Goal: Task Accomplishment & Management: Use online tool/utility

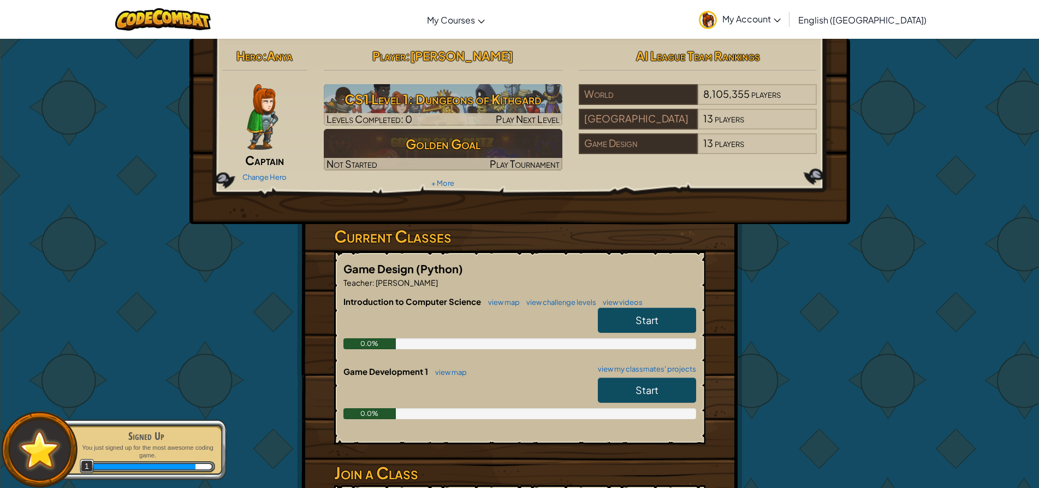
click at [665, 316] on link "Start" at bounding box center [647, 320] width 98 height 25
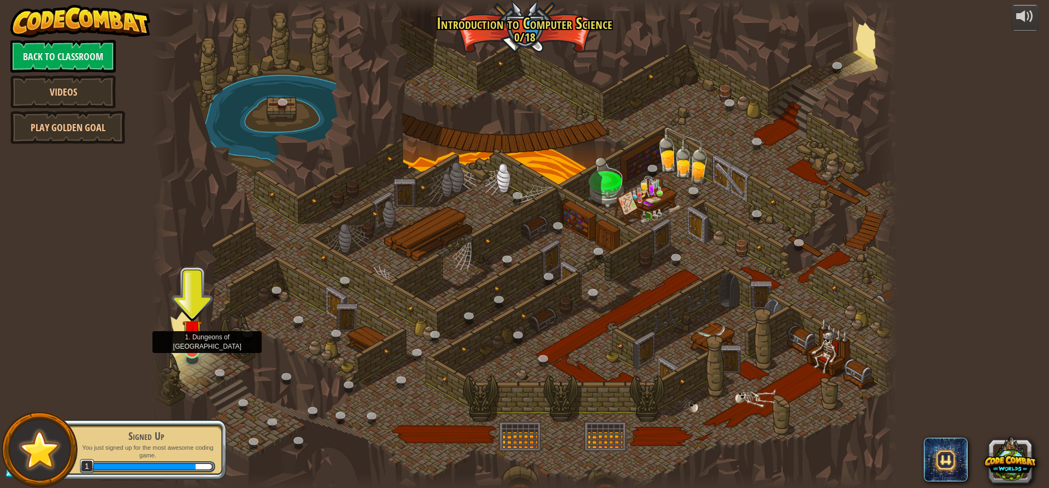
click at [191, 321] on img at bounding box center [192, 329] width 20 height 45
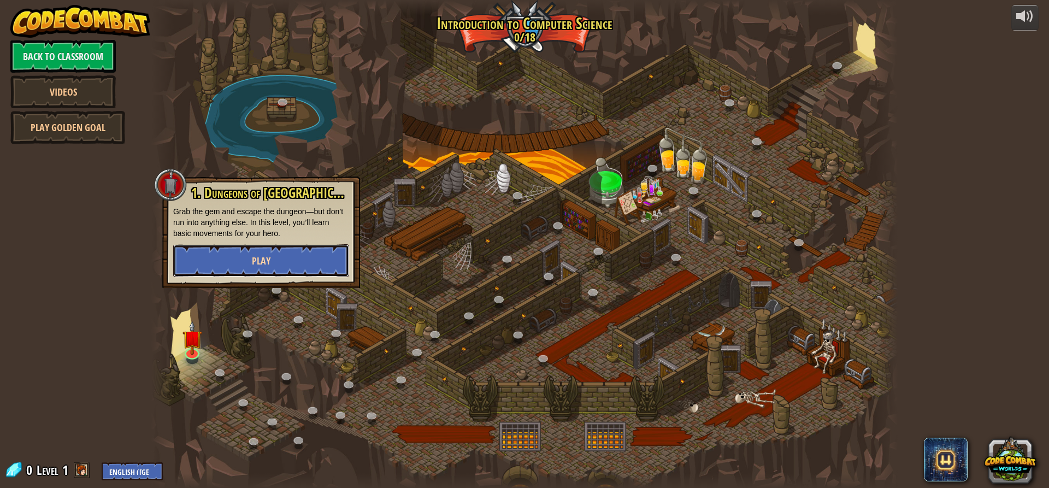
click at [215, 265] on button "Play" at bounding box center [261, 260] width 176 height 33
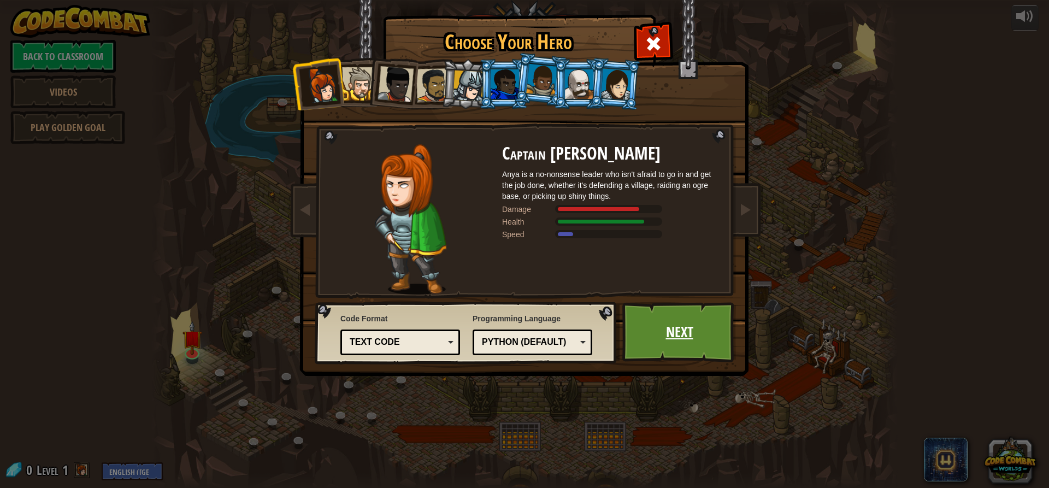
click at [679, 347] on link "Next" at bounding box center [679, 332] width 114 height 60
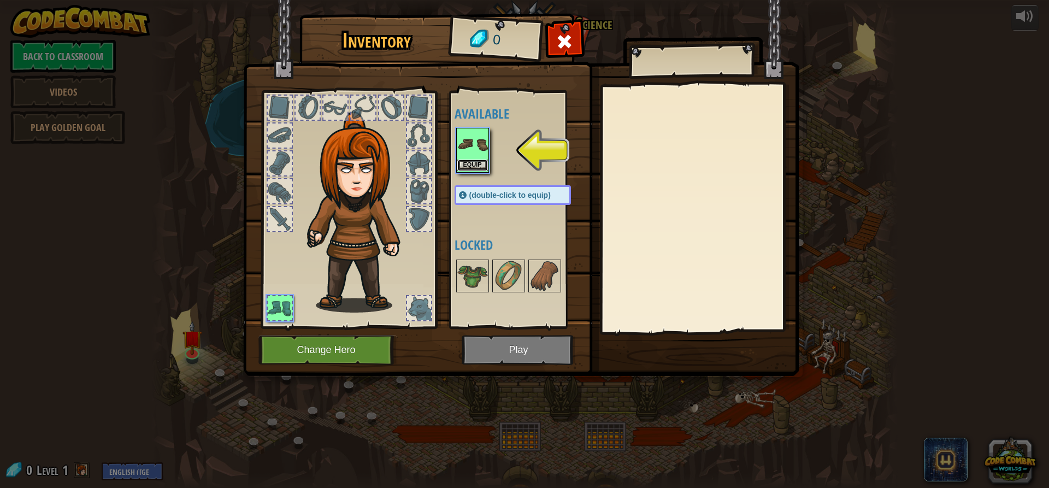
click at [470, 163] on button "Equip" at bounding box center [472, 164] width 31 height 11
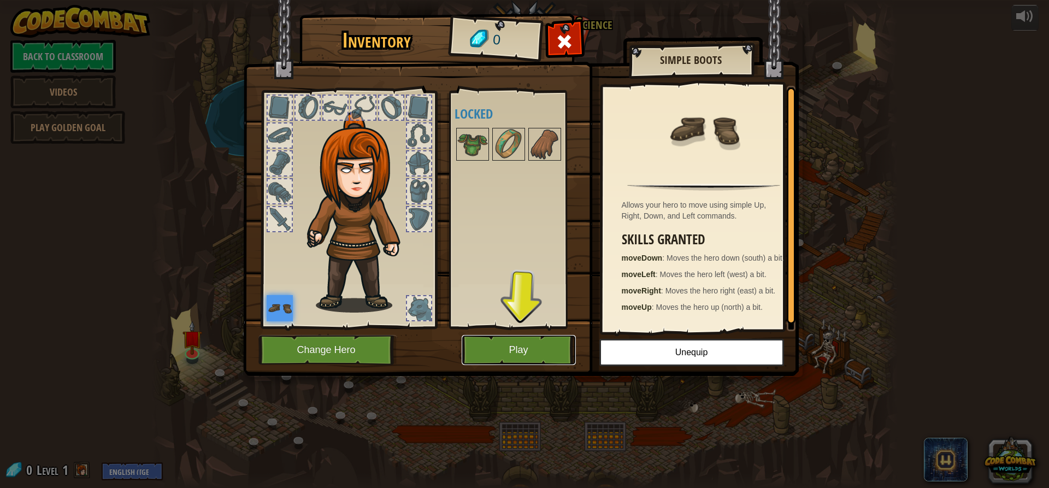
click at [487, 348] on button "Play" at bounding box center [519, 350] width 114 height 30
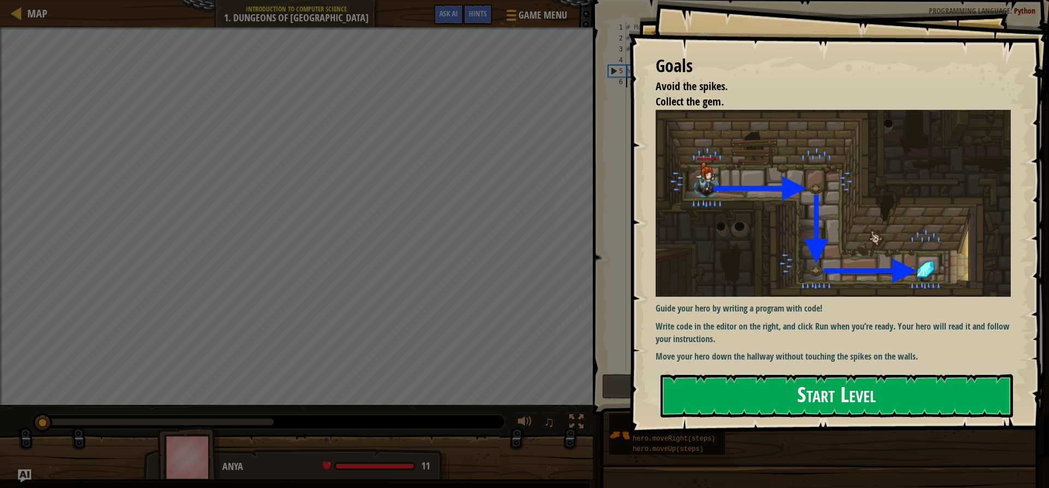
click at [864, 398] on button "Start Level" at bounding box center [836, 395] width 352 height 43
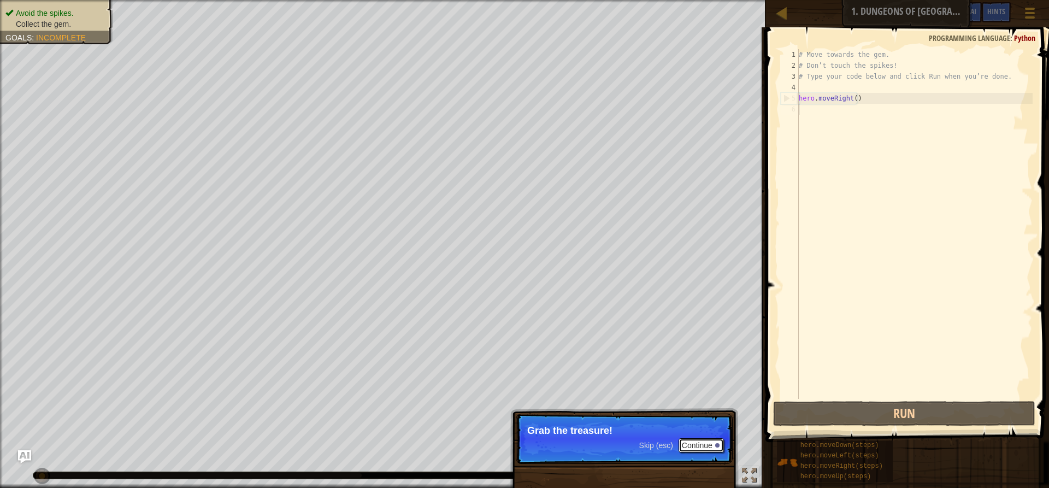
click at [693, 445] on button "Continue" at bounding box center [700, 445] width 45 height 14
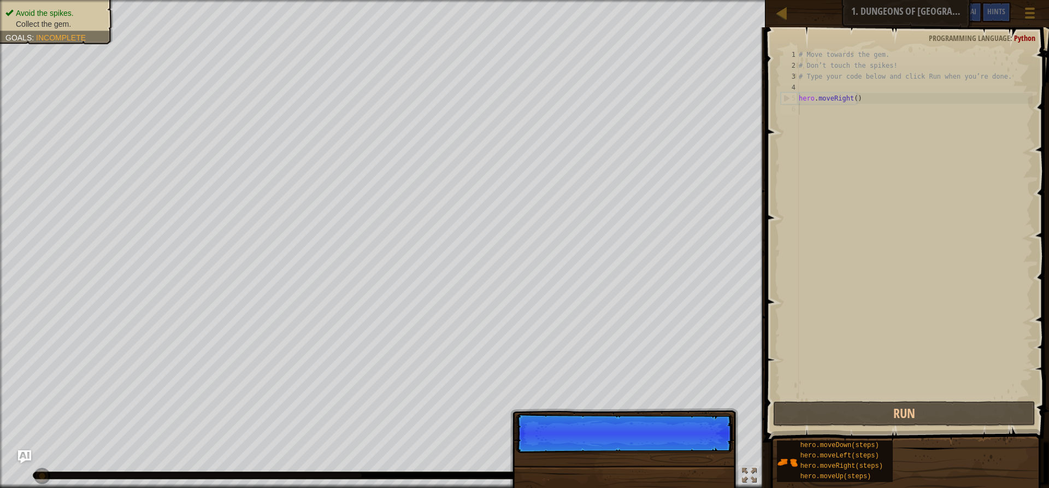
scroll to position [5, 0]
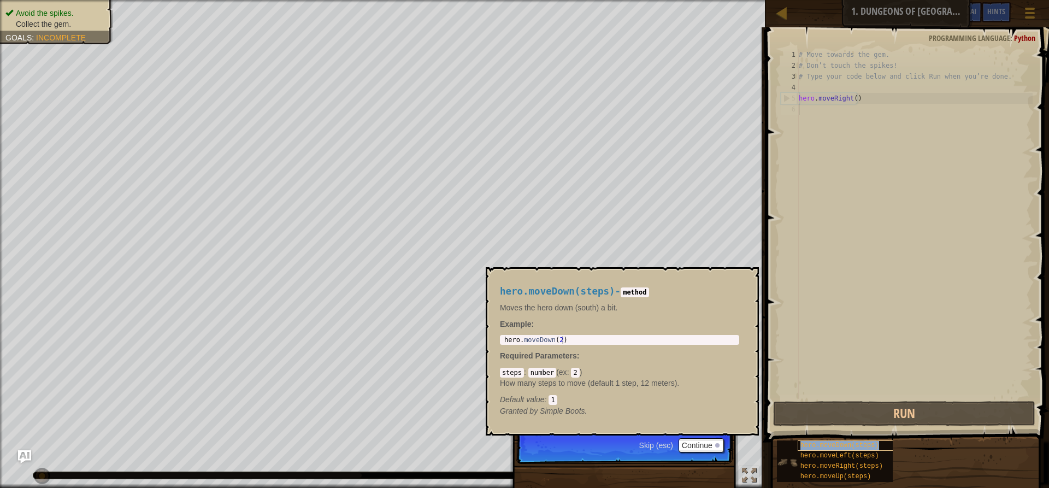
click at [807, 447] on span "hero.moveDown(steps)" at bounding box center [839, 445] width 79 height 8
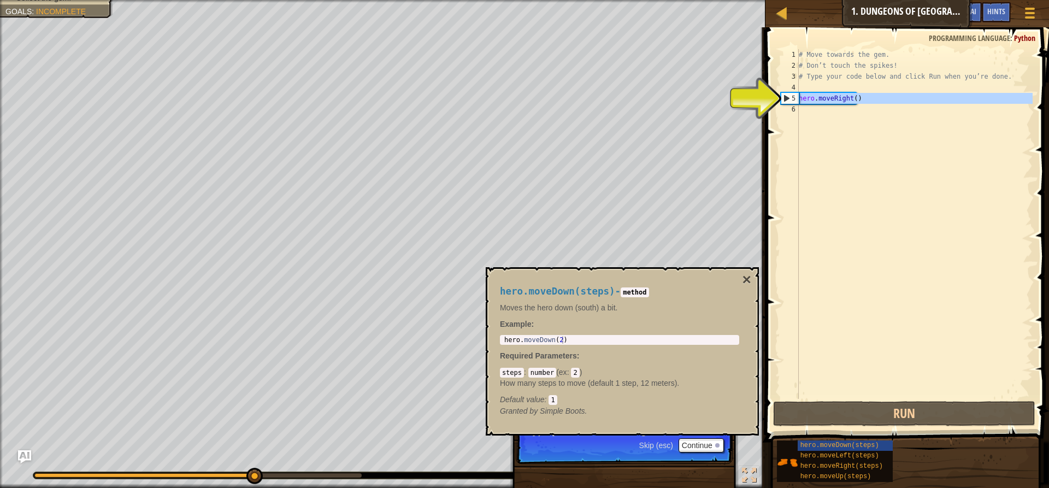
click at [782, 95] on div "5" at bounding box center [789, 98] width 17 height 11
click at [800, 101] on div "# Move towards the gem. # Don’t touch the spikes! # Type your code below and cl…" at bounding box center [914, 234] width 236 height 371
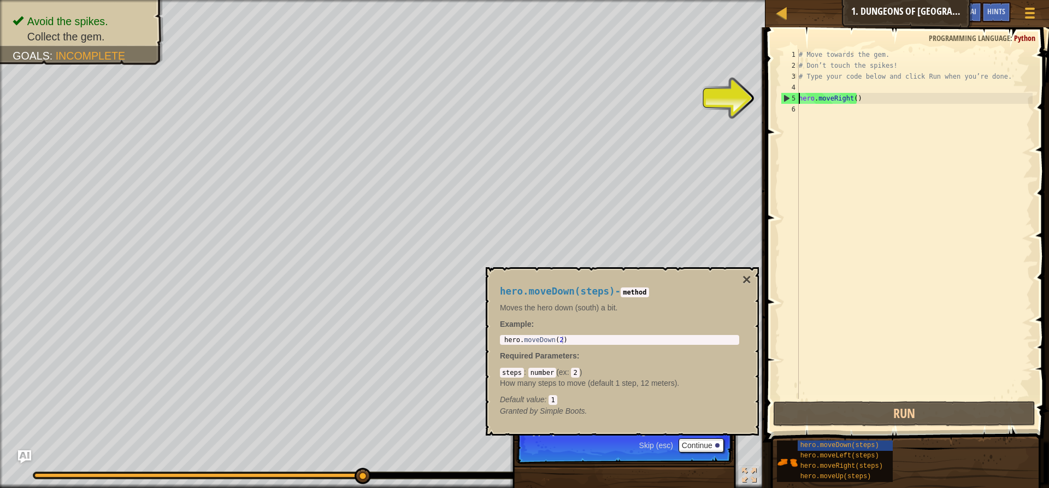
click at [785, 95] on div "5" at bounding box center [789, 98] width 17 height 11
click at [785, 97] on div "5" at bounding box center [789, 98] width 17 height 11
click at [681, 441] on button "Continue" at bounding box center [700, 445] width 45 height 14
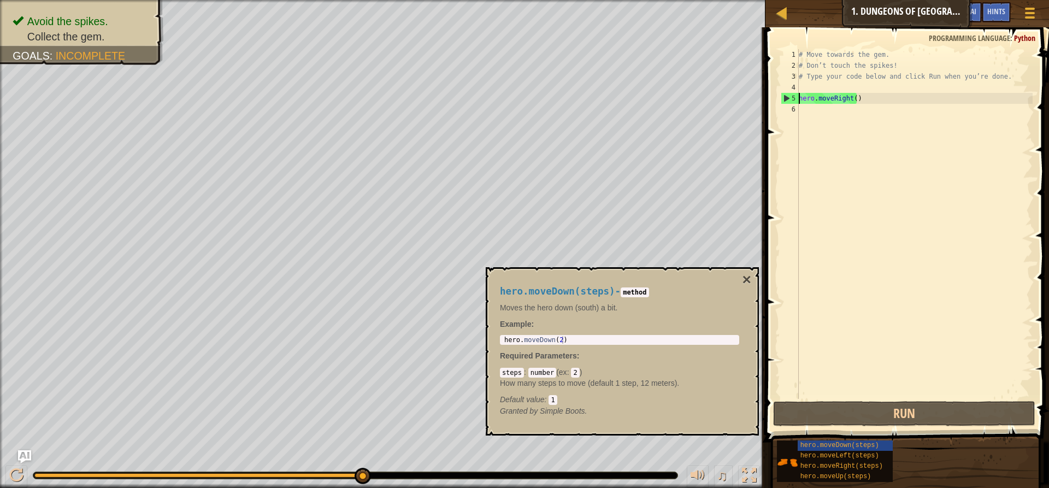
click at [784, 96] on div "5" at bounding box center [789, 98] width 17 height 11
click at [817, 101] on div "# Move towards the gem. # Don’t touch the spikes! # Type your code below and cl…" at bounding box center [914, 234] width 236 height 371
click at [823, 452] on span "hero.moveLeft(steps)" at bounding box center [839, 456] width 79 height 8
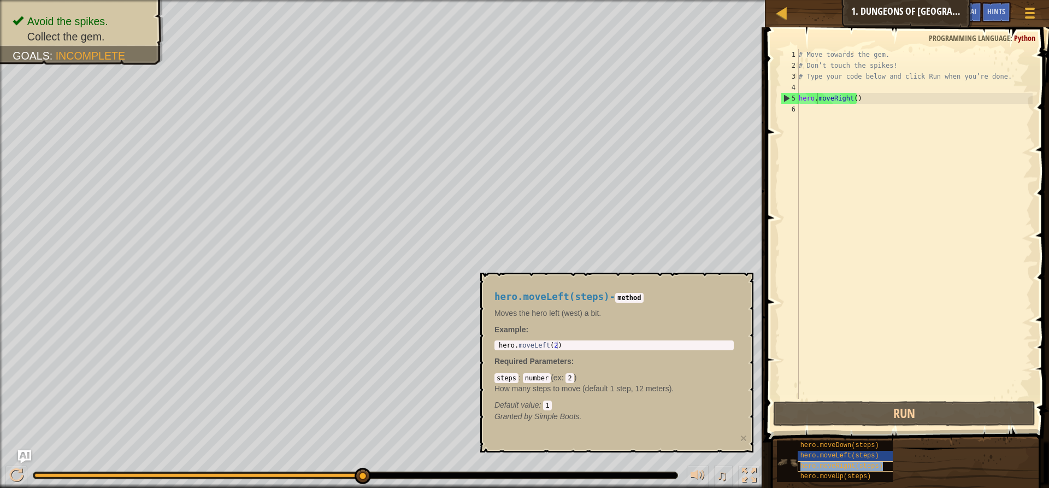
click at [825, 468] on span "hero.moveRight(steps)" at bounding box center [841, 466] width 82 height 8
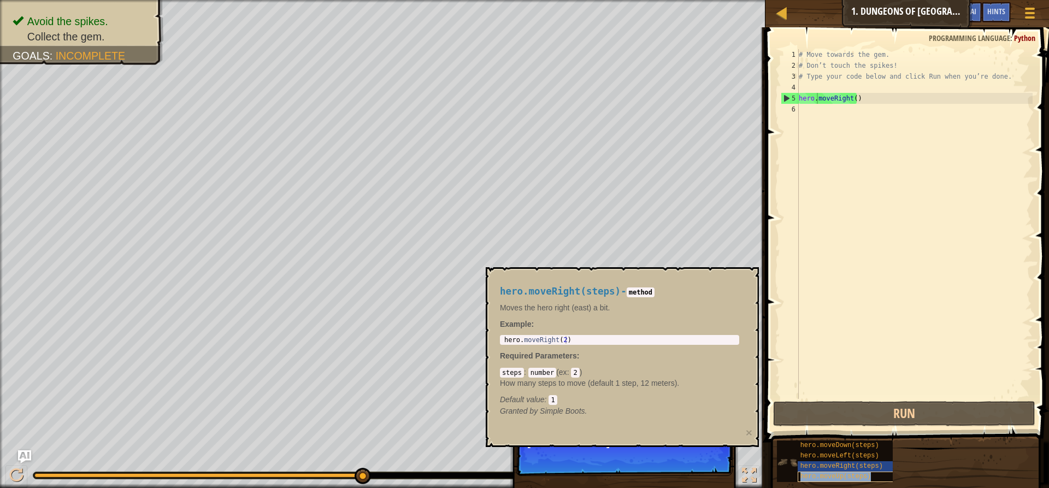
click at [828, 477] on span "hero.moveUp(steps)" at bounding box center [835, 476] width 71 height 8
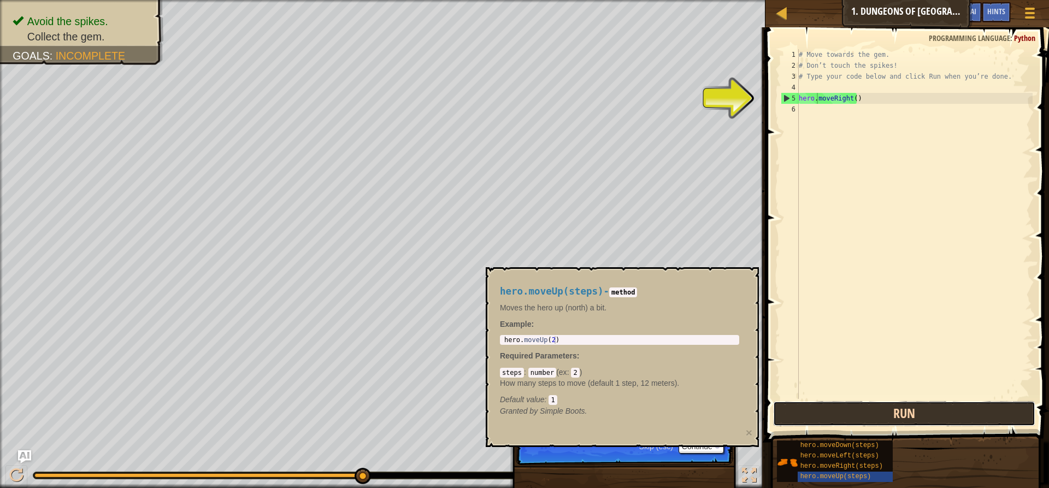
click at [847, 417] on button "Run" at bounding box center [904, 413] width 262 height 25
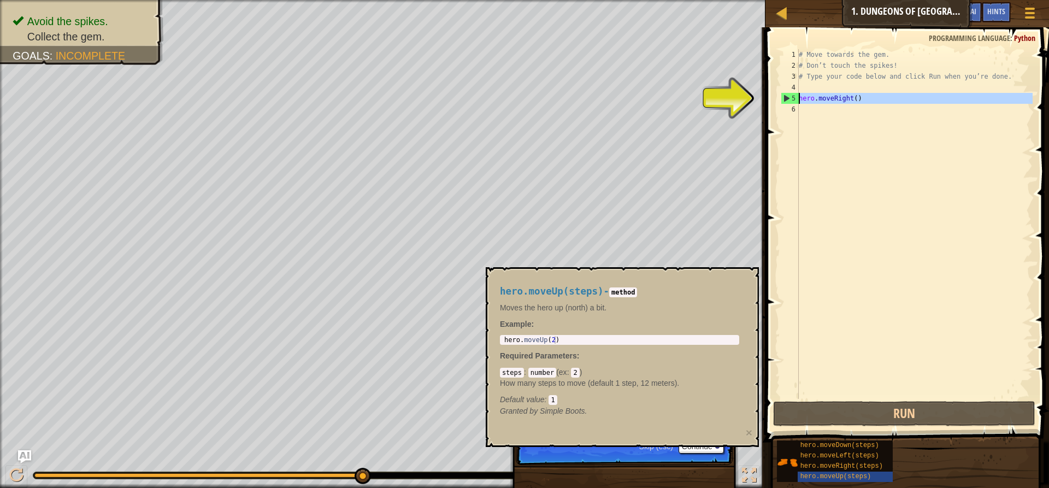
click at [786, 102] on div "5" at bounding box center [789, 98] width 17 height 11
click at [793, 96] on div "5" at bounding box center [789, 98] width 17 height 11
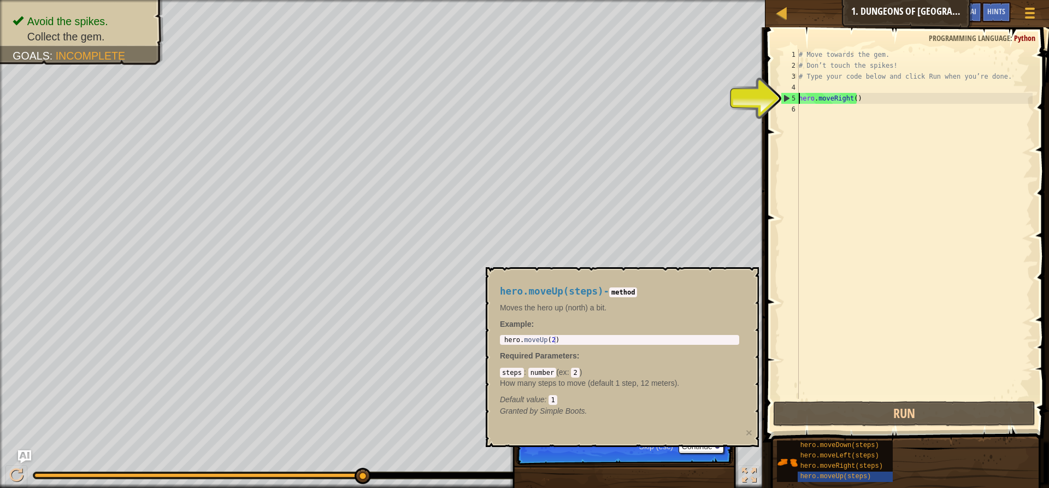
click at [785, 97] on div "5" at bounding box center [789, 98] width 17 height 11
type textarea "hero.moveRight()"
click at [820, 99] on div "# Move towards the gem. # Don’t touch the spikes! # Type your code below and cl…" at bounding box center [914, 234] width 236 height 371
click at [815, 121] on div "# Move towards the gem. # Don’t touch the spikes! # Type your code below and cl…" at bounding box center [914, 234] width 236 height 371
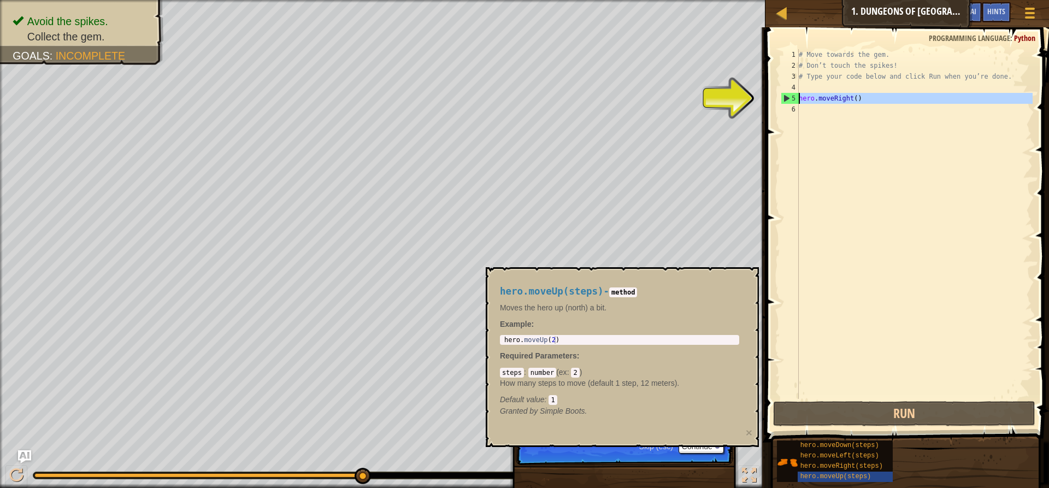
click at [791, 99] on div "5" at bounding box center [789, 98] width 17 height 11
type textarea "hero.moveRight()"
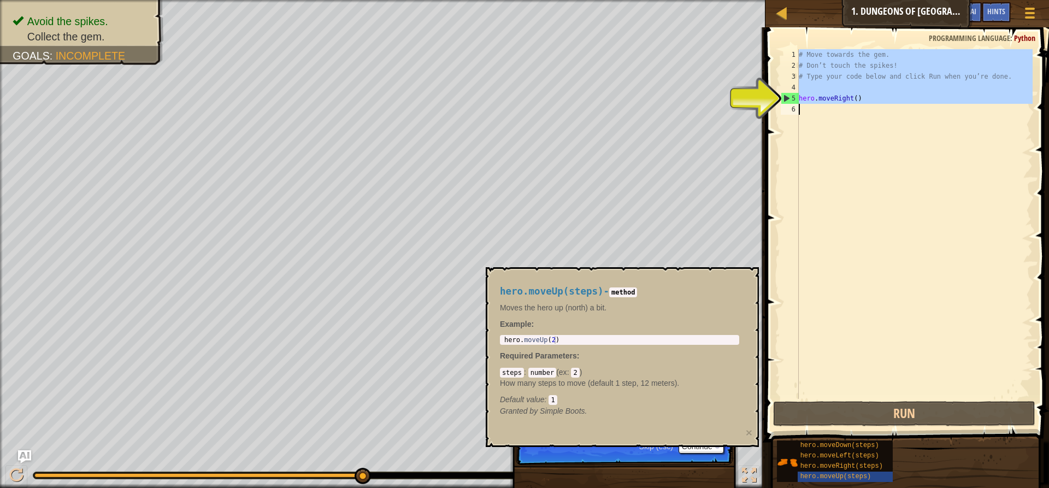
click at [790, 99] on div "5" at bounding box center [789, 98] width 17 height 11
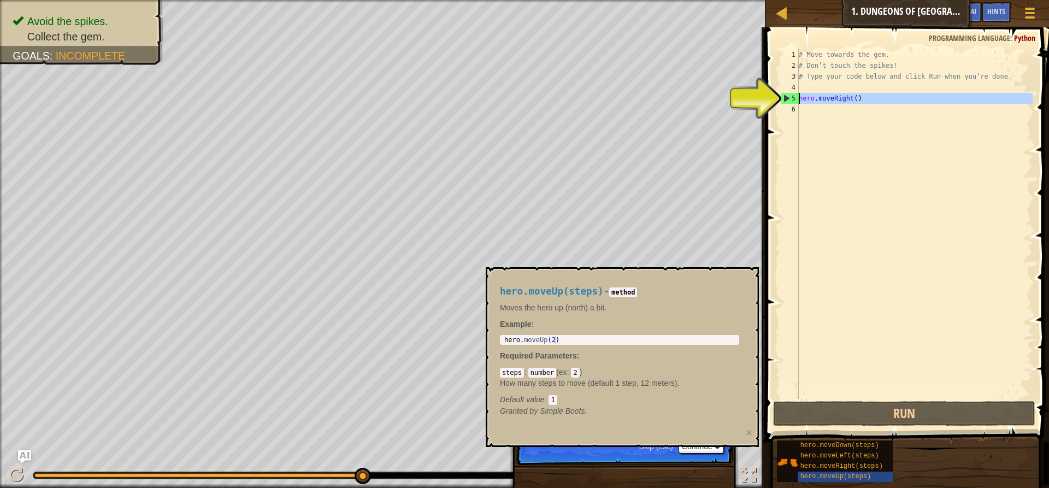
click at [790, 99] on div "5" at bounding box center [789, 98] width 17 height 11
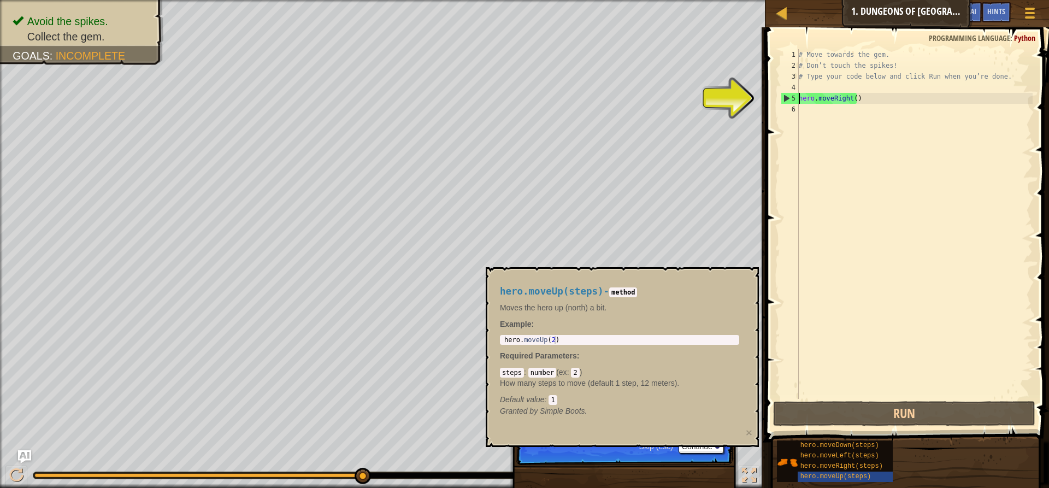
click at [781, 97] on div "5" at bounding box center [789, 98] width 17 height 11
type textarea "hero.moveRight()"
click at [781, 97] on div "5" at bounding box center [789, 98] width 17 height 11
click at [761, 104] on div at bounding box center [761, 257] width 2 height 460
click at [785, 97] on div "5" at bounding box center [789, 98] width 17 height 11
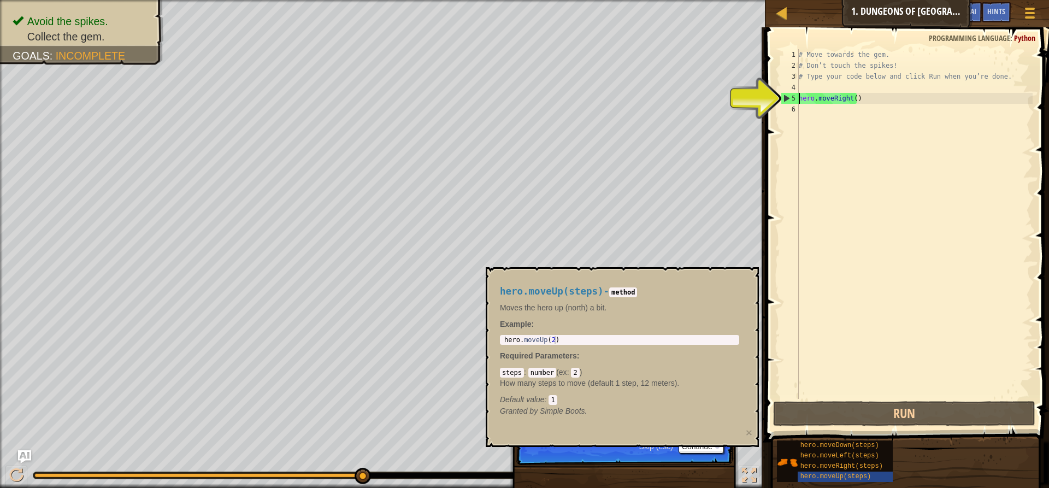
type textarea "hero.moveRight()"
click at [786, 97] on div "5" at bounding box center [789, 98] width 17 height 11
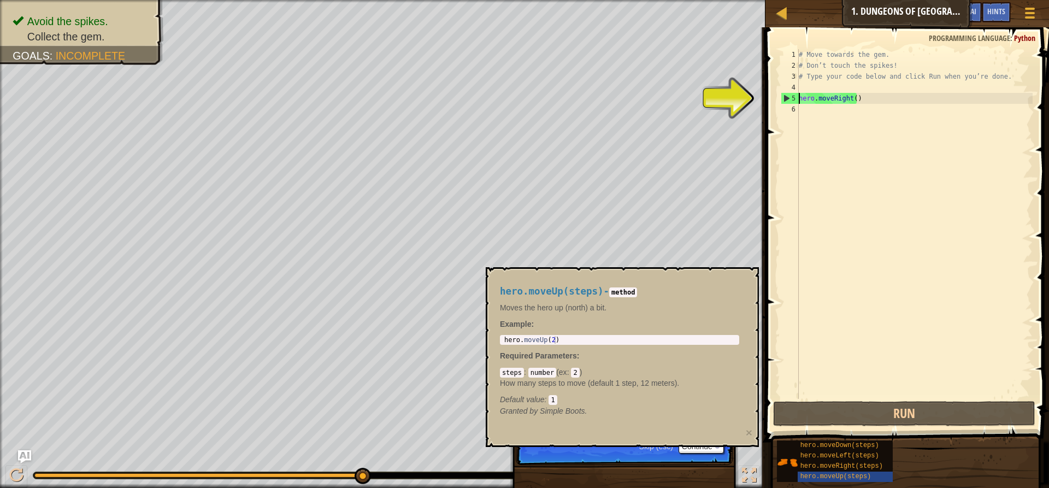
click at [786, 97] on div "5" at bounding box center [789, 98] width 17 height 11
drag, startPoint x: 786, startPoint y: 97, endPoint x: 794, endPoint y: 99, distance: 8.4
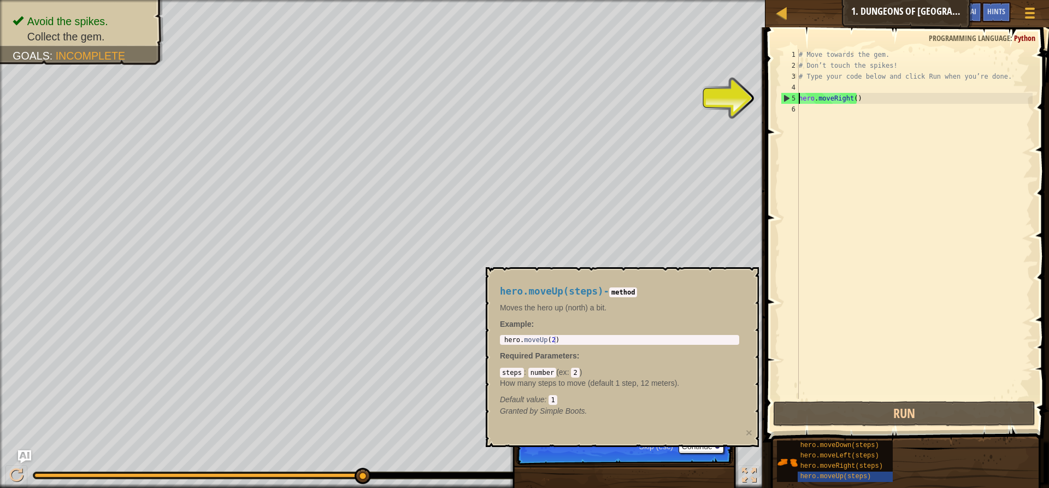
click at [790, 98] on div "5" at bounding box center [789, 98] width 17 height 11
drag, startPoint x: 795, startPoint y: 99, endPoint x: 795, endPoint y: 108, distance: 8.7
type textarea "hero.moveRight()"
click at [795, 108] on div "6" at bounding box center [790, 109] width 18 height 11
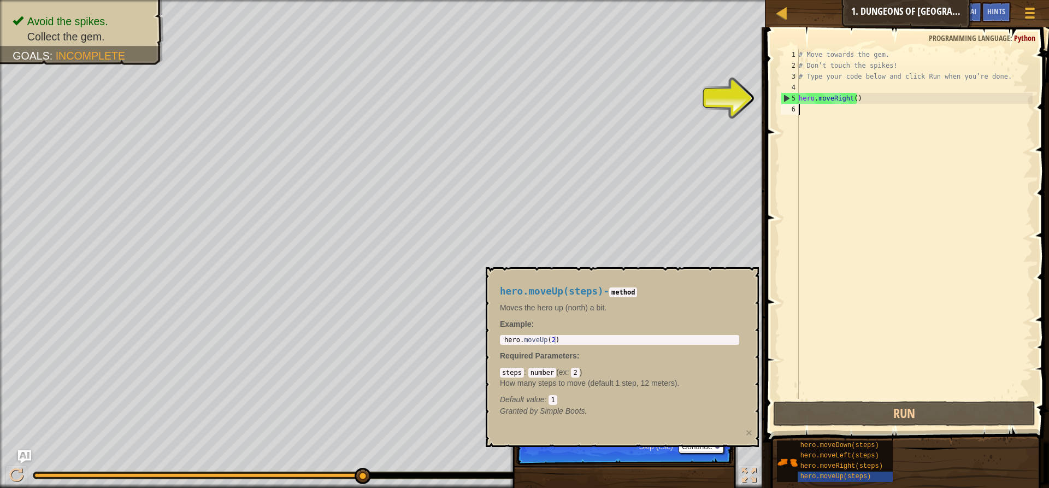
click at [797, 93] on div "5" at bounding box center [789, 98] width 17 height 11
type textarea "hero.moveRight()"
click at [806, 107] on div "# Move towards the gem. # Don’t touch the spikes! # Type your code below and cl…" at bounding box center [914, 234] width 236 height 371
click at [790, 99] on div "5" at bounding box center [789, 98] width 17 height 11
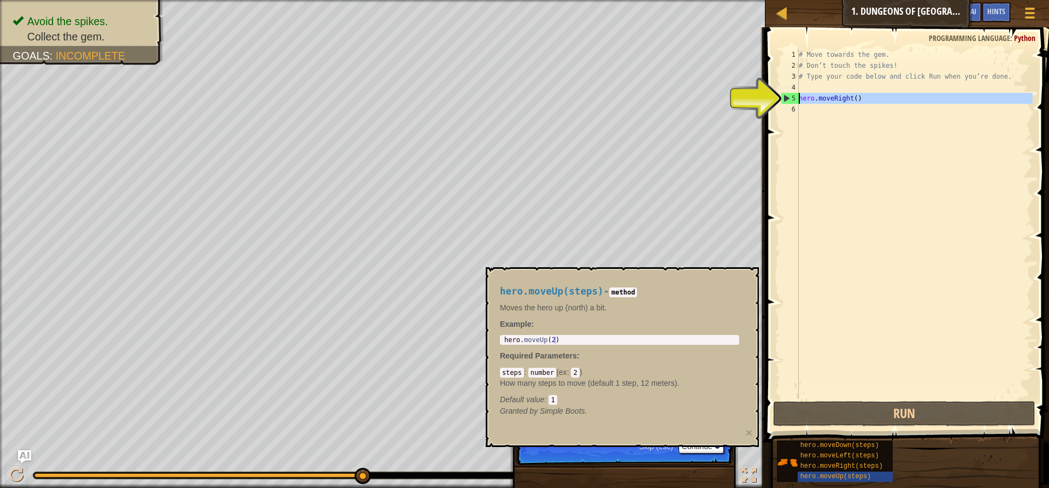
type textarea "hero.moveRight()"
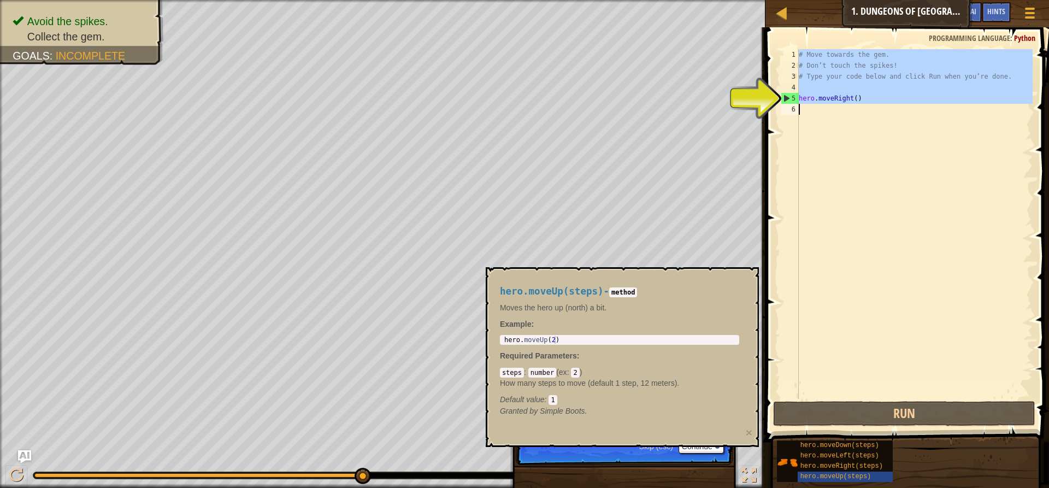
click at [790, 99] on div "5" at bounding box center [789, 98] width 17 height 11
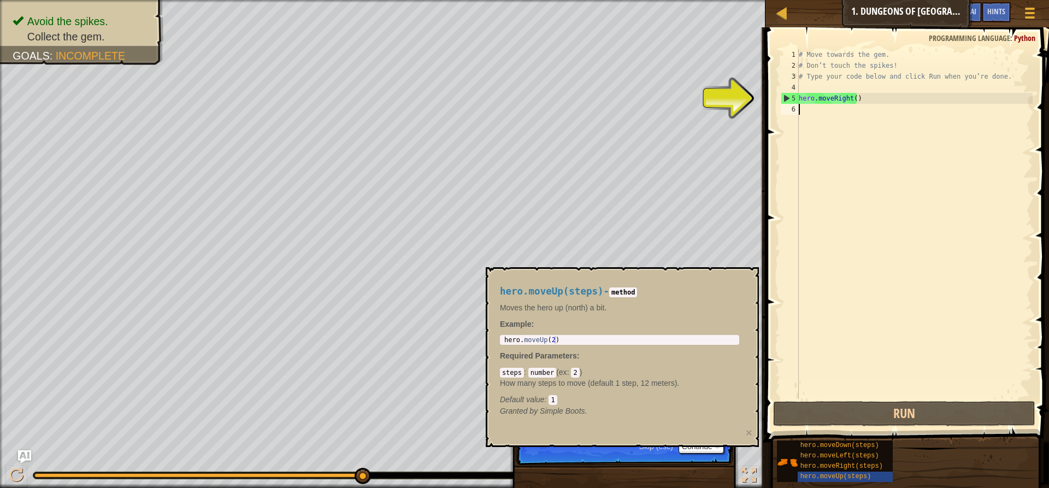
click at [790, 99] on div "5" at bounding box center [789, 98] width 17 height 11
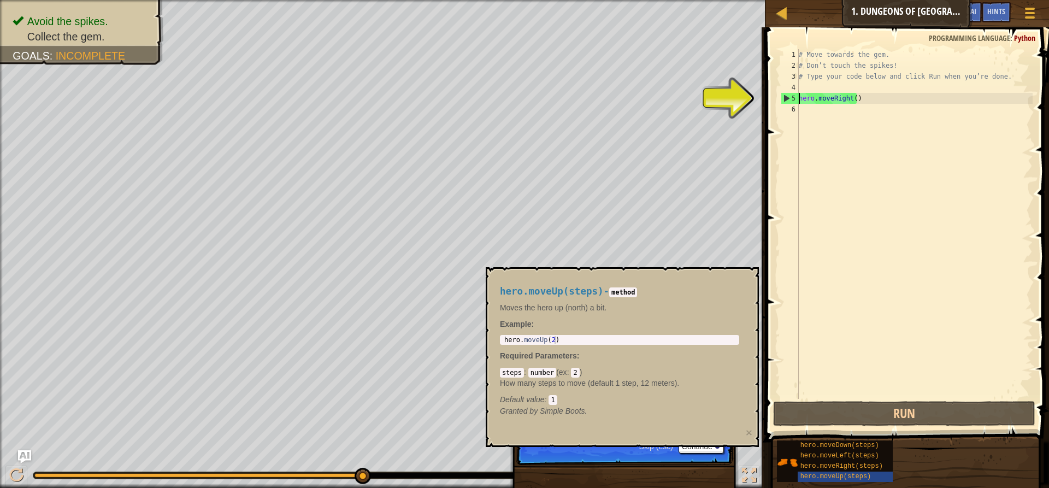
click at [790, 99] on div "5" at bounding box center [789, 98] width 17 height 11
click at [785, 98] on div "5" at bounding box center [789, 98] width 17 height 11
type textarea "hero.moveRight()"
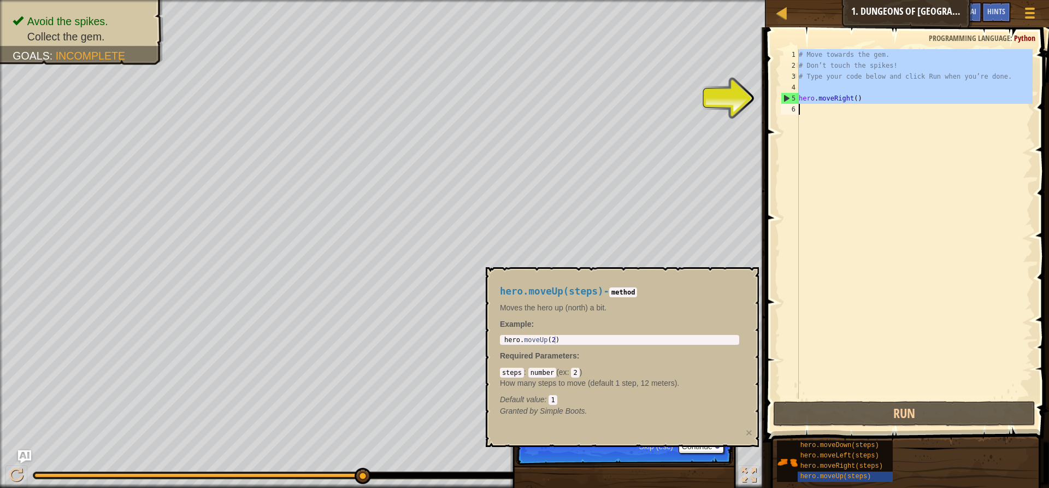
click at [785, 98] on div "5" at bounding box center [789, 98] width 17 height 11
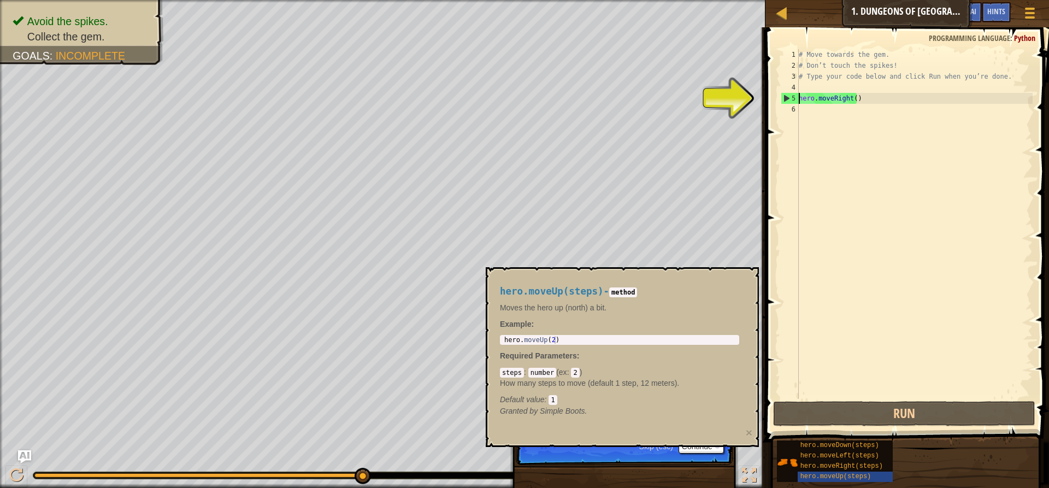
click at [785, 98] on div "5" at bounding box center [789, 98] width 17 height 11
click at [996, 14] on span "Hints" at bounding box center [996, 11] width 18 height 10
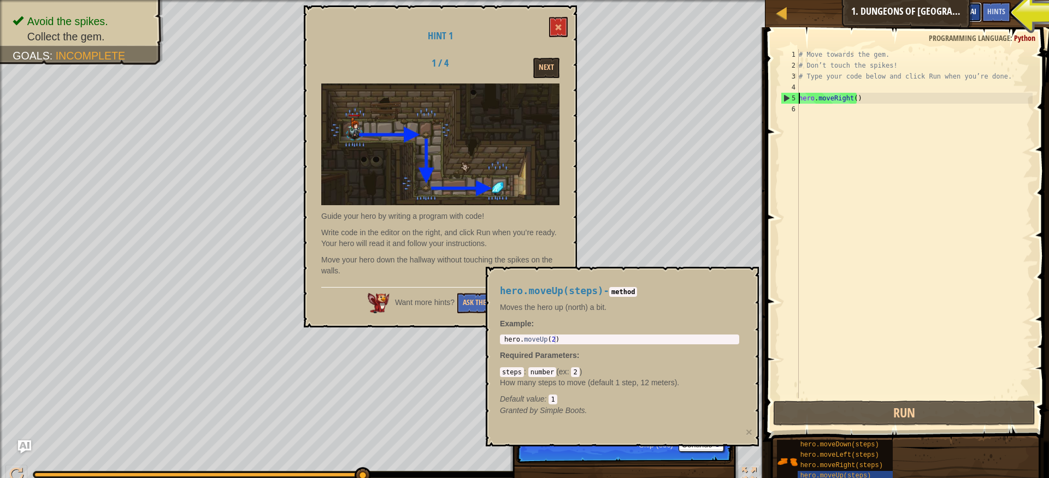
click at [972, 13] on span "Ask AI" at bounding box center [967, 11] width 19 height 10
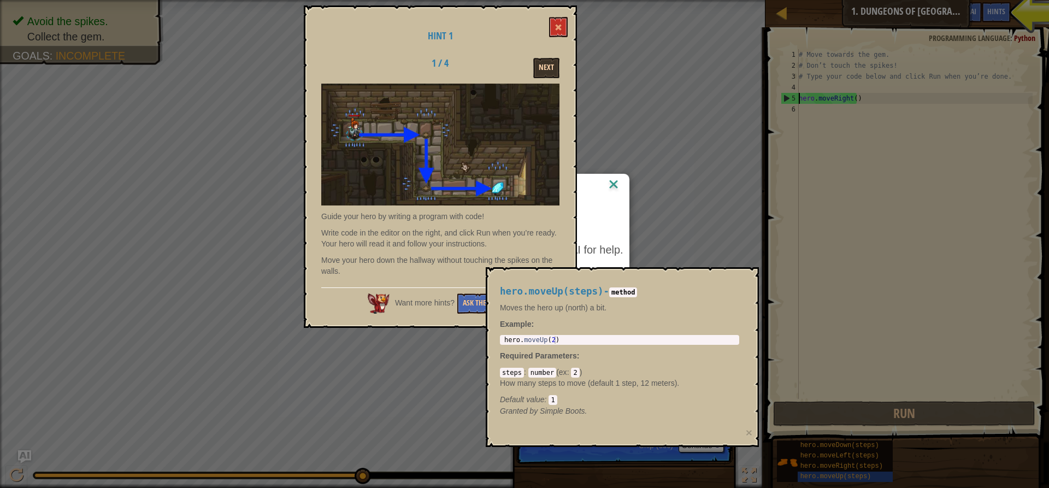
click at [556, 73] on button "Next" at bounding box center [546, 68] width 26 height 20
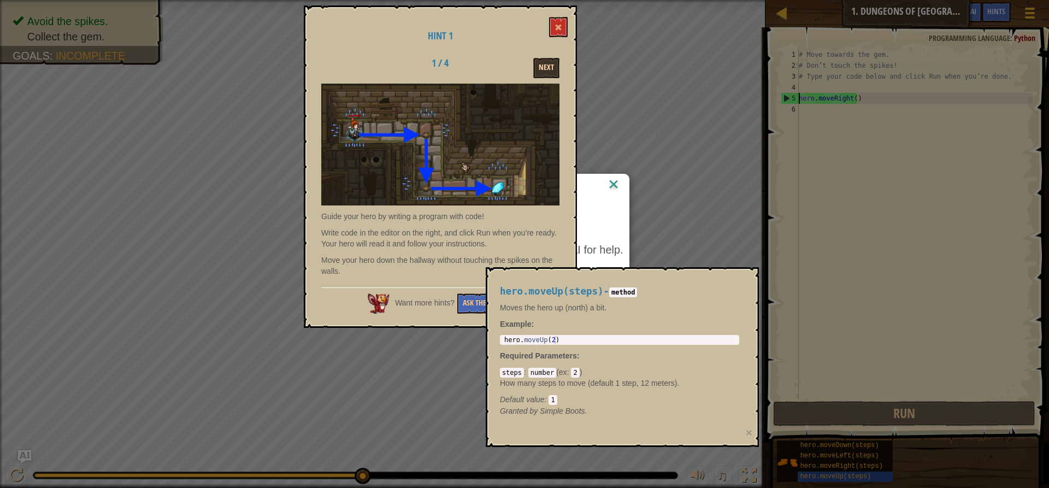
click at [556, 73] on button "Next" at bounding box center [546, 68] width 26 height 20
click at [557, 25] on span at bounding box center [558, 27] width 8 height 8
click at [556, 27] on span at bounding box center [558, 27] width 8 height 8
click at [677, 257] on div "AI Hint Need a hint? You can ask the AI for help. Ask the AI 30 AI Bot queries …" at bounding box center [524, 244] width 1049 height 488
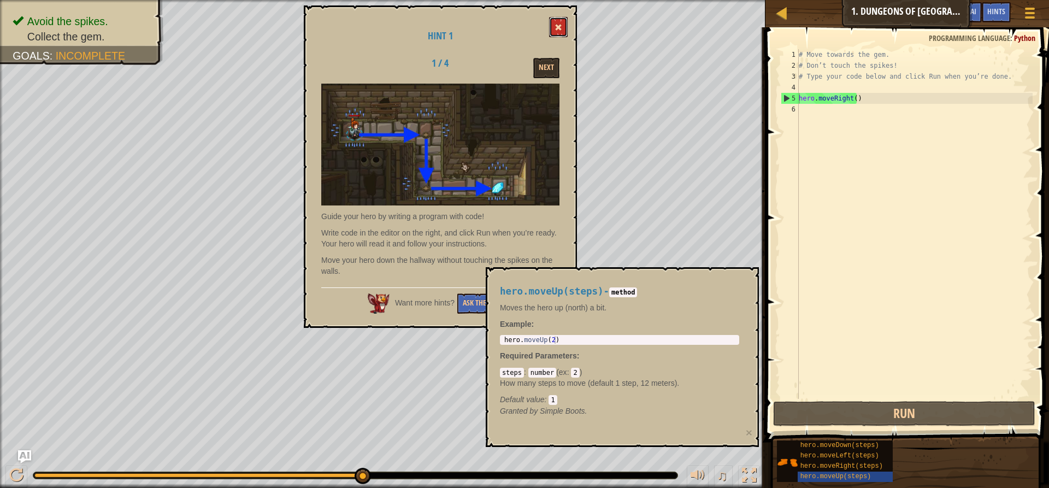
click at [554, 31] on button at bounding box center [558, 27] width 19 height 20
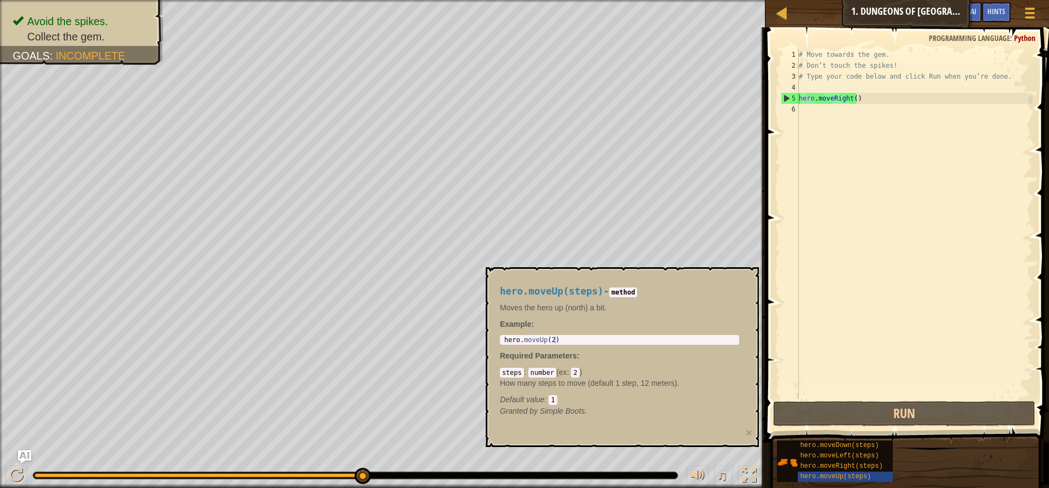
click at [783, 99] on div "5" at bounding box center [789, 98] width 17 height 11
click at [855, 101] on div "# Move towards the gem. # Don’t touch the spikes! # Type your code below and cl…" at bounding box center [914, 234] width 236 height 371
click at [791, 97] on div "5" at bounding box center [789, 98] width 17 height 11
click at [785, 95] on div "5" at bounding box center [789, 98] width 17 height 11
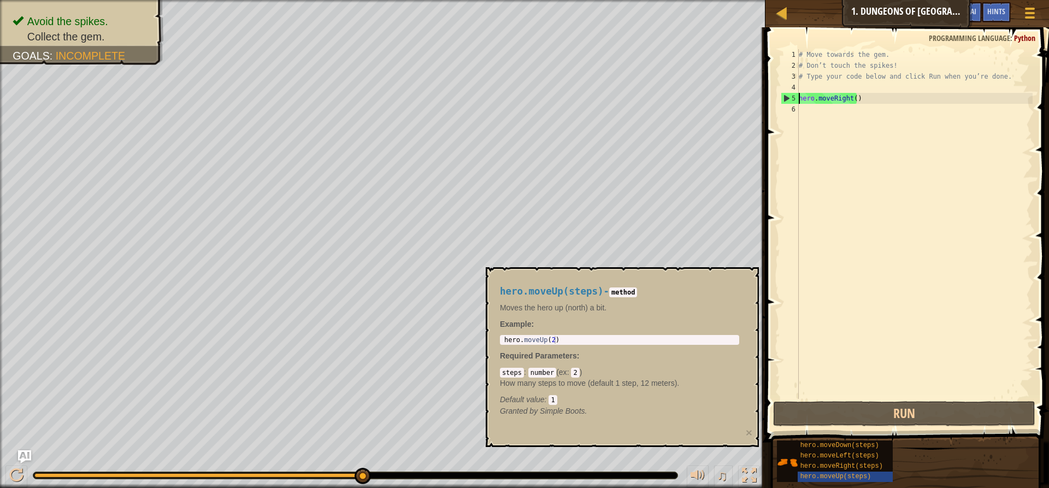
type textarea "hero.moveRight()"
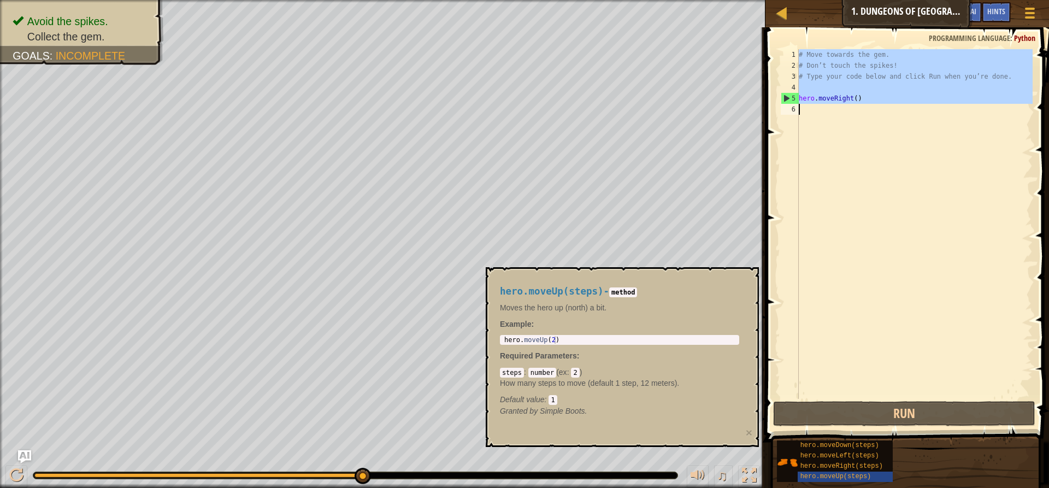
click at [784, 94] on div "5" at bounding box center [789, 98] width 17 height 11
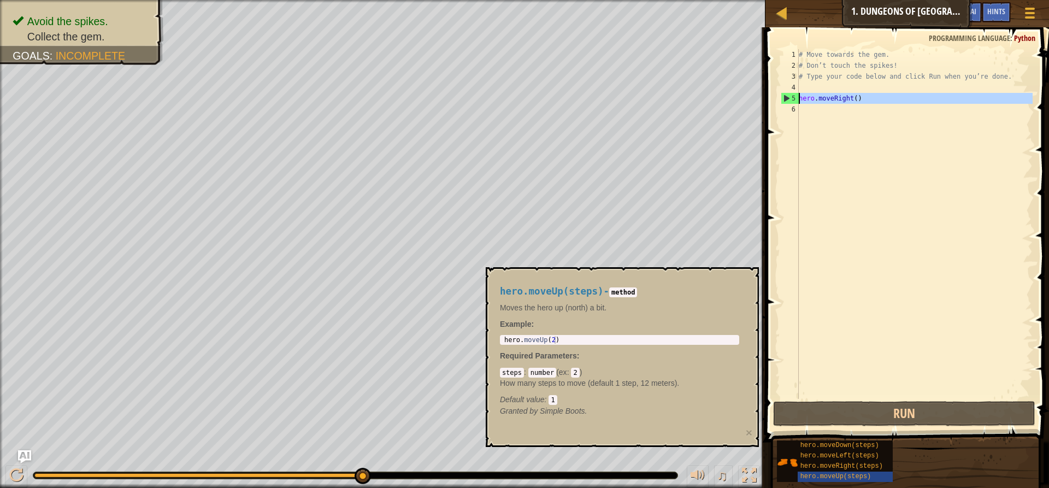
click at [783, 94] on div "5" at bounding box center [789, 98] width 17 height 11
type textarea "hero.moveRight()"
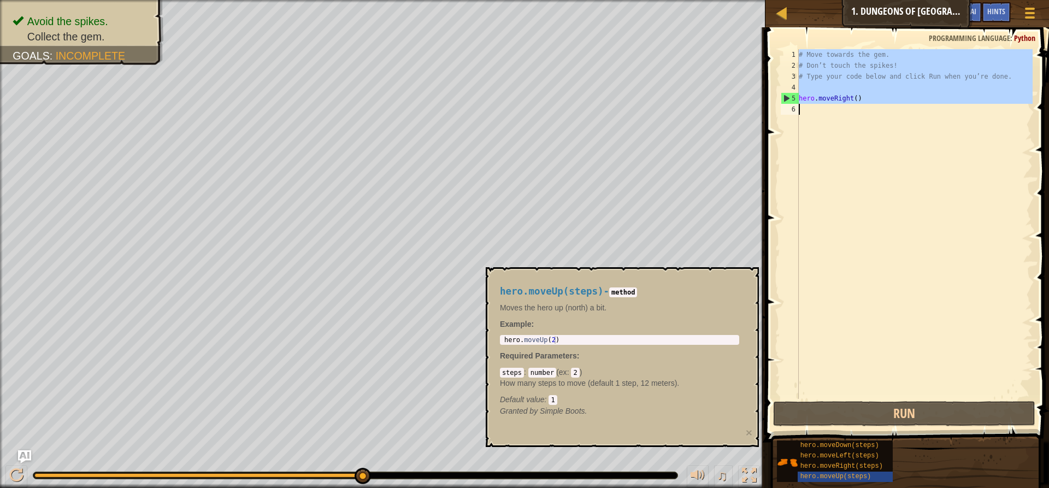
click at [783, 94] on div "5" at bounding box center [789, 98] width 17 height 11
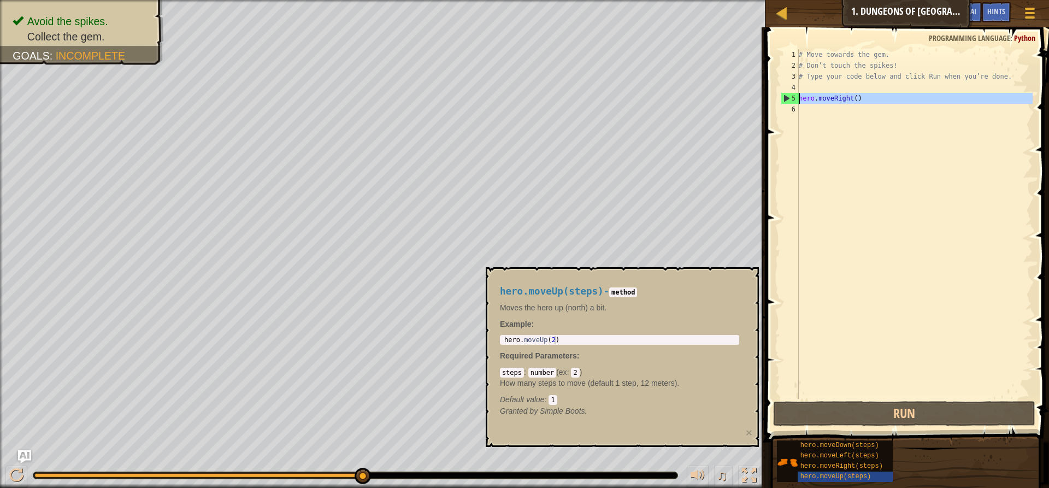
click at [783, 94] on div "5" at bounding box center [789, 98] width 17 height 11
click at [872, 95] on div "# Move towards the gem. # Don’t touch the spikes! # Type your code below and cl…" at bounding box center [914, 234] width 236 height 371
click at [787, 100] on div "5" at bounding box center [789, 98] width 17 height 11
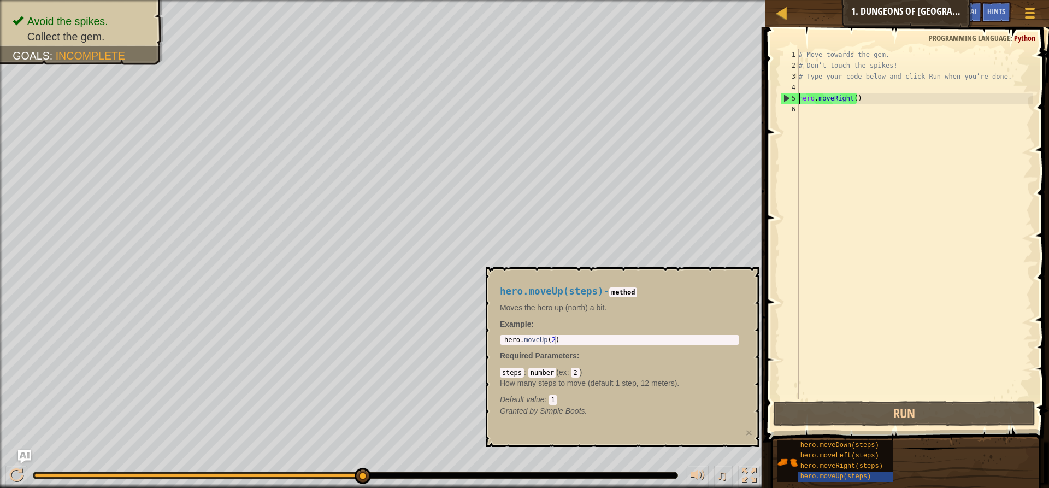
type textarea "hero.moveRight()"
click at [787, 100] on div "5" at bounding box center [789, 98] width 17 height 11
click at [785, 96] on div "5" at bounding box center [789, 98] width 17 height 11
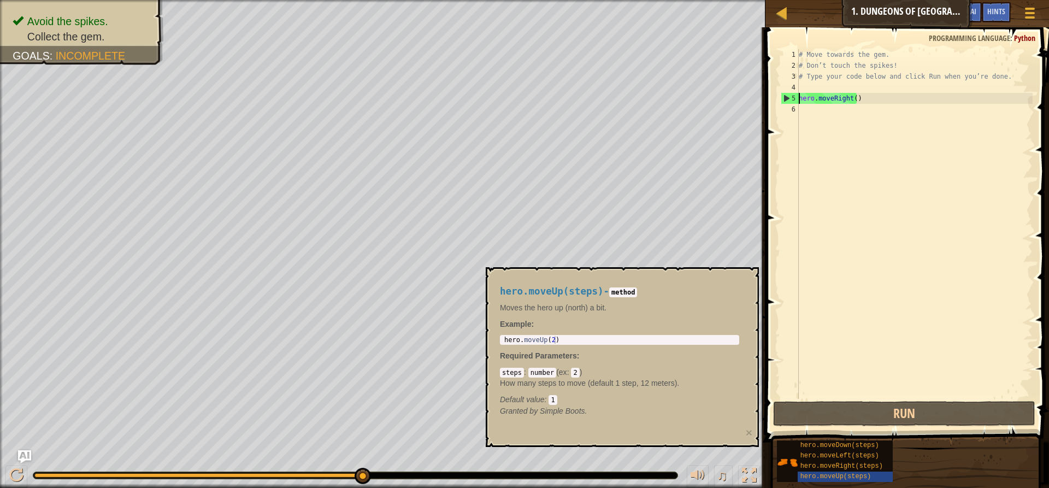
type textarea "hero.moveRight()"
click at [785, 96] on div "5" at bounding box center [789, 98] width 17 height 11
click at [787, 96] on div "5" at bounding box center [789, 98] width 17 height 11
type textarea "hero.moveRight()"
click at [787, 96] on div "5" at bounding box center [789, 98] width 17 height 11
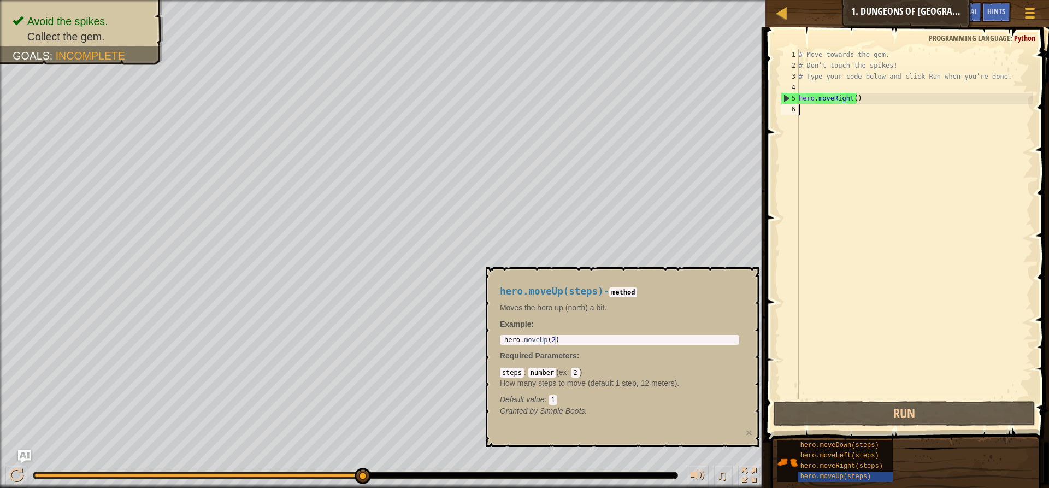
click at [787, 96] on div "5" at bounding box center [789, 98] width 17 height 11
click at [787, 97] on div "5" at bounding box center [789, 98] width 17 height 11
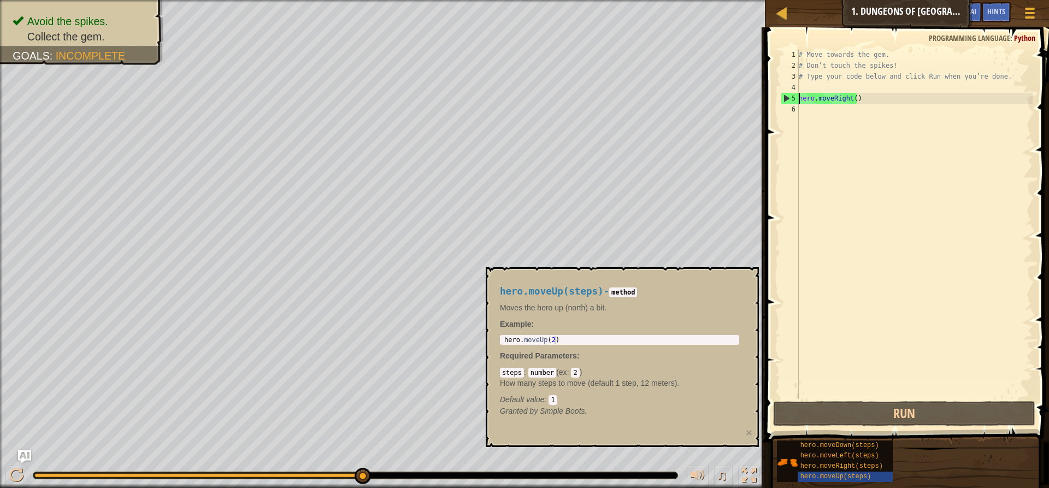
click at [787, 97] on div "5" at bounding box center [789, 98] width 17 height 11
type textarea "hero.moveRight()"
click at [552, 399] on code "1" at bounding box center [552, 400] width 8 height 10
click at [572, 376] on code "2" at bounding box center [575, 373] width 8 height 10
click at [544, 373] on code "number" at bounding box center [542, 373] width 28 height 10
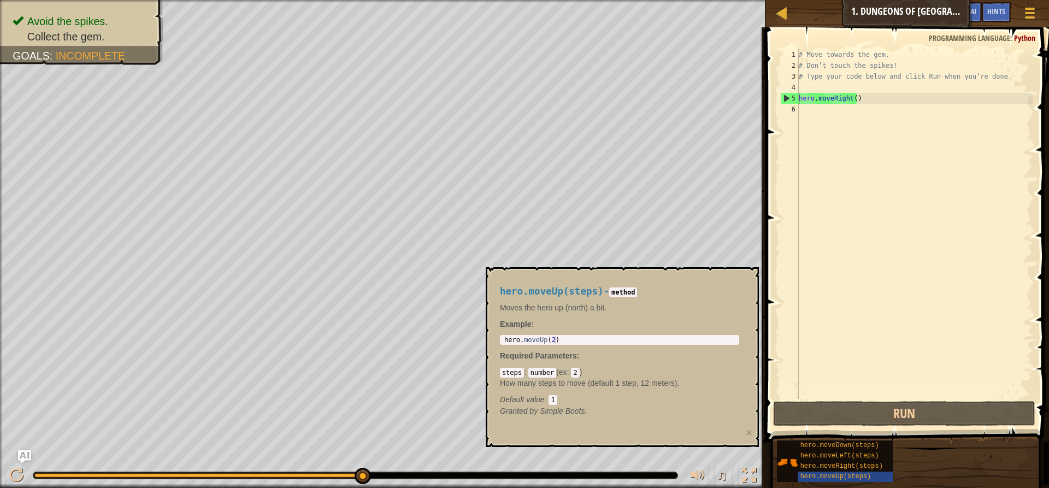
click at [506, 371] on code "steps" at bounding box center [512, 373] width 24 height 10
drag, startPoint x: 672, startPoint y: 267, endPoint x: 1048, endPoint y: -76, distance: 508.8
click at [1048, 0] on html "Map Introduction to Computer Science 1. Dungeons of Kithgard Game Menu Done Hin…" at bounding box center [524, 0] width 1049 height 0
drag, startPoint x: 836, startPoint y: 208, endPoint x: 798, endPoint y: 163, distance: 58.1
click at [843, 184] on div "# Move towards the gem. # Don’t touch the spikes! # Type your code below and cl…" at bounding box center [914, 234] width 236 height 371
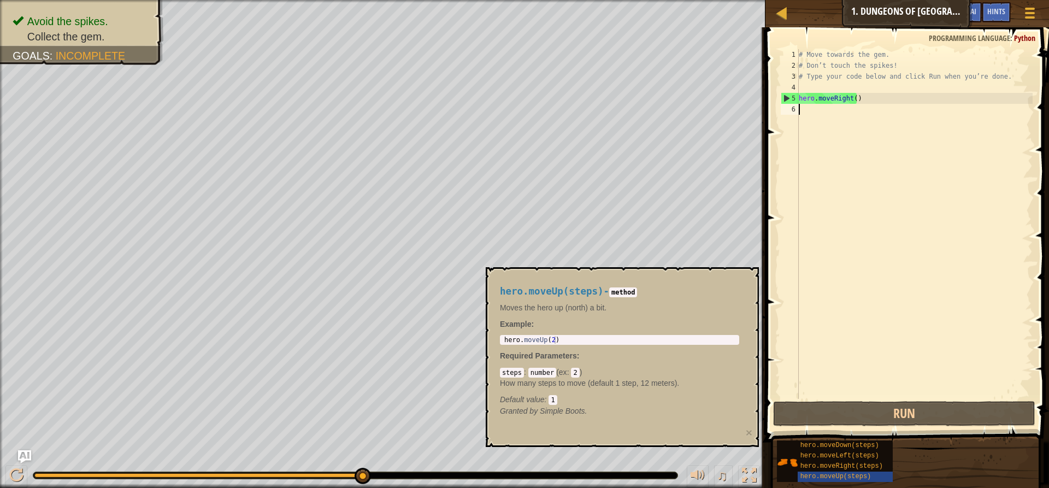
drag, startPoint x: 794, startPoint y: 157, endPoint x: 813, endPoint y: 97, distance: 63.1
click at [812, 119] on div "1 2 3 4 5 6 # Move towards the gem. # Don’t touch the spikes! # Type your code …" at bounding box center [905, 224] width 254 height 350
drag, startPoint x: 810, startPoint y: 32, endPoint x: 806, endPoint y: 61, distance: 28.7
click at [808, 55] on div "1 2 3 4 5 6 # Move towards the gem. # Don’t touch the spikes! # Type your code …" at bounding box center [905, 256] width 287 height 447
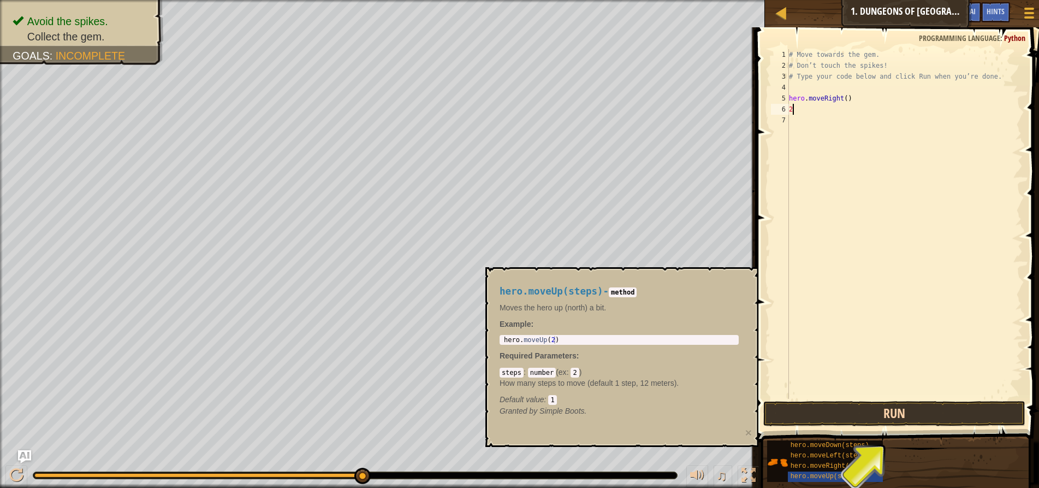
type textarea "2"
click at [821, 413] on button "Run" at bounding box center [895, 413] width 262 height 25
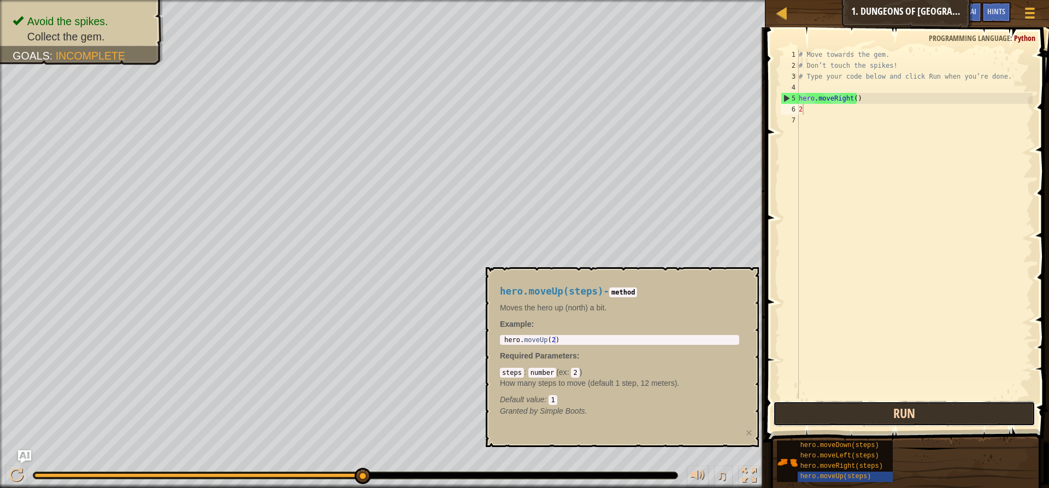
click at [832, 410] on button "Run" at bounding box center [904, 413] width 262 height 25
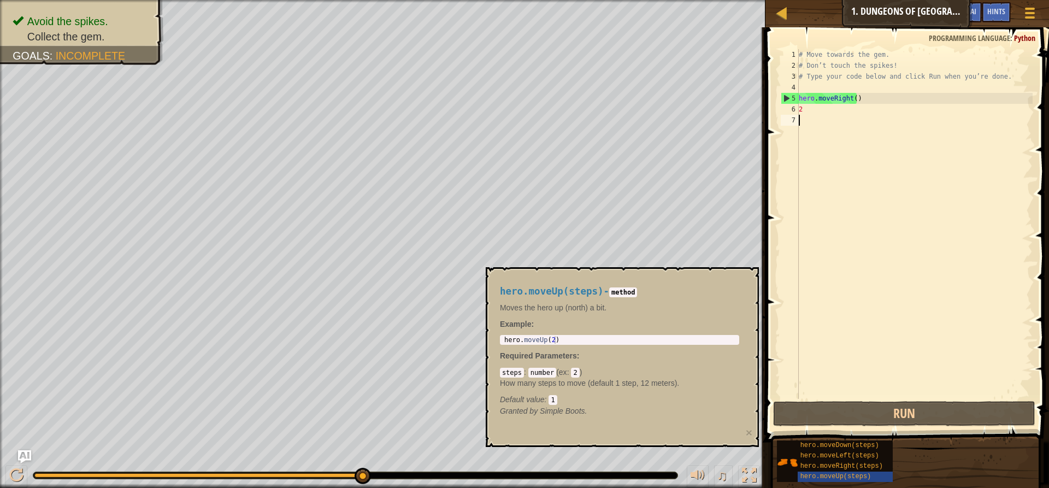
click at [831, 120] on div "# Move towards the gem. # Don’t touch the spikes! # Type your code below and cl…" at bounding box center [914, 234] width 236 height 371
click at [807, 106] on div "# Move towards the gem. # Don’t touch the spikes! # Type your code below and cl…" at bounding box center [914, 234] width 236 height 371
type textarea "2"
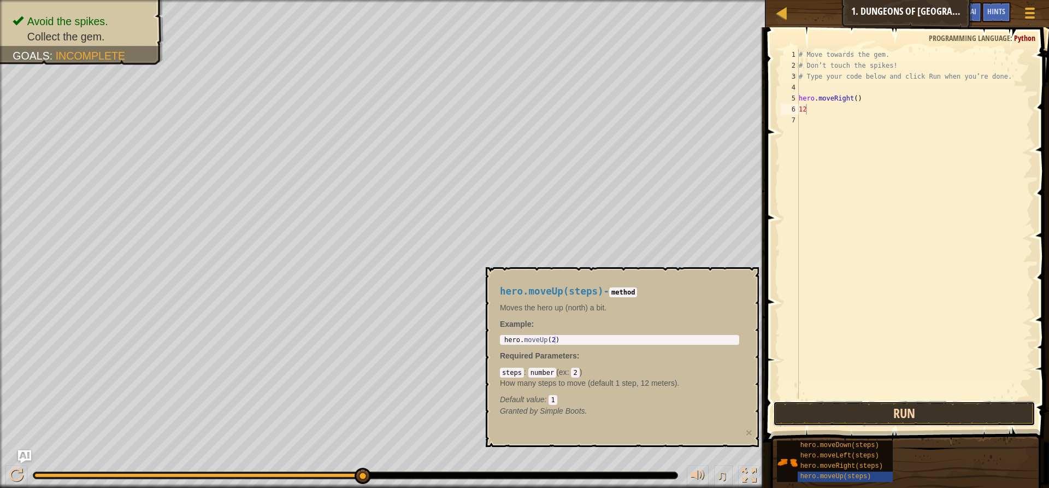
click at [907, 404] on button "Run" at bounding box center [904, 413] width 262 height 25
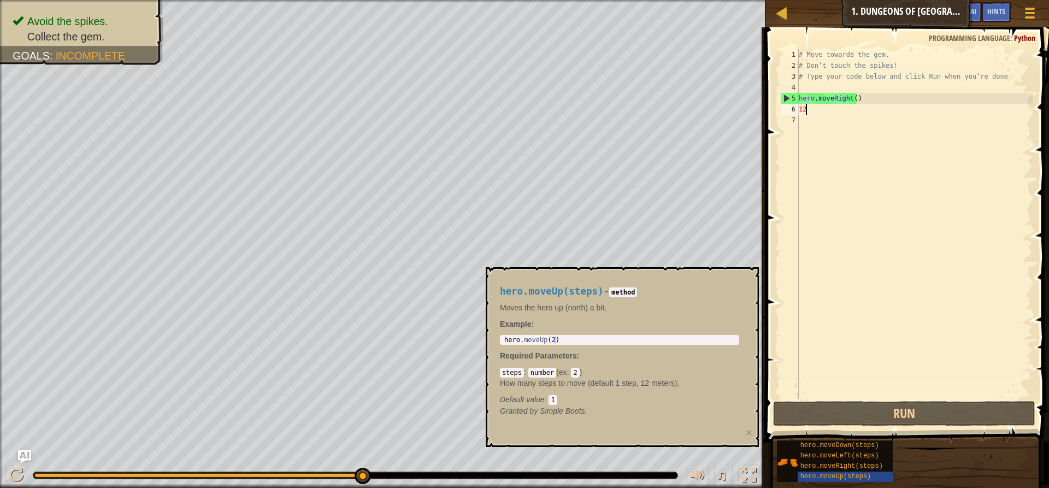
type textarea "1"
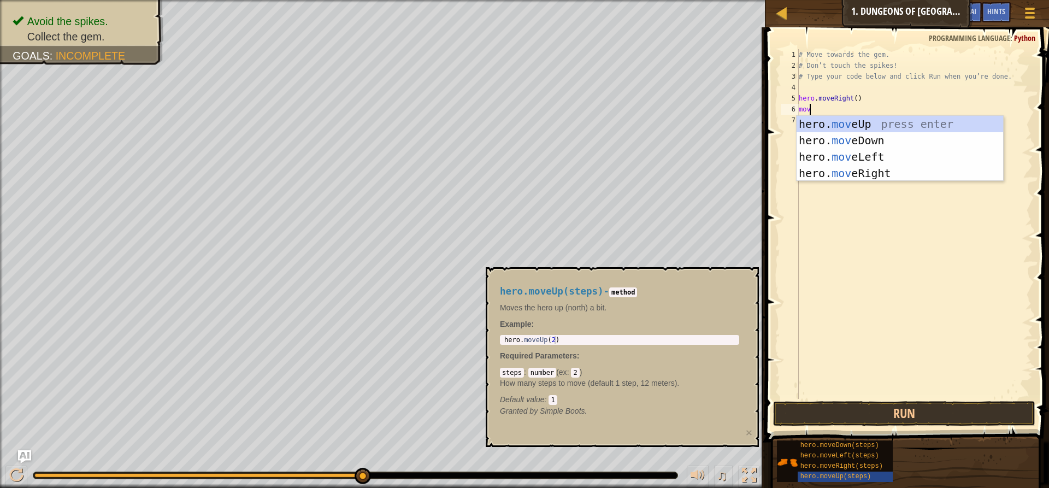
type textarea "move"
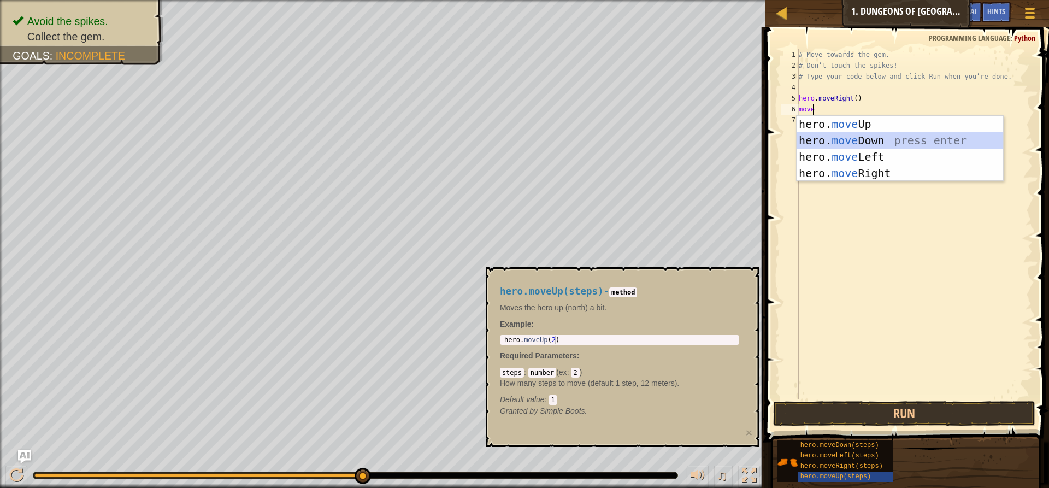
click at [836, 141] on div "hero. move Up press enter hero. move Down press enter hero. move Left press ent…" at bounding box center [899, 165] width 206 height 98
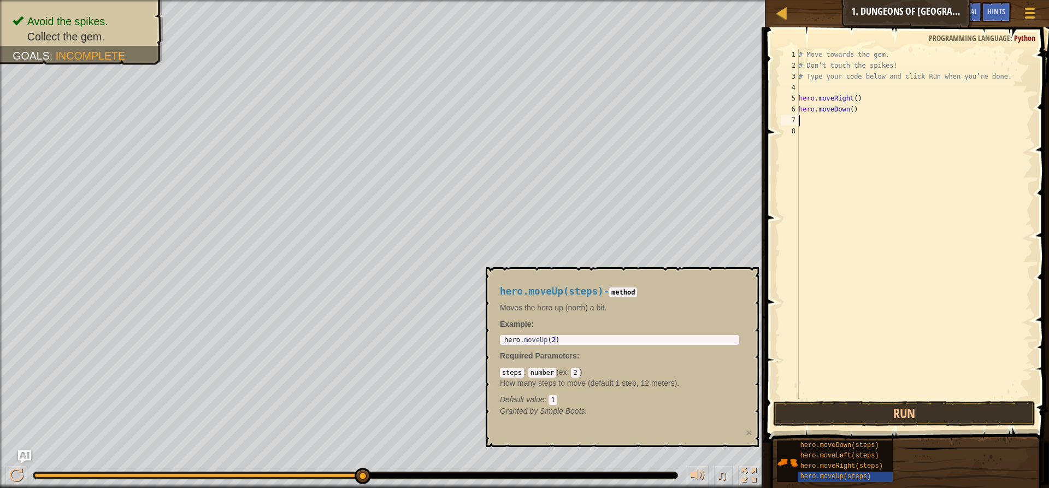
scroll to position [5, 0]
click at [925, 416] on button "Run" at bounding box center [904, 413] width 262 height 25
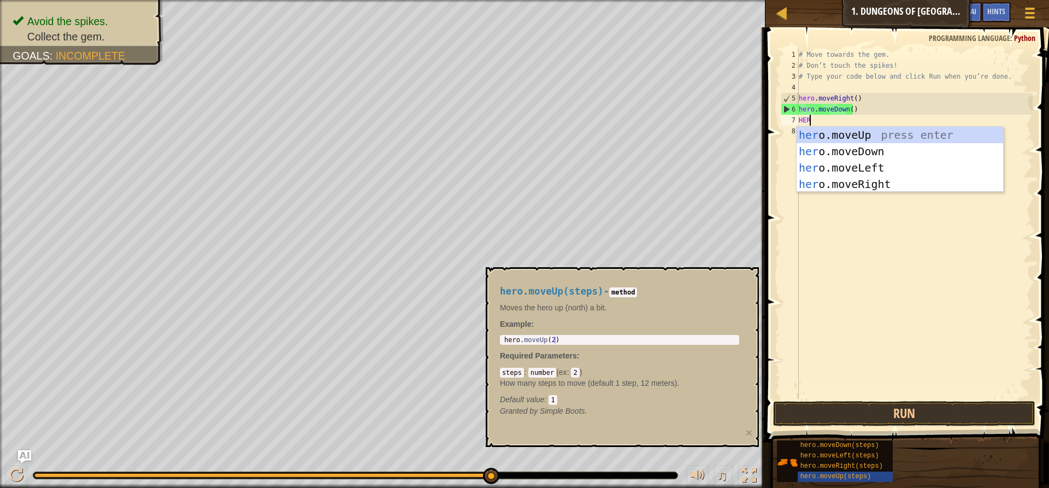
type textarea "HERO"
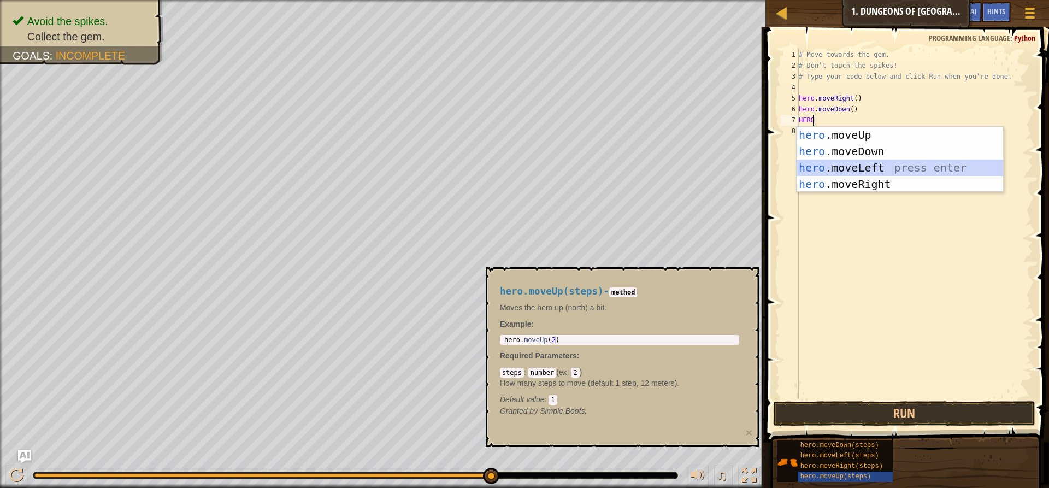
click at [851, 165] on div "hero .moveUp press enter hero .moveDown press enter hero .moveLeft press enter …" at bounding box center [899, 176] width 206 height 98
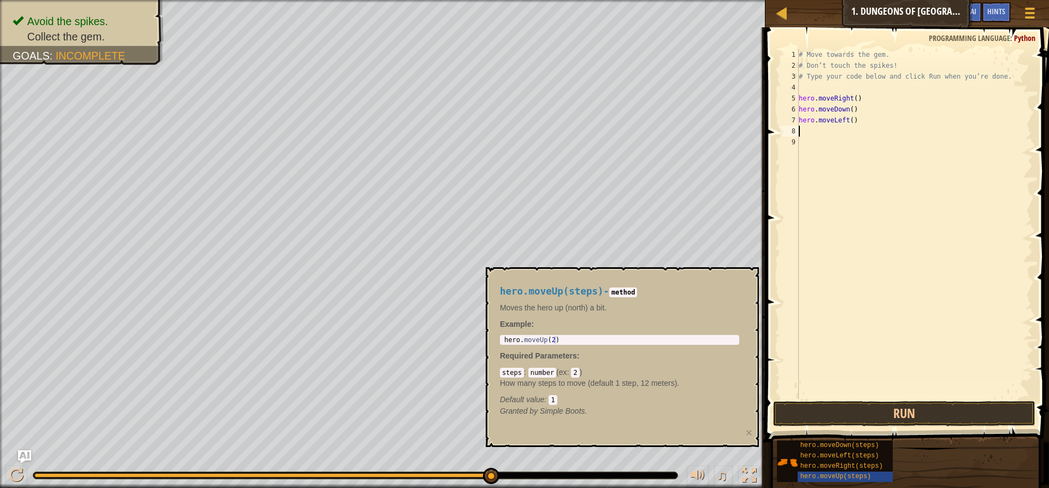
scroll to position [5, 0]
click at [836, 417] on button "Run" at bounding box center [904, 413] width 262 height 25
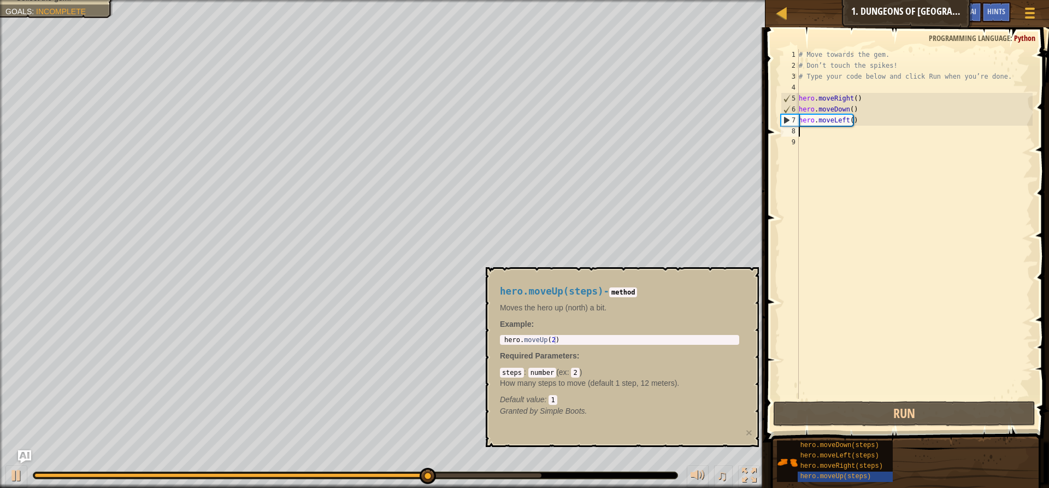
click at [841, 120] on div "# Move towards the gem. # Don’t touch the spikes! # Type your code below and cl…" at bounding box center [914, 234] width 236 height 371
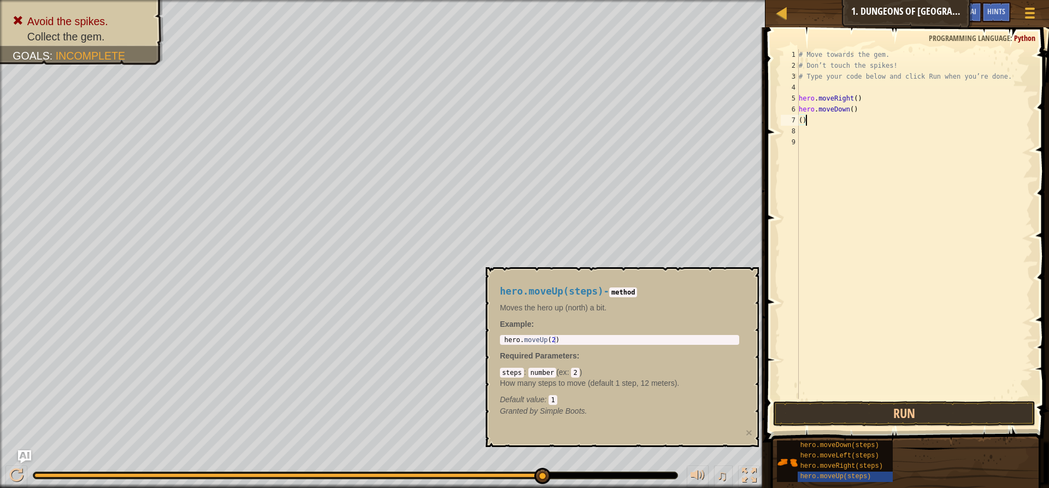
click at [853, 117] on div "# Move towards the gem. # Don’t touch the spikes! # Type your code below and cl…" at bounding box center [914, 234] width 236 height 371
type textarea "("
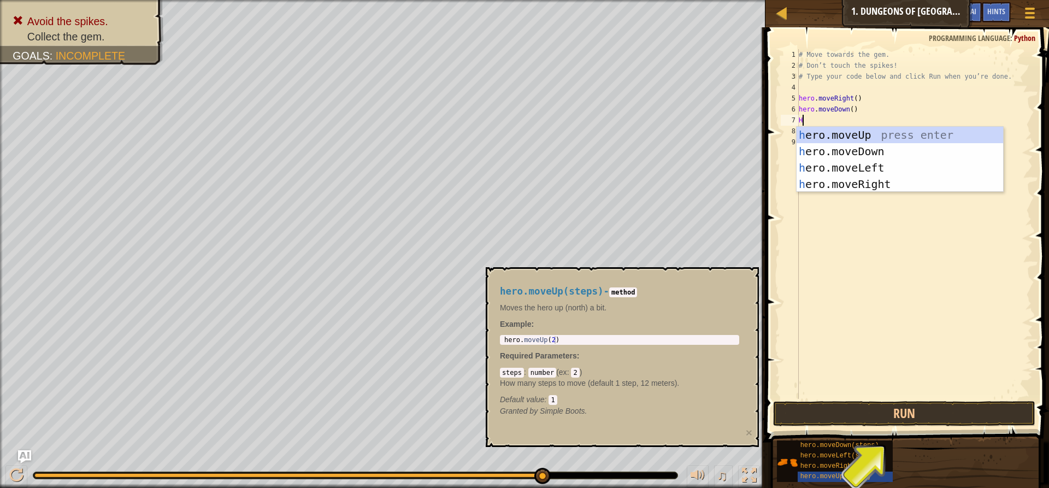
type textarea "HE"
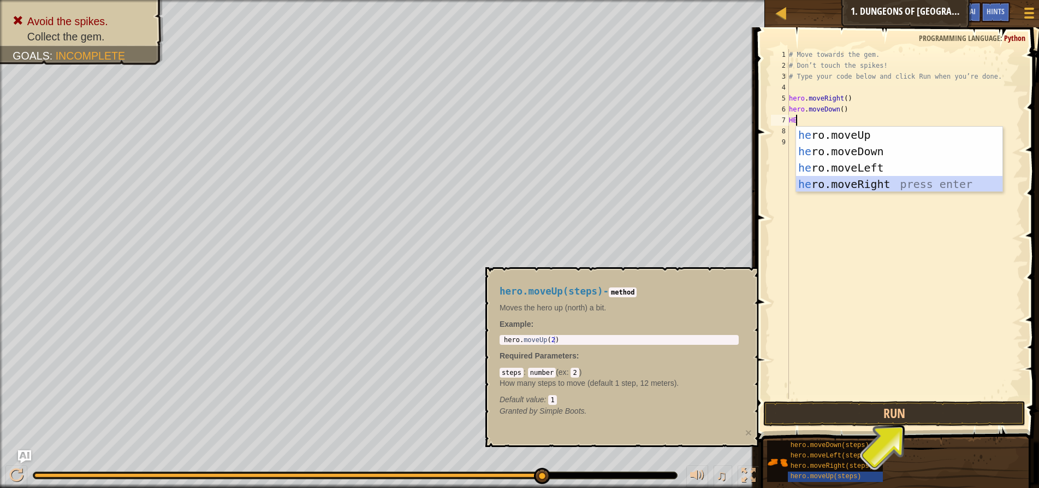
click at [907, 183] on div "he ro.moveUp press enter he ro.moveDown press enter he ro.moveLeft press enter …" at bounding box center [899, 176] width 206 height 98
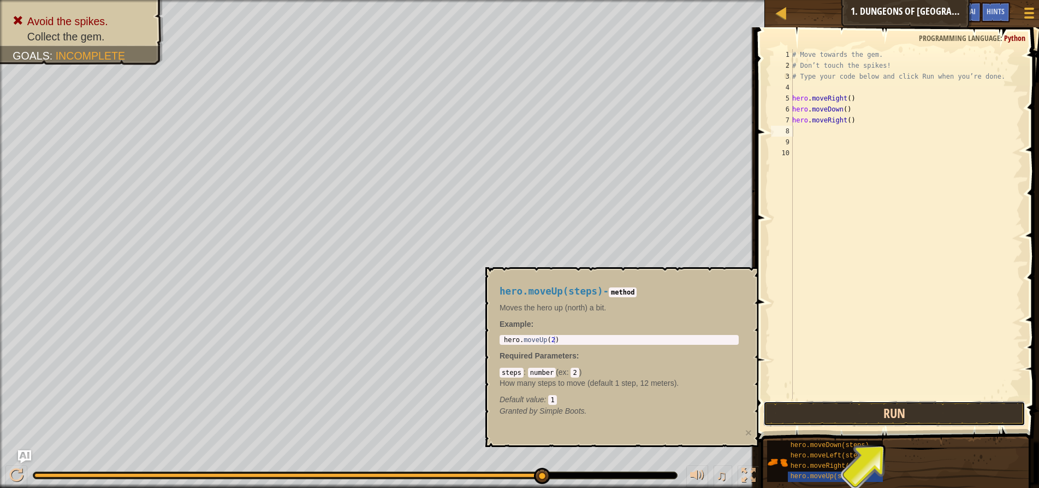
click at [906, 410] on button "Run" at bounding box center [895, 413] width 262 height 25
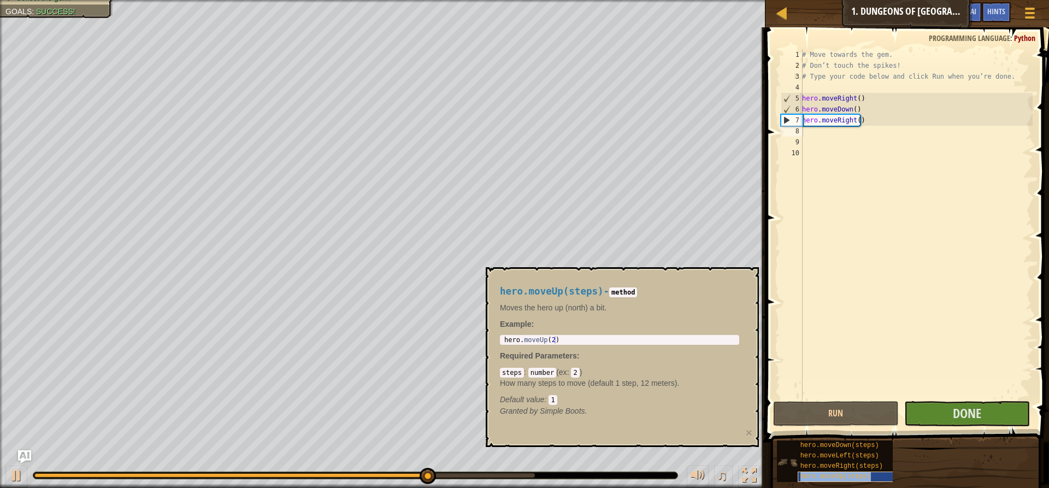
click at [824, 474] on span "hero.moveUp(steps)" at bounding box center [835, 476] width 71 height 8
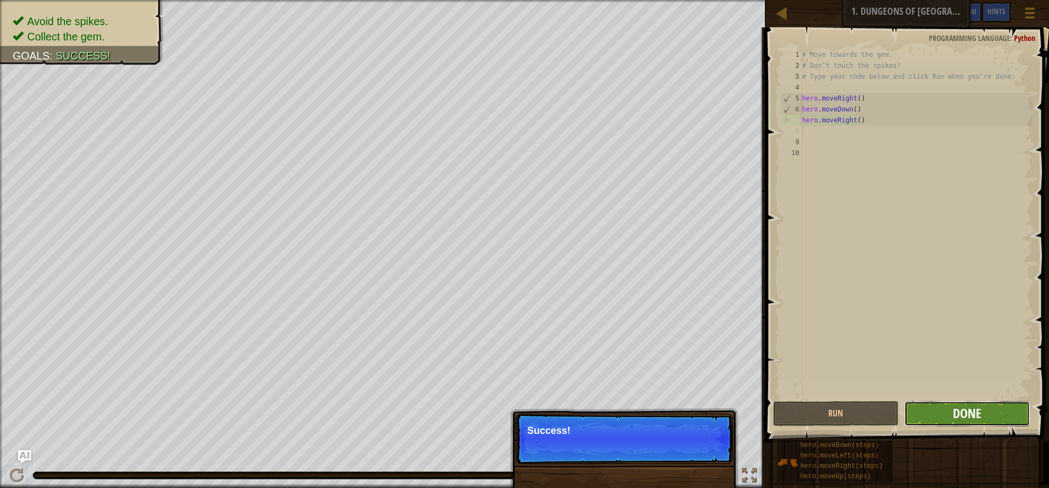
click at [973, 412] on span "Done" at bounding box center [967, 412] width 28 height 17
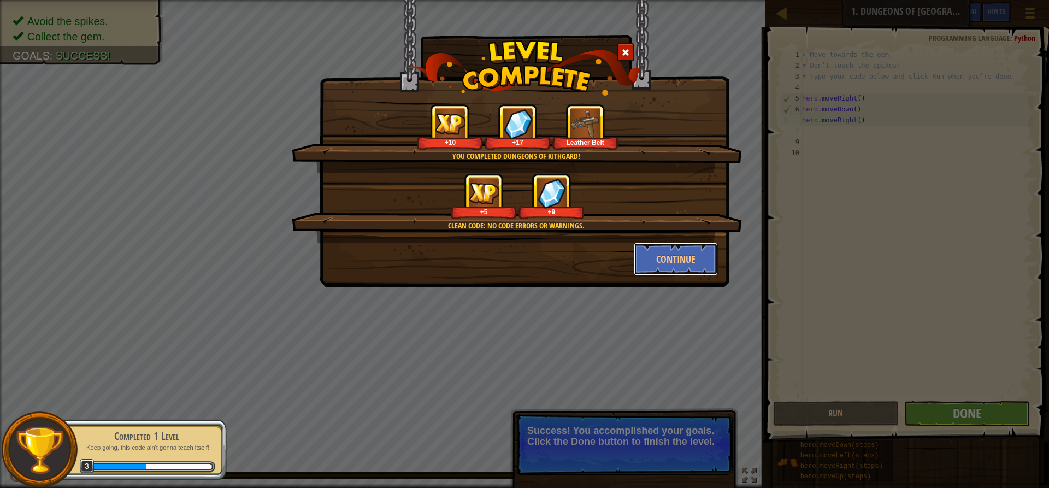
drag, startPoint x: 663, startPoint y: 259, endPoint x: 691, endPoint y: 326, distance: 72.4
click at [671, 282] on div "You completed Dungeons of Kithgard! +10 +17 Leather Belt Clean code: no code er…" at bounding box center [525, 143] width 410 height 287
click at [690, 256] on button "Continue" at bounding box center [676, 259] width 85 height 33
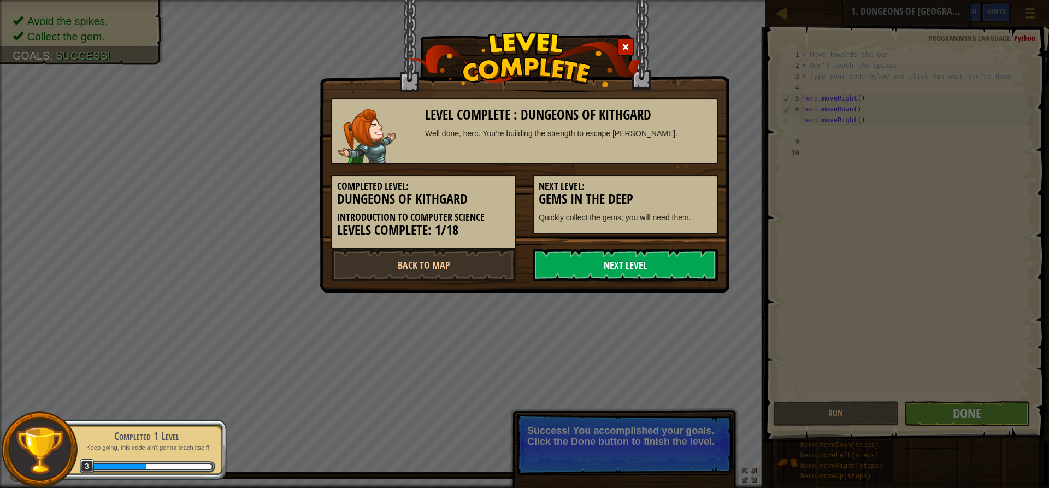
click at [681, 267] on link "Next Level" at bounding box center [625, 265] width 185 height 33
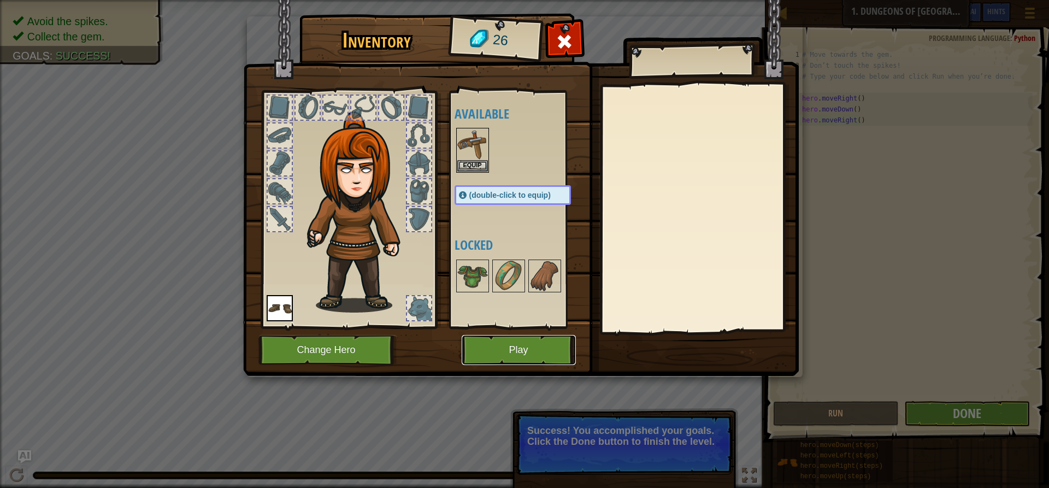
click at [533, 352] on button "Play" at bounding box center [519, 350] width 114 height 30
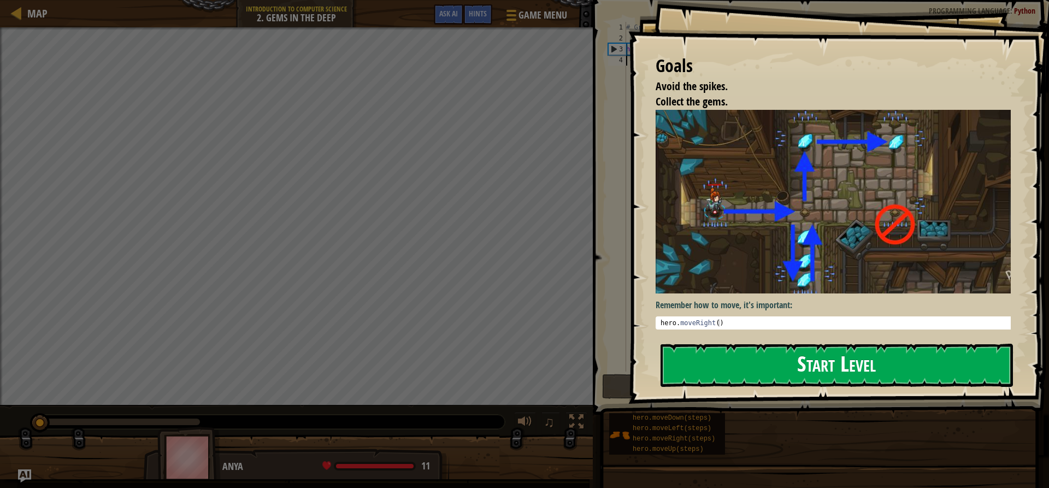
click at [729, 351] on button "Start Level" at bounding box center [836, 365] width 352 height 43
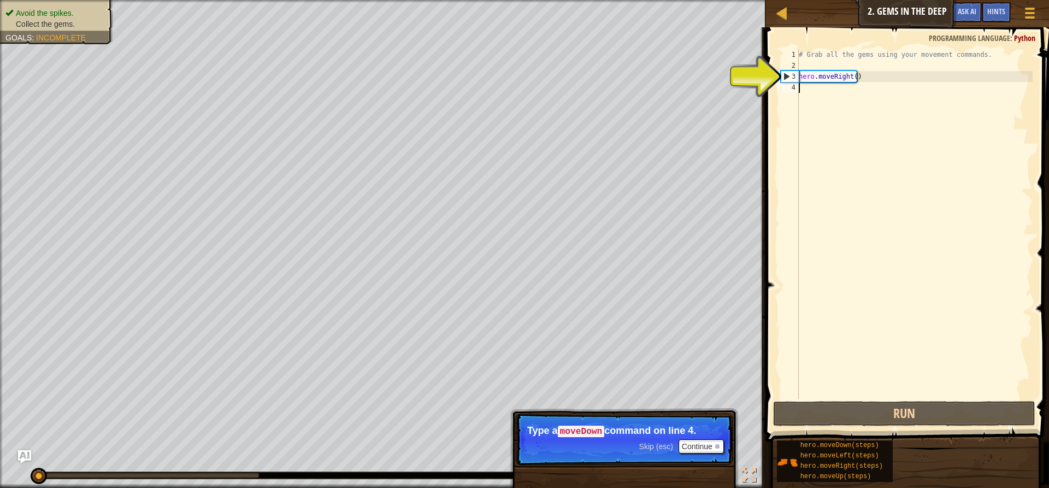
click at [784, 68] on div "2" at bounding box center [790, 65] width 18 height 11
type textarea "hero.moveRight()"
click at [784, 76] on div "3" at bounding box center [789, 76] width 17 height 11
click at [789, 74] on div "3" at bounding box center [789, 76] width 17 height 11
type textarea "hero.moveRight()"
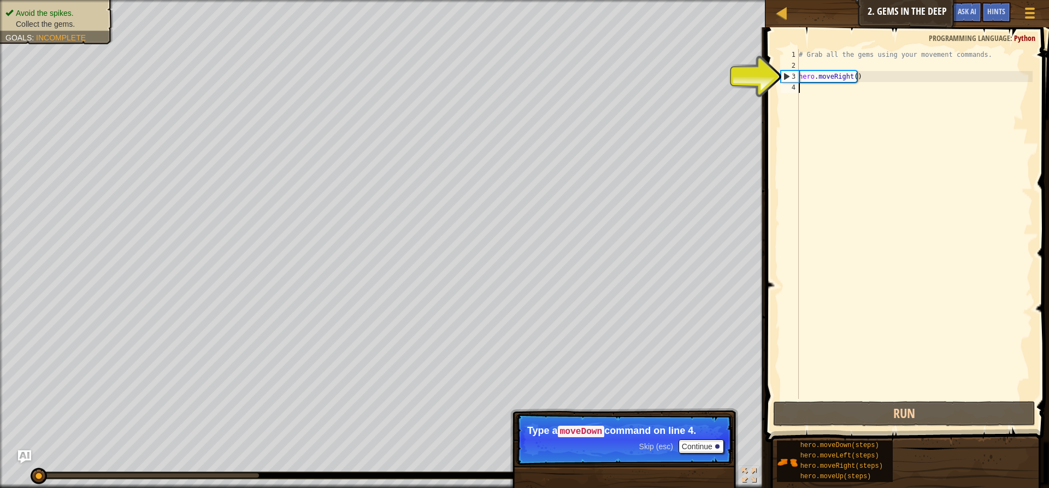
click at [840, 82] on div "# Grab all the gems using your movement commands. hero . moveRight ( )" at bounding box center [914, 234] width 236 height 371
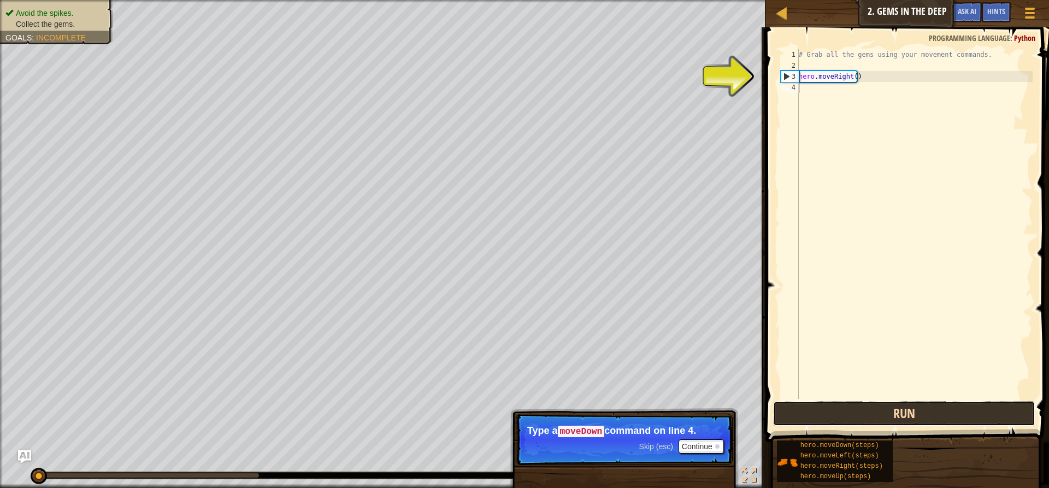
click at [900, 409] on button "Run" at bounding box center [904, 413] width 262 height 25
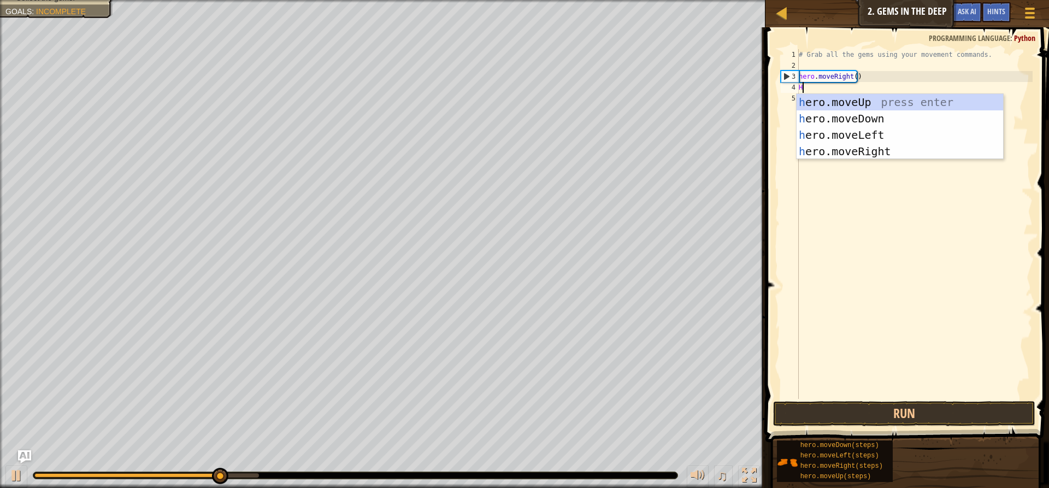
scroll to position [5, 0]
type textarea "HE"
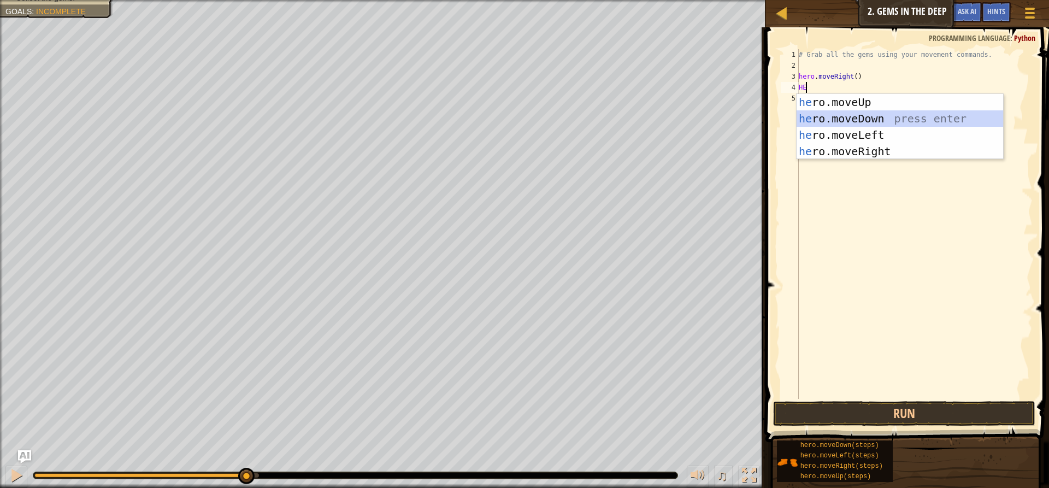
click at [856, 117] on div "he ro.moveUp press enter he ro.moveDown press enter he ro.moveLeft press enter …" at bounding box center [899, 143] width 206 height 98
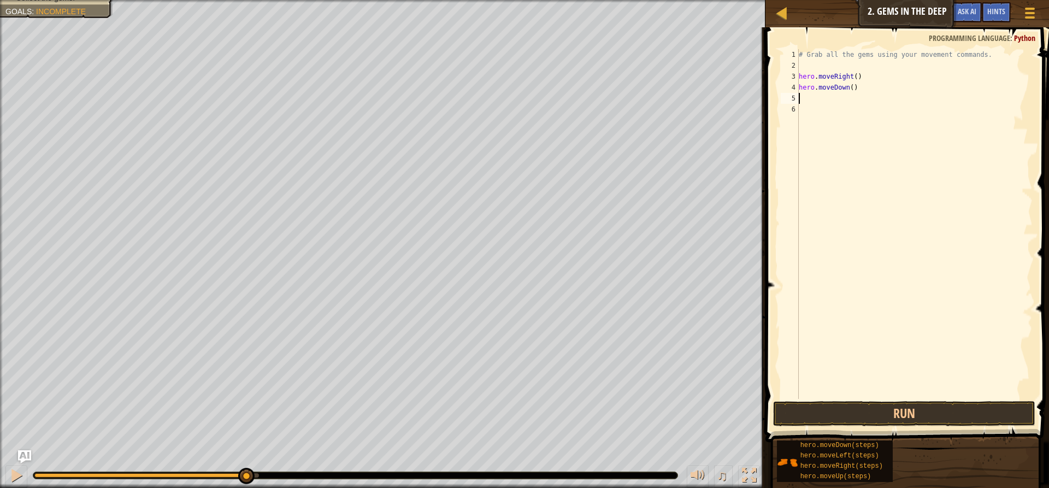
type textarea "H"
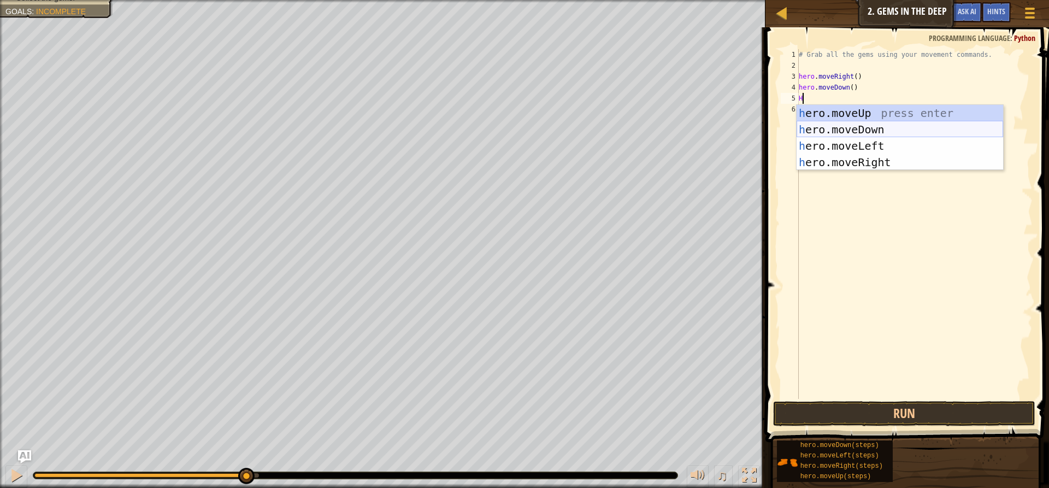
click at [831, 128] on div "h ero.moveUp press enter h ero.moveDown press enter h ero.moveLeft press enter …" at bounding box center [899, 154] width 206 height 98
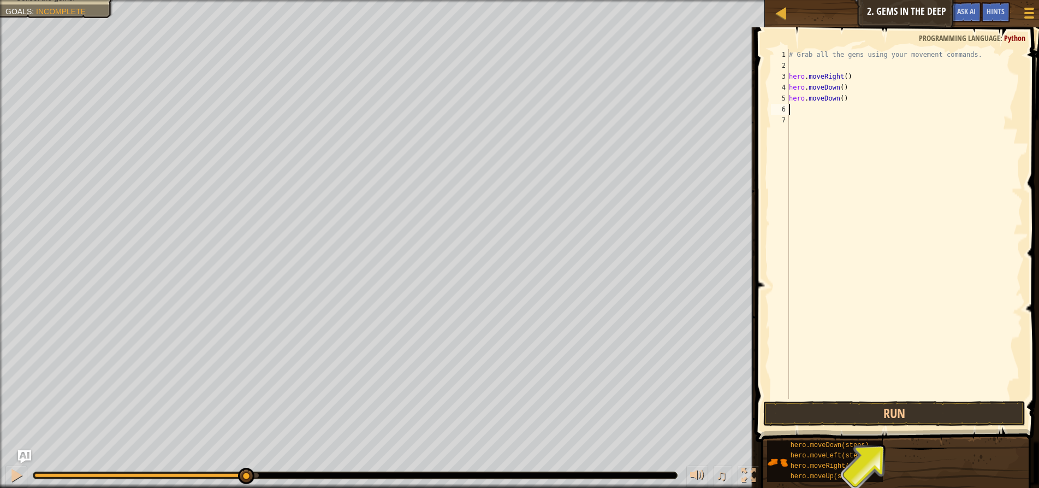
type textarea "H"
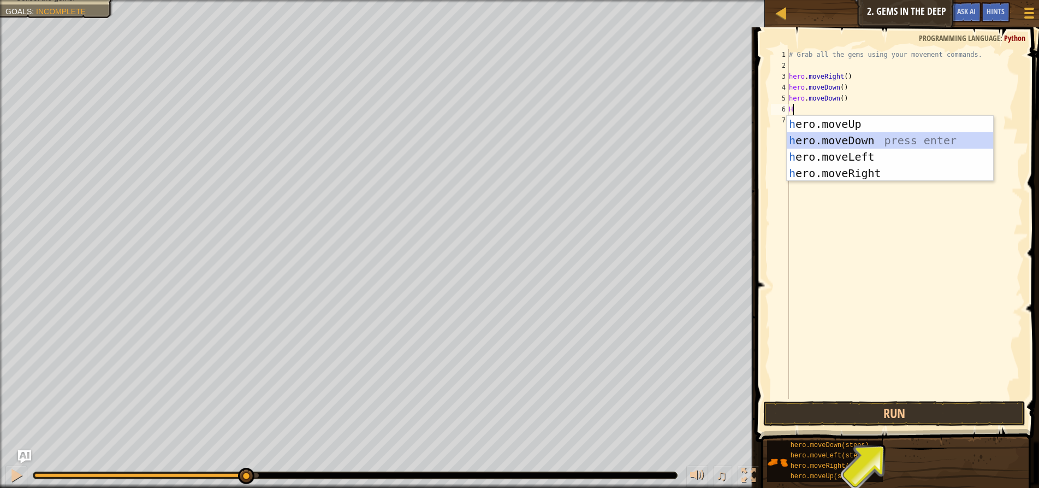
click at [828, 133] on div "h ero.moveUp press enter h ero.moveDown press enter h ero.moveLeft press enter …" at bounding box center [890, 165] width 206 height 98
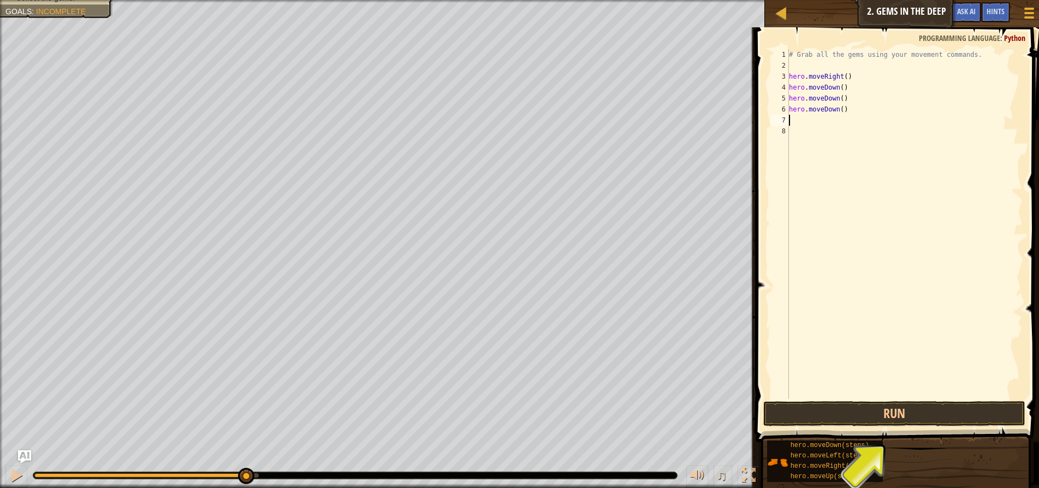
type textarea "H"
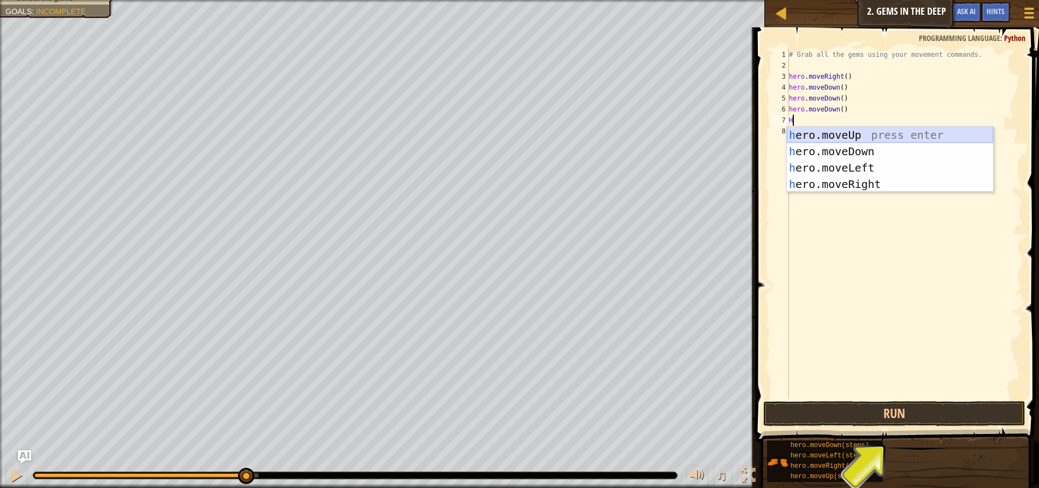
click at [823, 138] on div "h ero.moveUp press enter h ero.moveDown press enter h ero.moveLeft press enter …" at bounding box center [890, 176] width 206 height 98
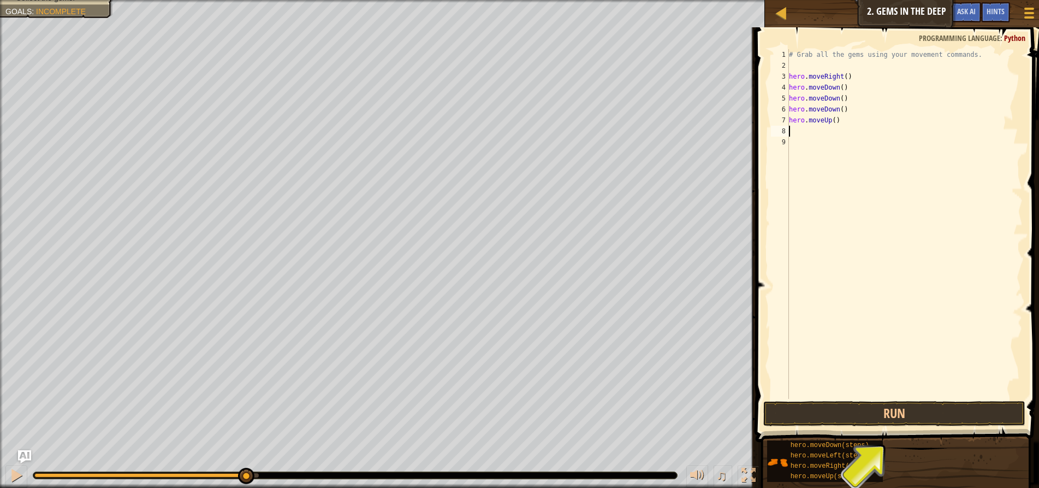
click at [822, 133] on div "# Grab all the gems using your movement commands. hero . moveRight ( ) hero . m…" at bounding box center [905, 234] width 236 height 371
type textarea "H"
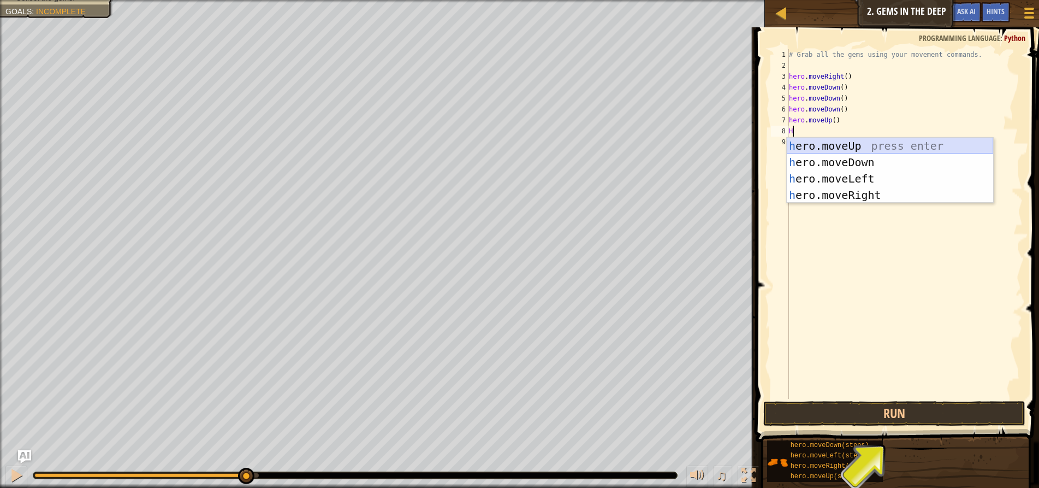
click at [822, 141] on div "h ero.moveUp press enter h ero.moveDown press enter h ero.moveLeft press enter …" at bounding box center [890, 187] width 206 height 98
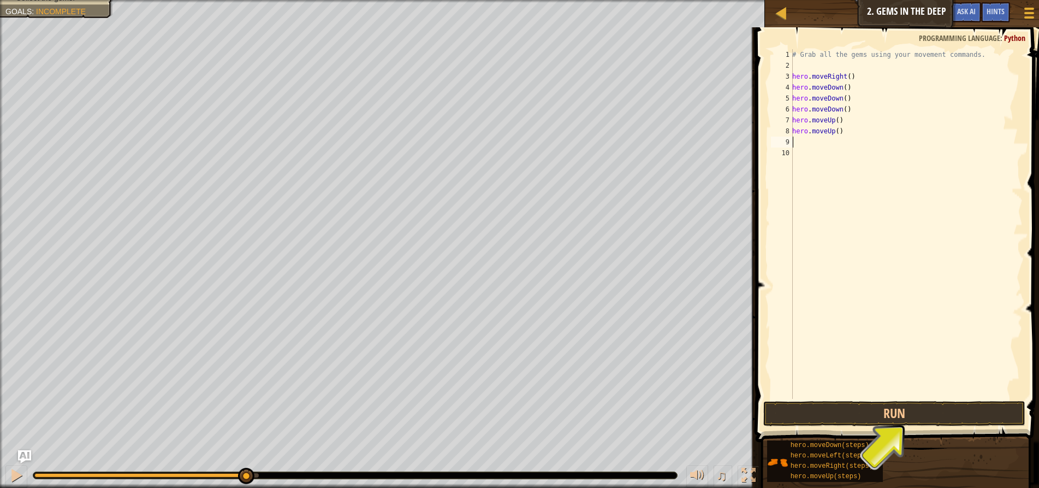
type textarea "H"
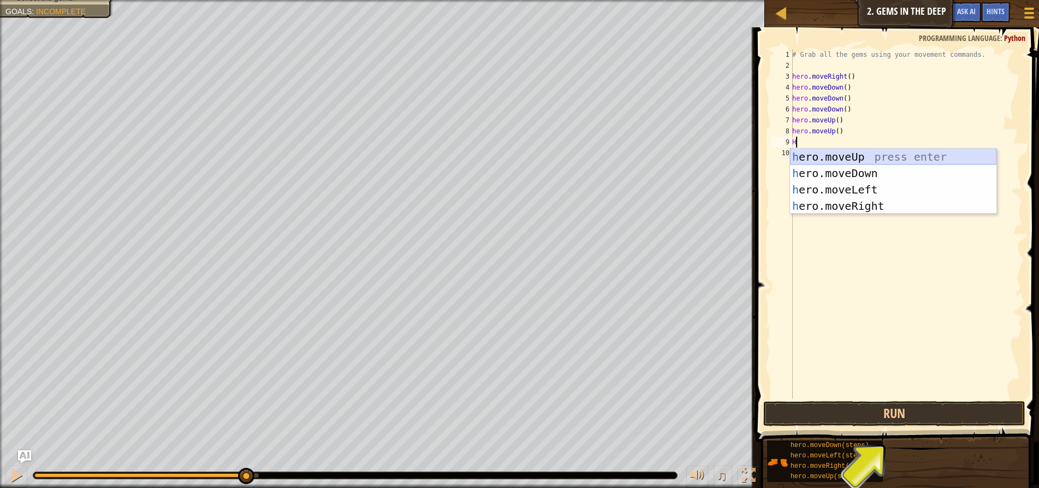
click at [823, 153] on div "h ero.moveUp press enter h ero.moveDown press enter h ero.moveLeft press enter …" at bounding box center [893, 198] width 206 height 98
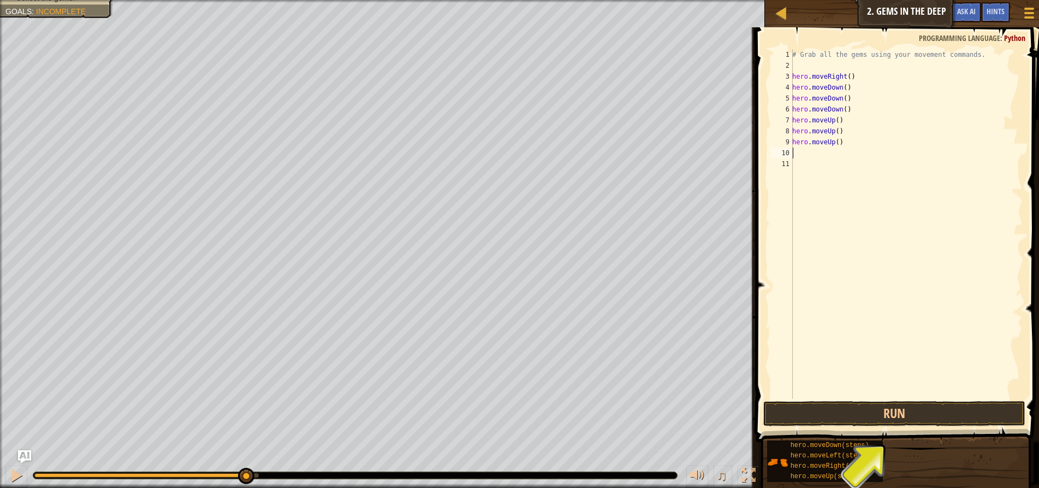
type textarea "H"
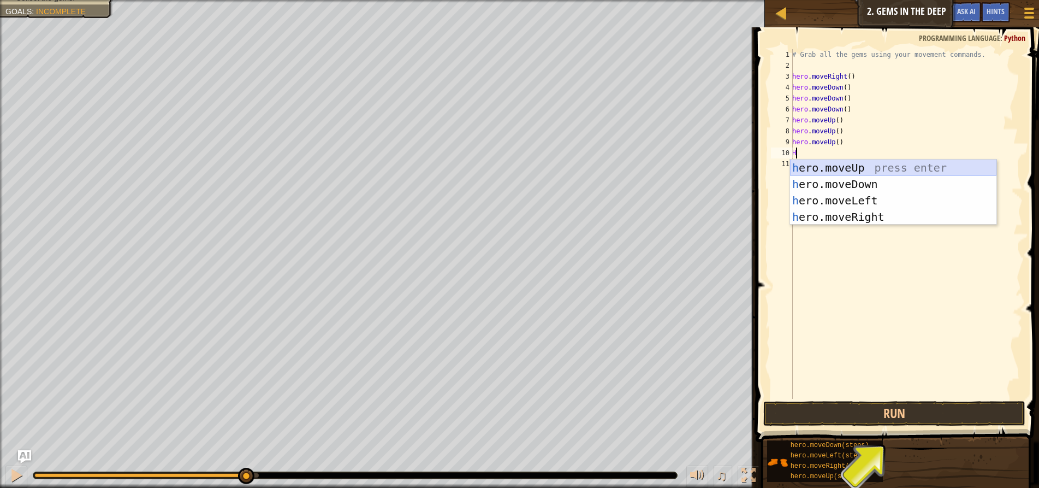
click at [823, 161] on div "h ero.moveUp press enter h ero.moveDown press enter h ero.moveLeft press enter …" at bounding box center [893, 208] width 206 height 98
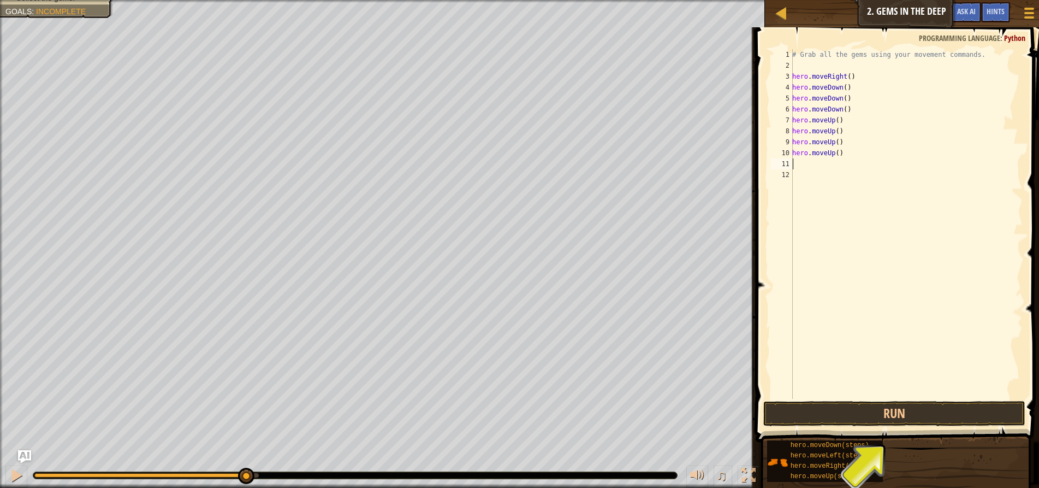
type textarea "H"
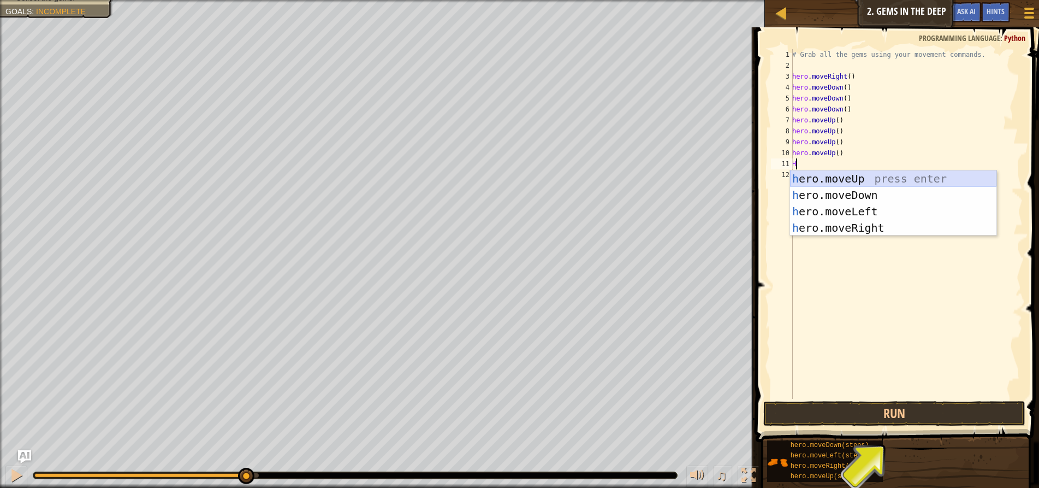
click at [823, 174] on div "h ero.moveUp press enter h ero.moveDown press enter h ero.moveLeft press enter …" at bounding box center [893, 219] width 206 height 98
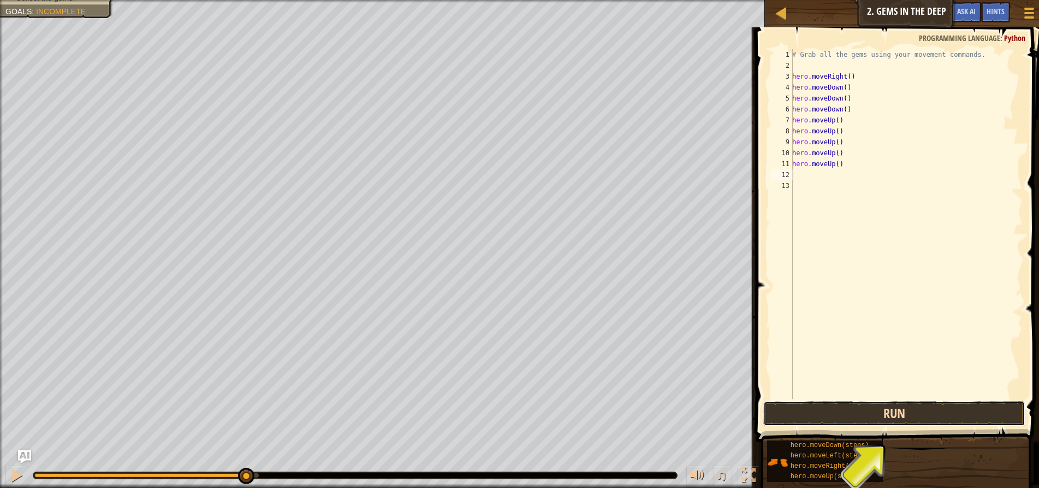
click at [803, 422] on button "Run" at bounding box center [895, 413] width 262 height 25
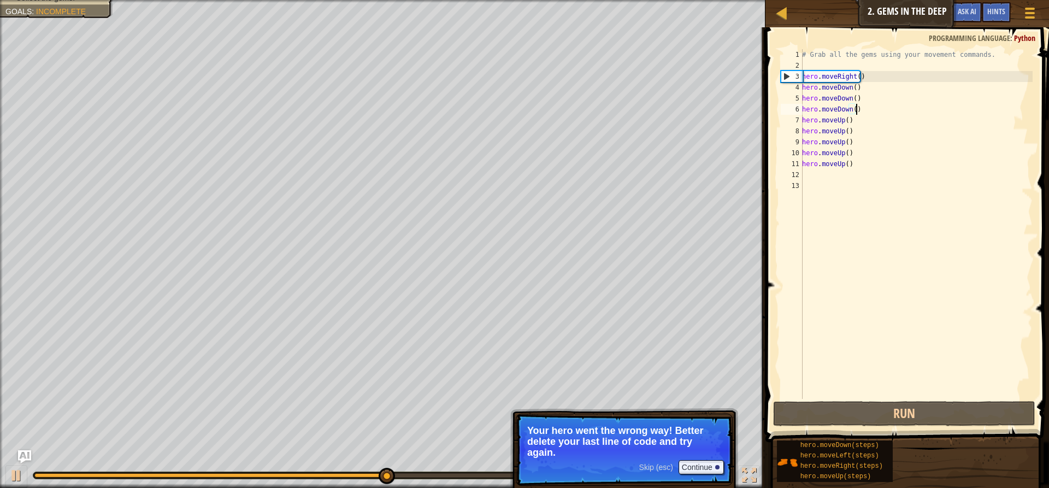
click at [856, 111] on div "# Grab all the gems using your movement commands. hero . moveRight ( ) hero . m…" at bounding box center [916, 234] width 233 height 371
drag, startPoint x: 856, startPoint y: 111, endPoint x: 793, endPoint y: 106, distance: 63.1
click at [793, 106] on div "hero.moveDown() 1 2 3 4 5 6 7 8 9 10 11 12 13 # Grab all the gems using your mo…" at bounding box center [905, 224] width 254 height 350
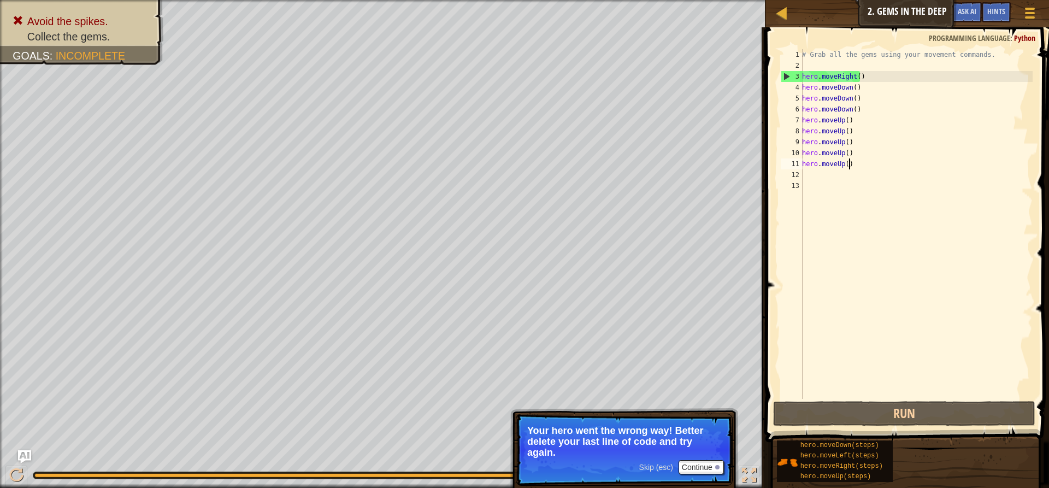
click at [854, 163] on div "# Grab all the gems using your movement commands. hero . moveRight ( ) hero . m…" at bounding box center [916, 234] width 233 height 371
type textarea "hero.moveUp()"
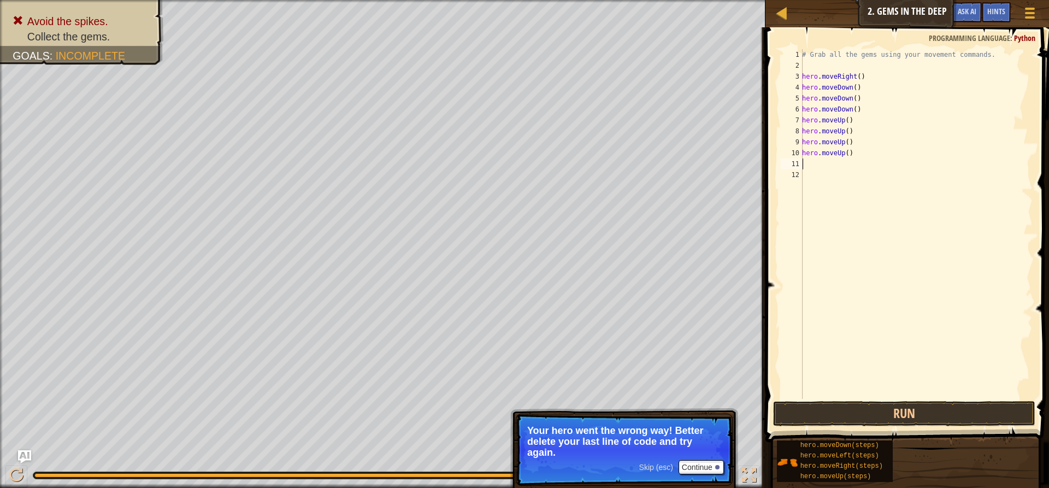
type textarea "M"
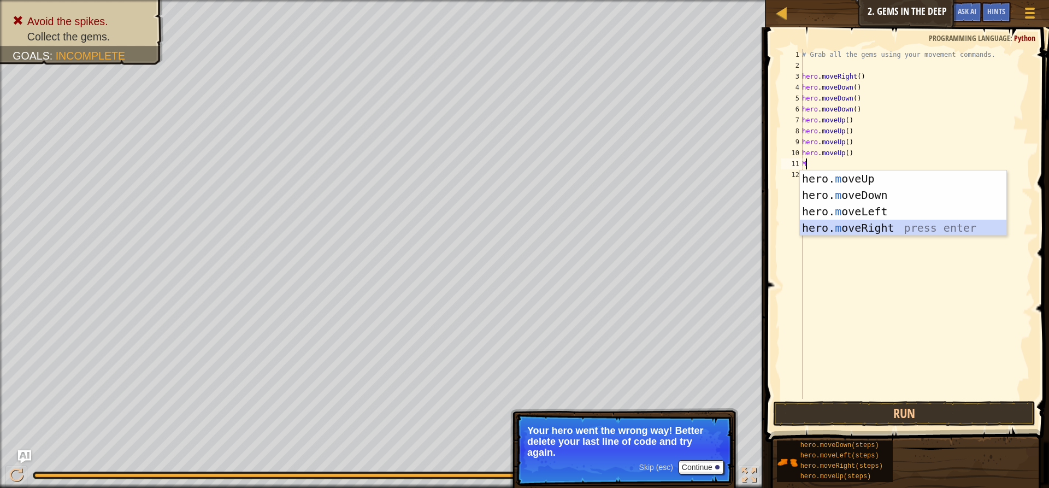
click at [866, 222] on div "hero. m oveUp press enter hero. m oveDown press enter hero. m oveLeft press ent…" at bounding box center [903, 219] width 206 height 98
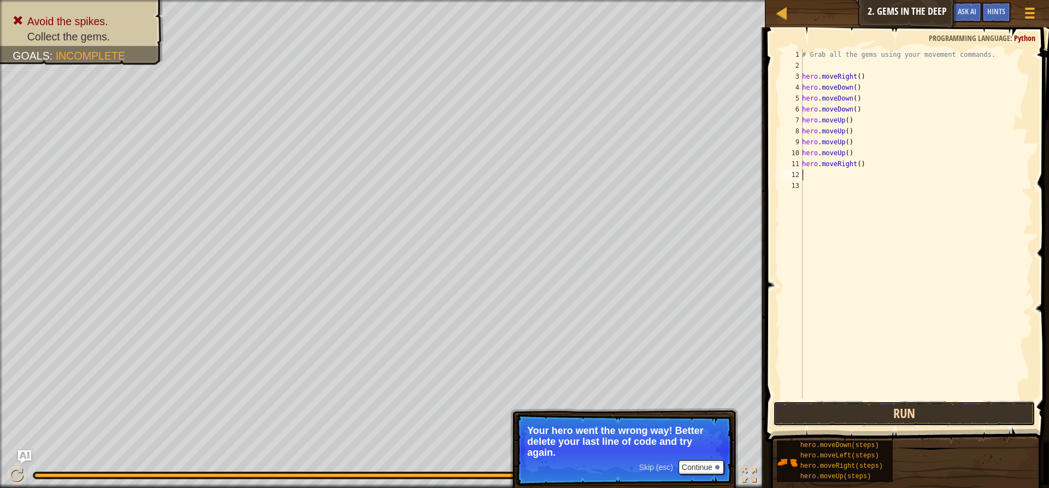
click at [916, 403] on button "Run" at bounding box center [904, 413] width 262 height 25
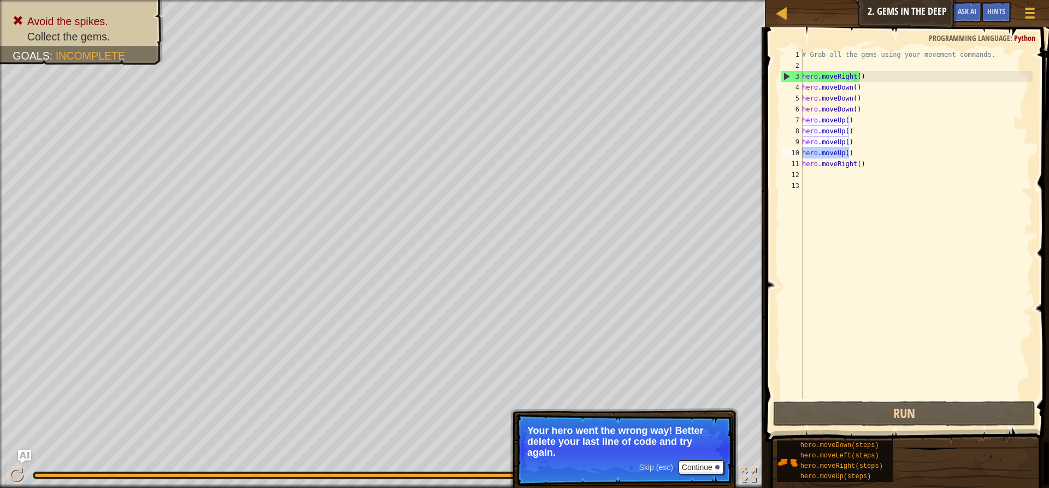
drag, startPoint x: 849, startPoint y: 150, endPoint x: 800, endPoint y: 151, distance: 48.6
click at [800, 151] on div "1 2 3 4 5 6 7 8 9 10 11 12 13 # Grab all the gems using your movement commands.…" at bounding box center [905, 224] width 254 height 350
type textarea "hero.moveUp()"
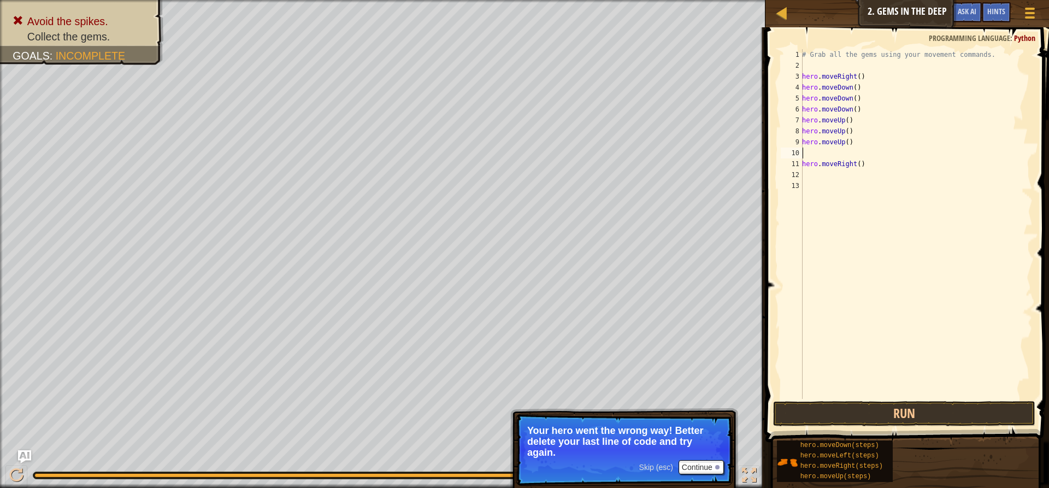
type textarea "hero.moveUp()"
click at [858, 410] on button "Run" at bounding box center [904, 413] width 262 height 25
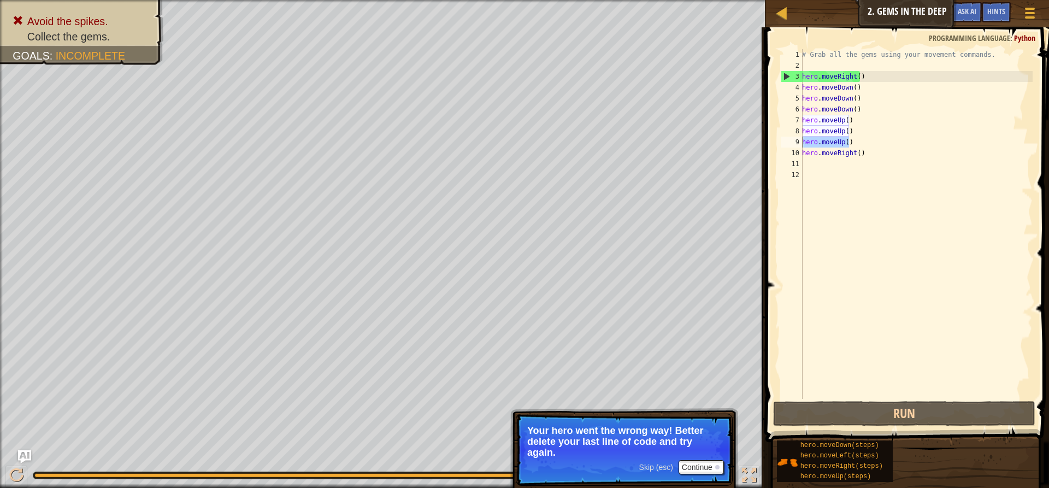
drag, startPoint x: 852, startPoint y: 142, endPoint x: 796, endPoint y: 142, distance: 55.7
click at [796, 142] on div "hero.moveUp() 1 2 3 4 5 6 7 8 9 10 11 12 # Grab all the gems using your movemen…" at bounding box center [905, 224] width 254 height 350
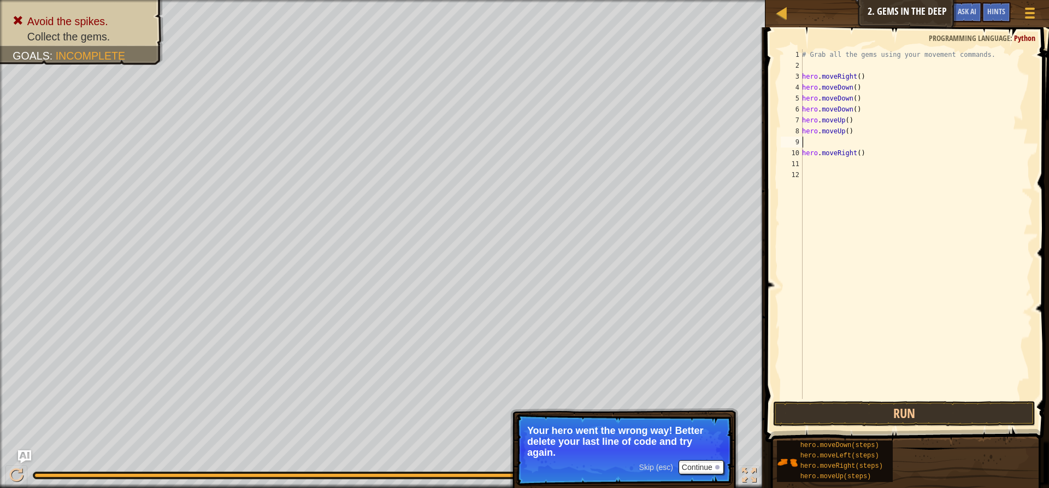
type textarea "hero.moveUp()"
click at [800, 416] on button "Run" at bounding box center [904, 413] width 262 height 25
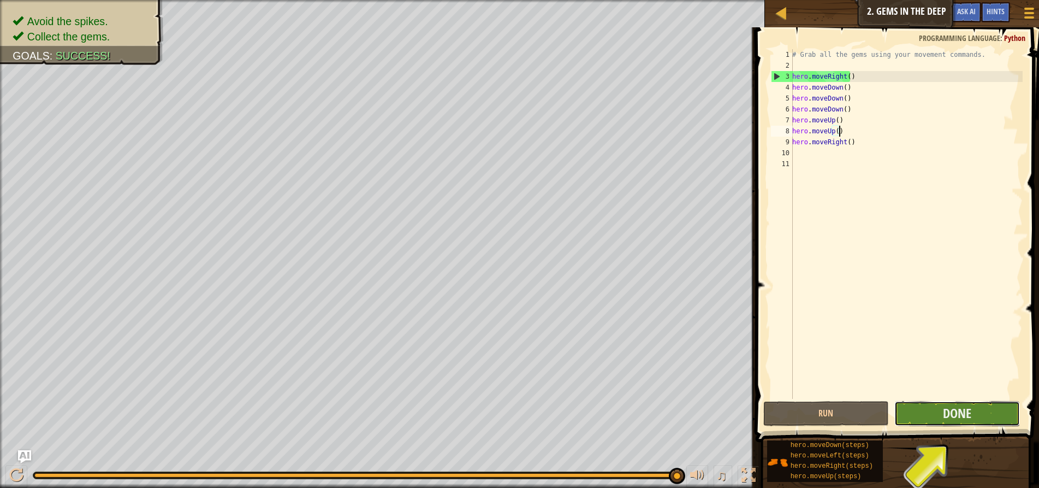
click at [976, 420] on button "Done" at bounding box center [958, 413] width 126 height 25
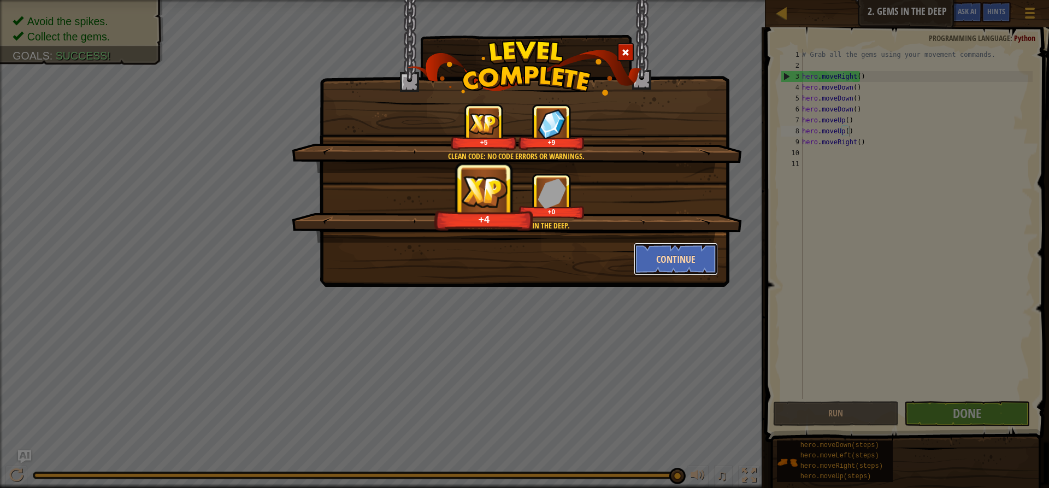
click at [676, 264] on button "Continue" at bounding box center [676, 259] width 85 height 33
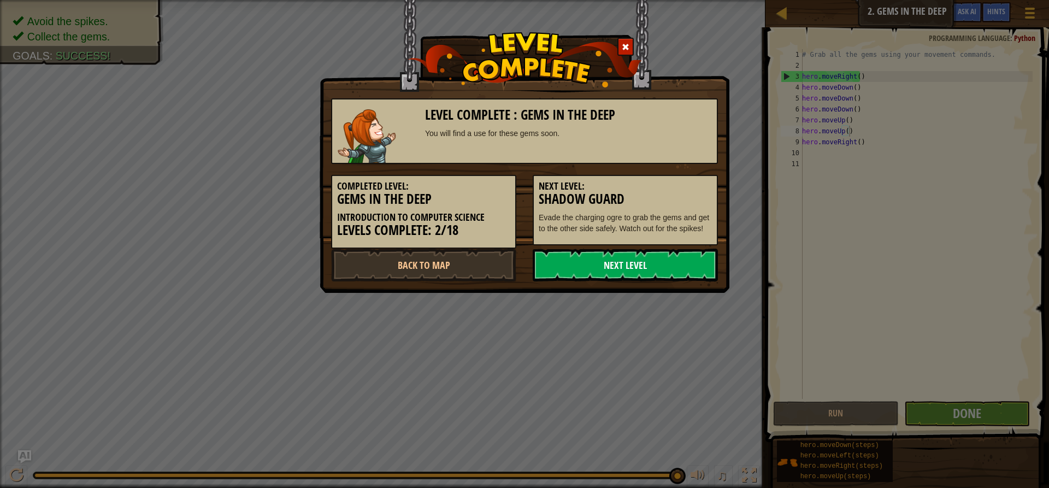
click at [674, 265] on link "Next Level" at bounding box center [625, 265] width 185 height 33
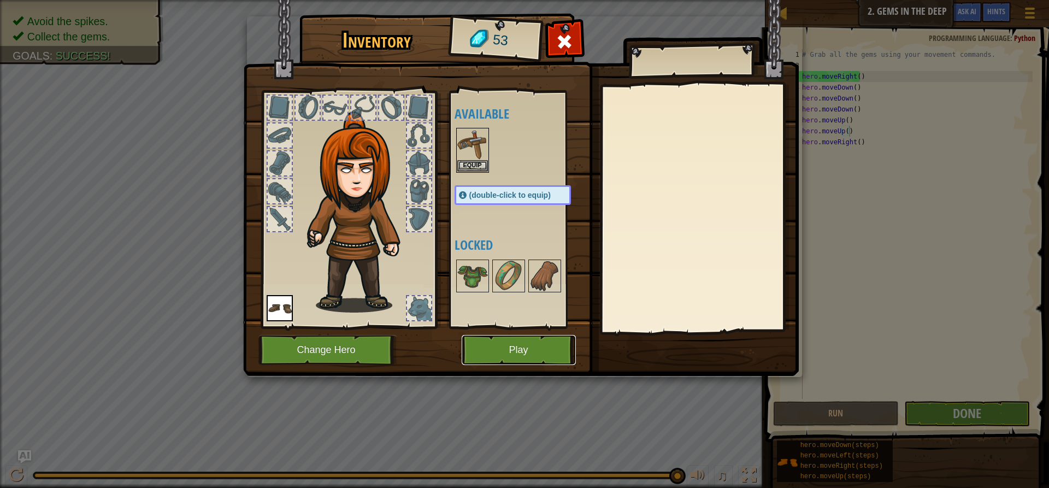
click at [538, 353] on button "Play" at bounding box center [519, 350] width 114 height 30
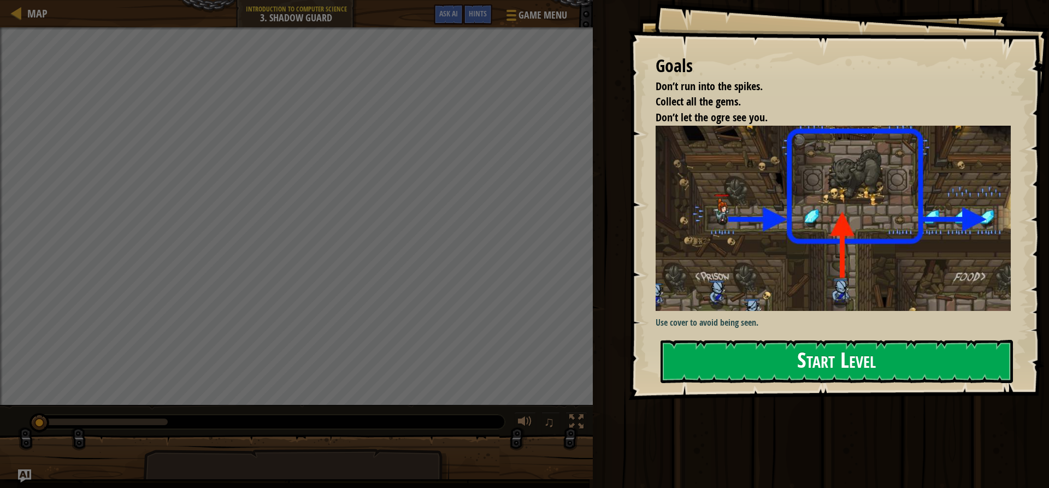
click at [812, 350] on button "Start Level" at bounding box center [836, 361] width 352 height 43
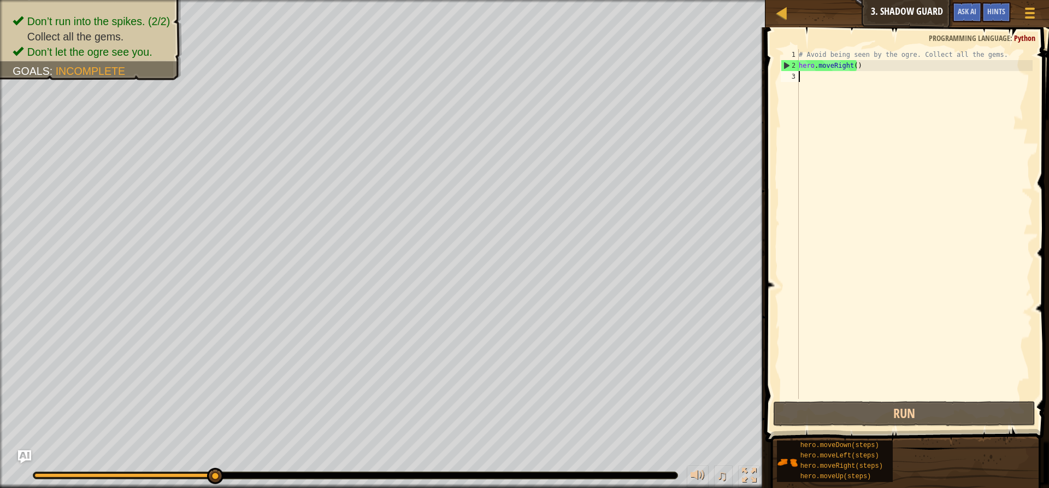
click at [825, 88] on div "# Avoid being seen by the ogre. Collect all the gems. hero . moveRight ( )" at bounding box center [914, 234] width 236 height 371
type textarea "H"
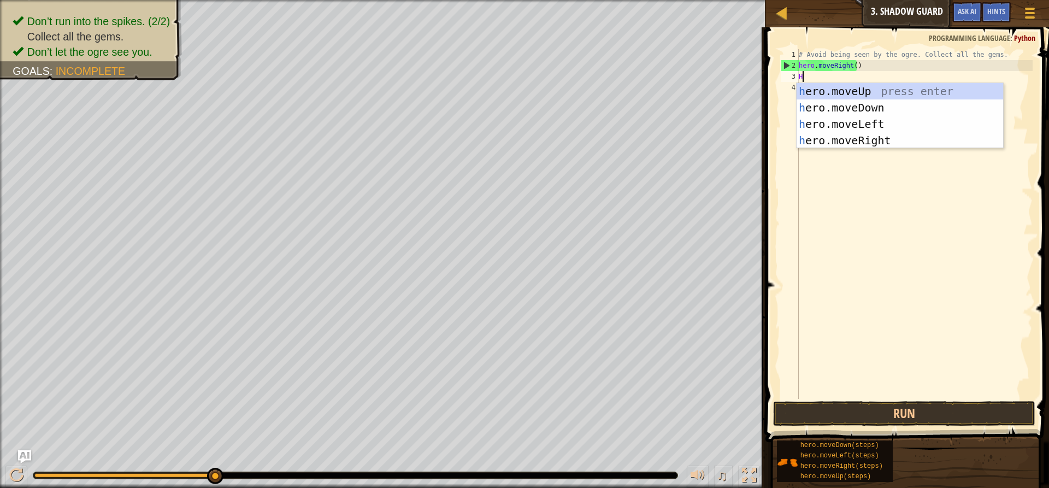
scroll to position [5, 0]
click at [853, 140] on div "h ero.moveUp press enter h ero.moveDown press enter h ero.moveLeft press enter …" at bounding box center [899, 132] width 206 height 98
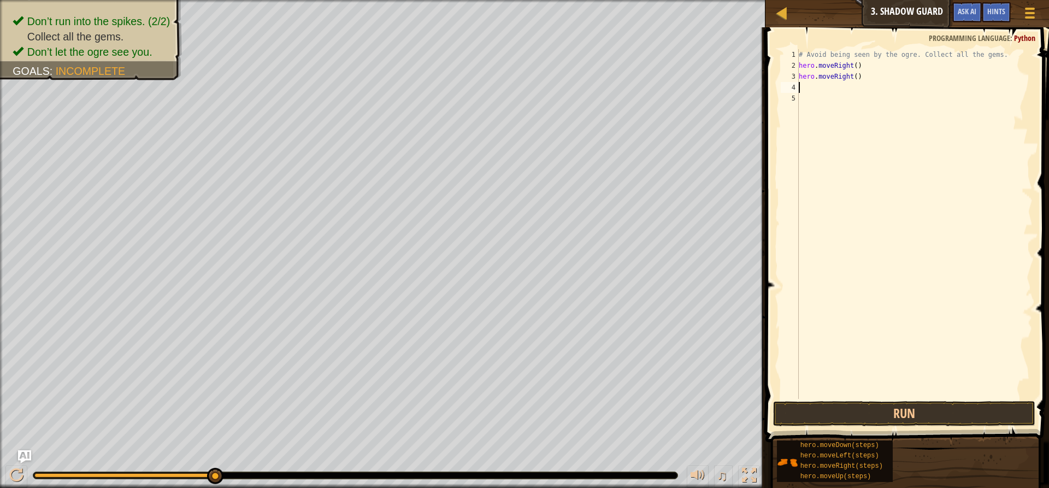
type textarea "H"
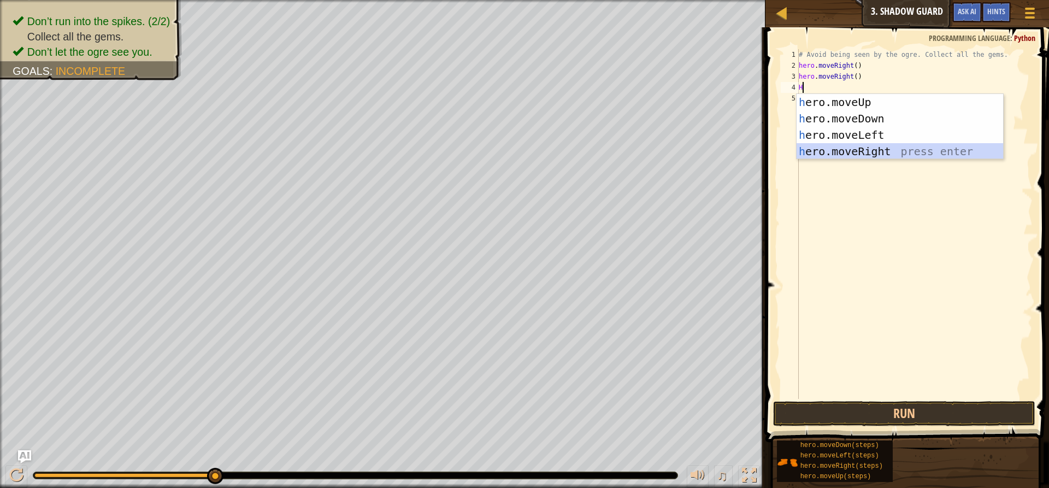
click at [879, 156] on div "h ero.moveUp press enter h ero.moveDown press enter h ero.moveLeft press enter …" at bounding box center [899, 143] width 206 height 98
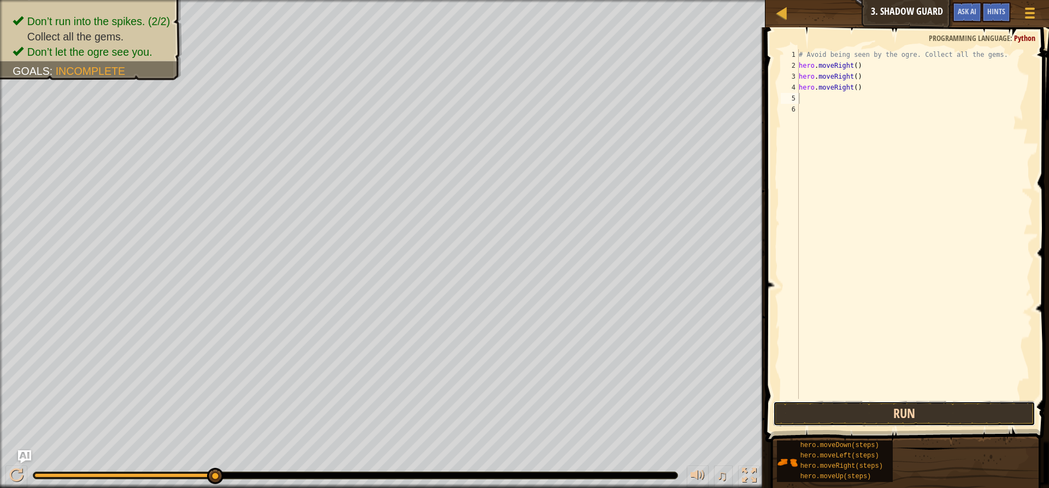
click at [885, 413] on button "Run" at bounding box center [904, 413] width 262 height 25
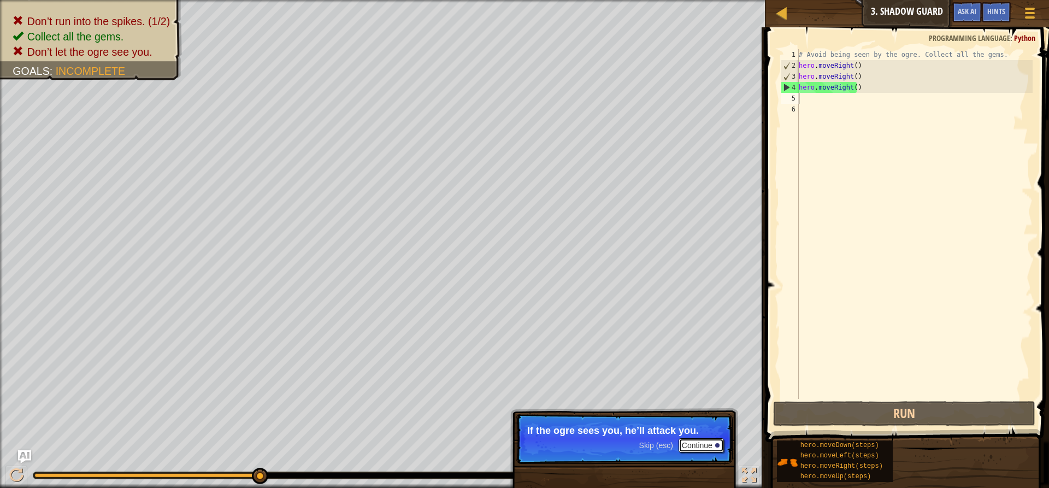
click at [686, 447] on button "Continue" at bounding box center [700, 445] width 45 height 14
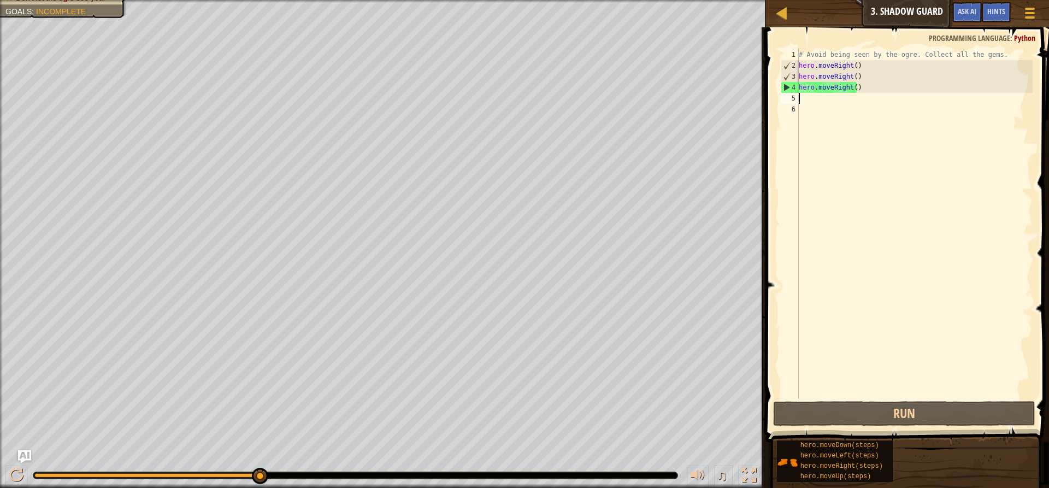
type textarea "A"
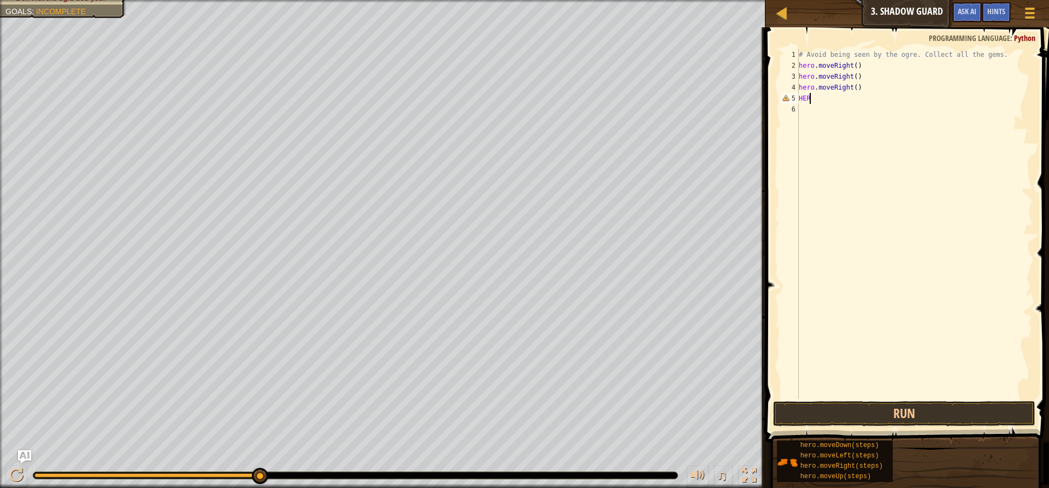
type textarea "H"
drag, startPoint x: 858, startPoint y: 89, endPoint x: 808, endPoint y: 94, distance: 50.0
click at [808, 94] on div "# Avoid being seen by the ogre. Collect all the gems. hero . moveRight ( ) hero…" at bounding box center [914, 234] width 236 height 371
type textarea "h"
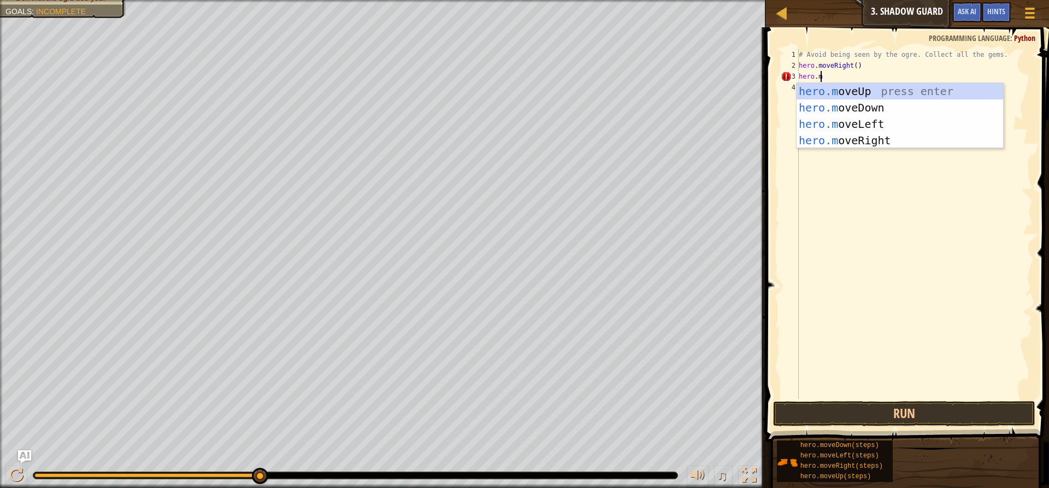
type textarea "[DOMAIN_NAME]"
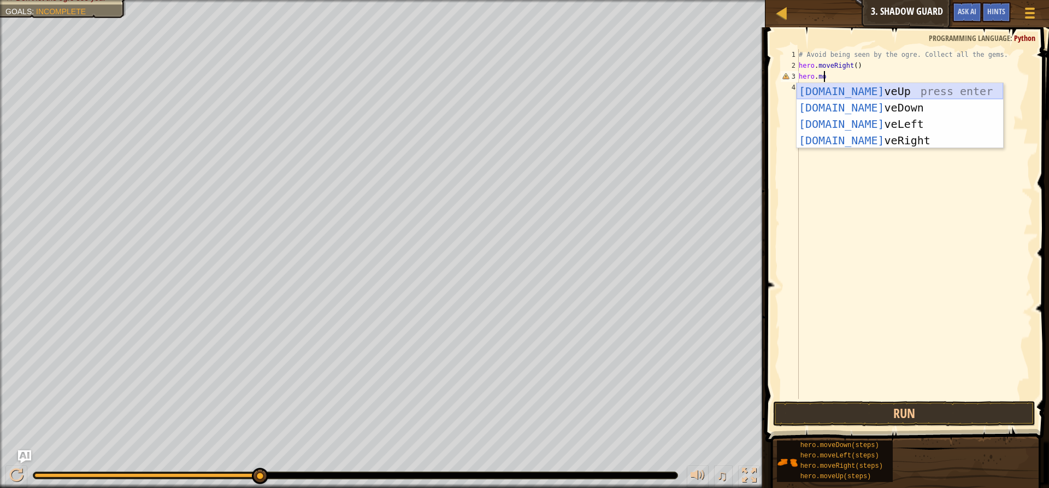
click at [813, 88] on div "[DOMAIN_NAME] veUp press enter [DOMAIN_NAME] veDown press enter [DOMAIN_NAME] v…" at bounding box center [899, 132] width 206 height 98
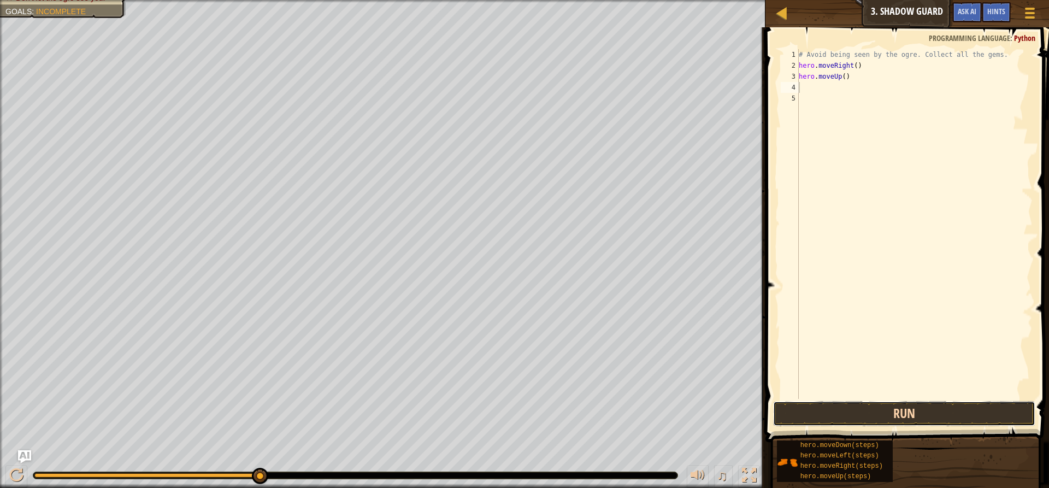
click at [934, 419] on button "Run" at bounding box center [904, 413] width 262 height 25
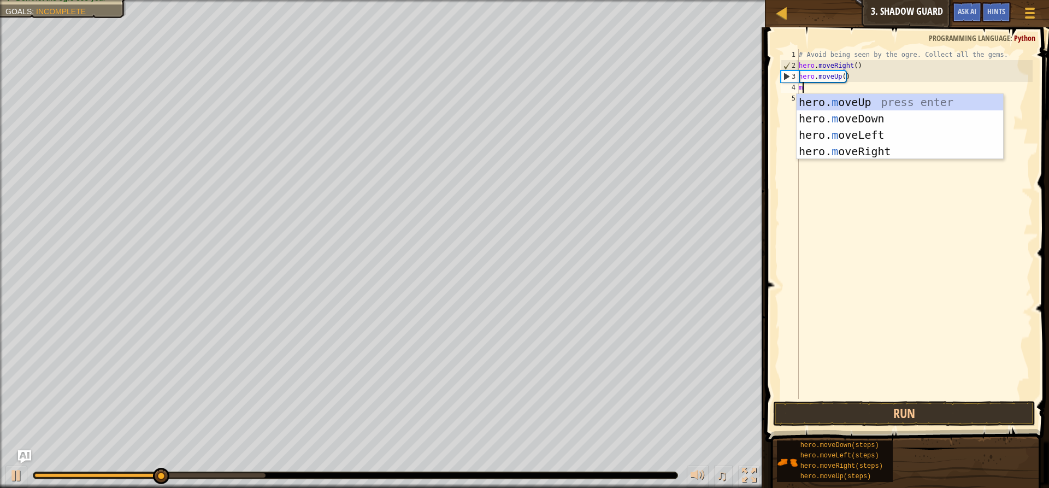
type textarea "mo"
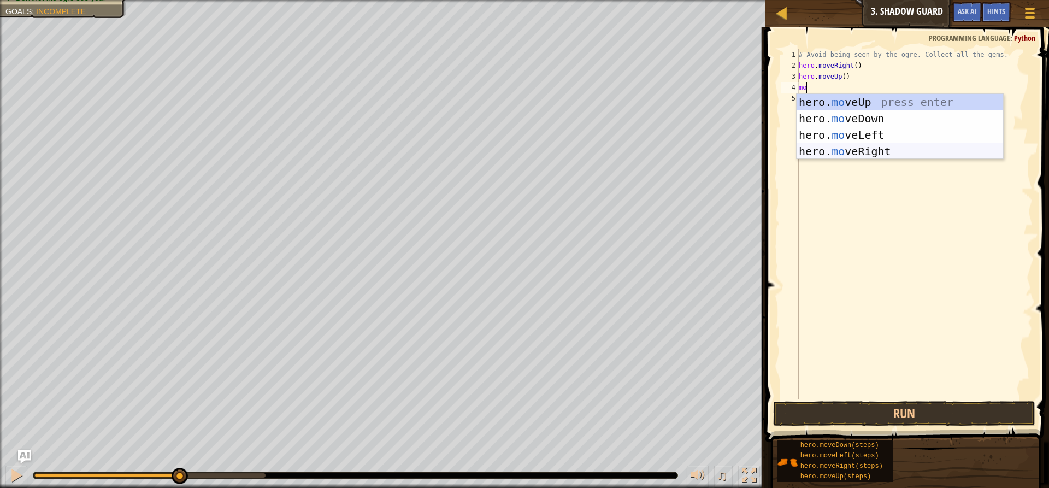
click at [871, 151] on div "hero. mo veUp press enter hero. mo veDown press enter hero. mo veLeft press ent…" at bounding box center [899, 143] width 206 height 98
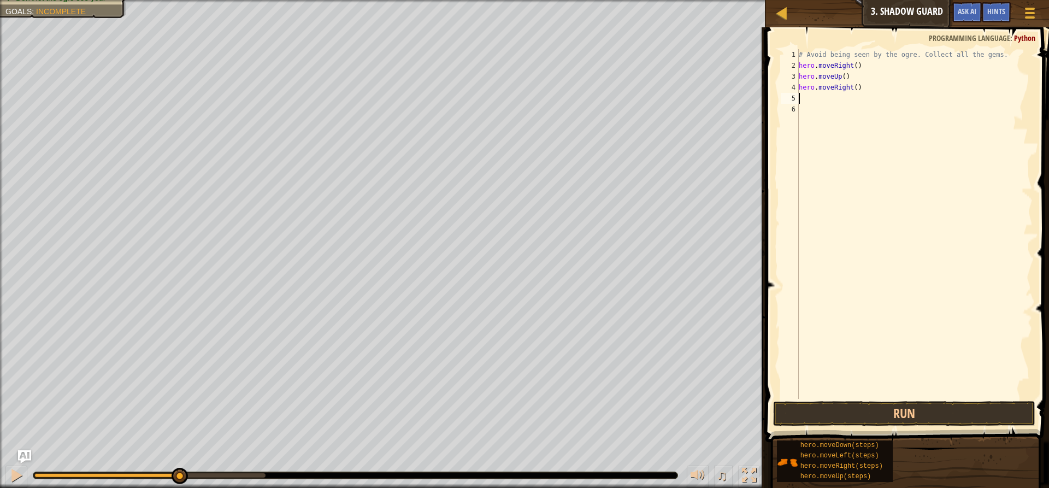
type textarea "m"
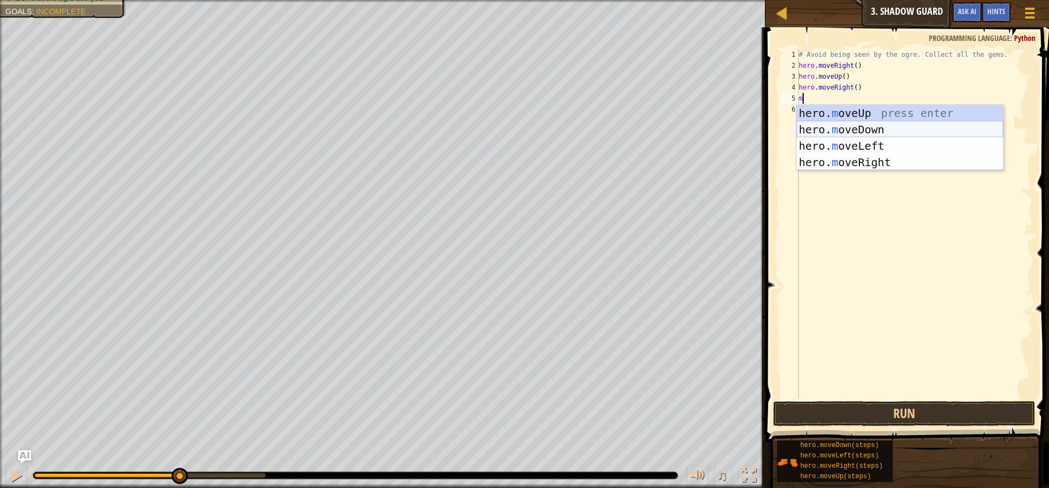
click at [862, 127] on div "hero. m oveUp press enter hero. m oveDown press enter hero. m oveLeft press ent…" at bounding box center [899, 154] width 206 height 98
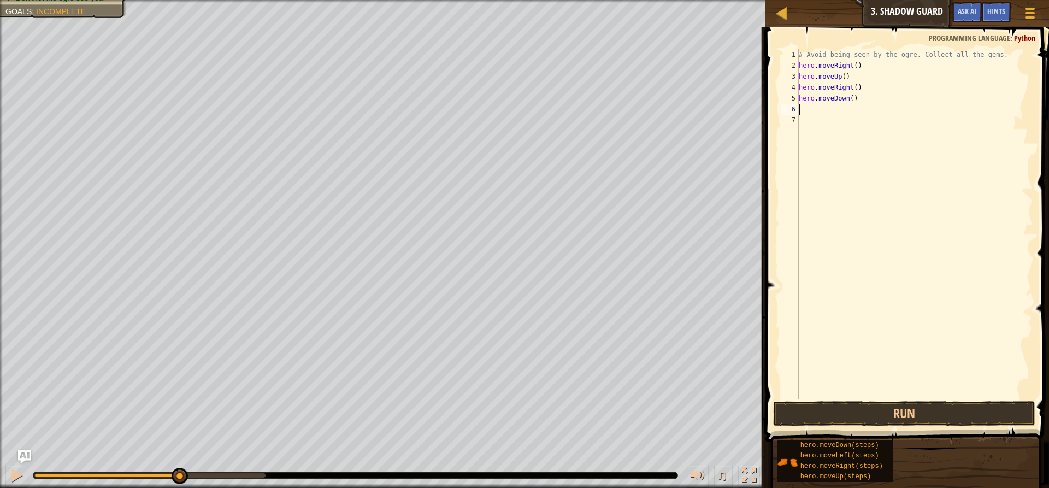
type textarea "m"
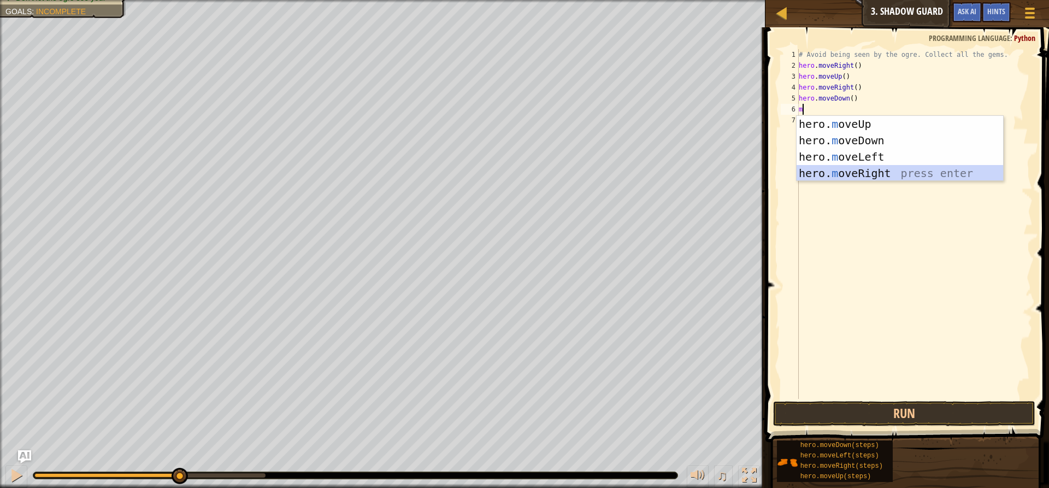
click at [839, 174] on div "hero. m oveUp press enter hero. m oveDown press enter hero. m oveLeft press ent…" at bounding box center [899, 165] width 206 height 98
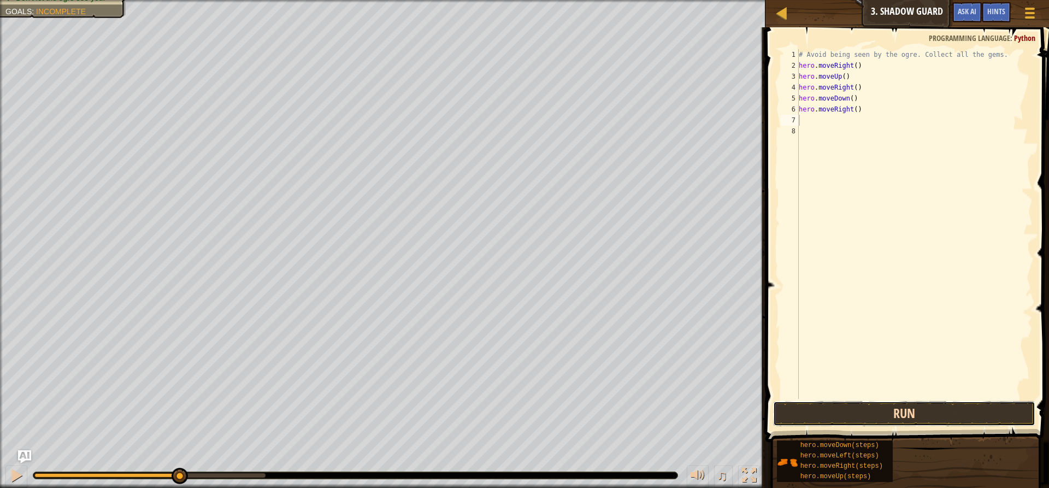
click at [890, 410] on button "Run" at bounding box center [904, 413] width 262 height 25
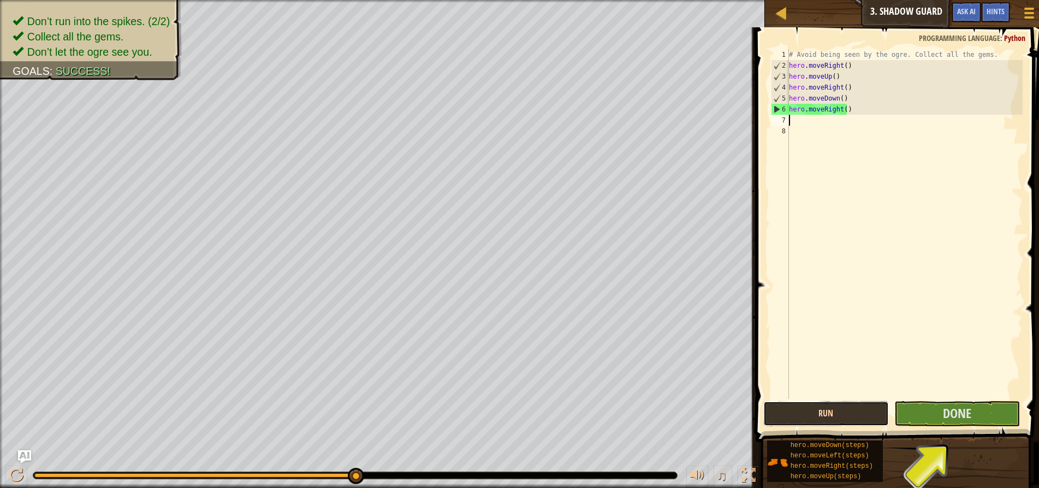
click at [839, 413] on button "Run" at bounding box center [827, 413] width 126 height 25
click at [940, 415] on button "Done" at bounding box center [958, 413] width 126 height 25
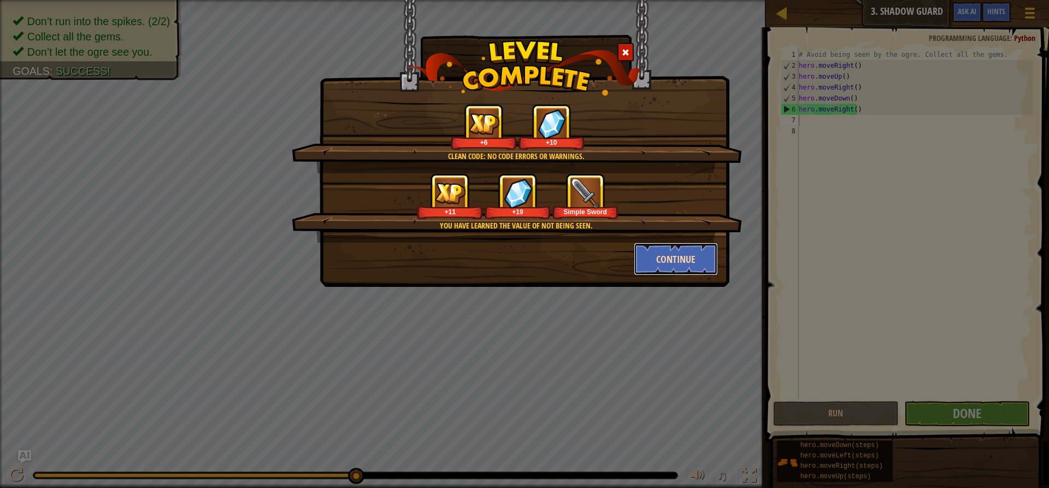
click at [661, 261] on button "Continue" at bounding box center [676, 259] width 85 height 33
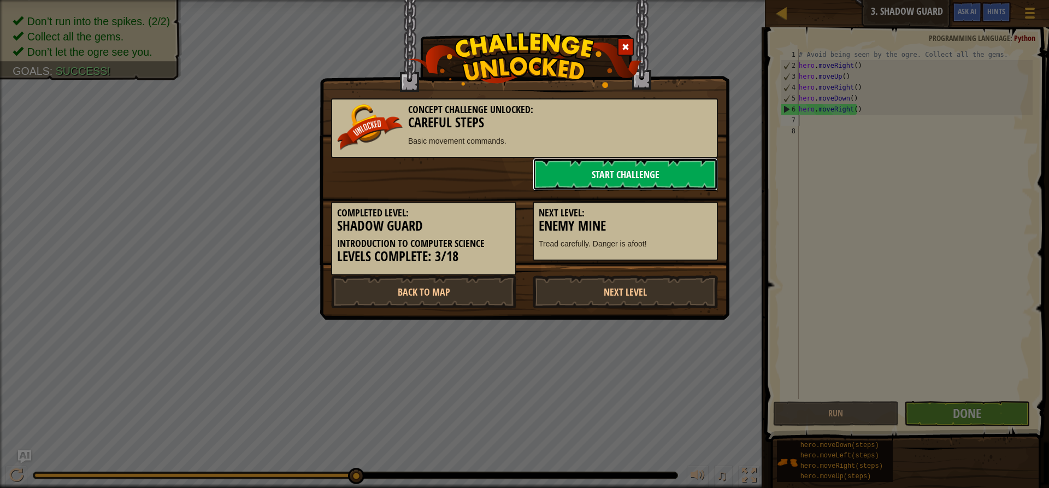
click at [648, 178] on link "Start Challenge" at bounding box center [625, 174] width 185 height 33
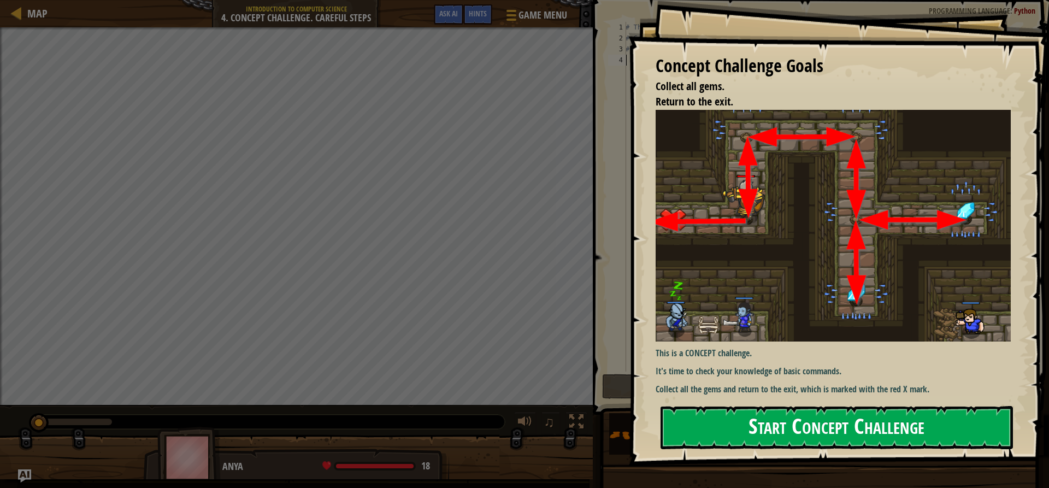
click at [724, 436] on button "Start Concept Challenge" at bounding box center [836, 427] width 352 height 43
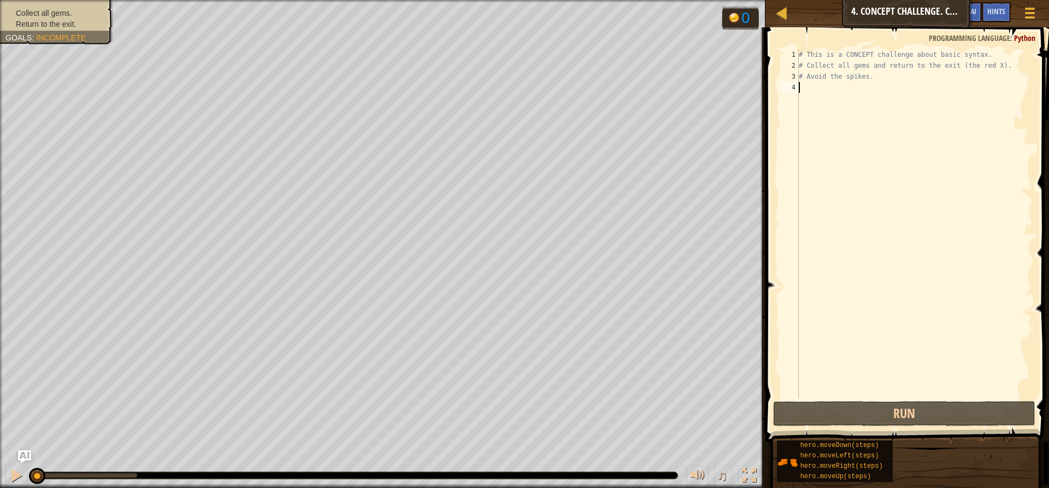
type textarea "h"
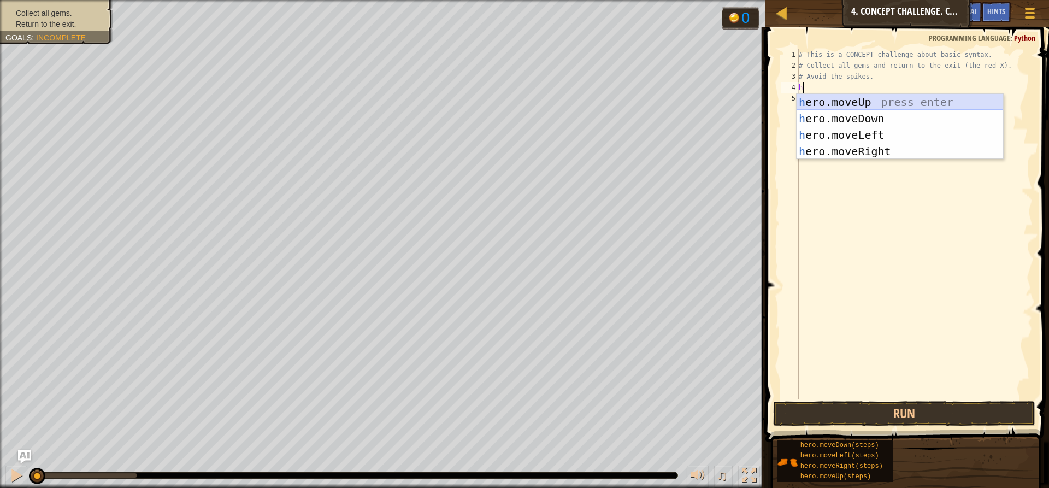
click at [870, 100] on div "h ero.moveUp press enter h ero.moveDown press enter h ero.moveLeft press enter …" at bounding box center [899, 143] width 206 height 98
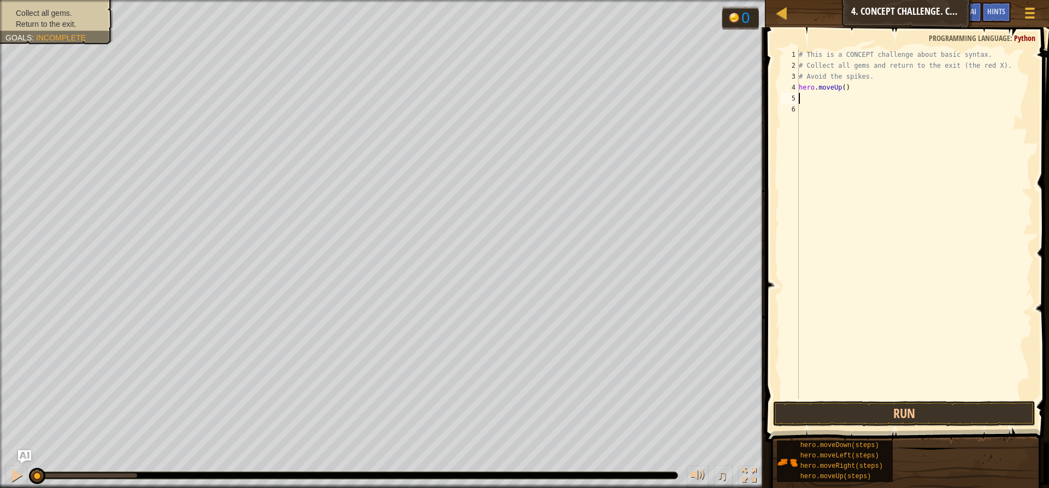
type textarea "h"
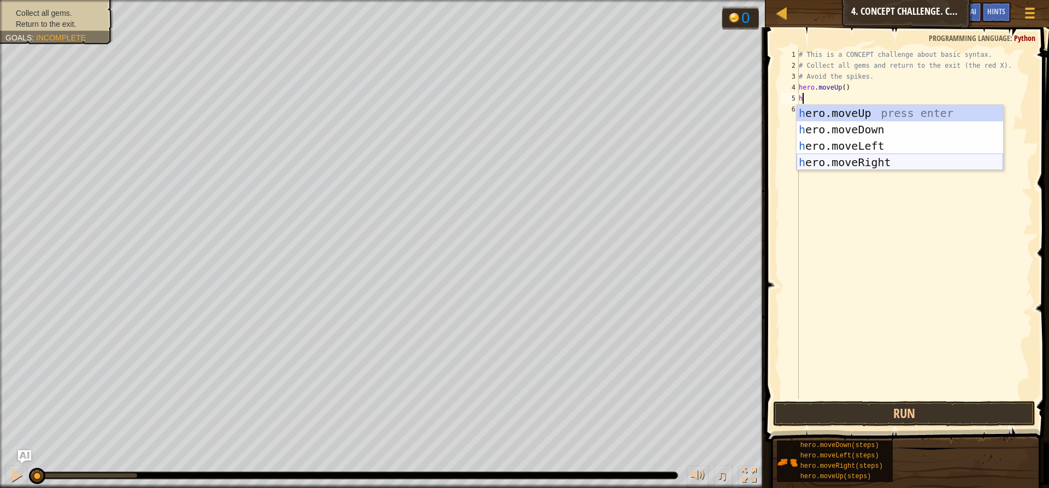
click at [870, 162] on div "h ero.moveUp press enter h ero.moveDown press enter h ero.moveLeft press enter …" at bounding box center [899, 154] width 206 height 98
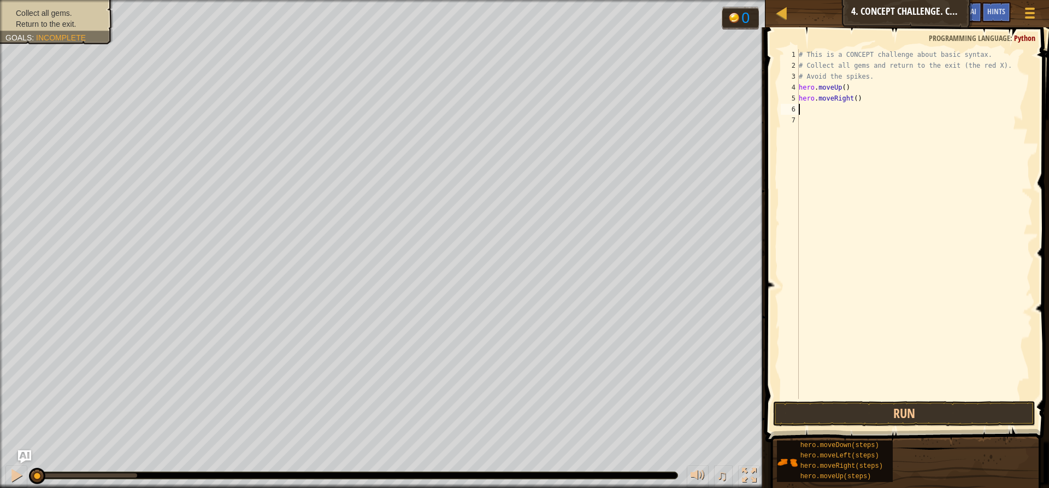
type textarea "h"
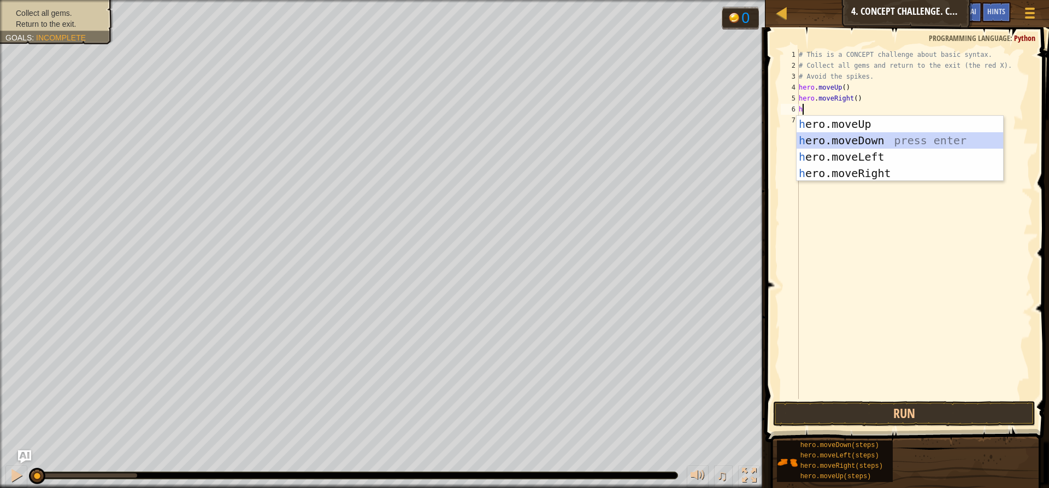
click at [817, 140] on div "h ero.moveUp press enter h ero.moveDown press enter h ero.moveLeft press enter …" at bounding box center [899, 165] width 206 height 98
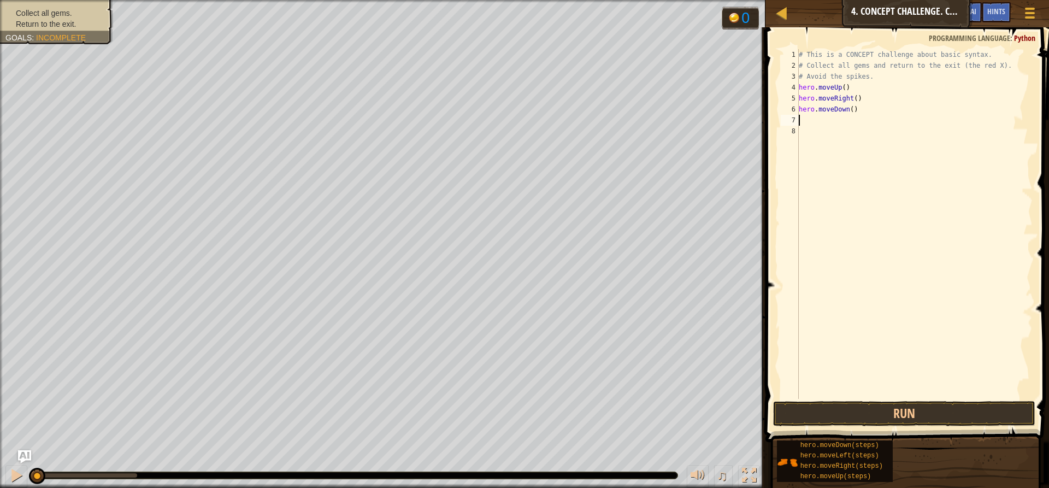
type textarea "h"
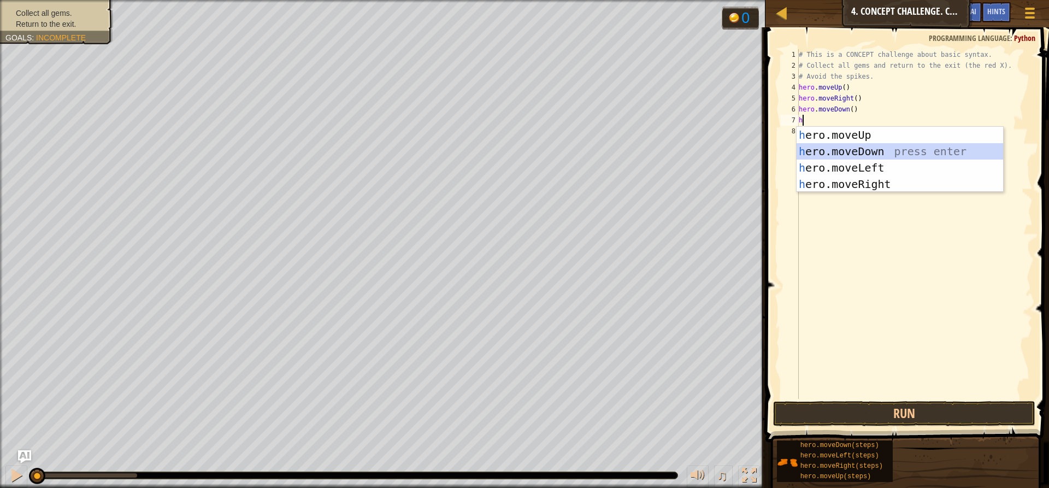
click at [814, 156] on div "h ero.moveUp press enter h ero.moveDown press enter h ero.moveLeft press enter …" at bounding box center [899, 176] width 206 height 98
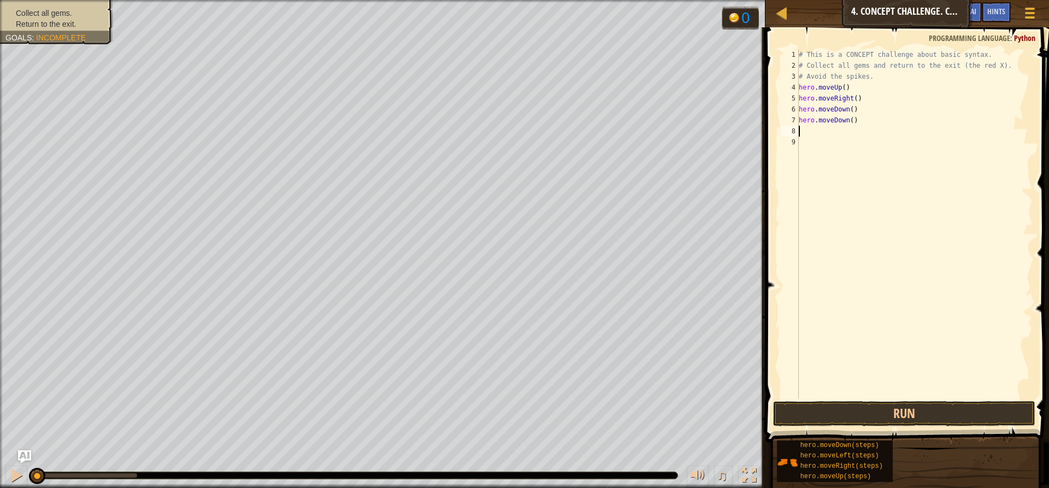
type textarea "h"
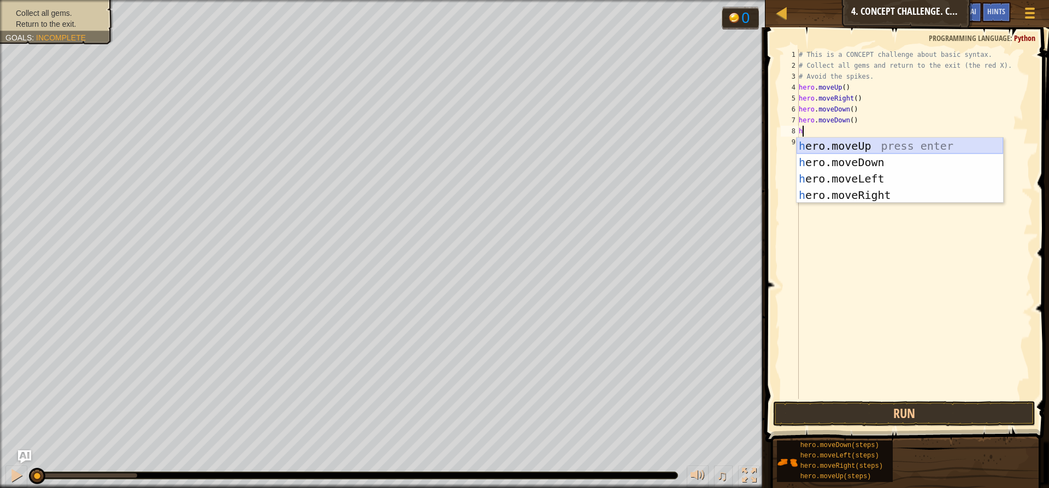
click at [813, 146] on div "h ero.moveUp press enter h ero.moveDown press enter h ero.moveLeft press enter …" at bounding box center [899, 187] width 206 height 98
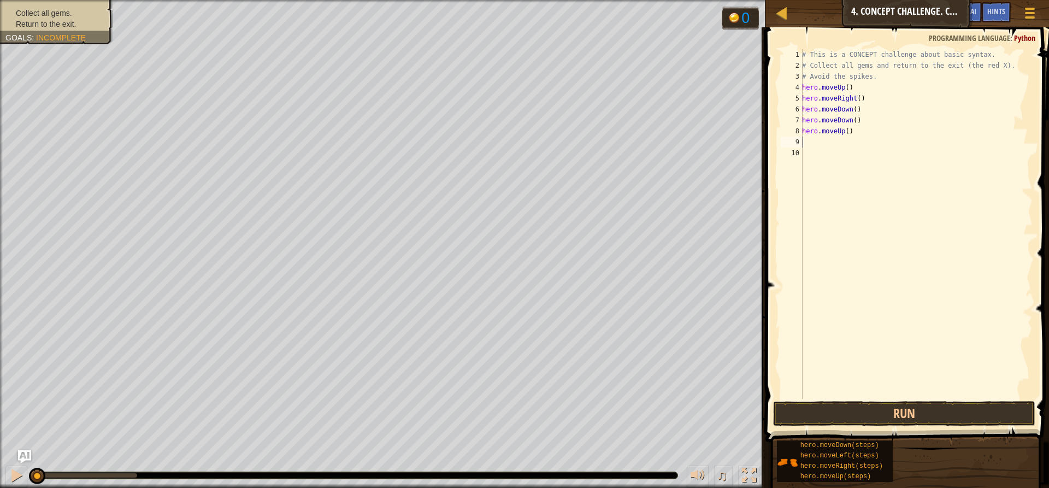
type textarea "h"
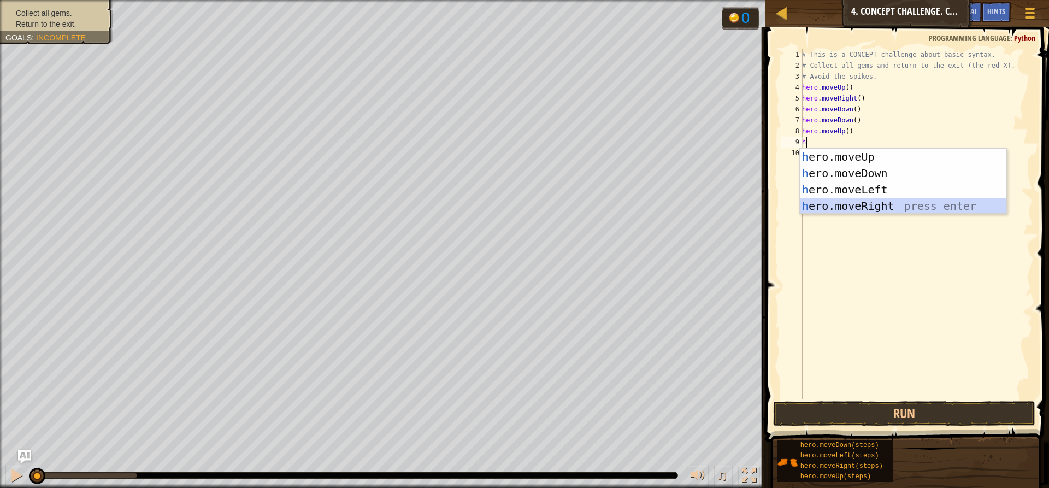
click at [822, 201] on div "h ero.moveUp press enter h ero.moveDown press enter h ero.moveLeft press enter …" at bounding box center [903, 198] width 206 height 98
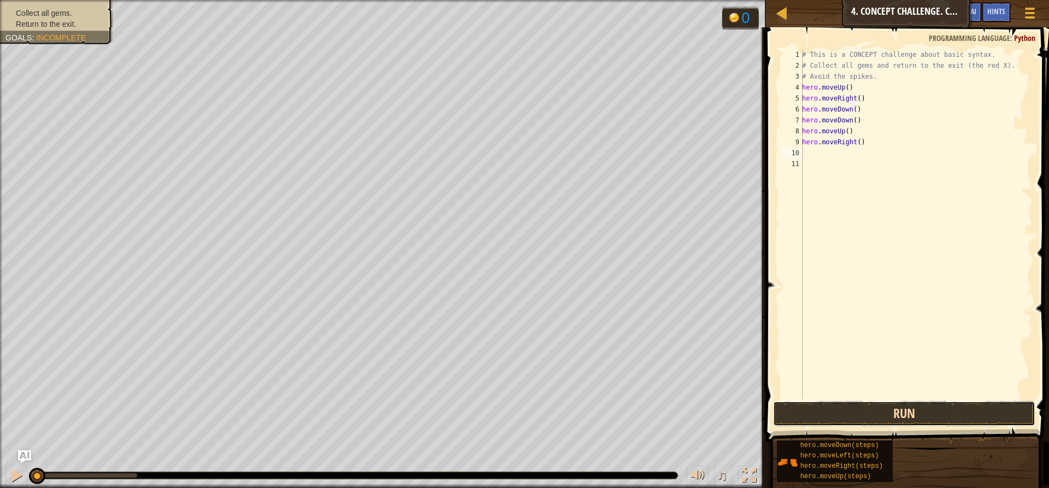
click at [929, 412] on button "Run" at bounding box center [904, 413] width 262 height 25
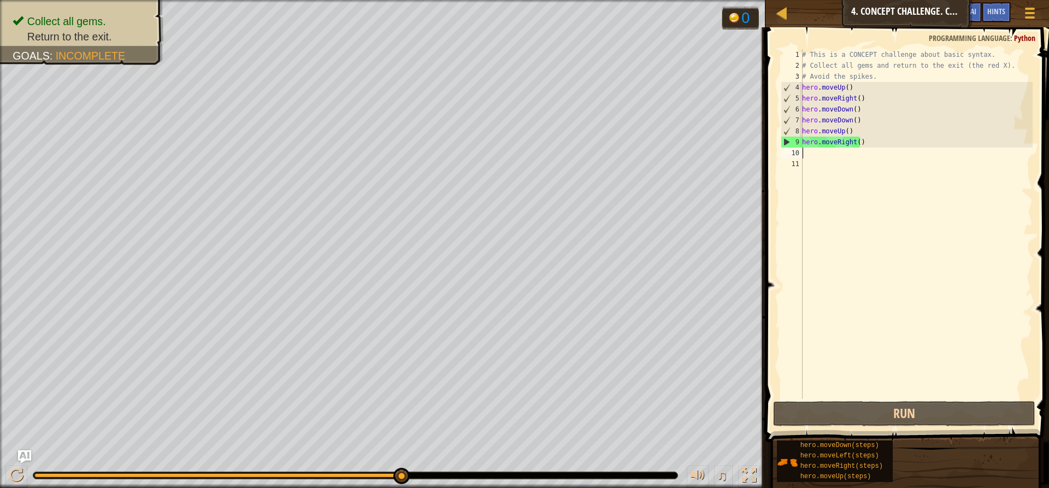
type textarea "h"
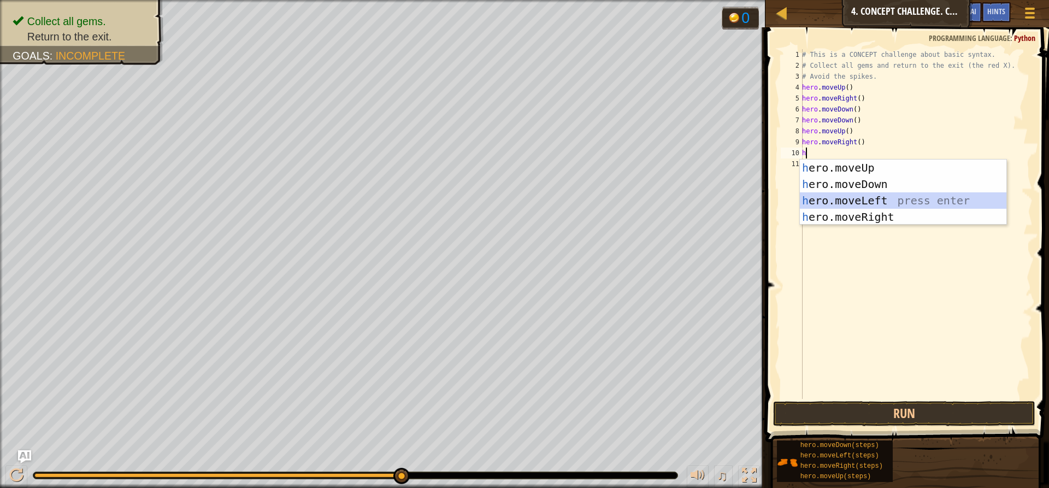
click at [858, 199] on div "h ero.moveUp press enter h ero.moveDown press enter h ero.moveLeft press enter …" at bounding box center [903, 208] width 206 height 98
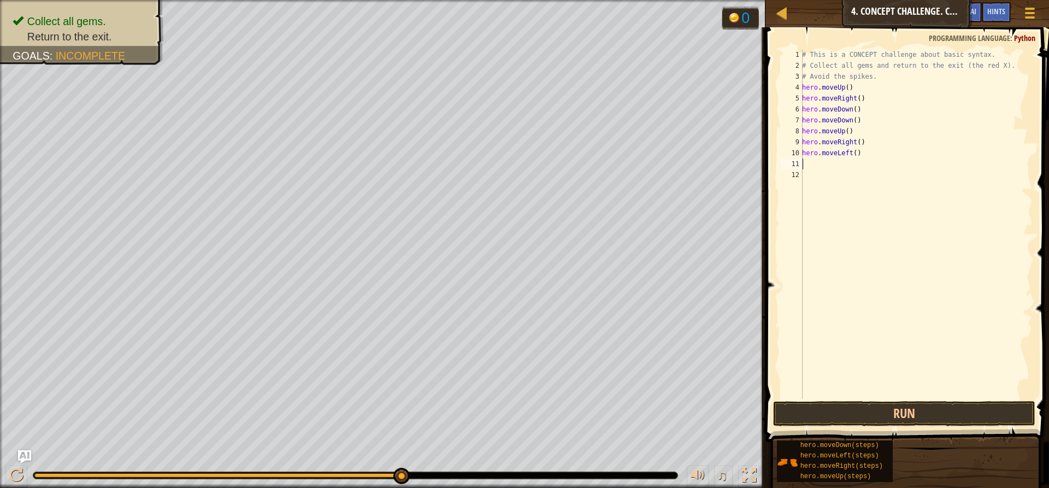
type textarea "h"
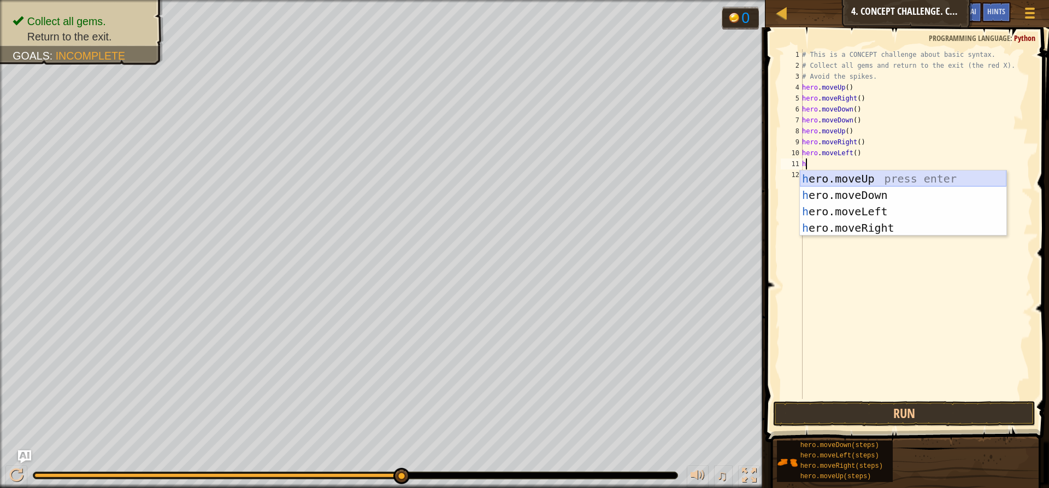
click at [837, 178] on div "h ero.moveUp press enter h ero.moveDown press enter h ero.moveLeft press enter …" at bounding box center [903, 219] width 206 height 98
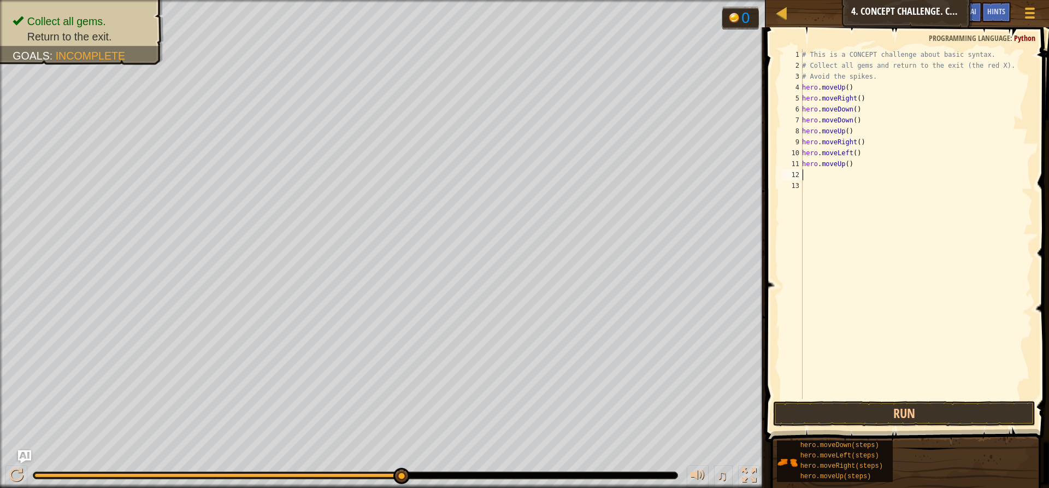
type textarea "h"
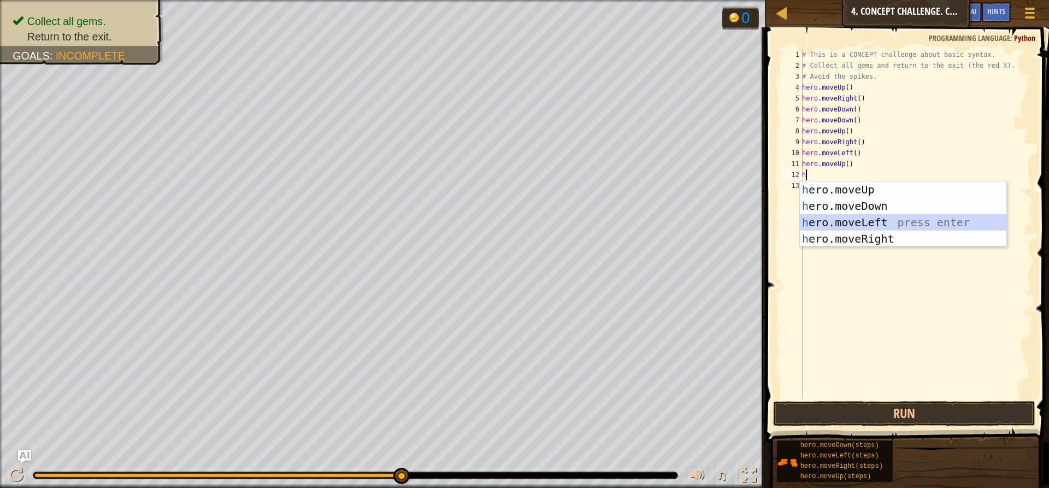
click at [831, 216] on div "h ero.moveUp press enter h ero.moveDown press enter h ero.moveLeft press enter …" at bounding box center [903, 230] width 206 height 98
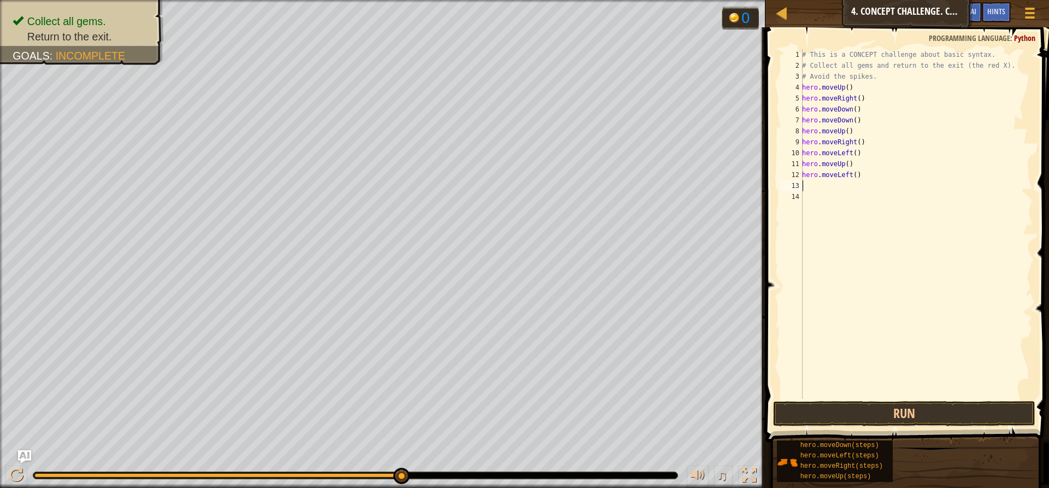
type textarea "h"
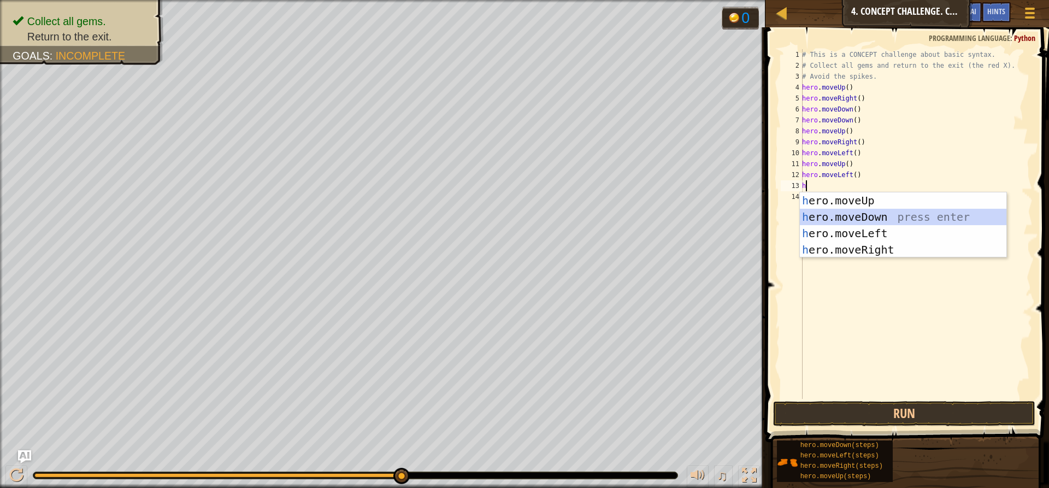
click at [823, 214] on div "h ero.moveUp press enter h ero.moveDown press enter h ero.moveLeft press enter …" at bounding box center [903, 241] width 206 height 98
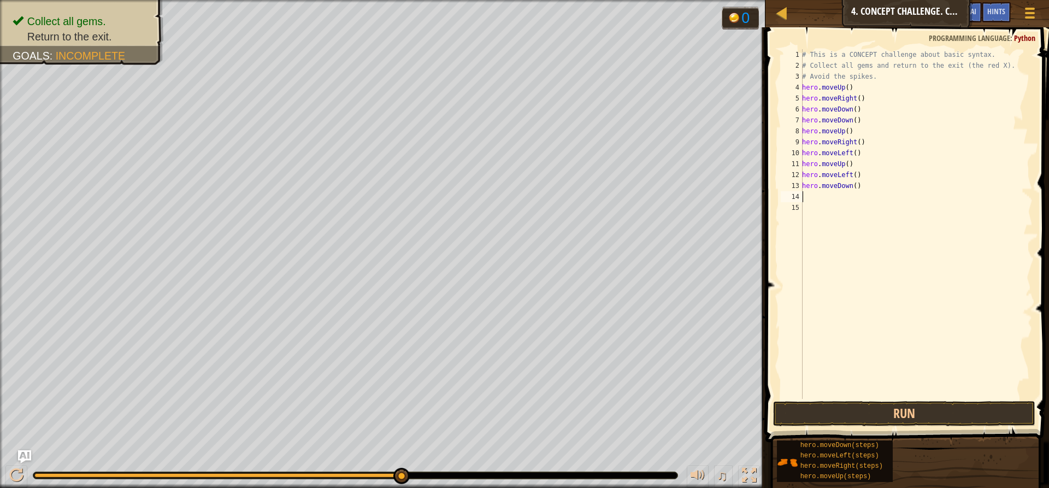
type textarea "h"
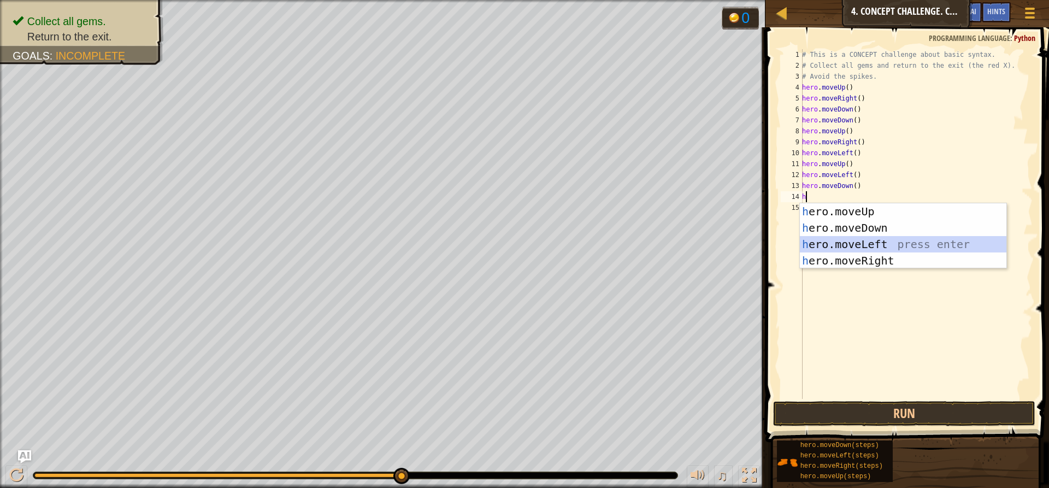
click at [829, 238] on div "h ero.moveUp press enter h ero.moveDown press enter h ero.moveLeft press enter …" at bounding box center [903, 252] width 206 height 98
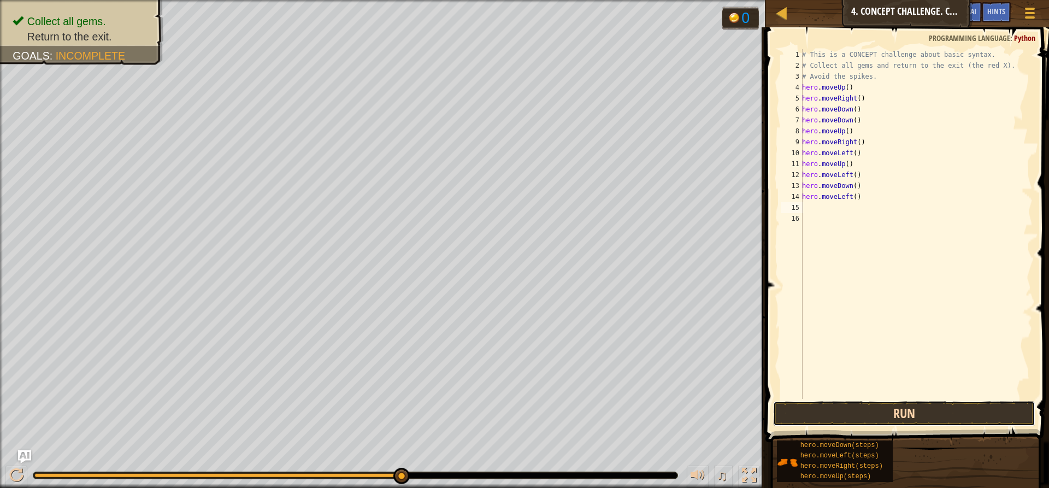
click at [896, 418] on button "Run" at bounding box center [904, 413] width 262 height 25
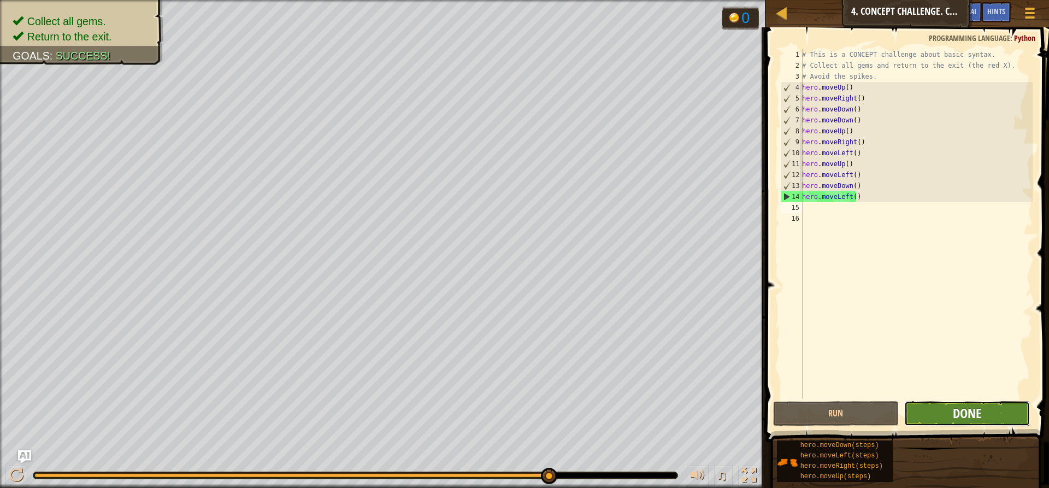
click at [959, 415] on span "Done" at bounding box center [967, 412] width 28 height 17
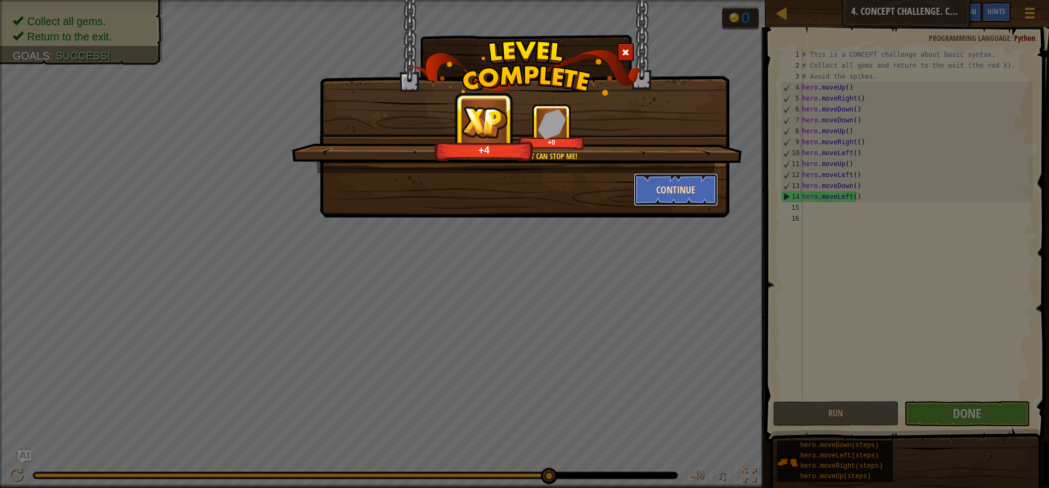
click at [649, 190] on button "Continue" at bounding box center [676, 189] width 85 height 33
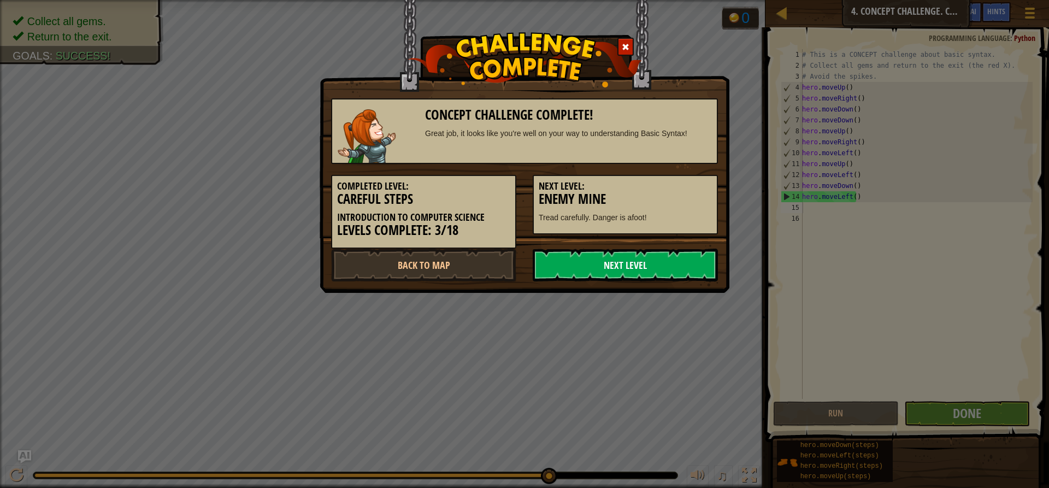
click at [646, 273] on link "Next Level" at bounding box center [625, 265] width 185 height 33
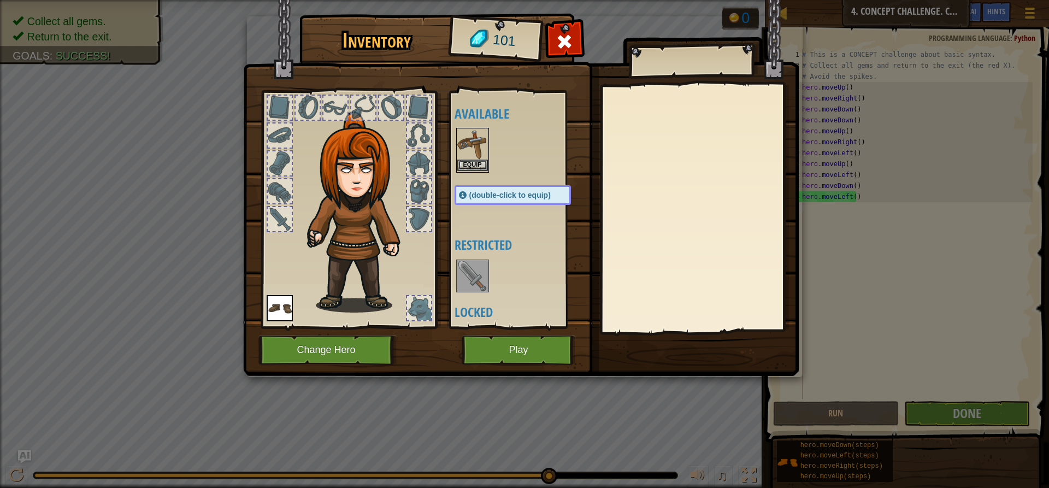
click at [488, 141] on div "Equip" at bounding box center [472, 150] width 33 height 45
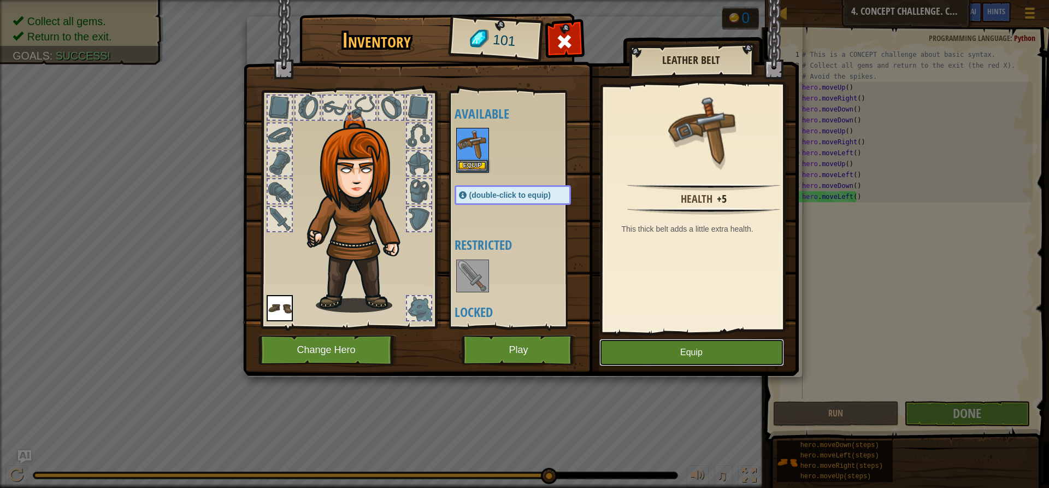
click at [748, 349] on button "Equip" at bounding box center [691, 352] width 185 height 27
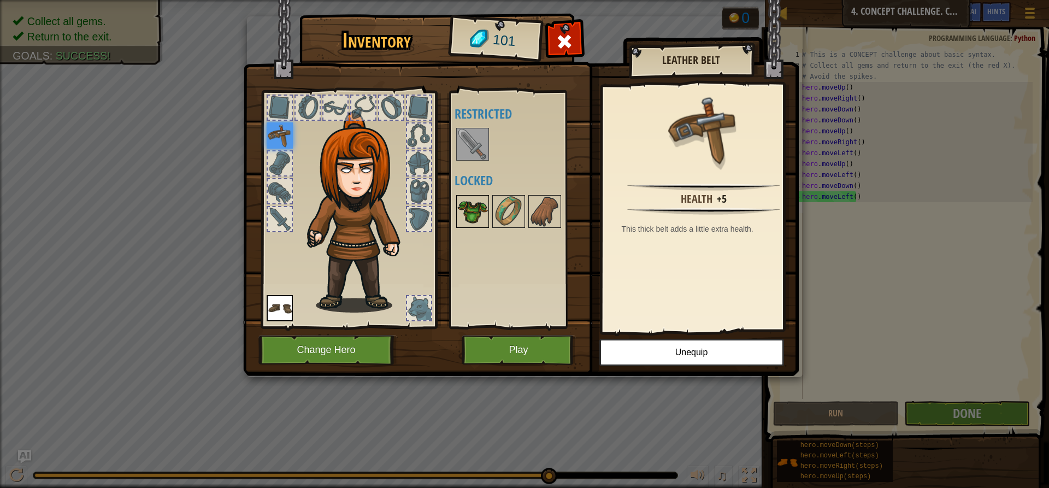
click at [472, 215] on img at bounding box center [472, 211] width 31 height 31
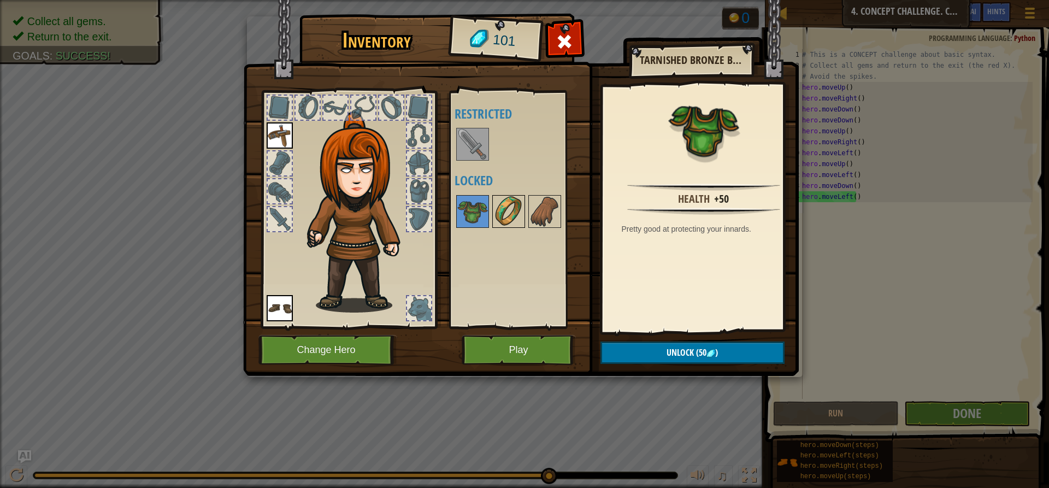
click at [511, 212] on img at bounding box center [508, 211] width 31 height 31
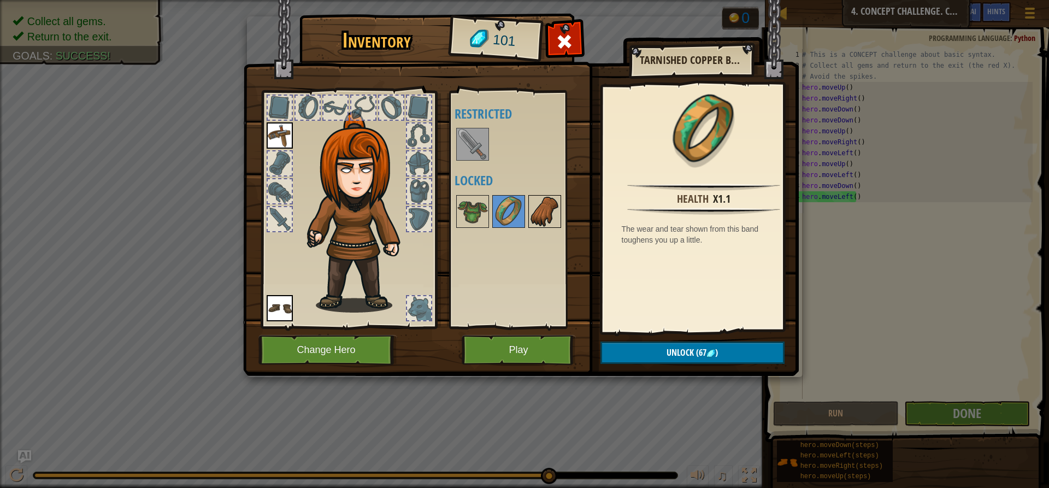
click at [535, 212] on img at bounding box center [544, 211] width 31 height 31
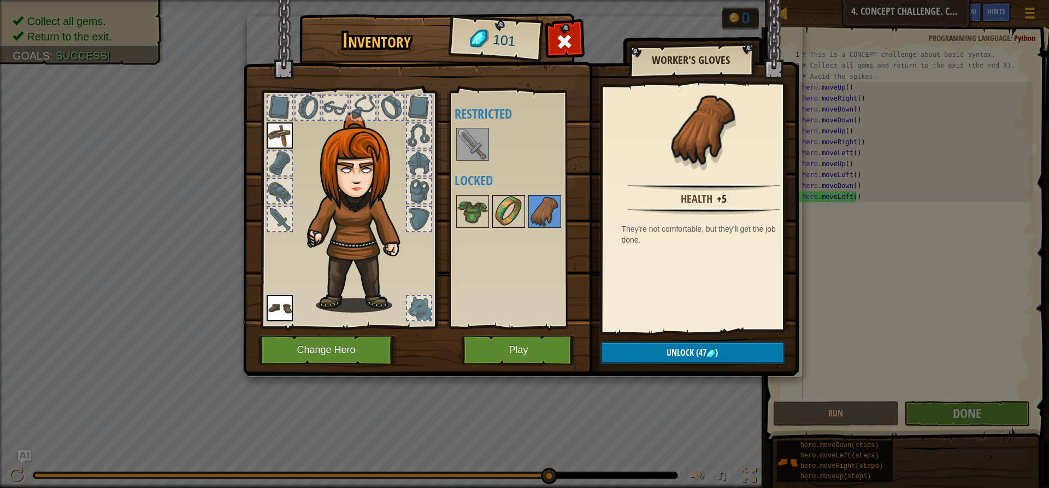
click at [511, 219] on img at bounding box center [508, 211] width 31 height 31
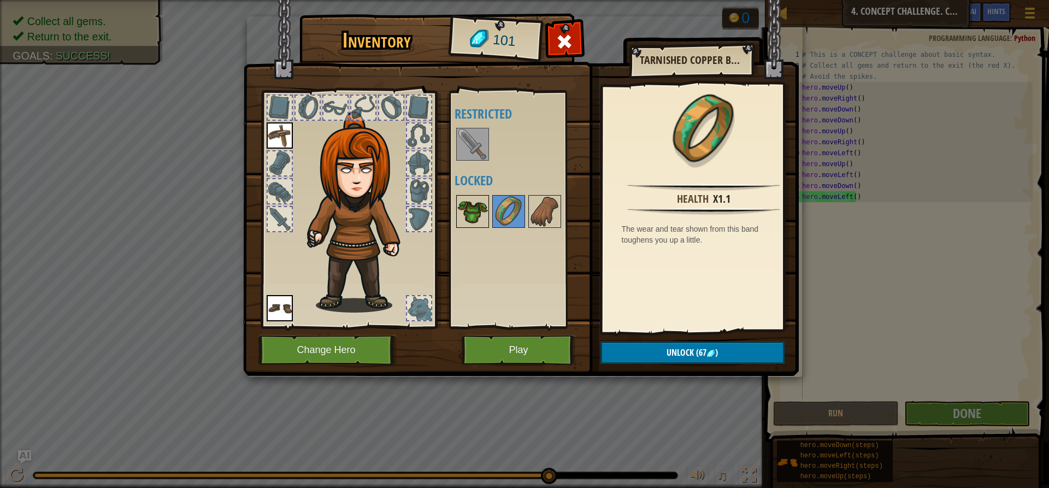
click at [486, 212] on img at bounding box center [472, 211] width 31 height 31
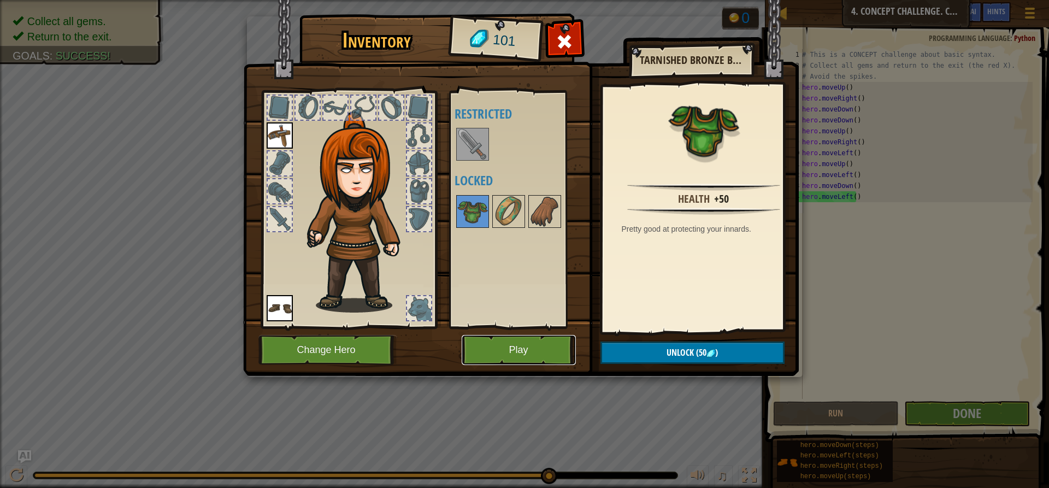
click at [522, 355] on button "Play" at bounding box center [519, 350] width 114 height 30
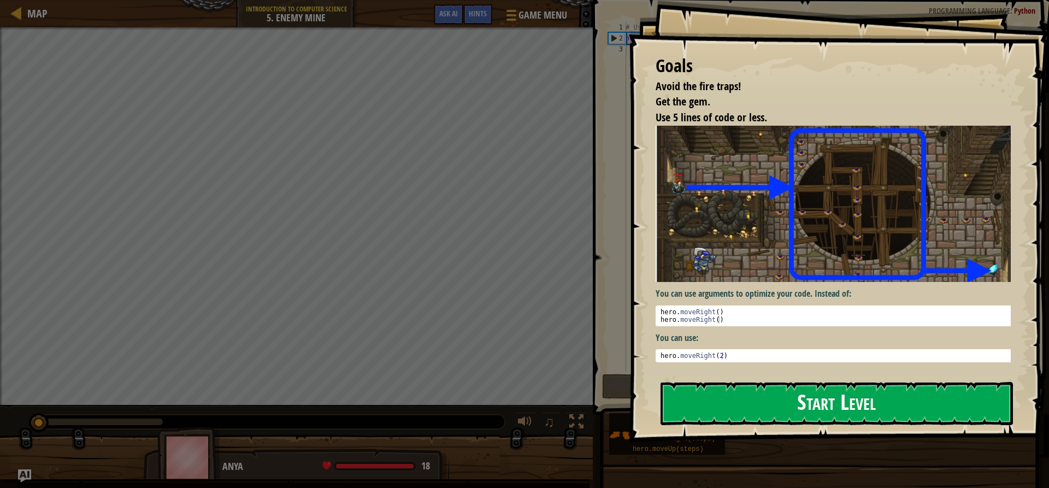
click at [773, 408] on button "Start Level" at bounding box center [836, 403] width 352 height 43
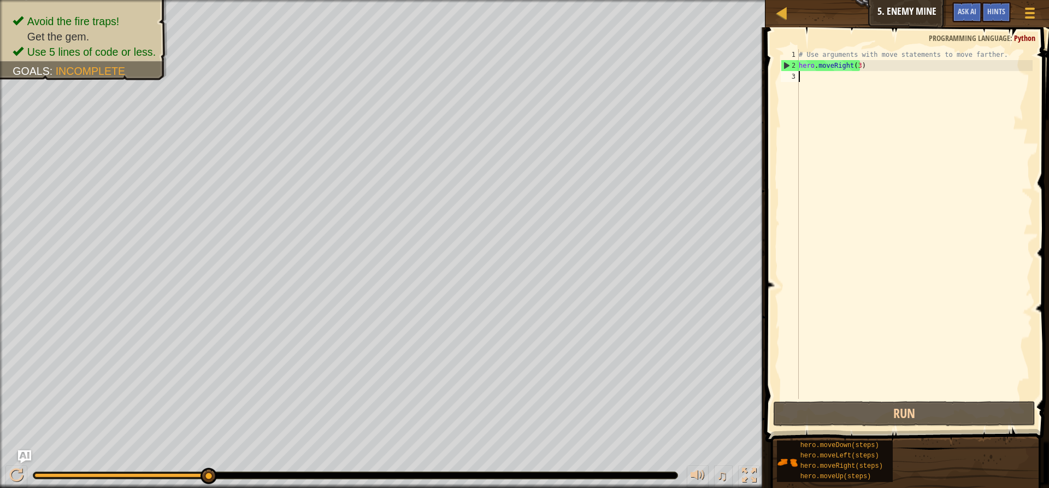
type textarea "h"
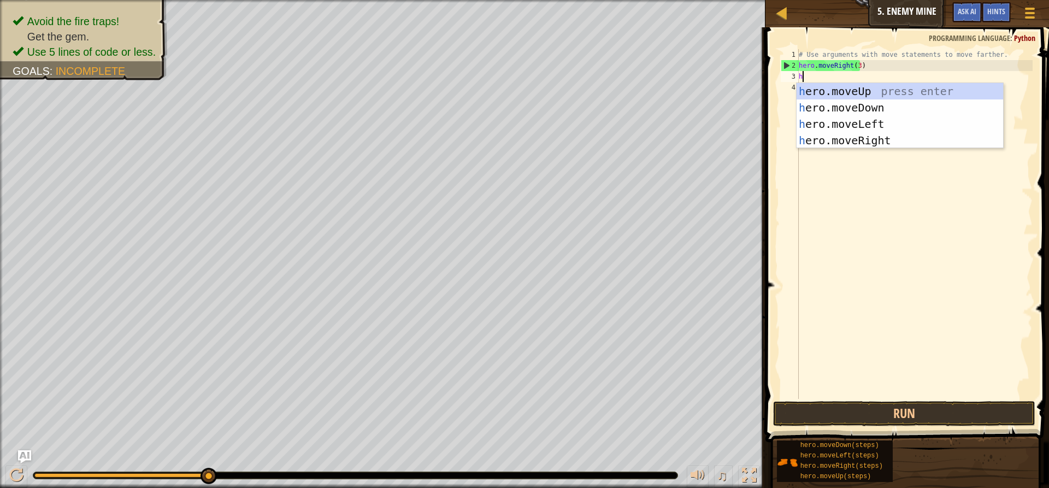
scroll to position [5, 0]
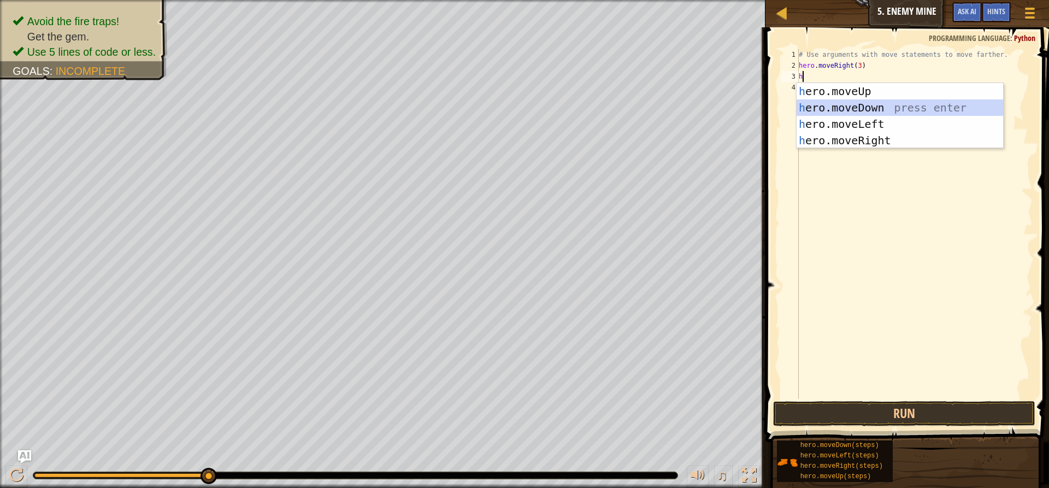
click at [912, 109] on div "h ero.moveUp press enter h ero.moveDown press enter h ero.moveLeft press enter …" at bounding box center [899, 132] width 206 height 98
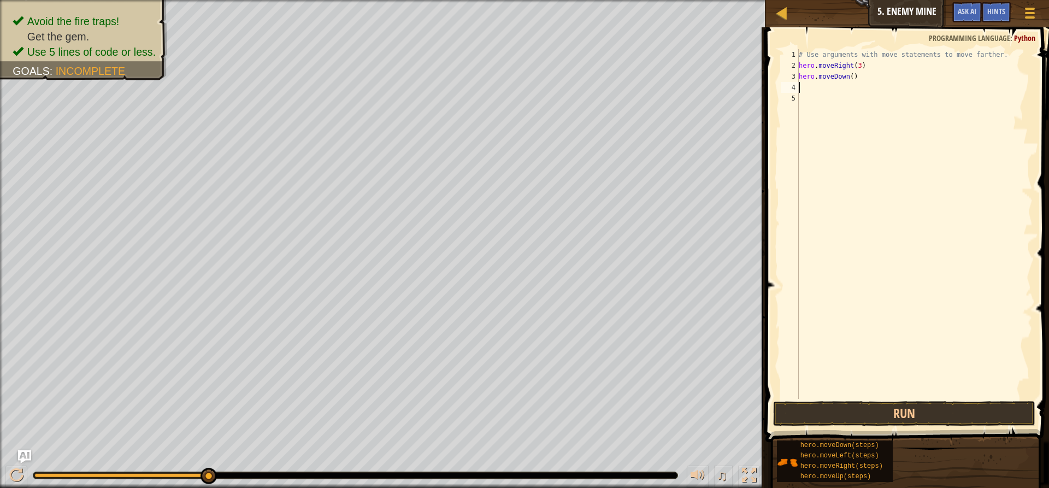
type textarea "h"
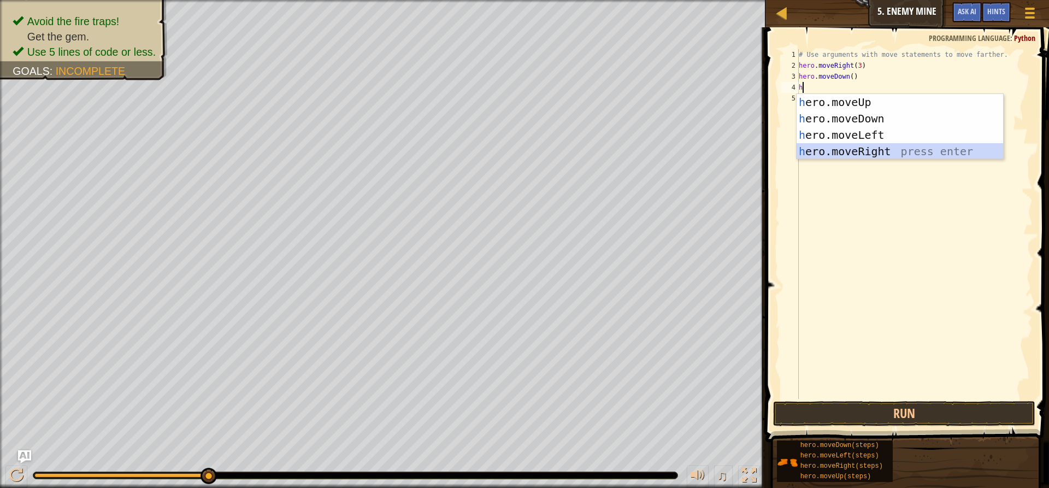
click at [920, 152] on div "h ero.moveUp press enter h ero.moveDown press enter h ero.moveLeft press enter …" at bounding box center [899, 143] width 206 height 98
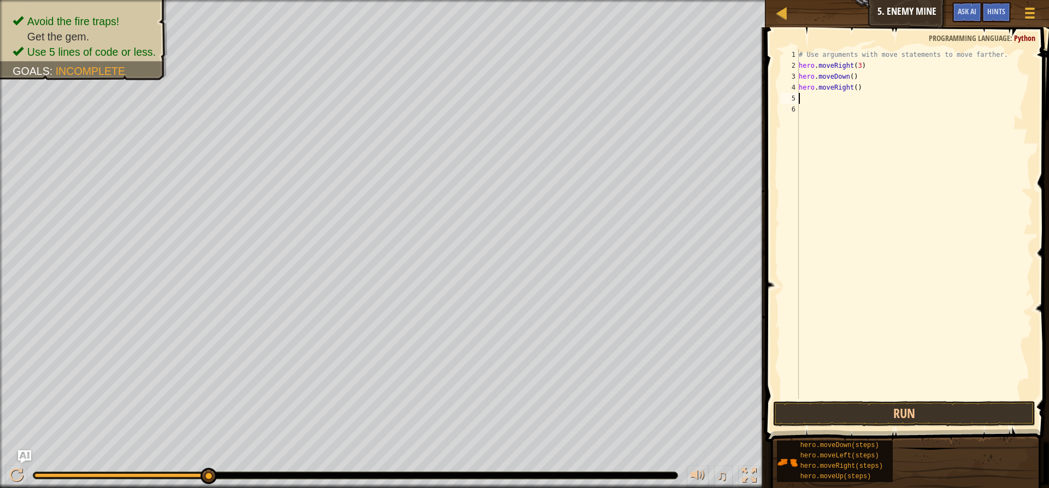
type textarea "h"
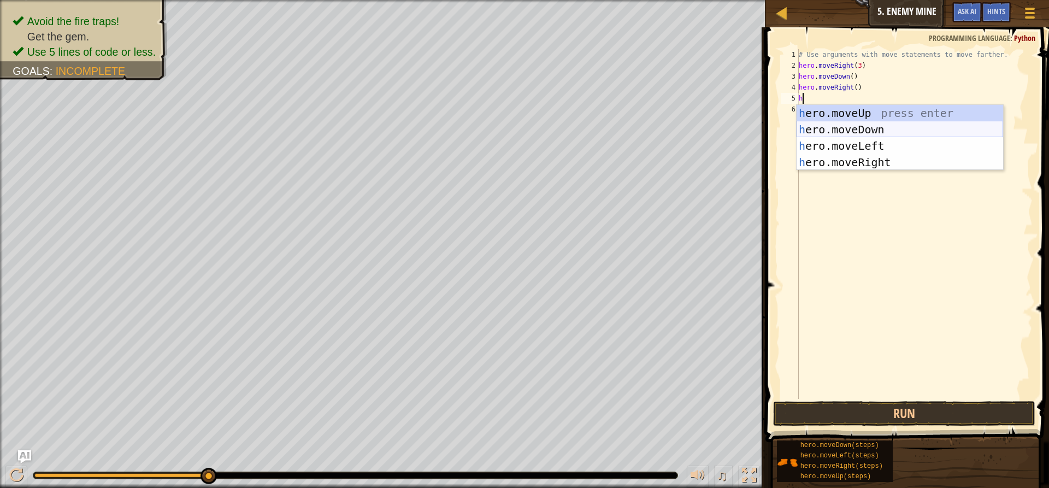
click at [833, 133] on div "h ero.moveUp press enter h ero.moveDown press enter h ero.moveLeft press enter …" at bounding box center [899, 154] width 206 height 98
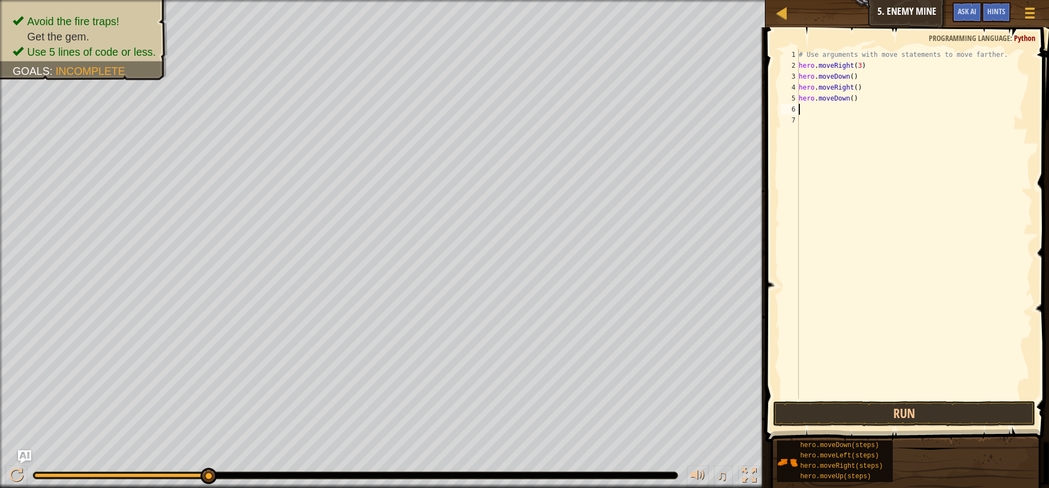
type textarea "h"
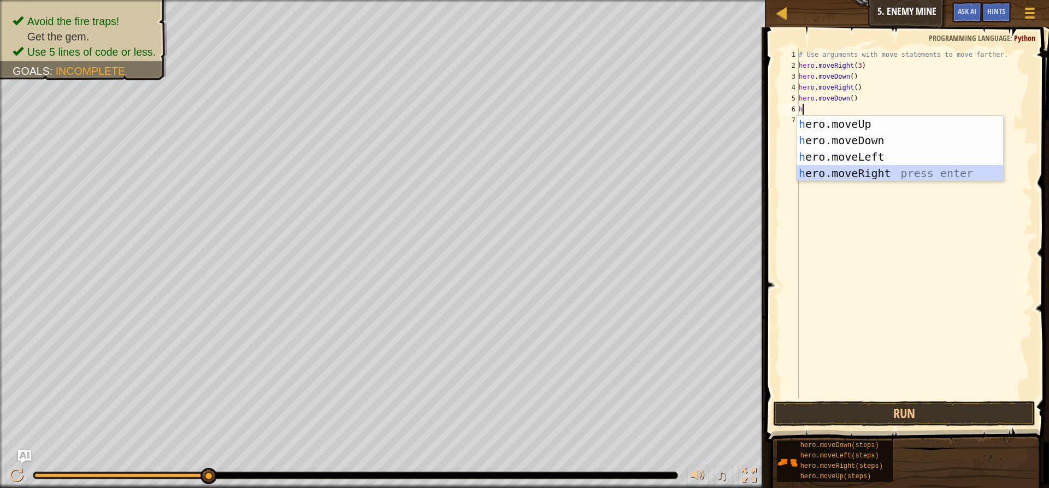
click at [864, 171] on div "h ero.moveUp press enter h ero.moveDown press enter h ero.moveLeft press enter …" at bounding box center [899, 165] width 206 height 98
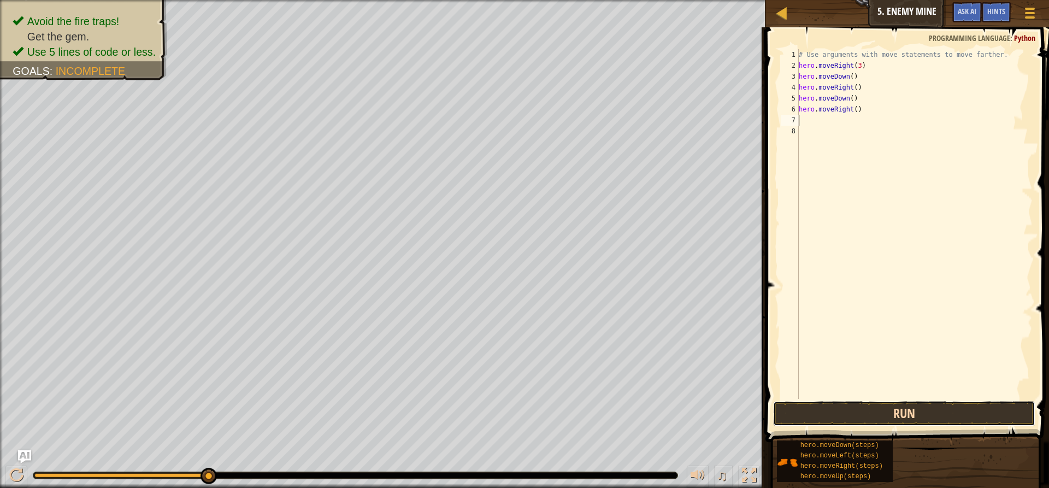
click at [966, 423] on button "Run" at bounding box center [904, 413] width 262 height 25
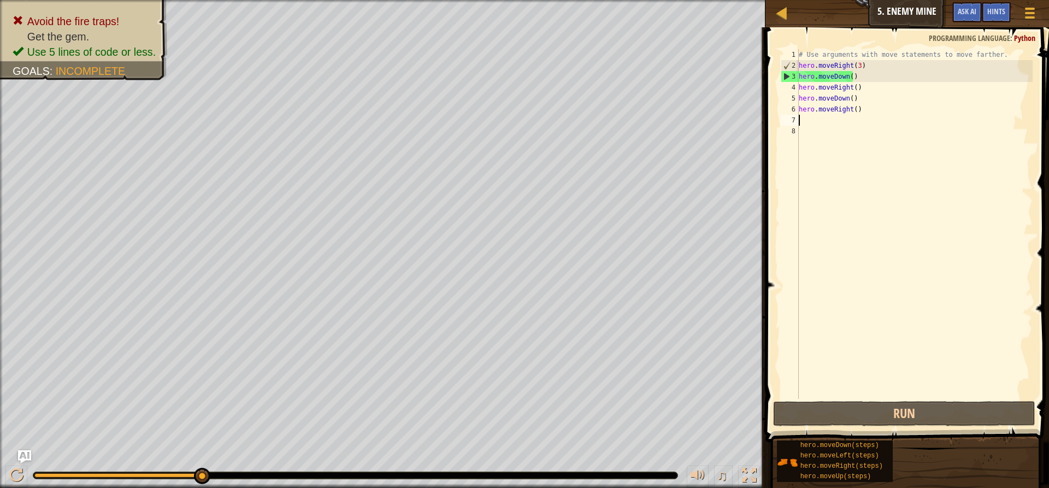
click at [833, 79] on div "# Use arguments with move statements to move farther. hero . moveRight ( 3 ) he…" at bounding box center [914, 234] width 236 height 371
drag, startPoint x: 831, startPoint y: 73, endPoint x: 845, endPoint y: 75, distance: 14.4
click at [845, 75] on div "# Use arguments with move statements to move farther. hero . moveRight ( 3 ) he…" at bounding box center [914, 234] width 236 height 371
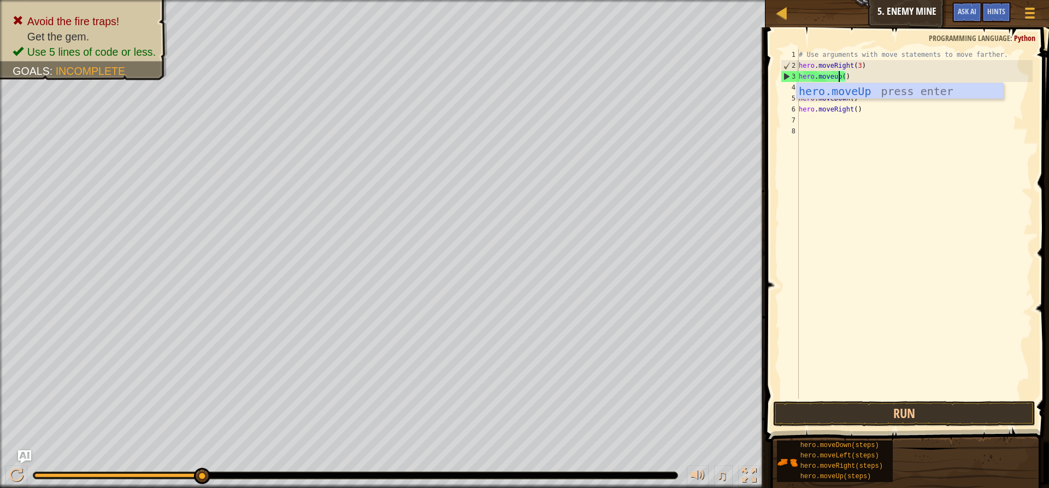
scroll to position [5, 3]
click at [901, 100] on div "# Use arguments with move statements to move farther. hero . moveRight ( 3 ) he…" at bounding box center [914, 234] width 236 height 371
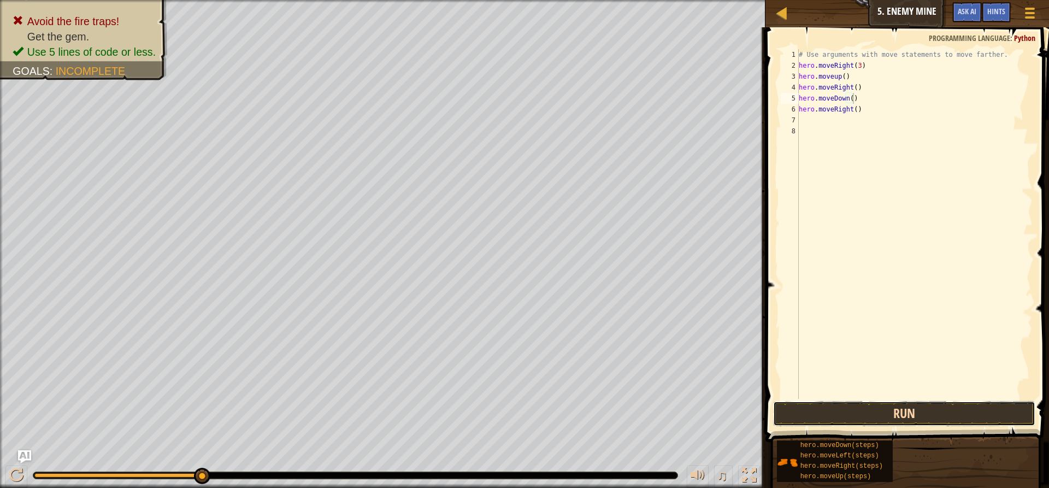
click at [946, 411] on button "Run" at bounding box center [904, 413] width 262 height 25
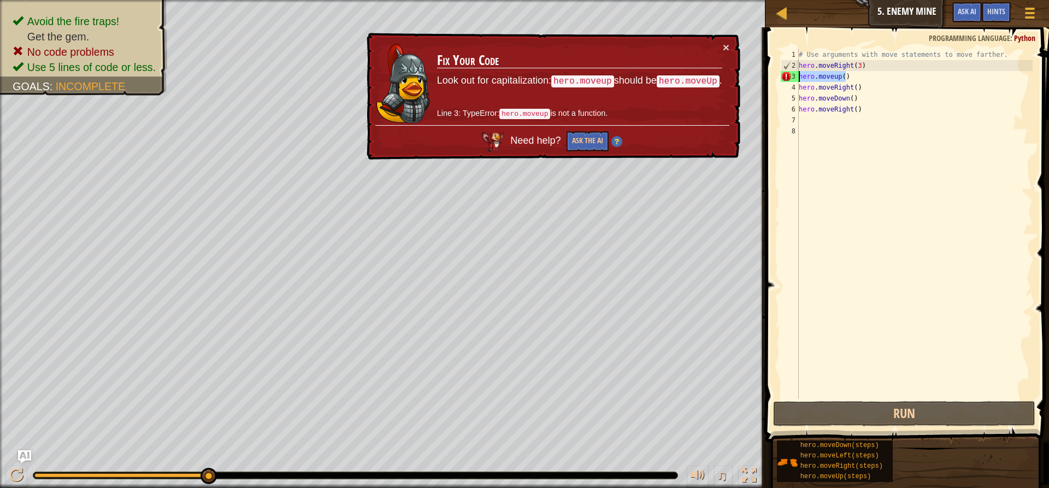
drag, startPoint x: 848, startPoint y: 76, endPoint x: 794, endPoint y: 81, distance: 54.8
click at [794, 81] on div "hero.moveDown() 1 2 3 4 5 6 7 8 # Use arguments with move statements to move fa…" at bounding box center [905, 224] width 254 height 350
type textarea "h"
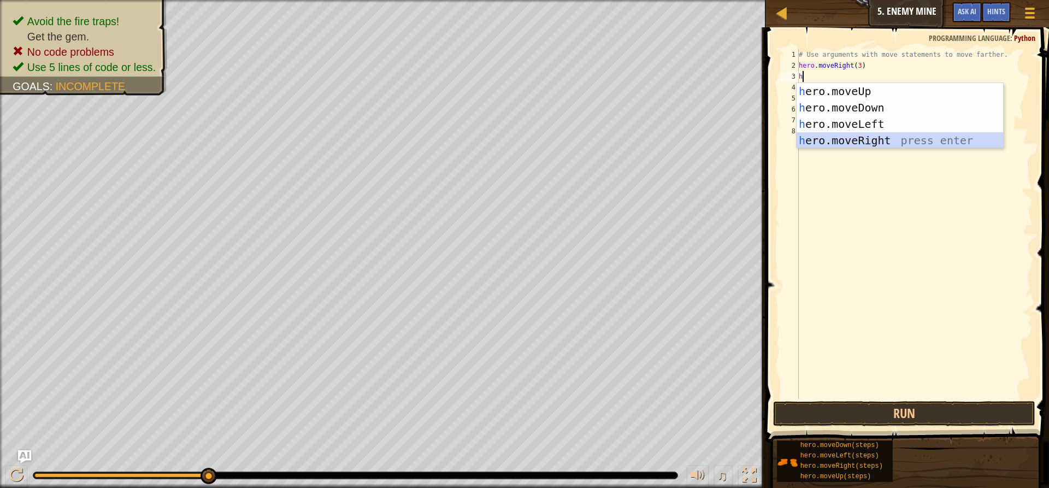
click at [831, 142] on div "h ero.moveUp press enter h ero.moveDown press enter h ero.moveLeft press enter …" at bounding box center [899, 132] width 206 height 98
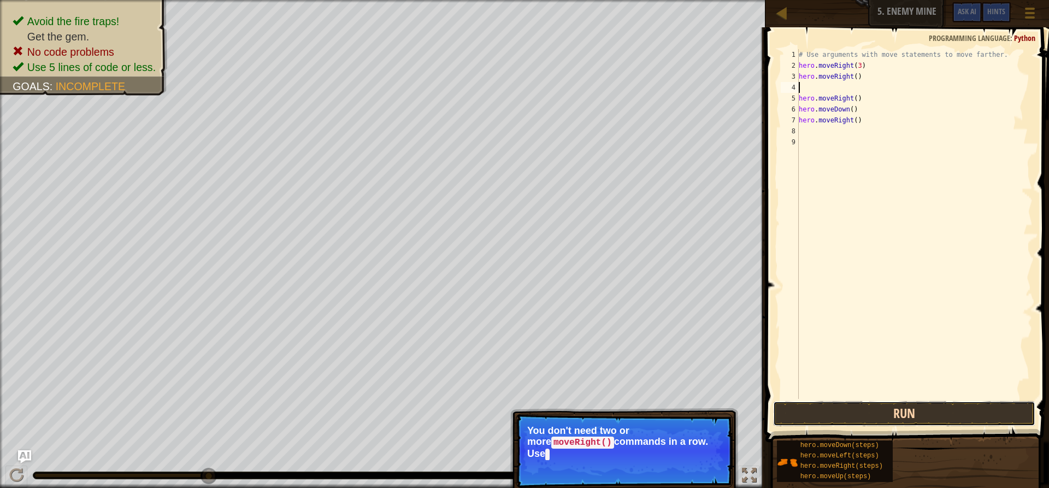
click at [899, 409] on button "Run" at bounding box center [904, 413] width 262 height 25
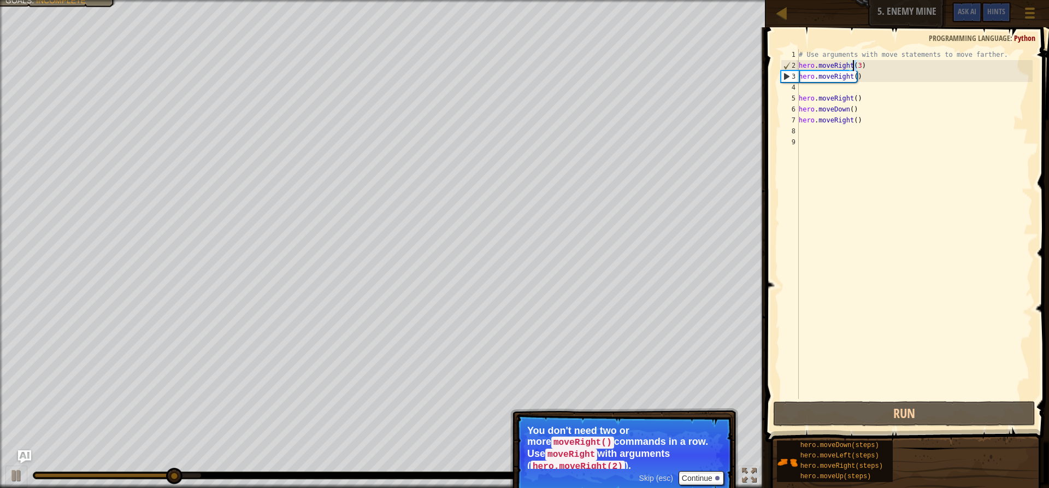
click at [854, 68] on div "# Use arguments with move statements to move farther. hero . moveRight ( 3 ) he…" at bounding box center [914, 234] width 236 height 371
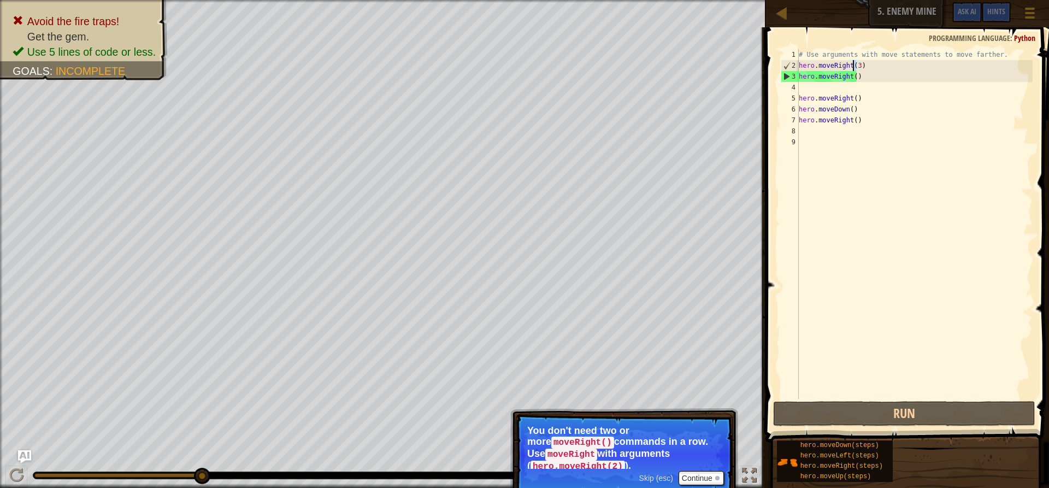
type textarea "hero.moveRight()"
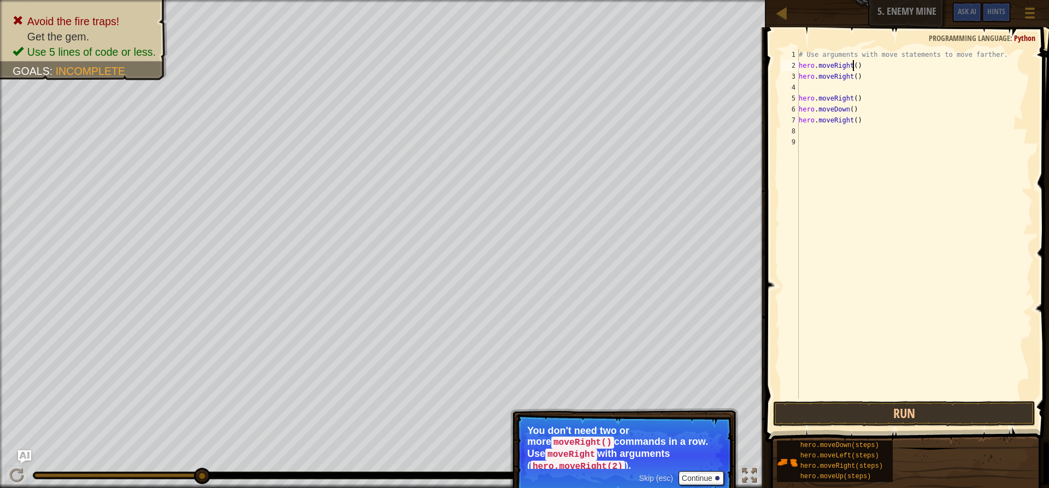
click at [852, 68] on div "# Use arguments with move statements to move farther. hero . moveRight ( ) hero…" at bounding box center [914, 234] width 236 height 371
type textarea "hero.moveRight()"
click at [851, 64] on div "# Use arguments with move statements to move farther. hero . moveRight ( ) hero…" at bounding box center [914, 234] width 236 height 371
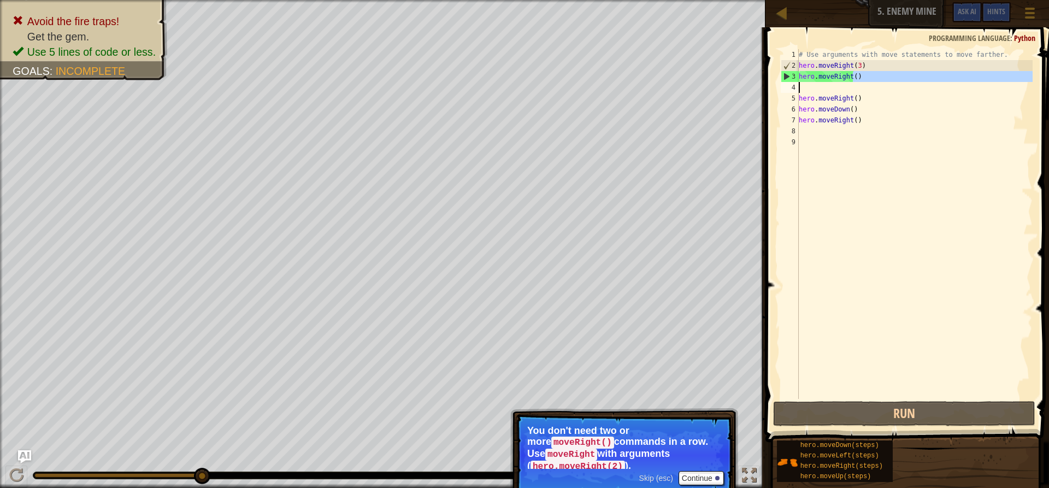
drag, startPoint x: 854, startPoint y: 76, endPoint x: 828, endPoint y: 85, distance: 28.0
click at [828, 85] on div "# Use arguments with move statements to move farther. hero . moveRight ( 3 ) he…" at bounding box center [914, 234] width 236 height 371
click at [864, 73] on div "# Use arguments with move statements to move farther. hero . moveRight ( 3 ) he…" at bounding box center [914, 224] width 236 height 350
drag, startPoint x: 862, startPoint y: 73, endPoint x: 796, endPoint y: 78, distance: 66.2
click at [796, 78] on div "hero.moveRight() 1 2 3 4 5 6 7 8 9 # Use arguments with move statements to move…" at bounding box center [905, 224] width 254 height 350
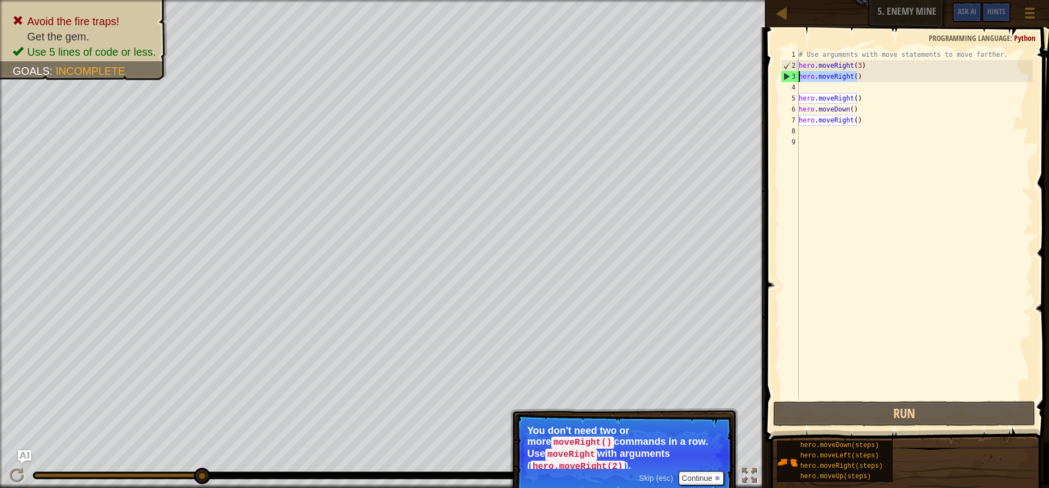
type textarea "h"
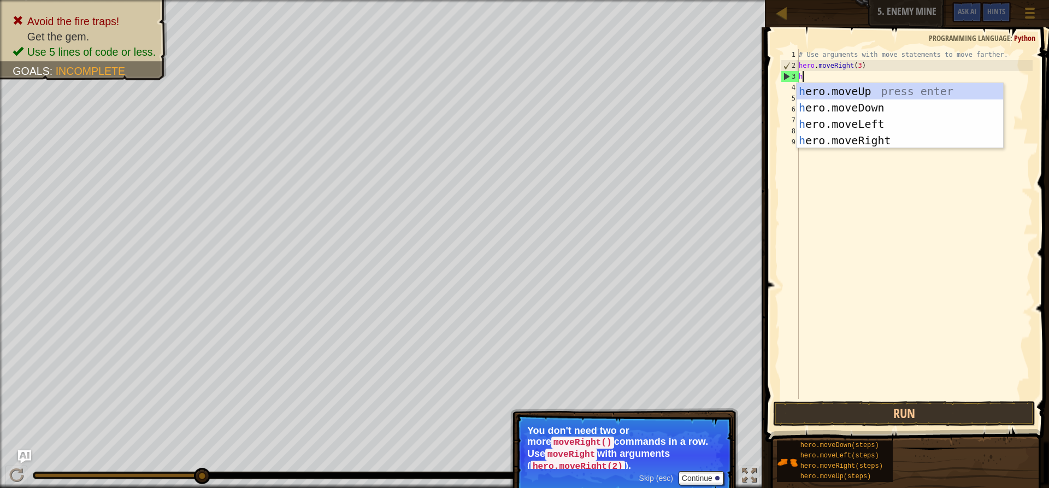
scroll to position [5, 0]
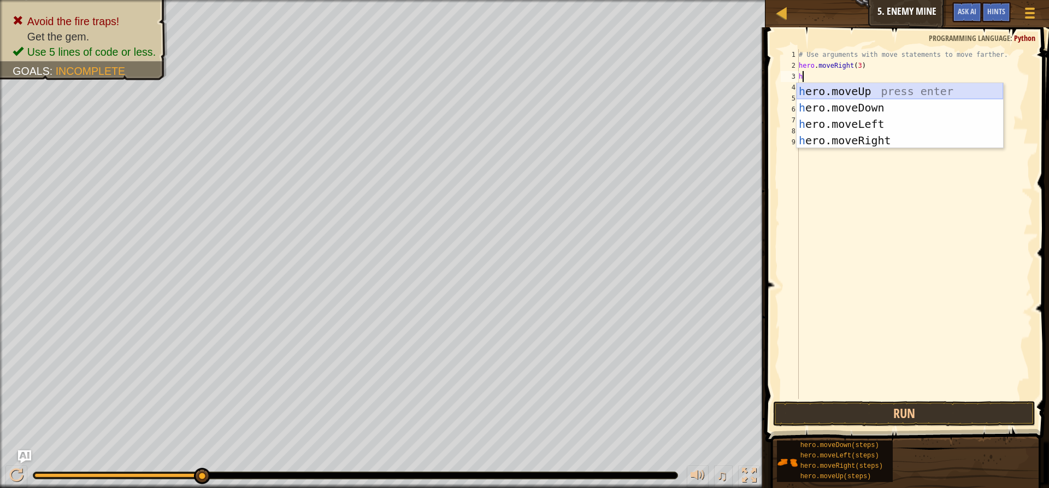
click at [910, 87] on div "h ero.moveUp press enter h ero.moveDown press enter h ero.moveLeft press enter …" at bounding box center [899, 132] width 206 height 98
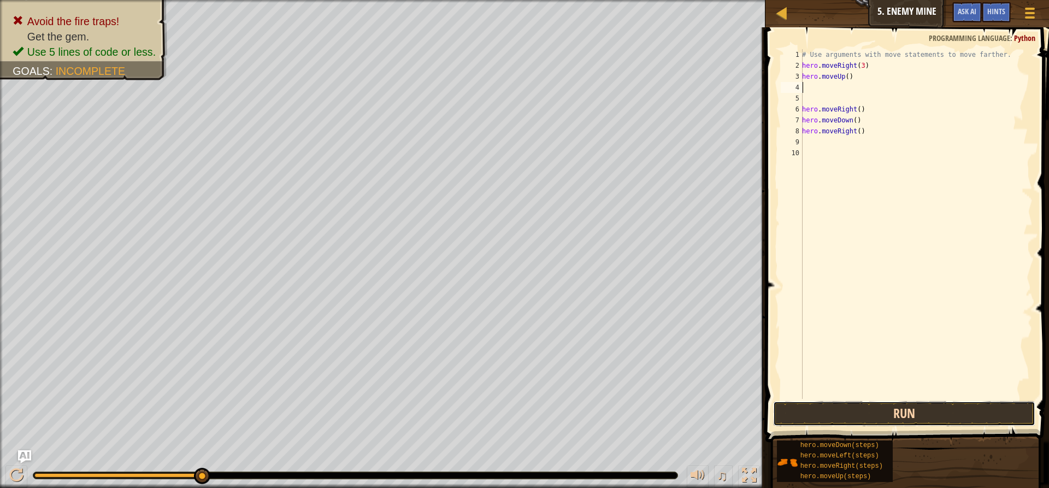
click at [977, 409] on button "Run" at bounding box center [904, 413] width 262 height 25
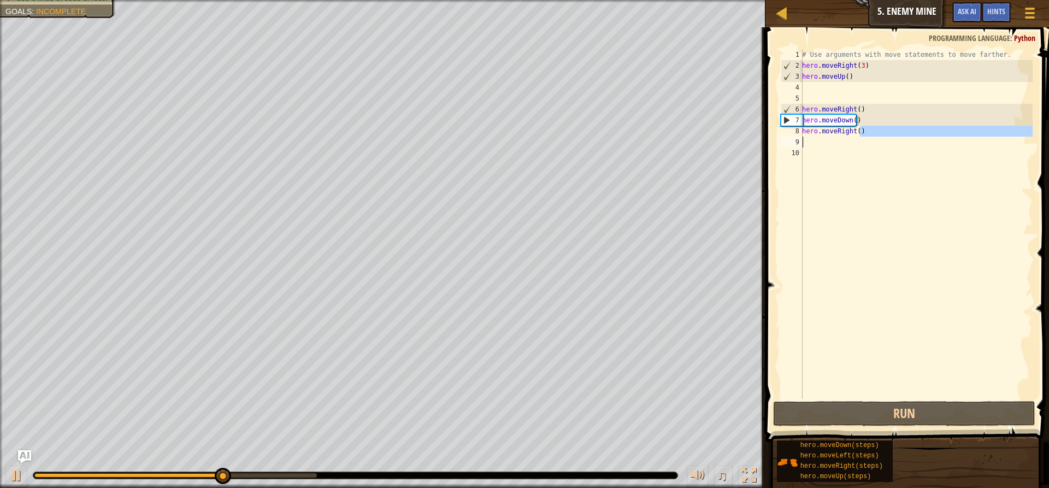
drag, startPoint x: 859, startPoint y: 131, endPoint x: 838, endPoint y: 136, distance: 20.9
click at [838, 136] on div "# Use arguments with move statements to move farther. hero . moveRight ( 3 ) he…" at bounding box center [916, 234] width 233 height 371
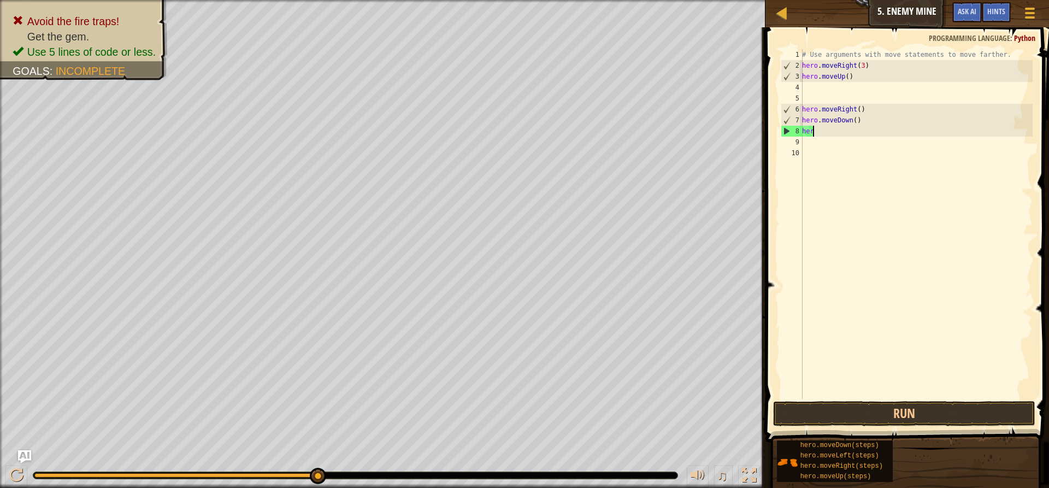
type textarea "h"
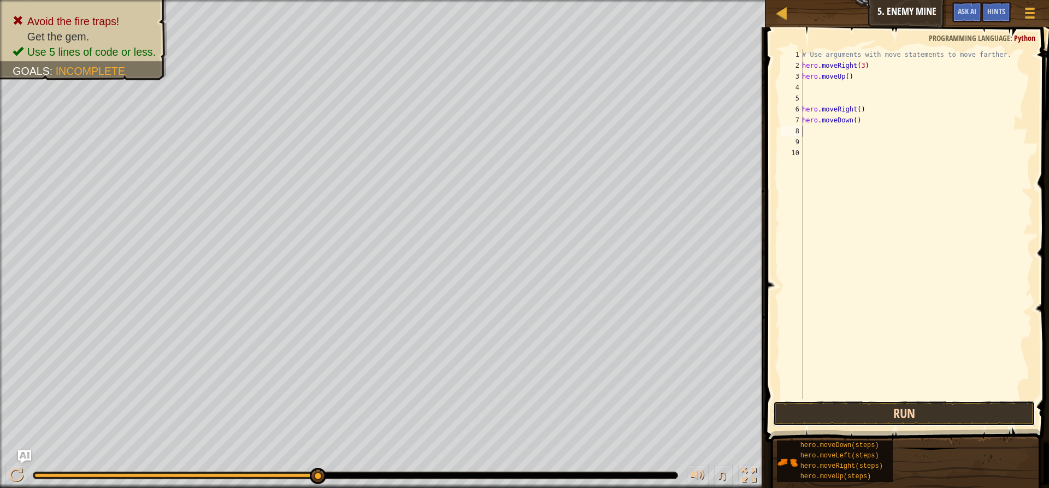
click at [902, 411] on button "Run" at bounding box center [904, 413] width 262 height 25
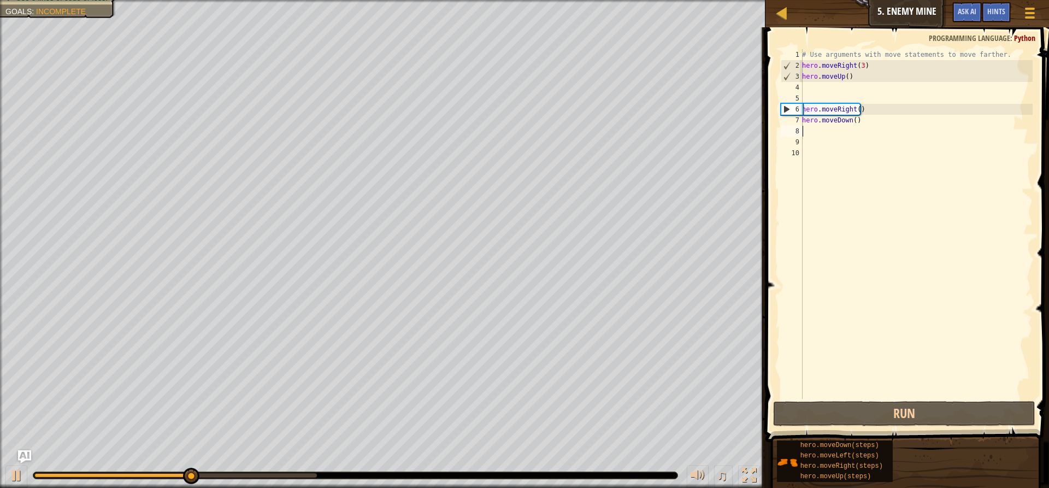
click at [850, 123] on div "# Use arguments with move statements to move farther. hero . moveRight ( 3 ) he…" at bounding box center [916, 234] width 233 height 371
click at [853, 123] on div "# Use arguments with move statements to move farther. hero . moveRight ( 3 ) he…" at bounding box center [916, 234] width 233 height 371
type textarea "hero.moveDown(4)"
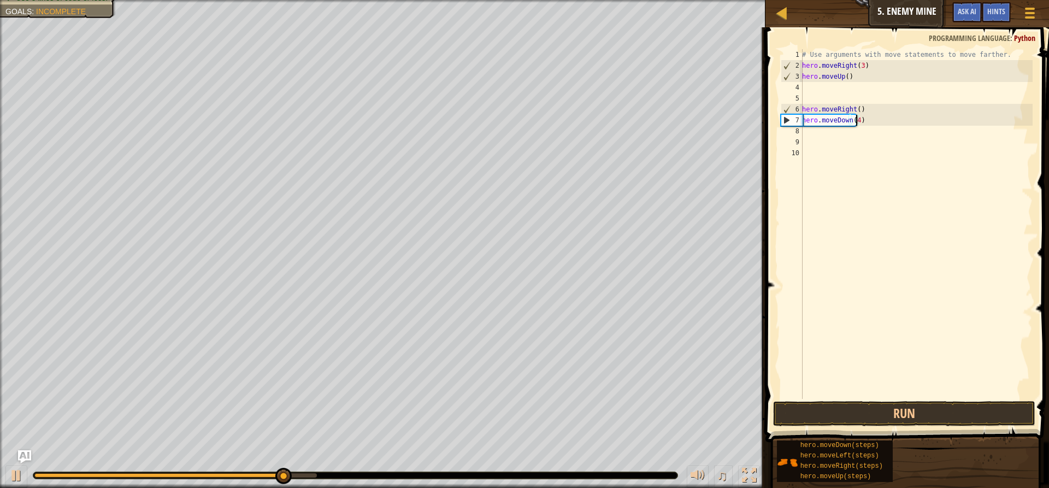
scroll to position [5, 4]
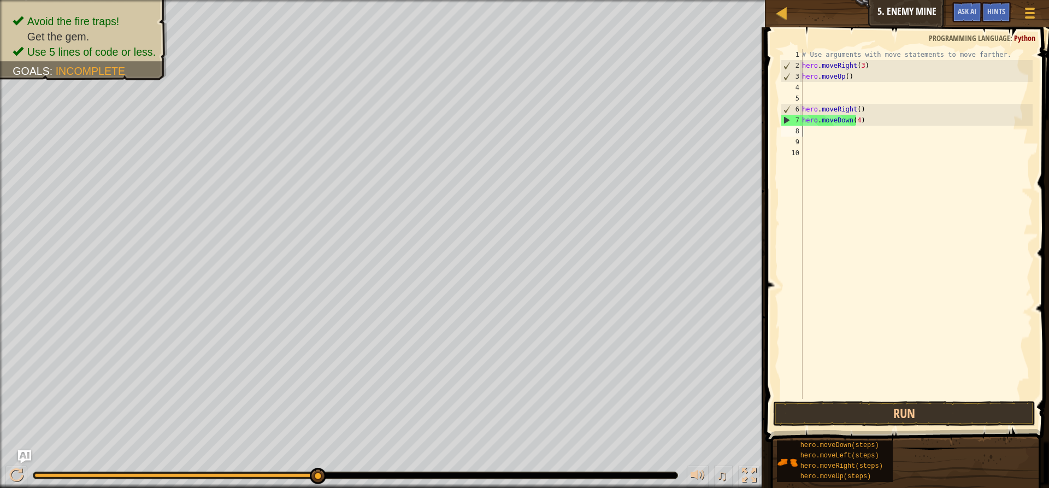
click at [812, 133] on div "# Use arguments with move statements to move farther. hero . moveRight ( 3 ) he…" at bounding box center [916, 234] width 233 height 371
type textarea "m"
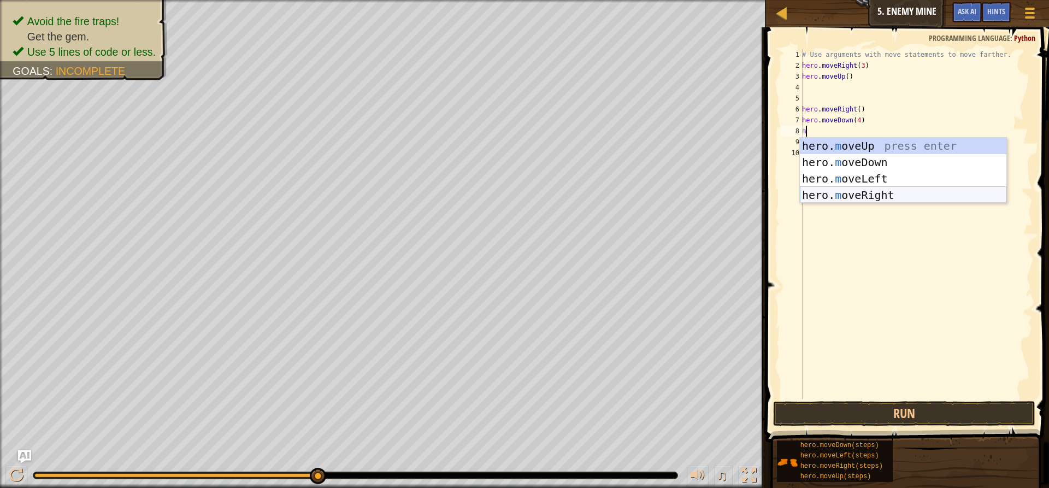
click at [844, 193] on div "hero. m oveUp press enter hero. m oveDown press enter hero. m oveLeft press ent…" at bounding box center [903, 187] width 206 height 98
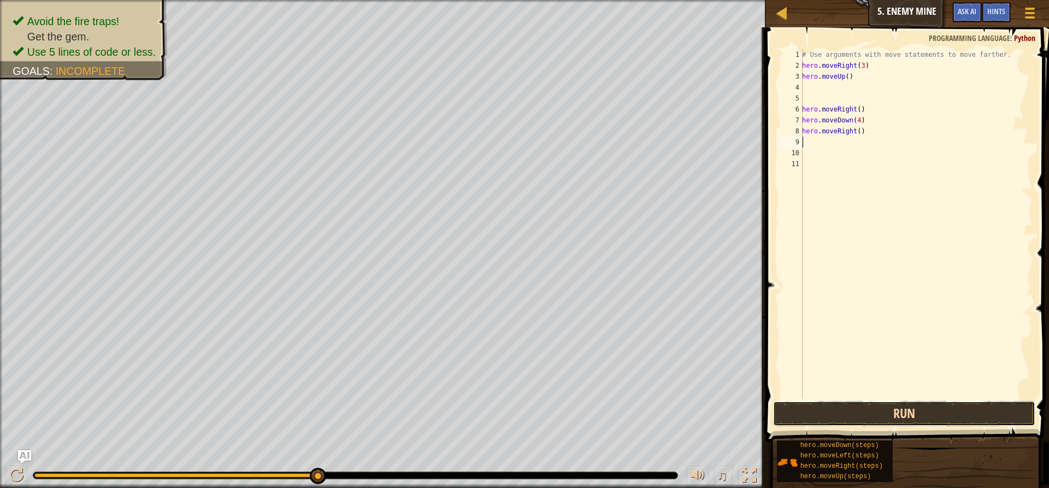
click at [992, 421] on button "Run" at bounding box center [904, 413] width 262 height 25
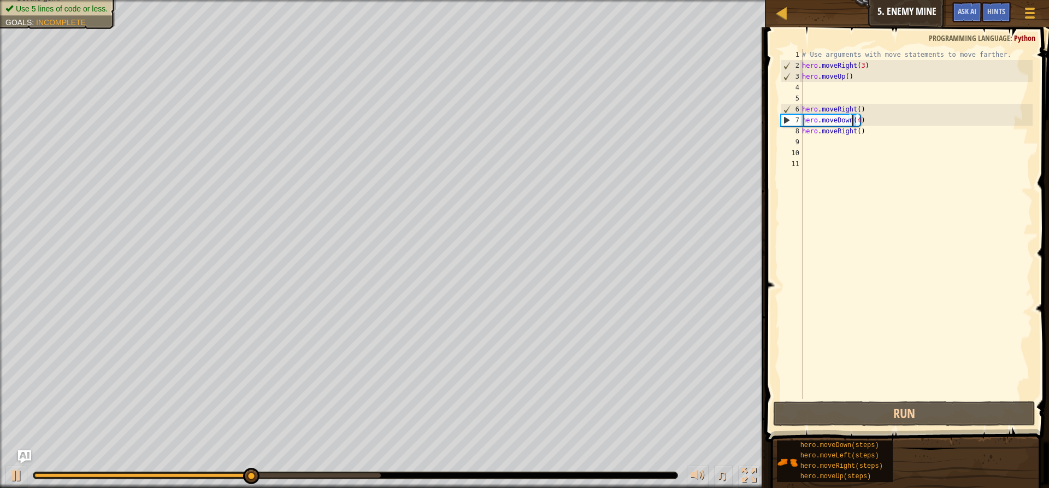
click at [852, 122] on div "# Use arguments with move statements to move farther. hero . moveRight ( 3 ) he…" at bounding box center [916, 234] width 233 height 371
click at [975, 422] on button "Run" at bounding box center [904, 413] width 262 height 25
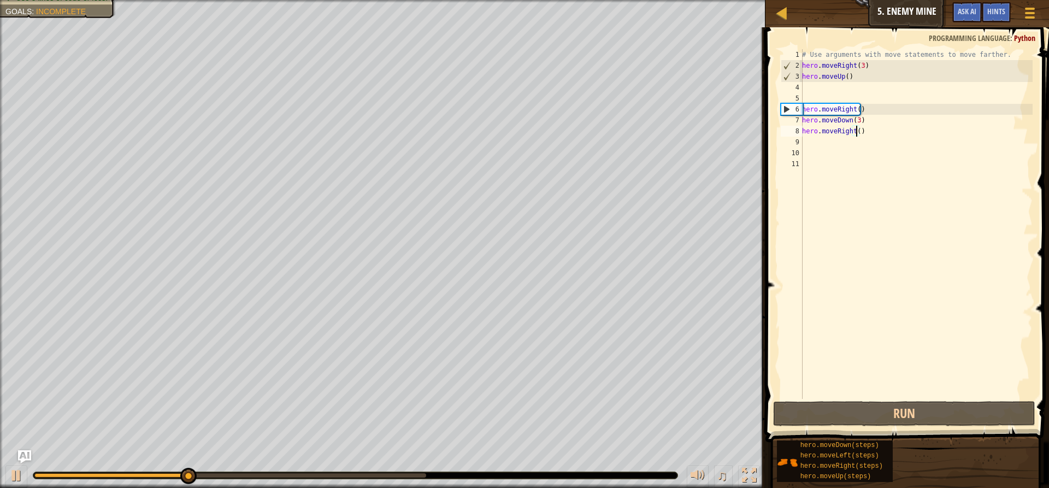
click at [855, 133] on div "# Use arguments with move statements to move farther. hero . moveRight ( 3 ) he…" at bounding box center [916, 234] width 233 height 371
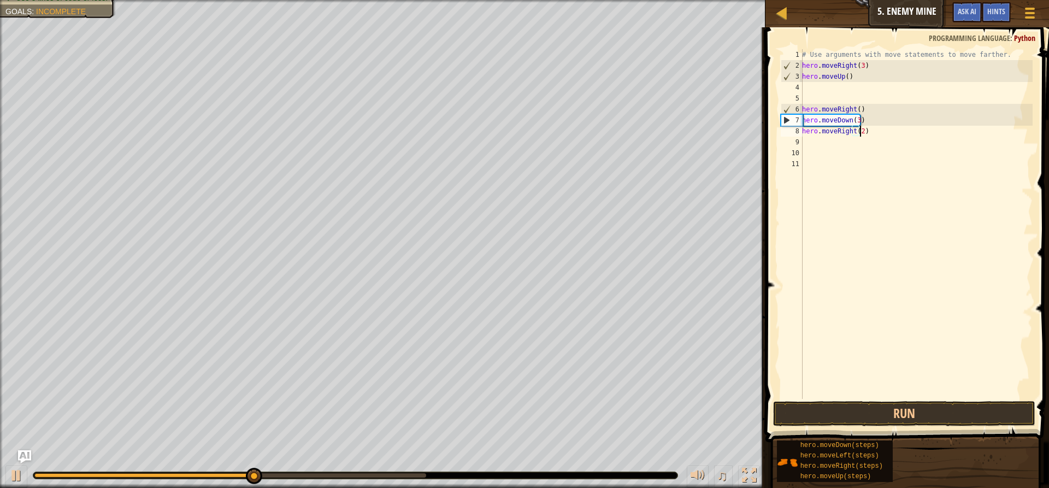
scroll to position [5, 4]
type textarea "hero.moveRight(2)"
drag, startPoint x: 932, startPoint y: 402, endPoint x: 929, endPoint y: 410, distance: 8.1
click at [931, 403] on button "Run" at bounding box center [904, 413] width 262 height 25
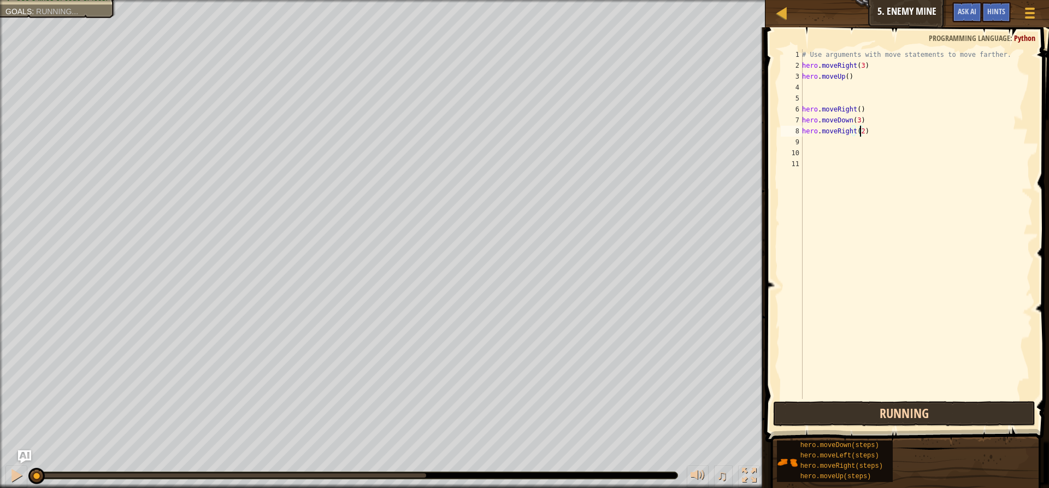
click at [0, 0] on button "Done" at bounding box center [0, 0] width 0 height 0
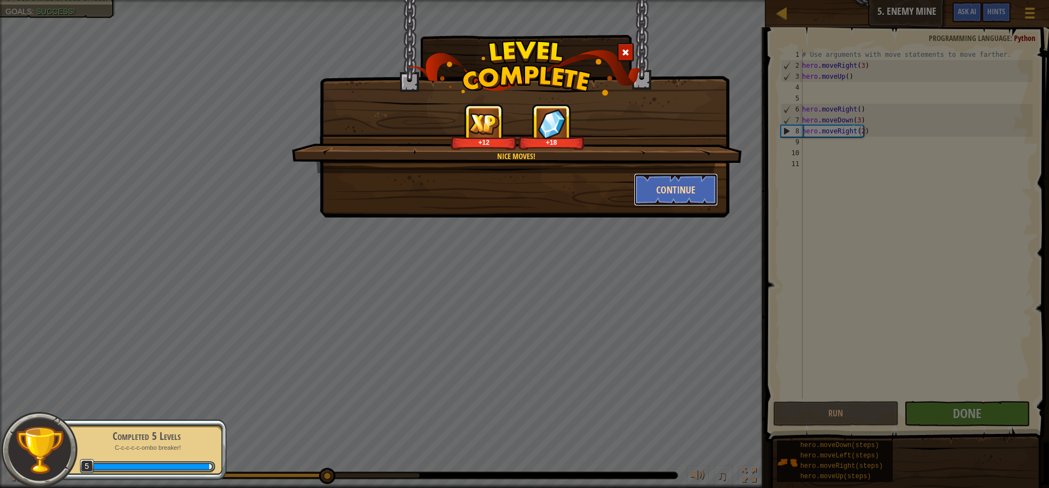
click at [703, 185] on button "Continue" at bounding box center [676, 189] width 85 height 33
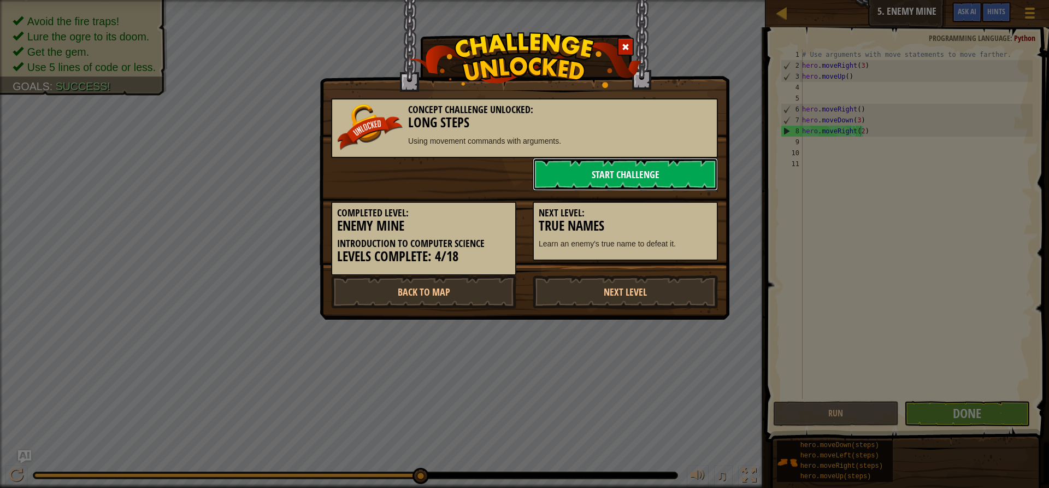
click at [646, 181] on link "Start Challenge" at bounding box center [625, 174] width 185 height 33
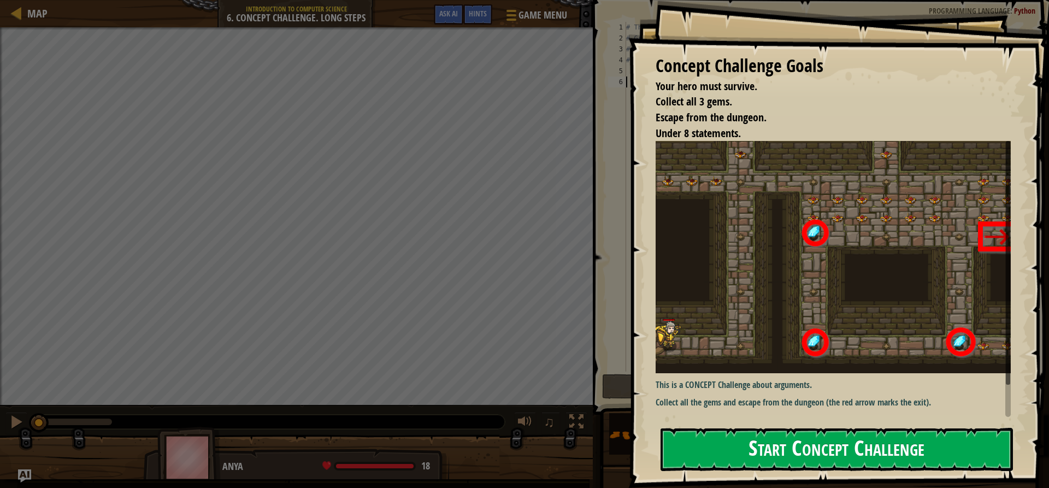
click at [890, 445] on button "Start Concept Challenge" at bounding box center [836, 449] width 352 height 43
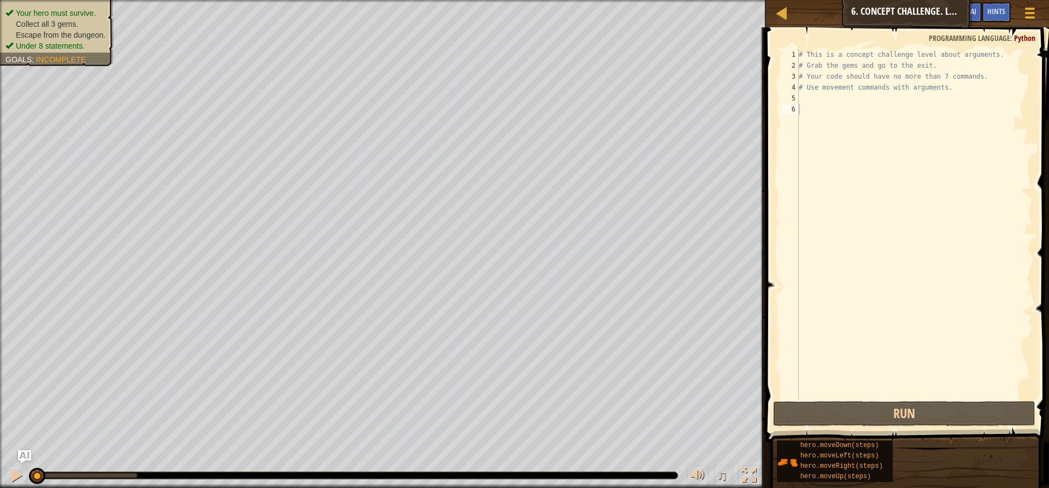
click at [806, 104] on div "# This is a concept challenge level about arguments. # Grab the gems and go to …" at bounding box center [914, 234] width 236 height 371
click at [804, 99] on div "# This is a concept challenge level about arguments. # Grab the gems and go to …" at bounding box center [914, 234] width 236 height 371
type textarea "h"
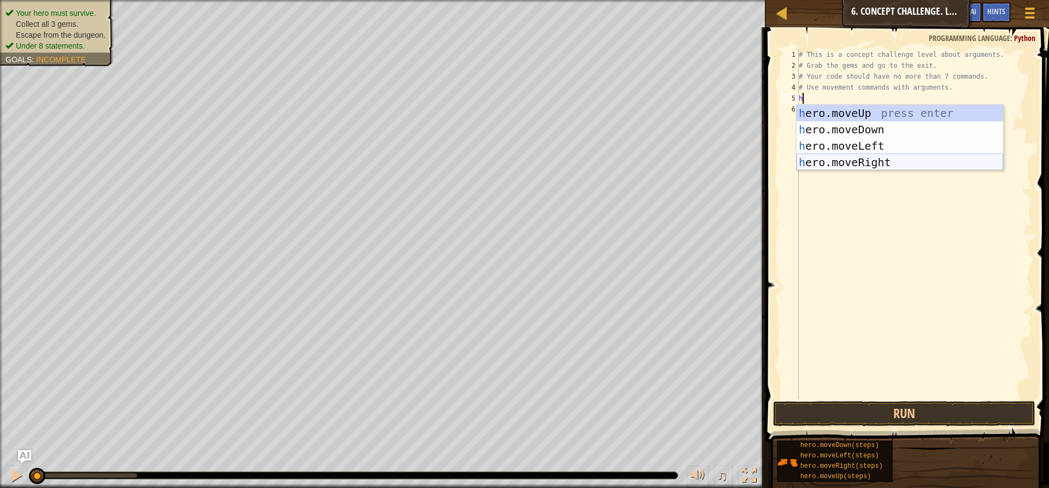
click at [864, 159] on div "h ero.moveUp press enter h ero.moveDown press enter h ero.moveLeft press enter …" at bounding box center [899, 154] width 206 height 98
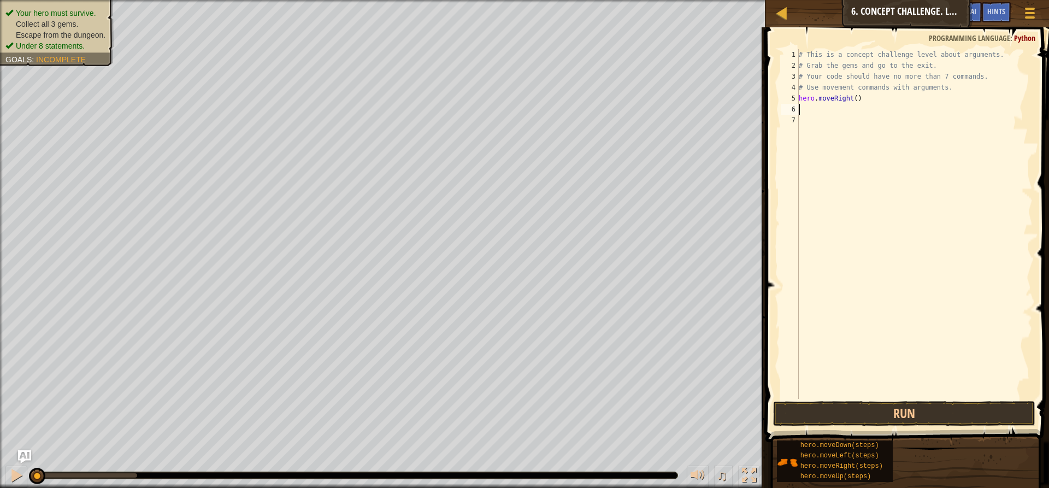
type textarea "h"
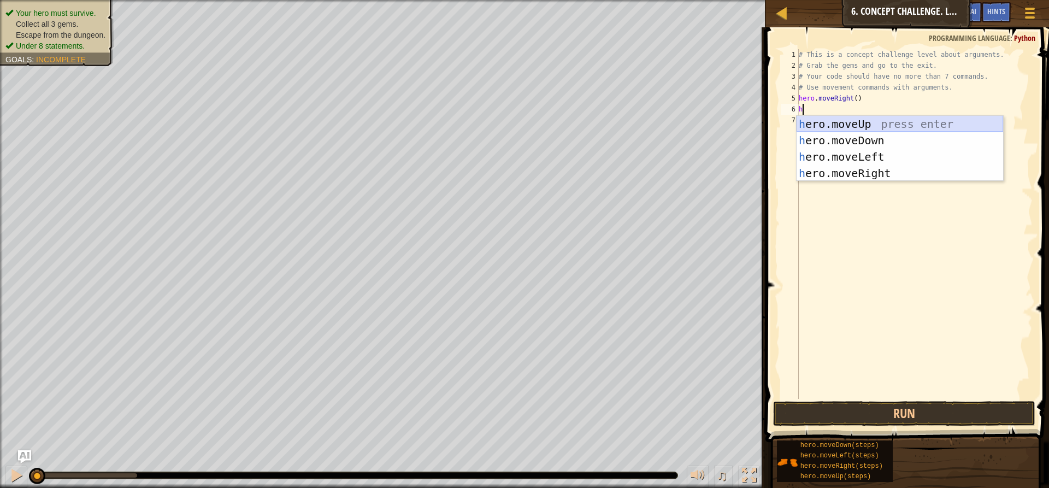
click at [853, 118] on div "h ero.moveUp press enter h ero.moveDown press enter h ero.moveLeft press enter …" at bounding box center [899, 165] width 206 height 98
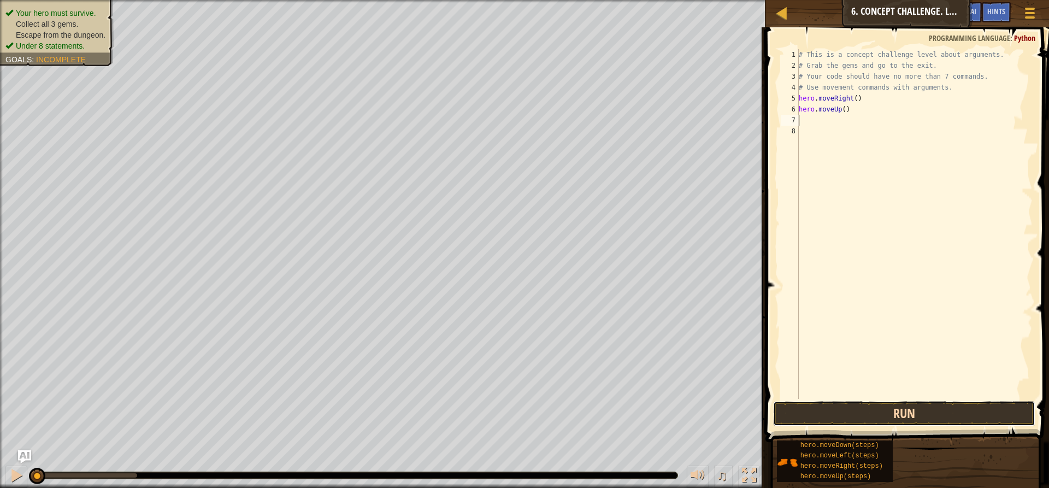
click at [993, 416] on button "Run" at bounding box center [904, 413] width 262 height 25
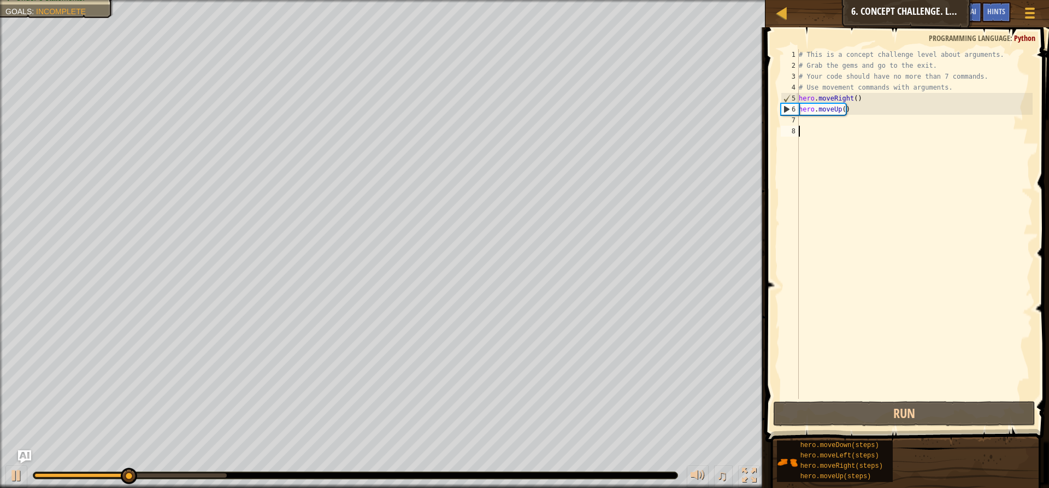
click at [829, 129] on div "# This is a concept challenge level about arguments. # Grab the gems and go to …" at bounding box center [914, 234] width 236 height 371
click at [813, 116] on div "# This is a concept challenge level about arguments. # Grab the gems and go to …" at bounding box center [914, 234] width 236 height 371
type textarea "h"
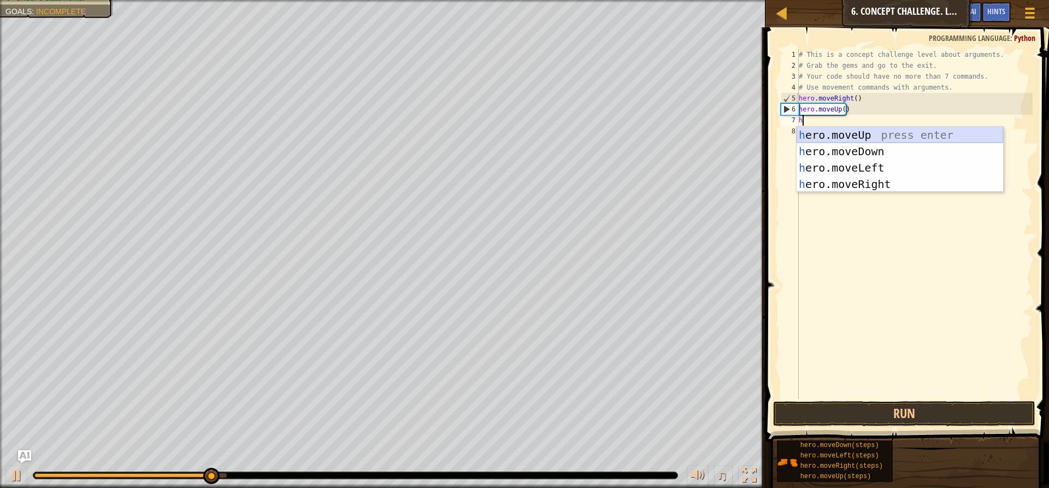
click at [844, 132] on div "h ero.moveUp press enter h ero.moveDown press enter h ero.moveLeft press enter …" at bounding box center [899, 176] width 206 height 98
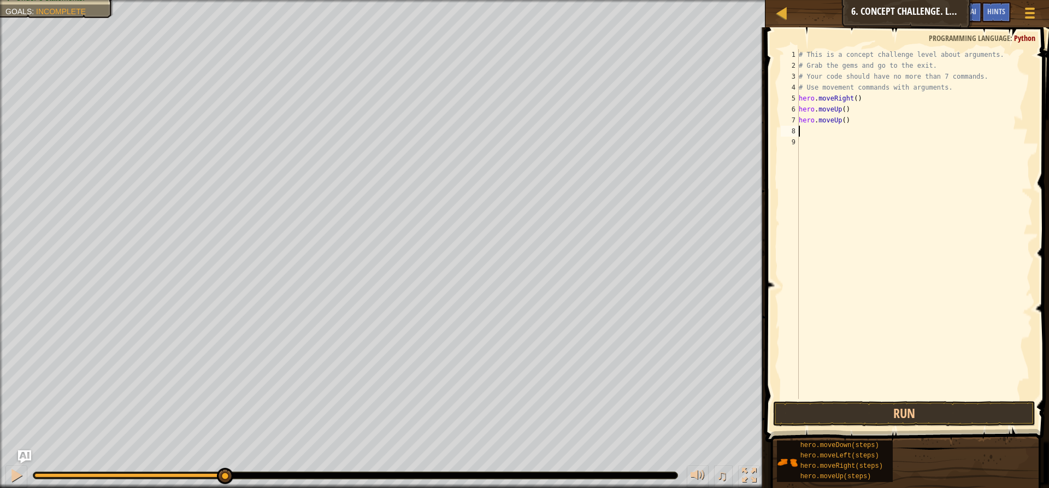
type textarea "h"
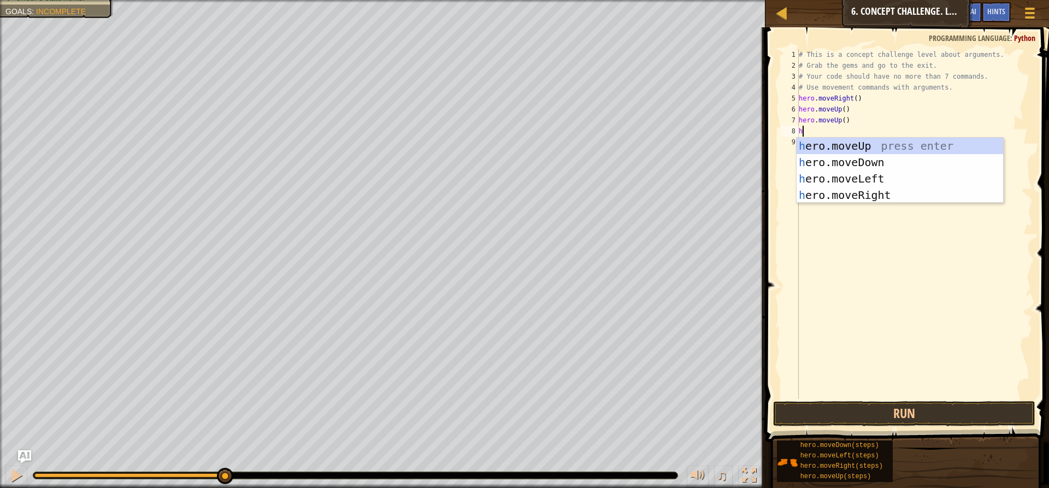
click at [829, 142] on div "h ero.moveUp press enter h ero.moveDown press enter h ero.moveLeft press enter …" at bounding box center [899, 187] width 206 height 98
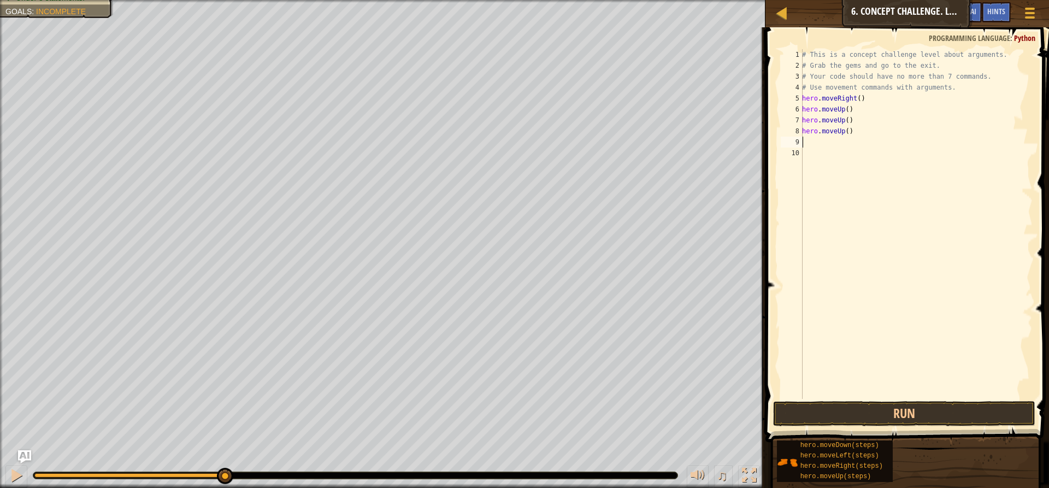
type textarea "h"
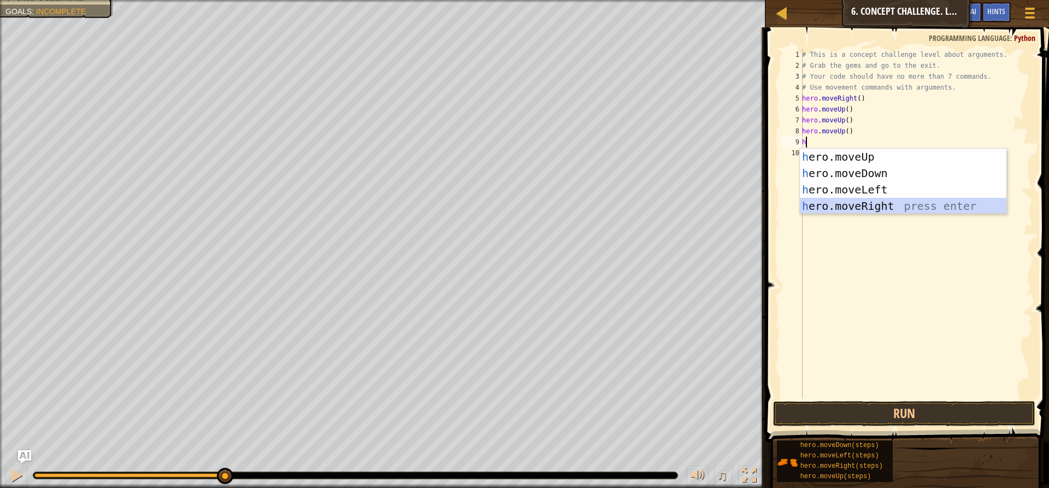
click at [835, 210] on div "h ero.moveUp press enter h ero.moveDown press enter h ero.moveLeft press enter …" at bounding box center [903, 198] width 206 height 98
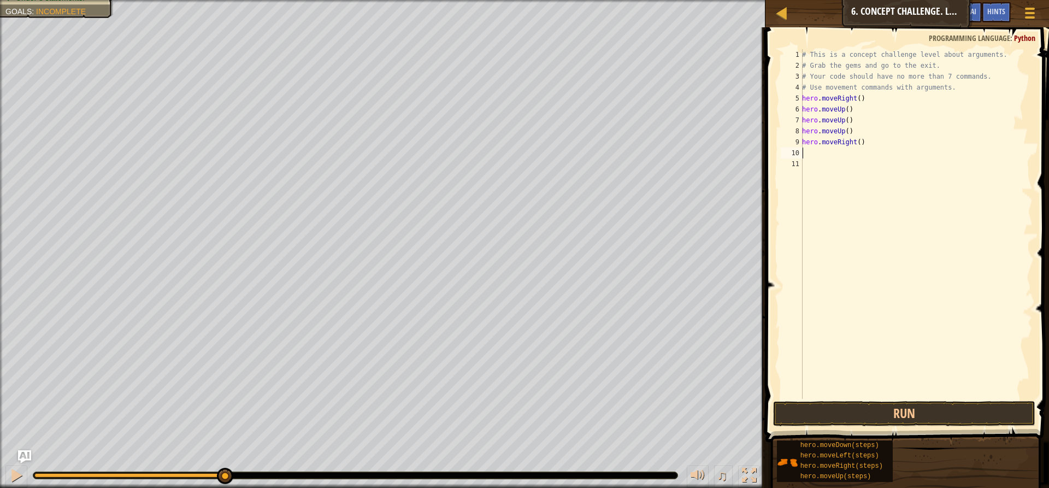
click at [816, 157] on div "# This is a concept challenge level about arguments. # Grab the gems and go to …" at bounding box center [916, 234] width 233 height 371
type textarea "h"
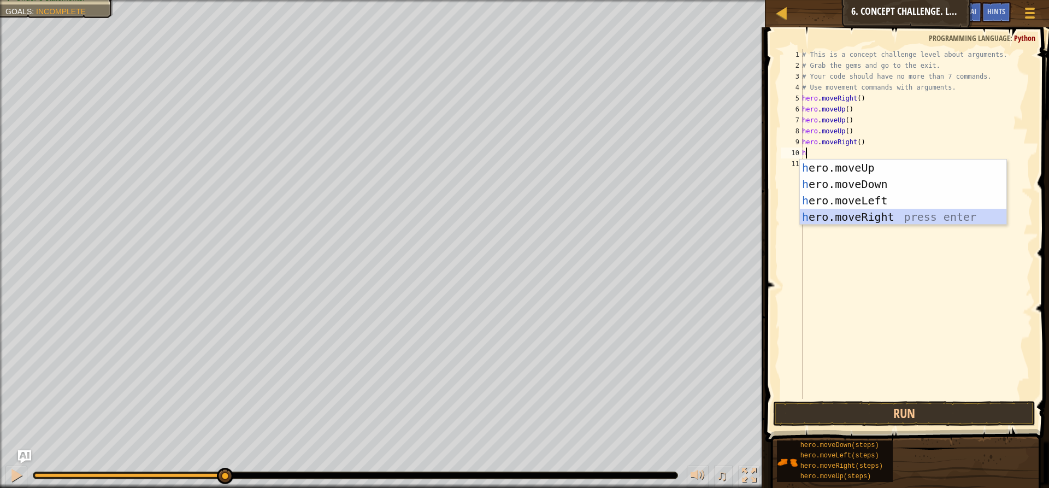
click at [844, 211] on div "h ero.moveUp press enter h ero.moveDown press enter h ero.moveLeft press enter …" at bounding box center [903, 208] width 206 height 98
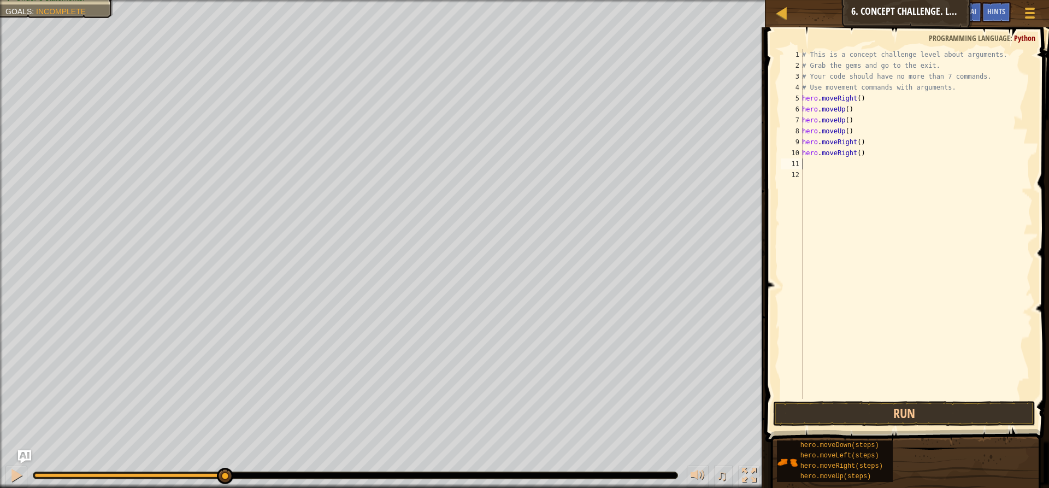
type textarea "h"
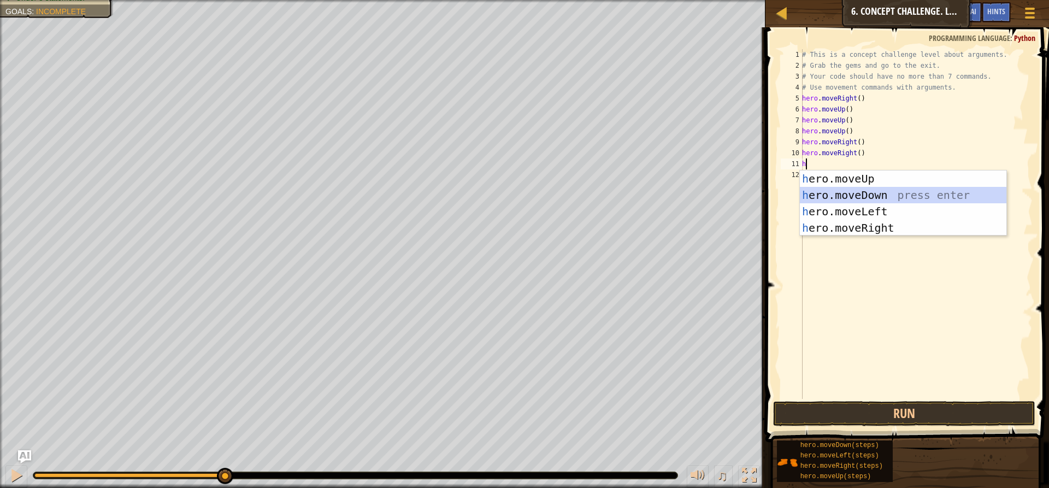
click at [872, 194] on div "h ero.moveUp press enter h ero.moveDown press enter h ero.moveLeft press enter …" at bounding box center [903, 219] width 206 height 98
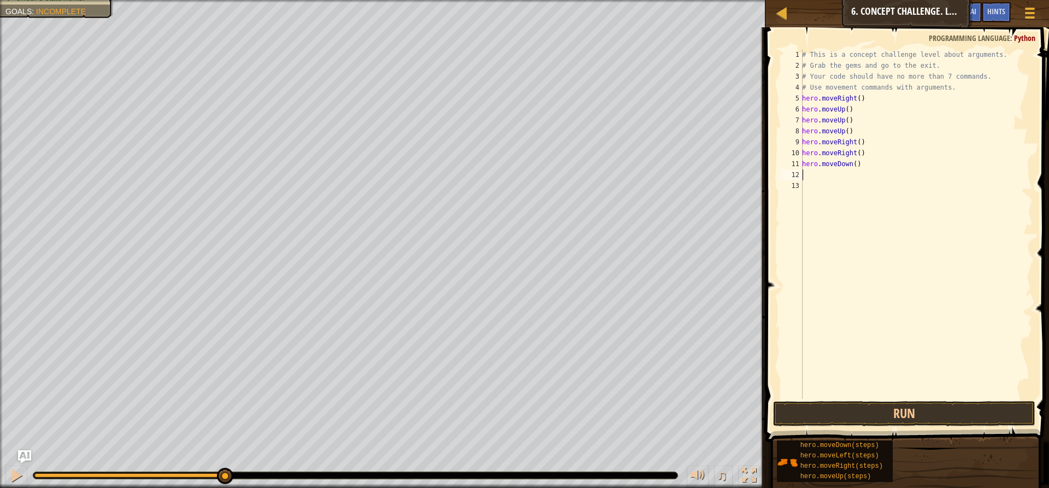
type textarea "h"
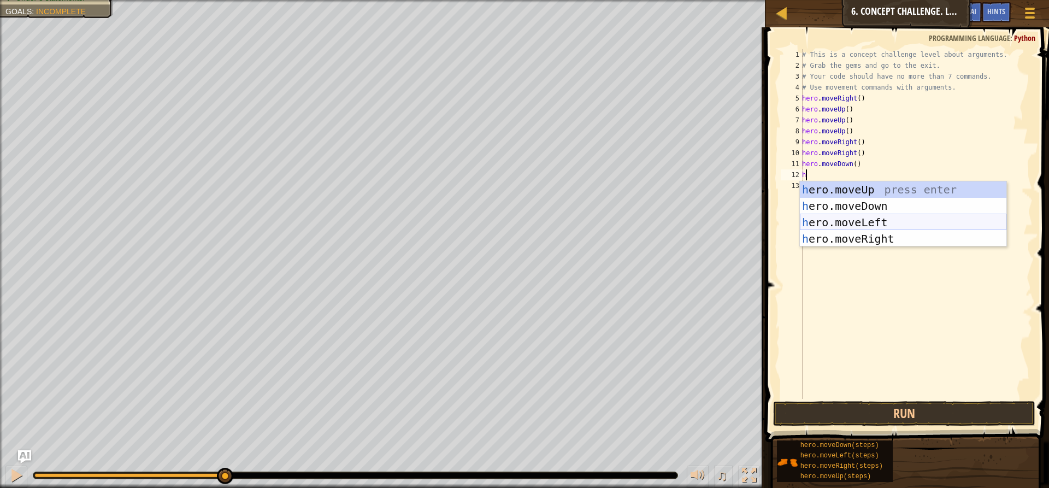
click at [854, 223] on div "h ero.moveUp press enter h ero.moveDown press enter h ero.moveLeft press enter …" at bounding box center [903, 230] width 206 height 98
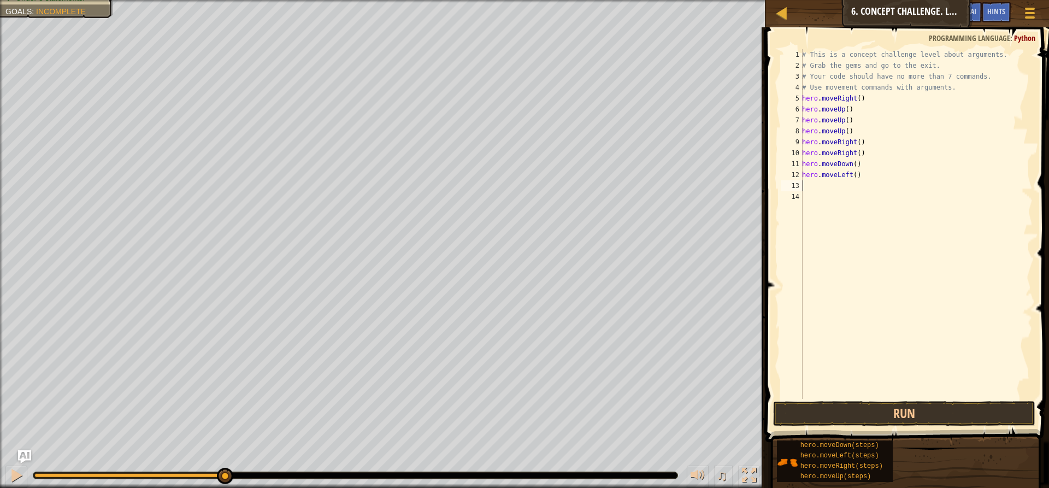
type textarea "h"
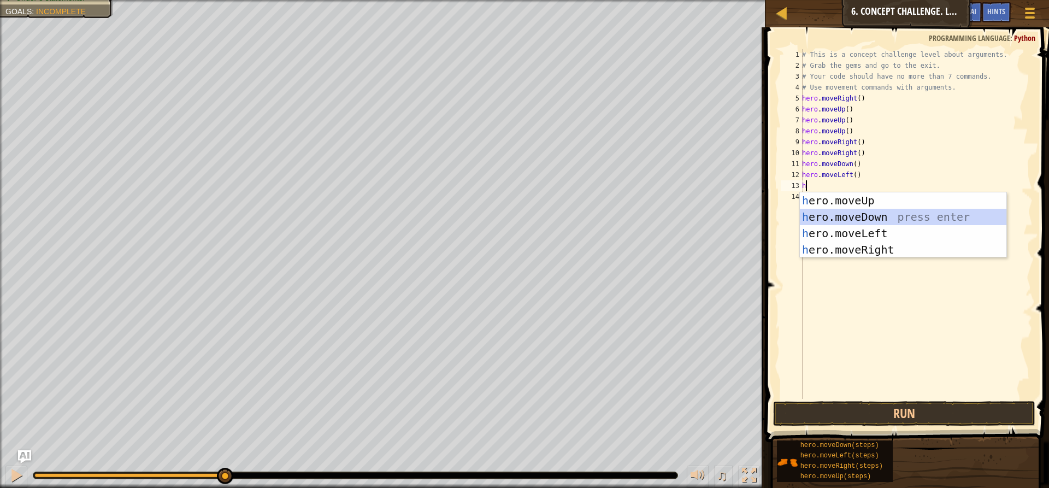
click at [857, 211] on div "h ero.moveUp press enter h ero.moveDown press enter h ero.moveLeft press enter …" at bounding box center [903, 241] width 206 height 98
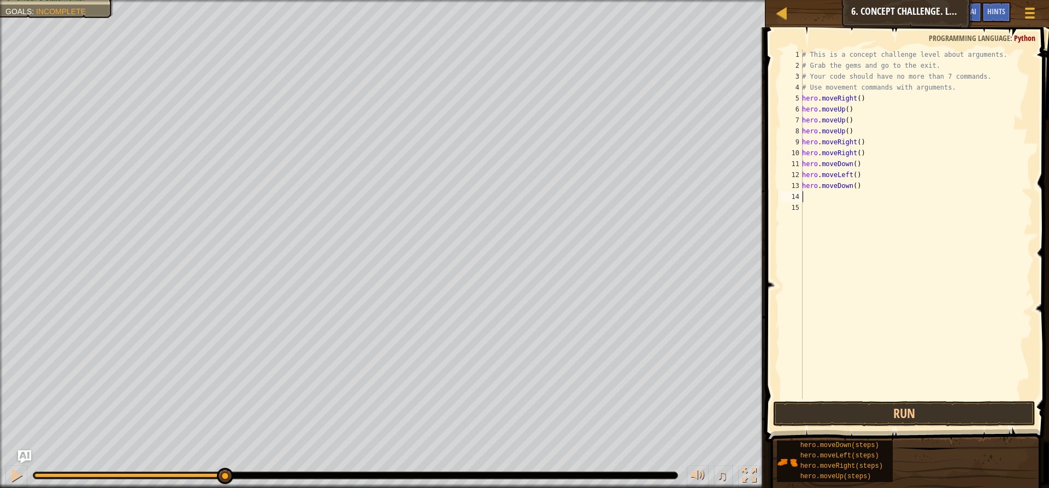
type textarea "h"
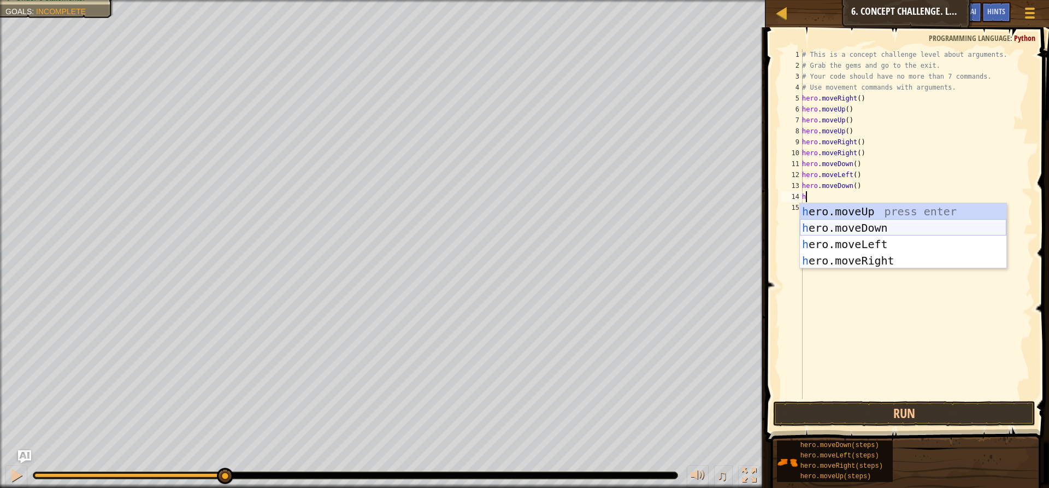
click at [850, 231] on div "h ero.moveUp press enter h ero.moveDown press enter h ero.moveLeft press enter …" at bounding box center [903, 252] width 206 height 98
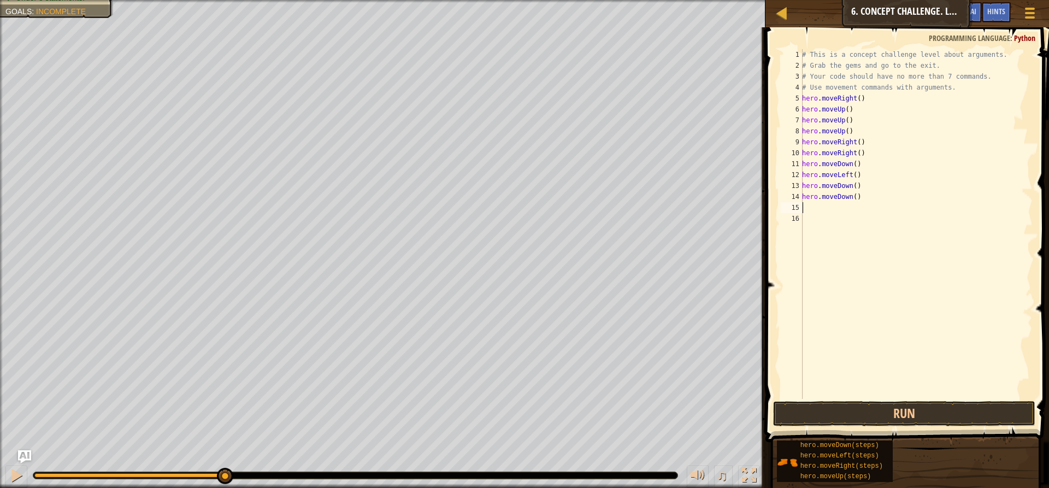
type textarea "h"
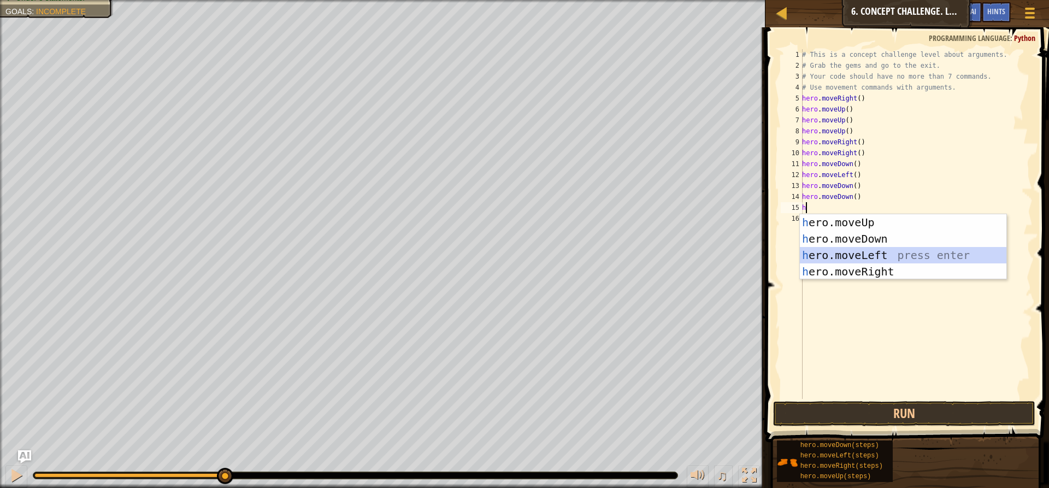
click at [846, 256] on div "h ero.moveUp press enter h ero.moveDown press enter h ero.moveLeft press enter …" at bounding box center [903, 263] width 206 height 98
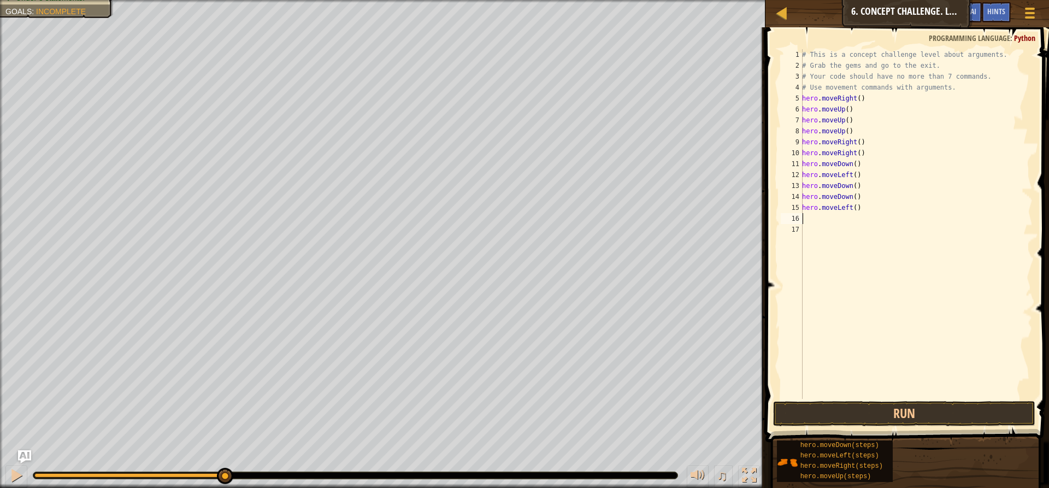
click at [831, 222] on div "# This is a concept challenge level about arguments. # Grab the gems and go to …" at bounding box center [916, 234] width 233 height 371
type textarea "h"
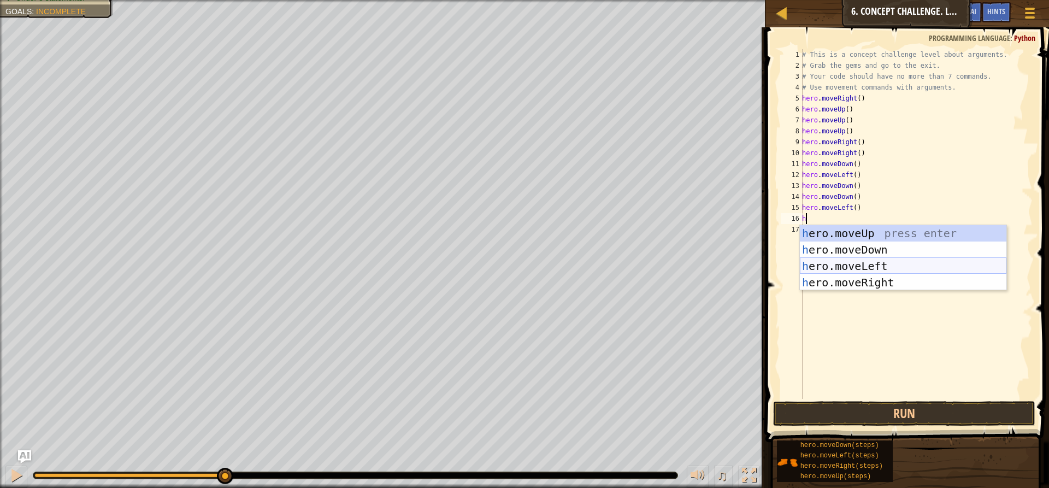
click at [850, 264] on div "h ero.moveUp press enter h ero.moveDown press enter h ero.moveLeft press enter …" at bounding box center [903, 274] width 206 height 98
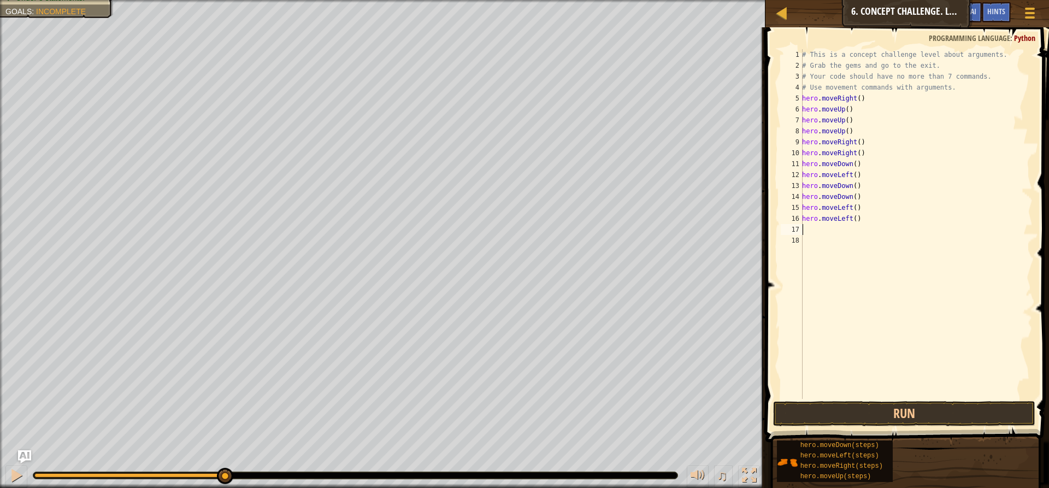
type textarea "h"
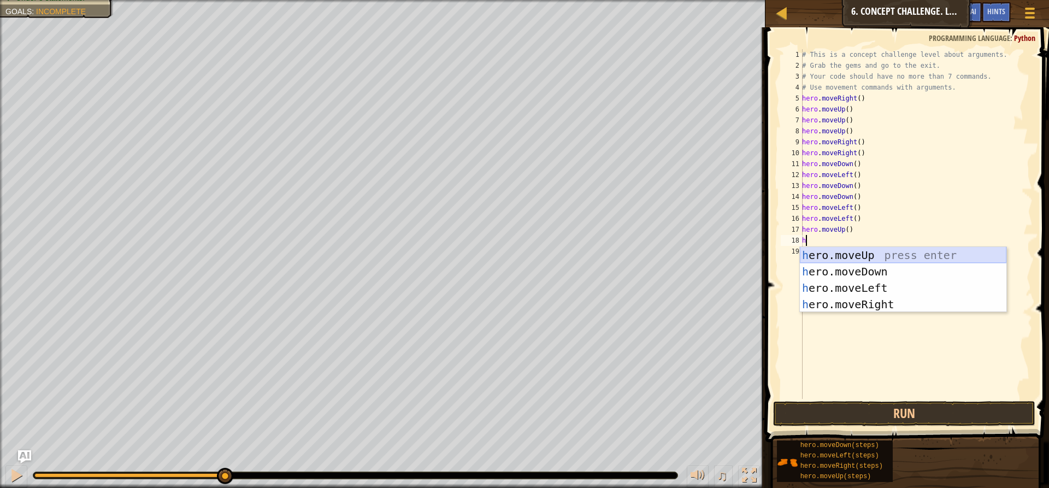
click at [890, 255] on div "h ero.moveUp press enter h ero.moveDown press enter h ero.moveLeft press enter …" at bounding box center [903, 296] width 206 height 98
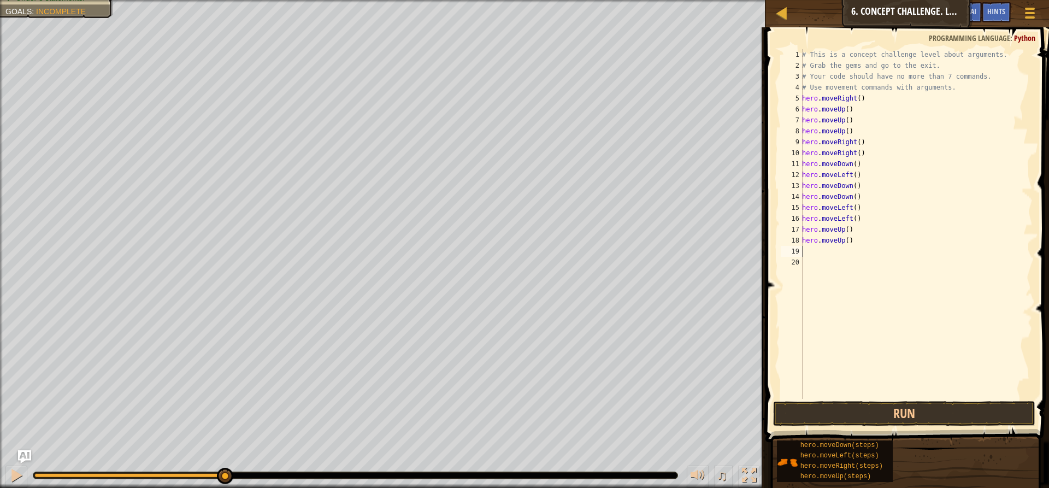
type textarea "h"
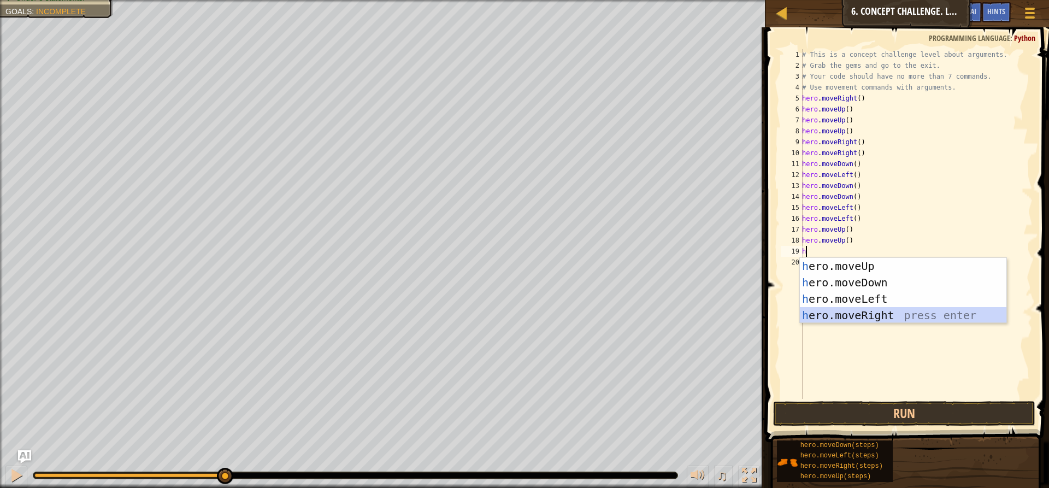
click at [865, 307] on div "h ero.moveUp press enter h ero.moveDown press enter h ero.moveLeft press enter …" at bounding box center [903, 307] width 206 height 98
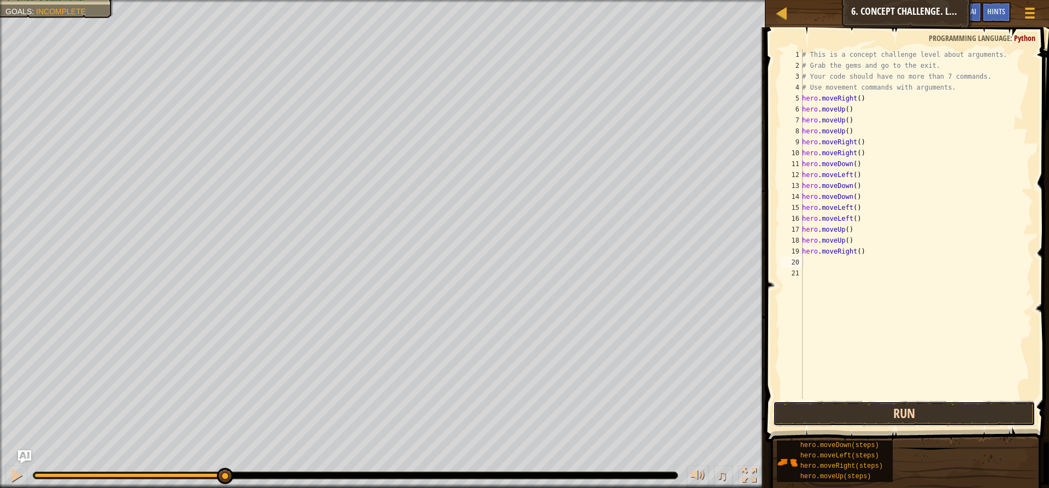
click at [883, 409] on button "Run" at bounding box center [904, 413] width 262 height 25
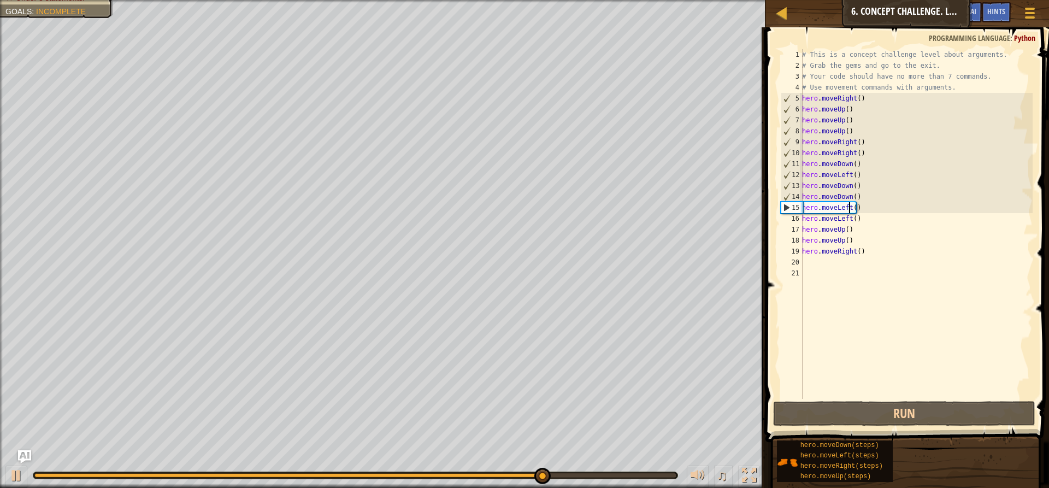
click at [849, 206] on div "# This is a concept challenge level about arguments. # Grab the gems and go to …" at bounding box center [916, 234] width 233 height 371
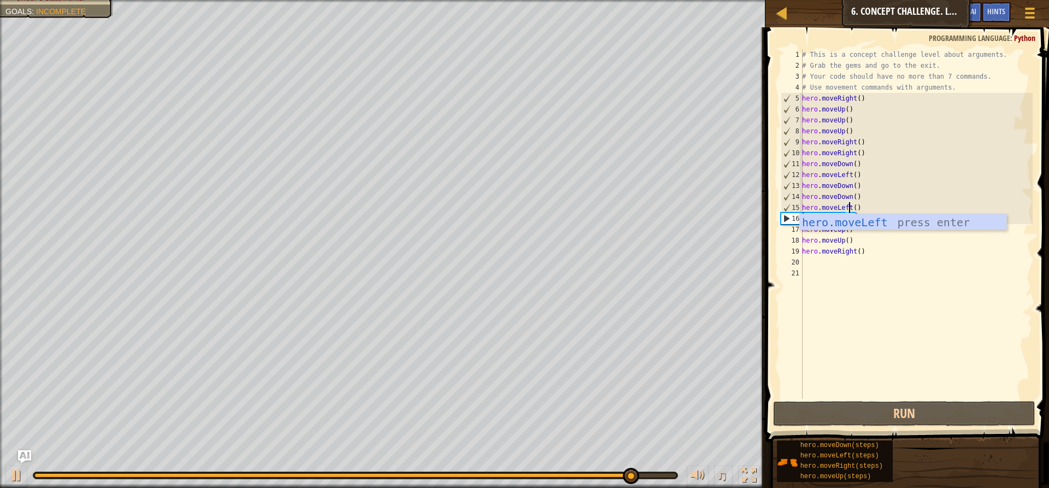
scroll to position [5, 4]
type textarea "hero.moveLeft"
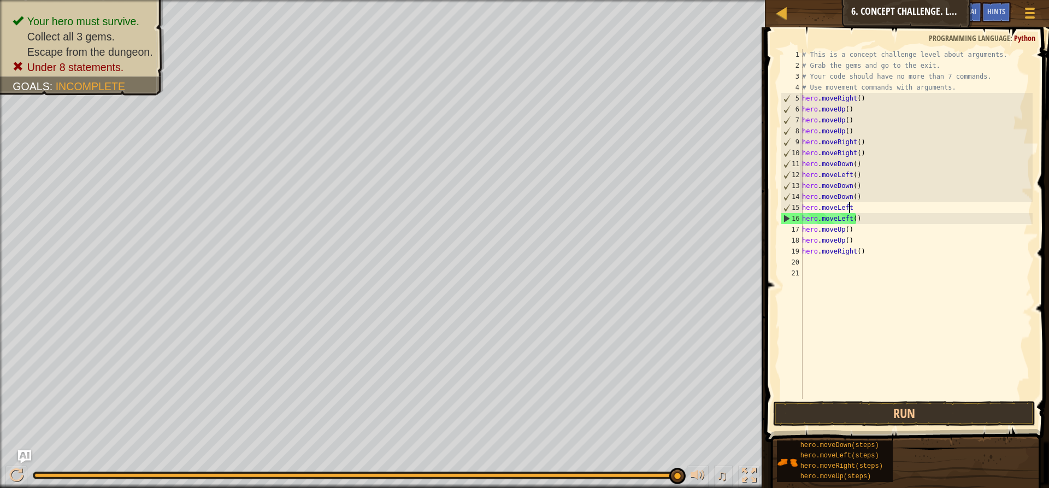
scroll to position [5, 3]
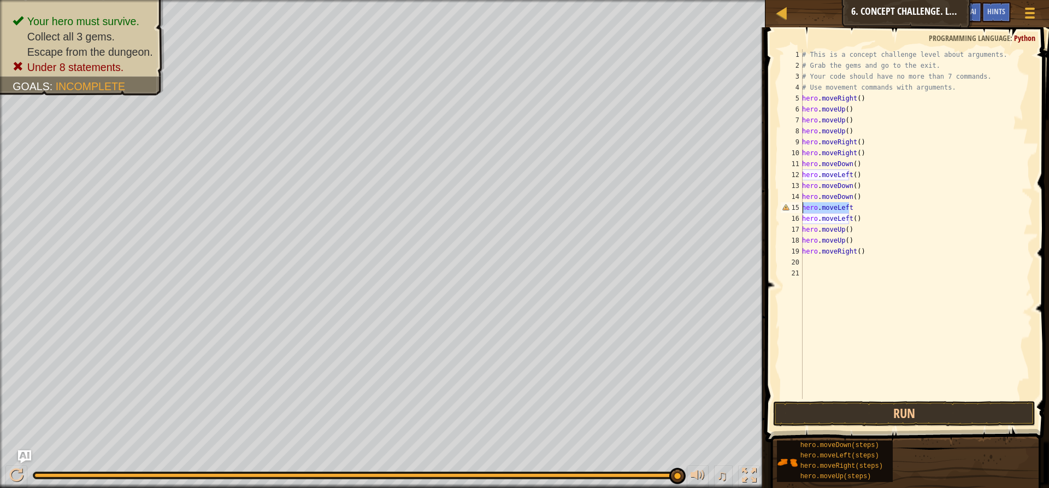
drag, startPoint x: 853, startPoint y: 206, endPoint x: 779, endPoint y: 203, distance: 73.2
click at [779, 203] on div "hero.moveLeft 1 2 3 4 5 6 7 8 9 10 11 12 13 14 15 16 17 18 19 20 21 # This is a…" at bounding box center [905, 224] width 254 height 350
type textarea "h"
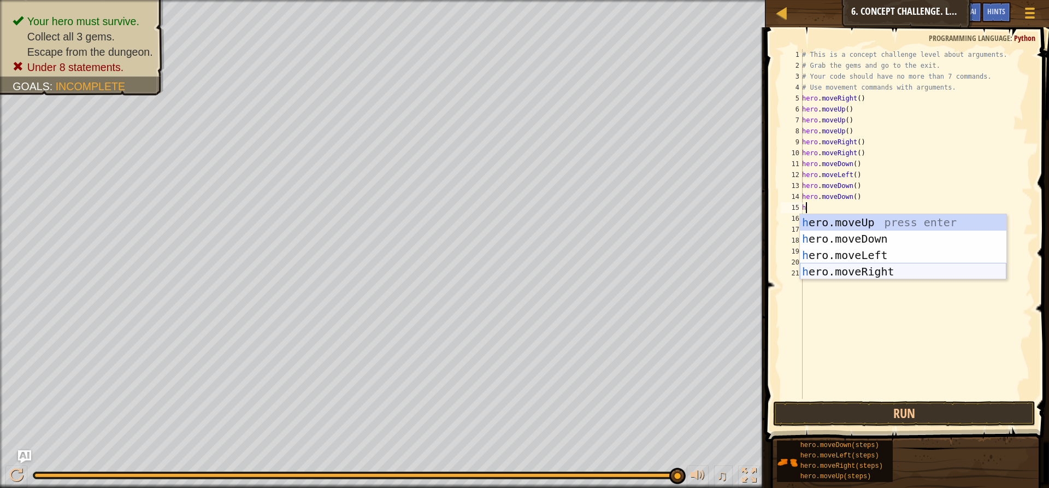
click at [825, 272] on div "h ero.moveUp press enter h ero.moveDown press enter h ero.moveLeft press enter …" at bounding box center [903, 263] width 206 height 98
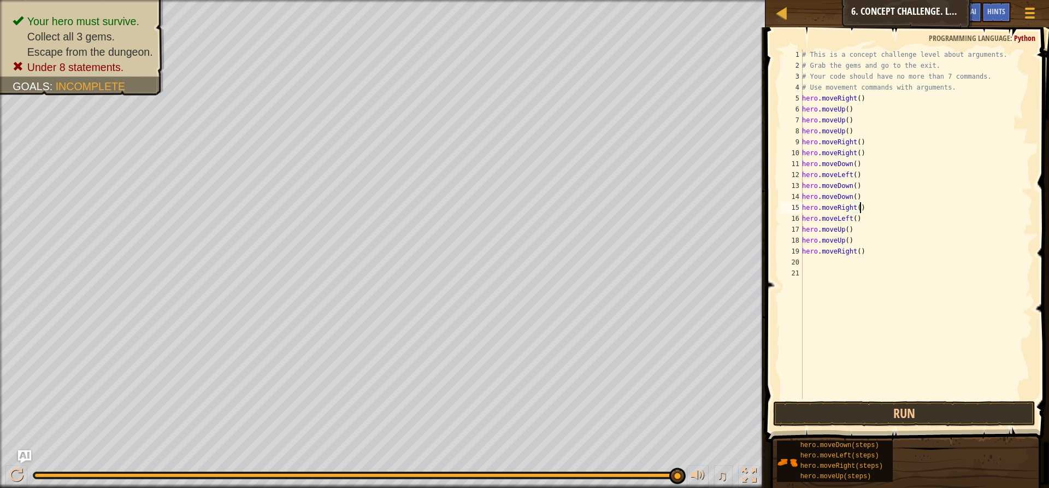
click at [938, 399] on span at bounding box center [908, 219] width 292 height 447
click at [945, 415] on button "Run" at bounding box center [904, 413] width 262 height 25
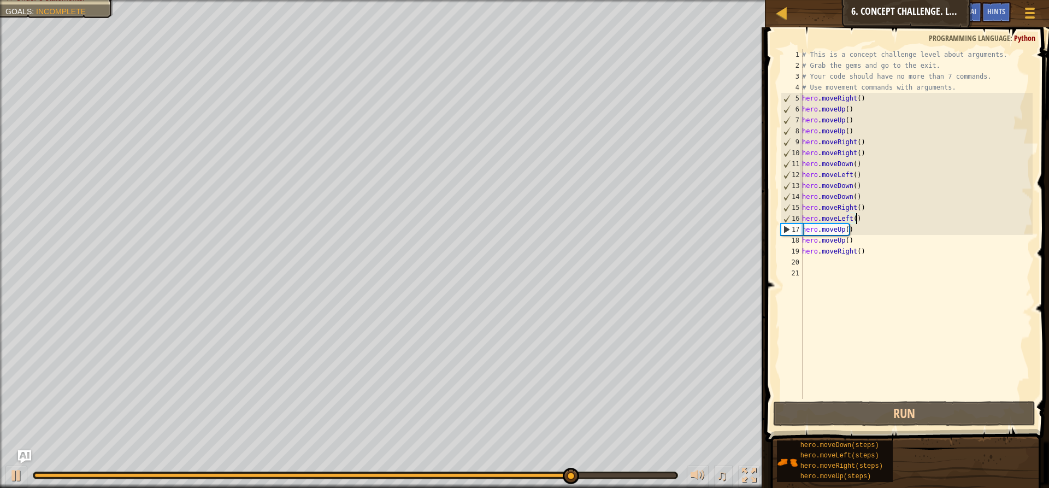
click at [876, 222] on div "# This is a concept challenge level about arguments. # Grab the gems and go to …" at bounding box center [916, 234] width 233 height 371
type textarea "hero.moveLeft()"
click at [876, 222] on div "# This is a concept challenge level about arguments. # Grab the gems and go to …" at bounding box center [916, 234] width 233 height 371
click at [876, 222] on div "# This is a concept challenge level about arguments. # Grab the gems and go to …" at bounding box center [916, 224] width 233 height 350
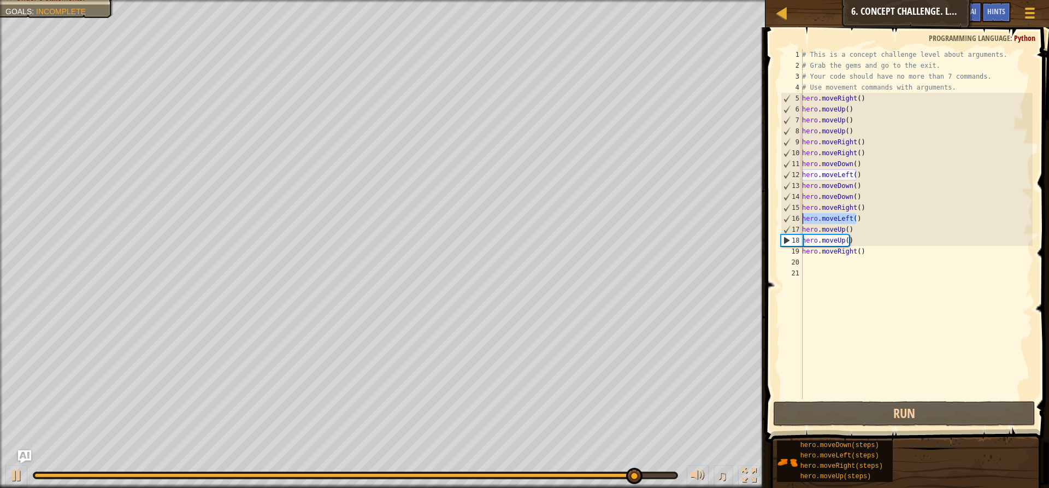
drag, startPoint x: 876, startPoint y: 222, endPoint x: 801, endPoint y: 218, distance: 74.9
click at [801, 218] on div "hero.moveLeft() 1 2 3 4 5 6 7 8 9 10 11 12 13 14 15 16 17 18 19 20 21 # This is…" at bounding box center [905, 224] width 254 height 350
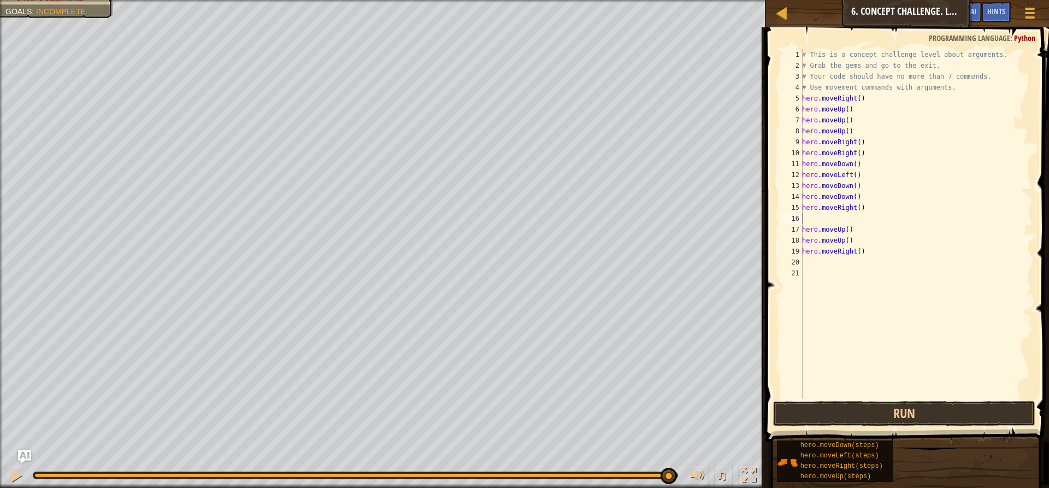
type textarea "hero.moveRight()"
type textarea "h"
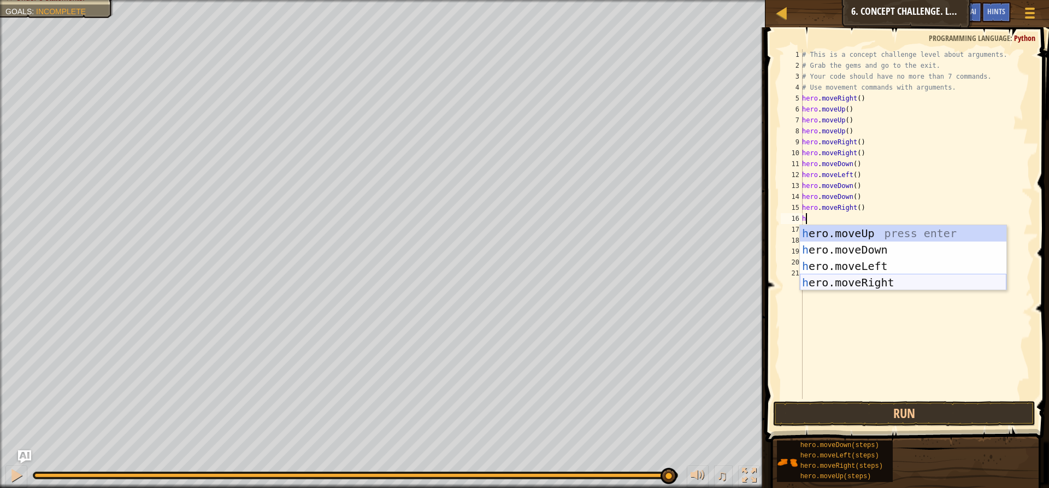
click at [874, 281] on div "h ero.moveUp press enter h ero.moveDown press enter h ero.moveLeft press enter …" at bounding box center [903, 274] width 206 height 98
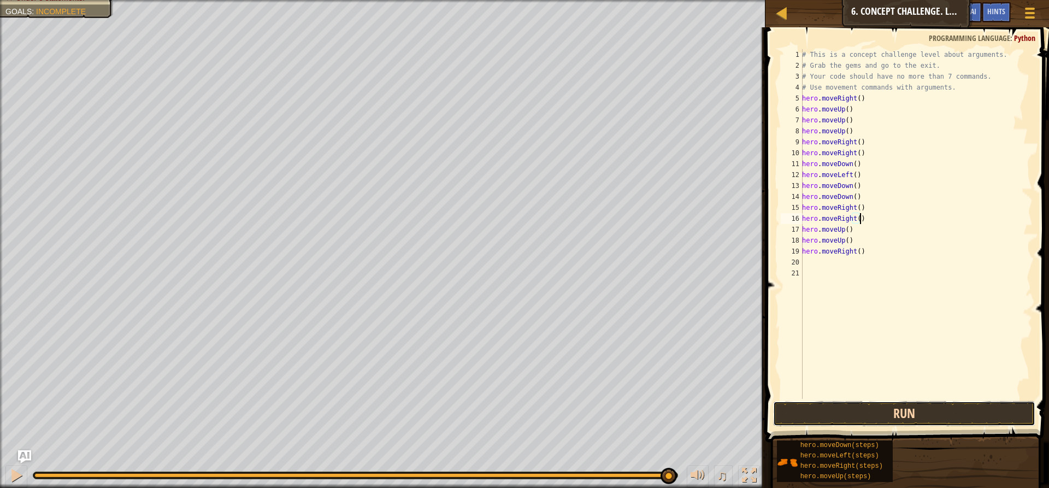
click at [859, 415] on button "Run" at bounding box center [904, 413] width 262 height 25
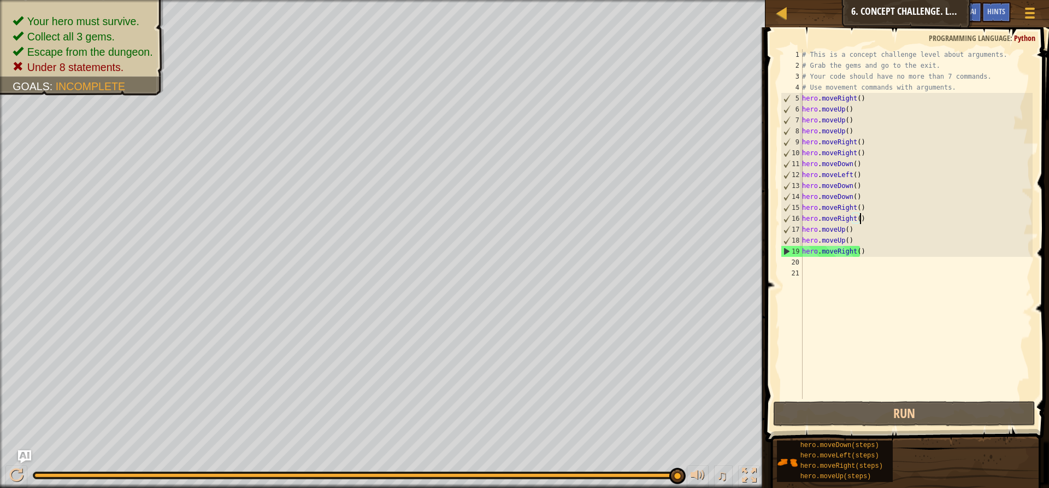
click at [856, 98] on div "# This is a concept challenge level about arguments. # Grab the gems and go to …" at bounding box center [916, 234] width 233 height 371
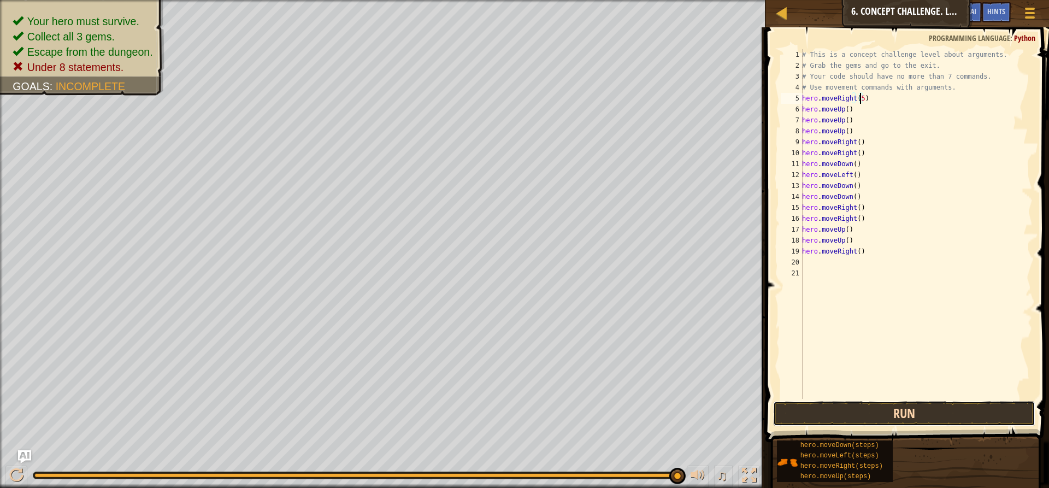
click at [947, 420] on button "Run" at bounding box center [904, 413] width 262 height 25
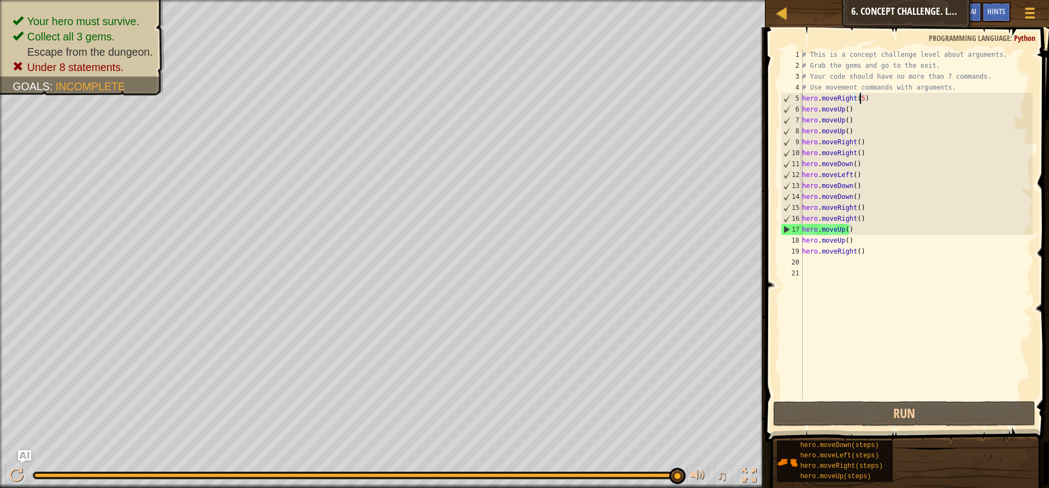
type textarea "hero.moveRight()"
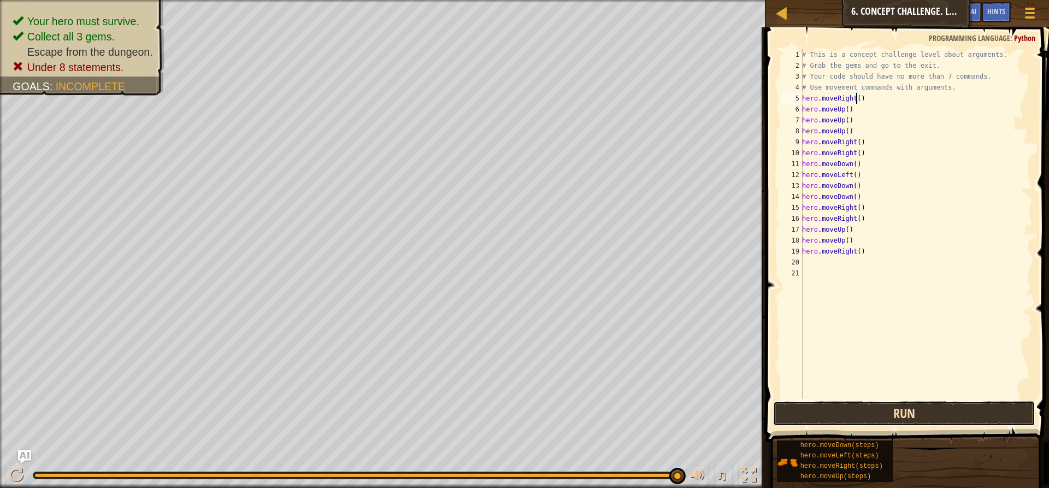
click at [899, 412] on button "Run" at bounding box center [904, 413] width 262 height 25
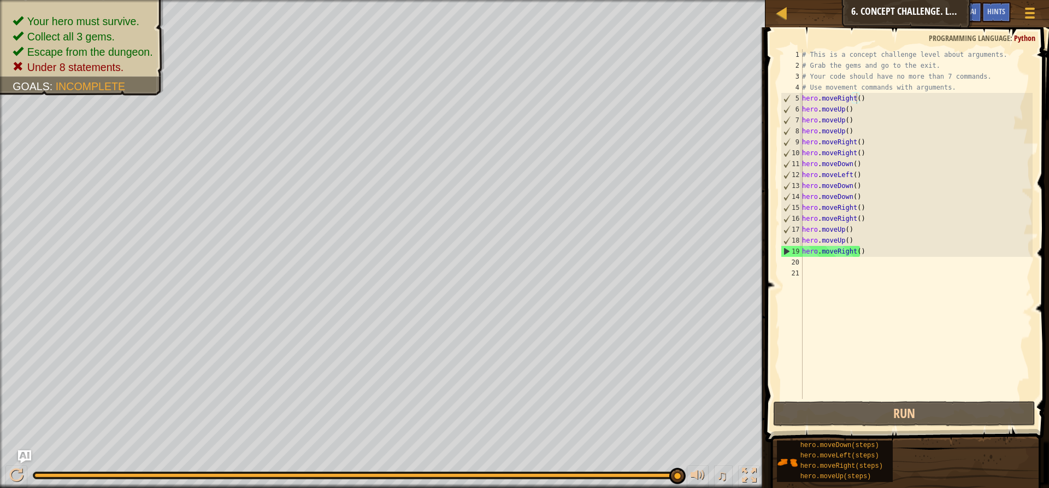
click at [888, 11] on div "Map Introduction to Computer Science 6. Concept Challenge. Long Steps Game Menu…" at bounding box center [906, 13] width 283 height 27
click at [783, 20] on div at bounding box center [782, 13] width 14 height 14
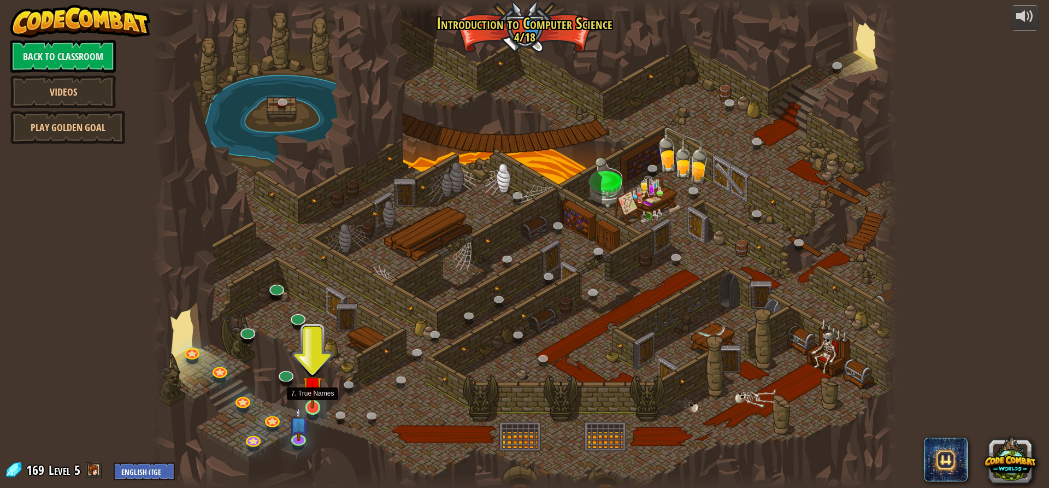
click at [313, 400] on img at bounding box center [313, 385] width 20 height 45
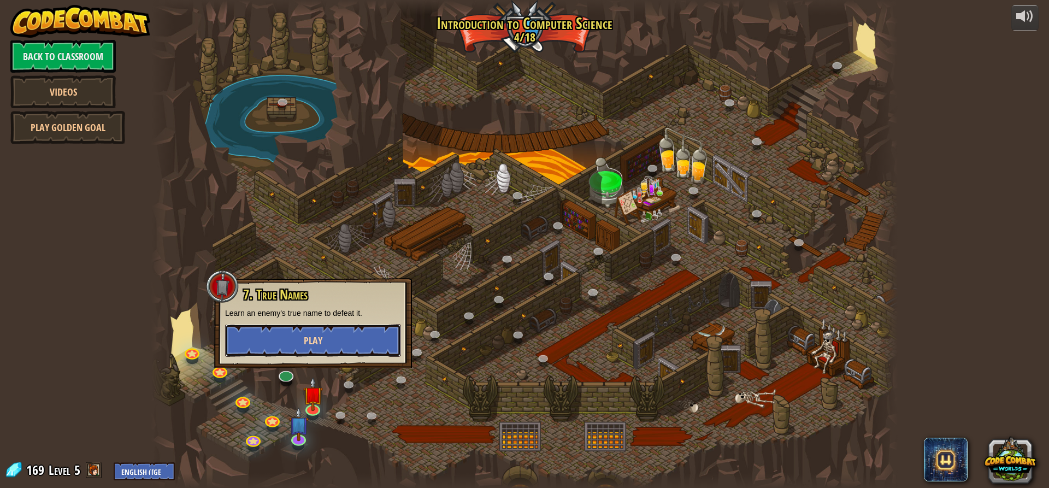
click at [338, 344] on button "Play" at bounding box center [313, 340] width 176 height 33
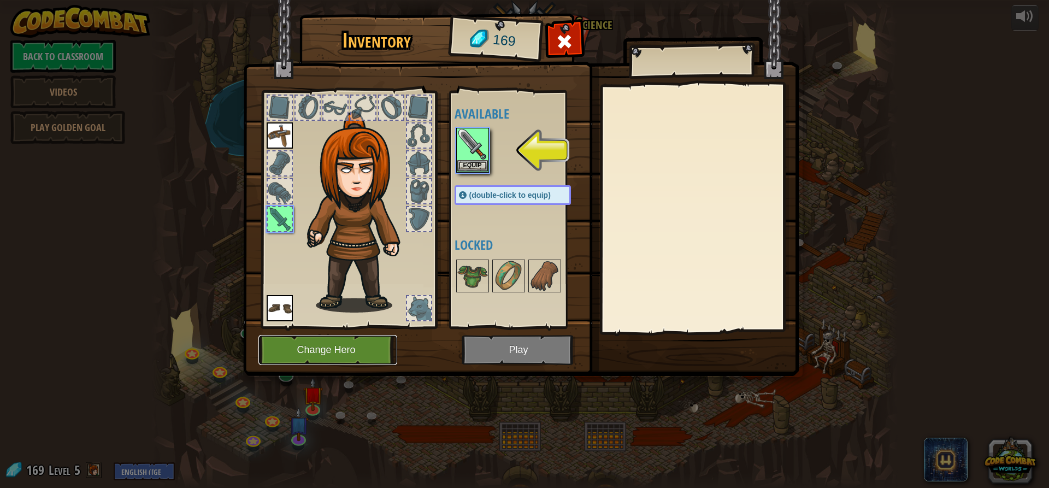
click at [366, 342] on button "Change Hero" at bounding box center [327, 350] width 139 height 30
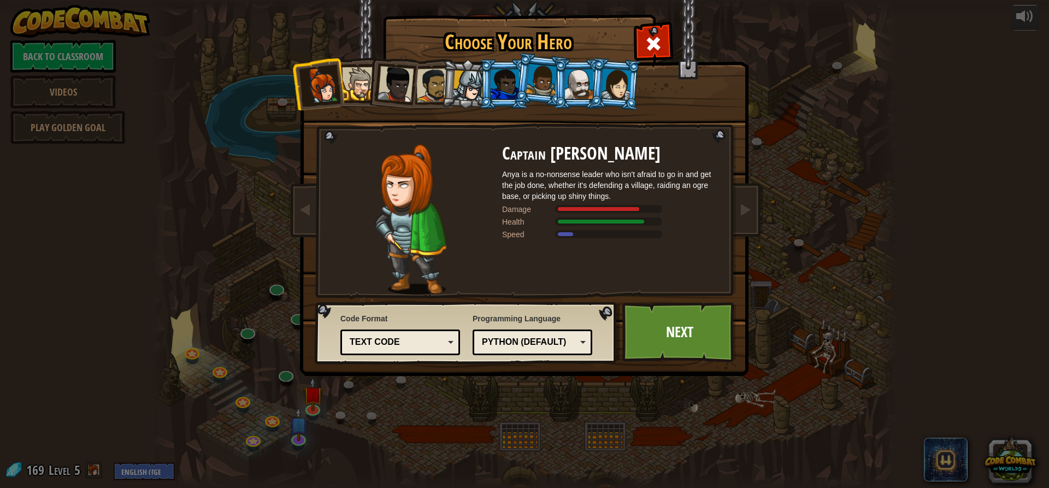
click at [358, 82] on div at bounding box center [358, 83] width 33 height 33
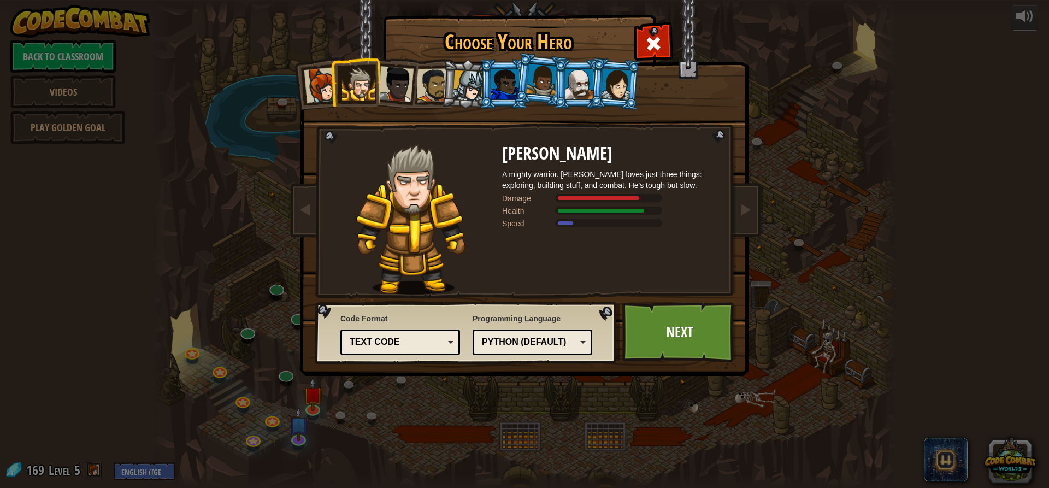
click at [397, 95] on div at bounding box center [395, 84] width 36 height 36
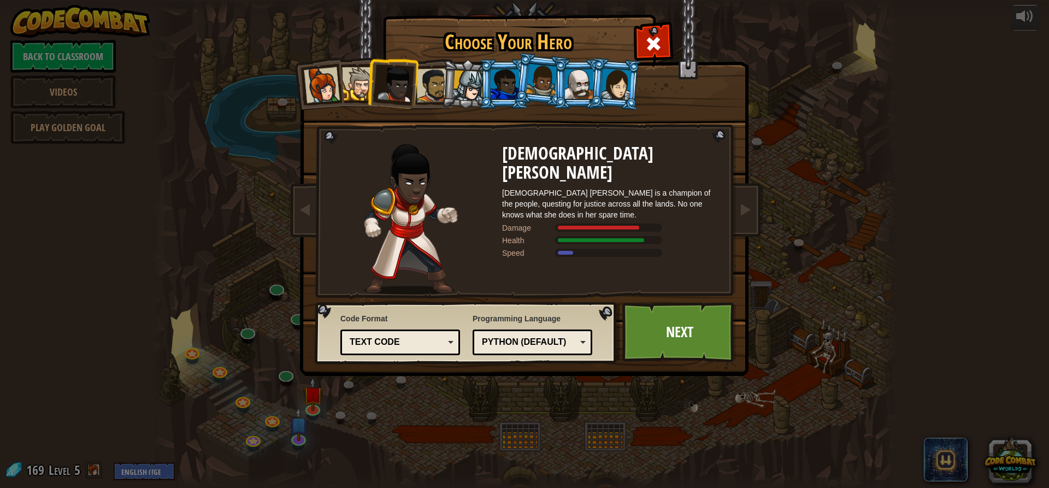
click at [440, 86] on div at bounding box center [433, 85] width 34 height 34
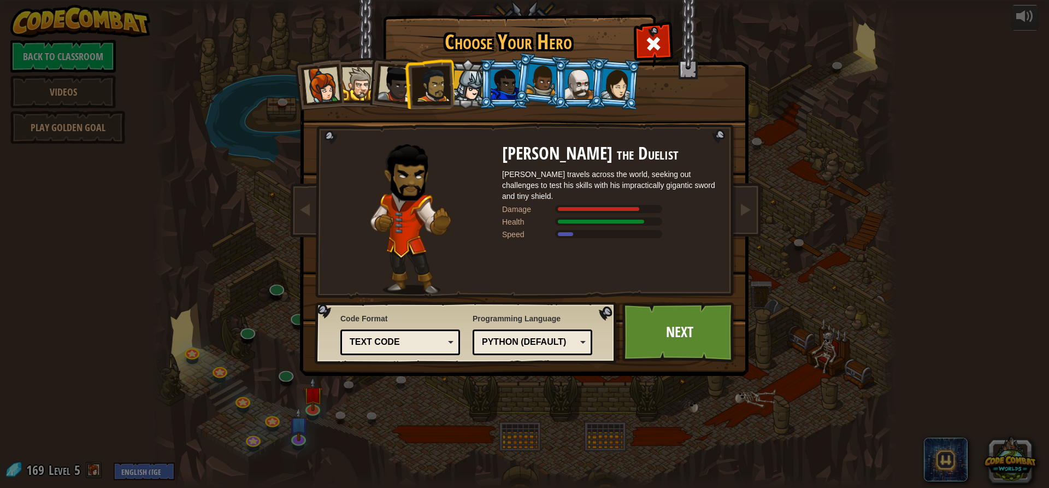
click at [483, 94] on li at bounding box center [503, 84] width 49 height 50
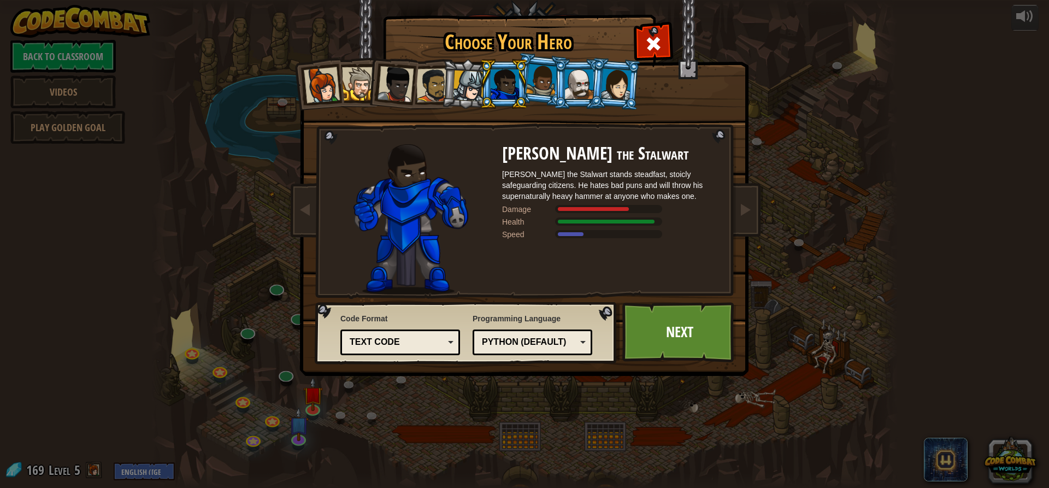
click at [524, 97] on li at bounding box center [503, 84] width 49 height 50
click at [544, 102] on li at bounding box center [540, 79] width 54 height 55
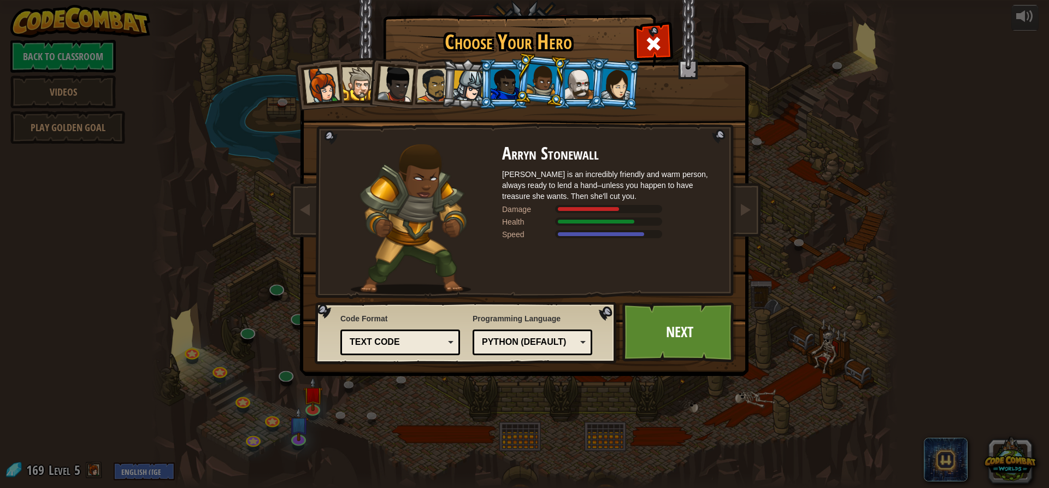
click at [581, 86] on div at bounding box center [579, 83] width 28 height 29
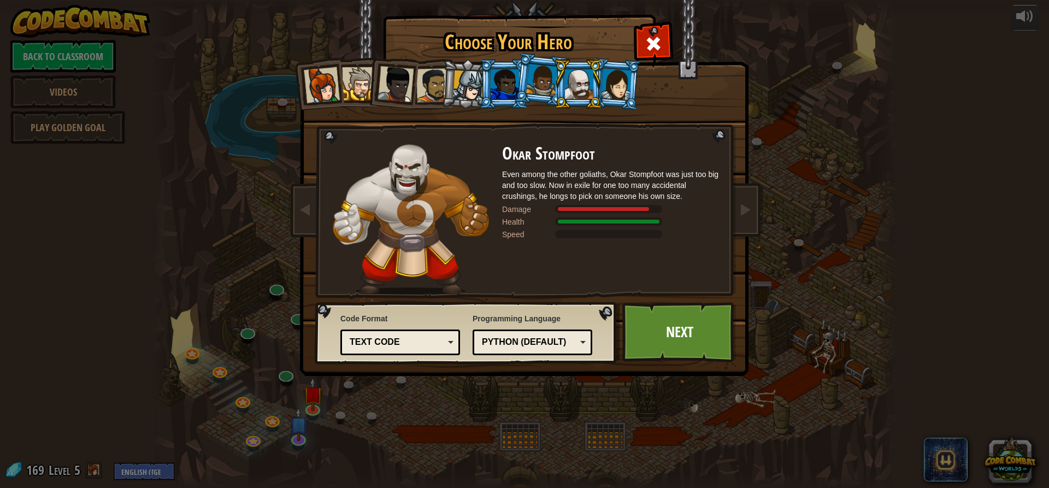
click at [601, 102] on li at bounding box center [577, 84] width 49 height 50
click at [616, 96] on div at bounding box center [616, 83] width 31 height 31
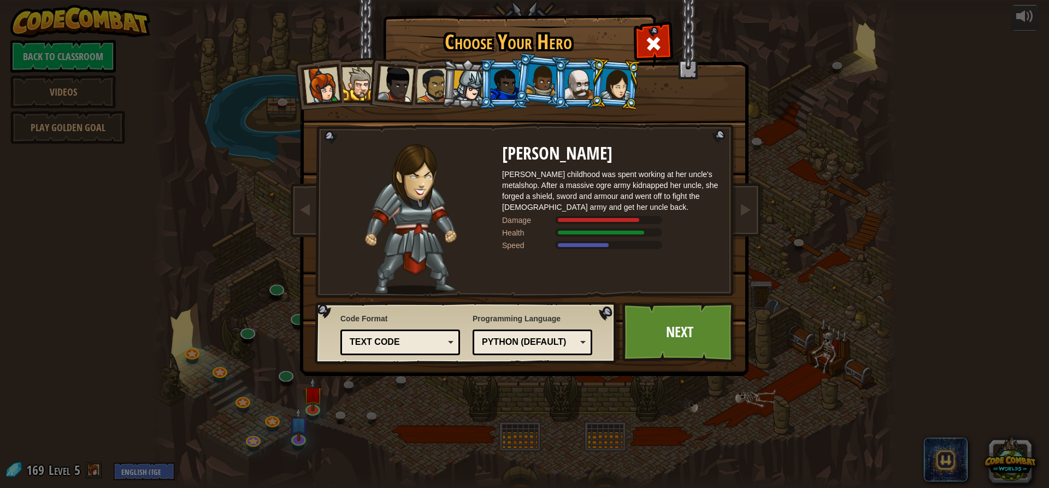
click at [399, 99] on div at bounding box center [395, 84] width 36 height 36
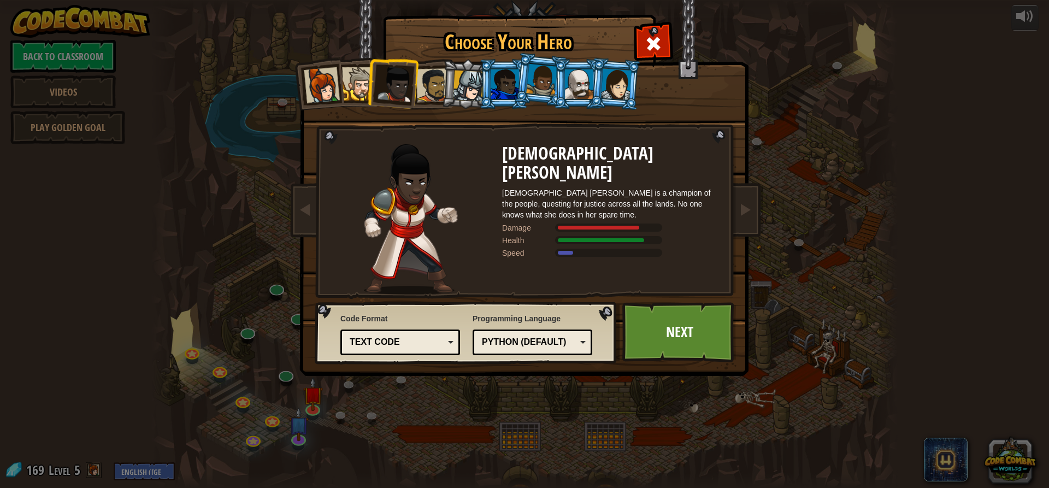
click at [613, 94] on div at bounding box center [616, 83] width 31 height 31
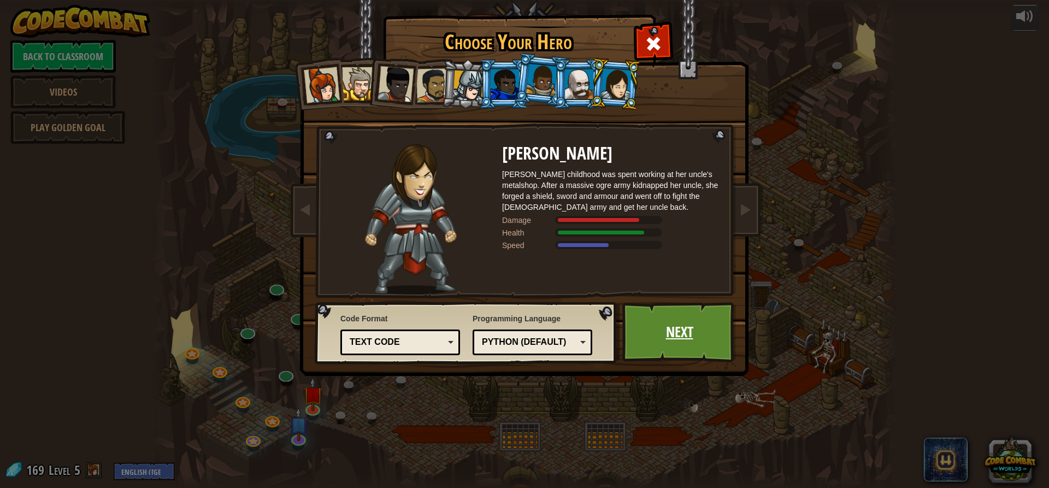
click at [678, 347] on link "Next" at bounding box center [679, 332] width 114 height 60
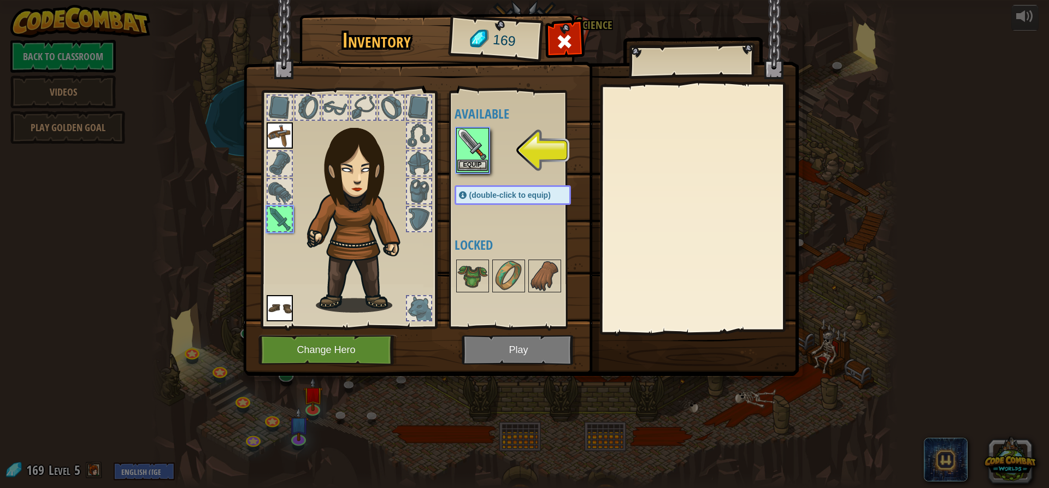
click at [467, 150] on img at bounding box center [472, 144] width 31 height 31
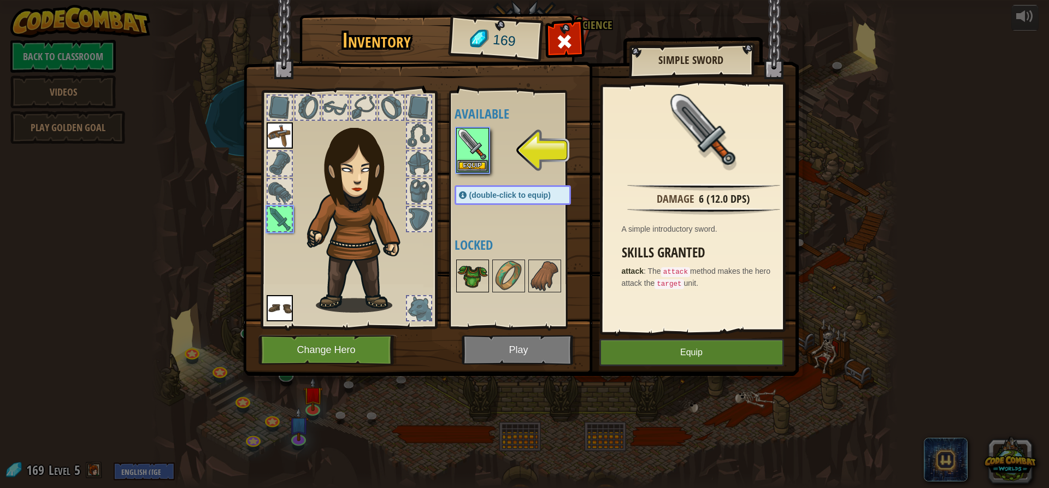
click at [469, 273] on img at bounding box center [472, 276] width 31 height 31
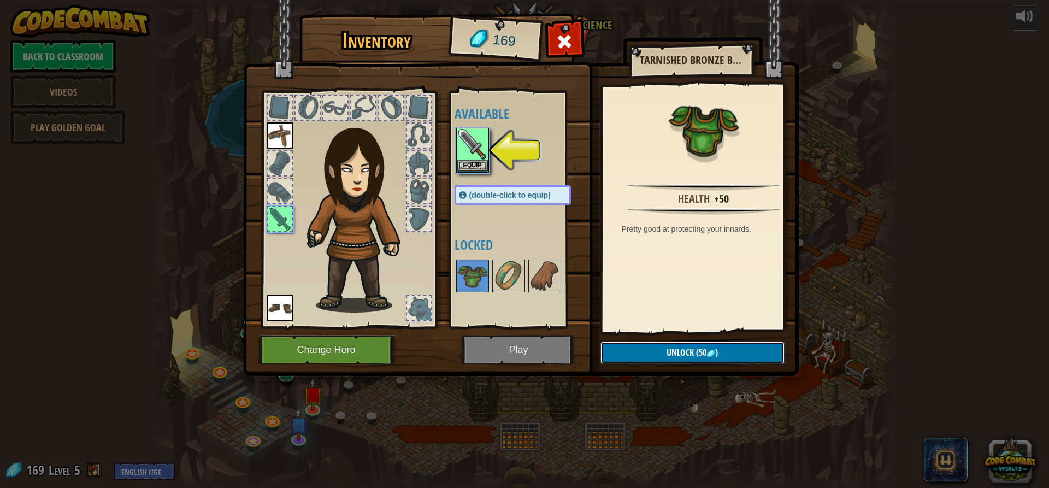
click at [670, 357] on span "Unlock" at bounding box center [679, 352] width 27 height 12
click at [614, 348] on button "Confirm" at bounding box center [692, 352] width 184 height 22
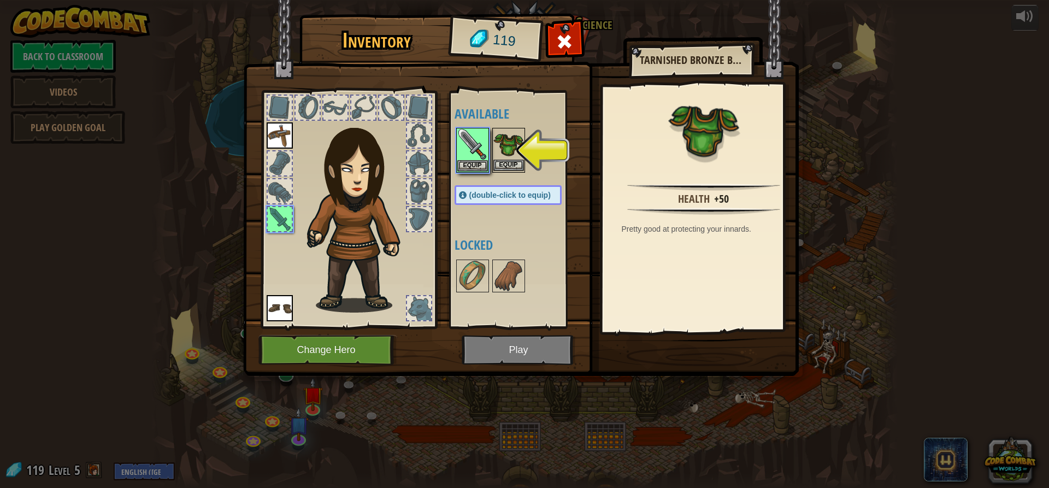
click at [513, 152] on img at bounding box center [508, 144] width 31 height 31
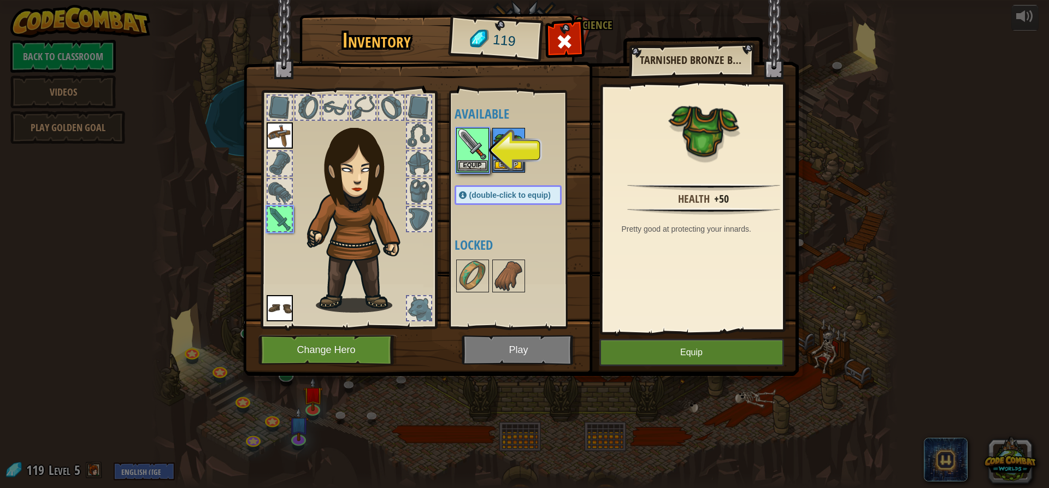
click at [504, 159] on img at bounding box center [508, 144] width 31 height 31
click at [483, 166] on button "Equip" at bounding box center [472, 164] width 31 height 11
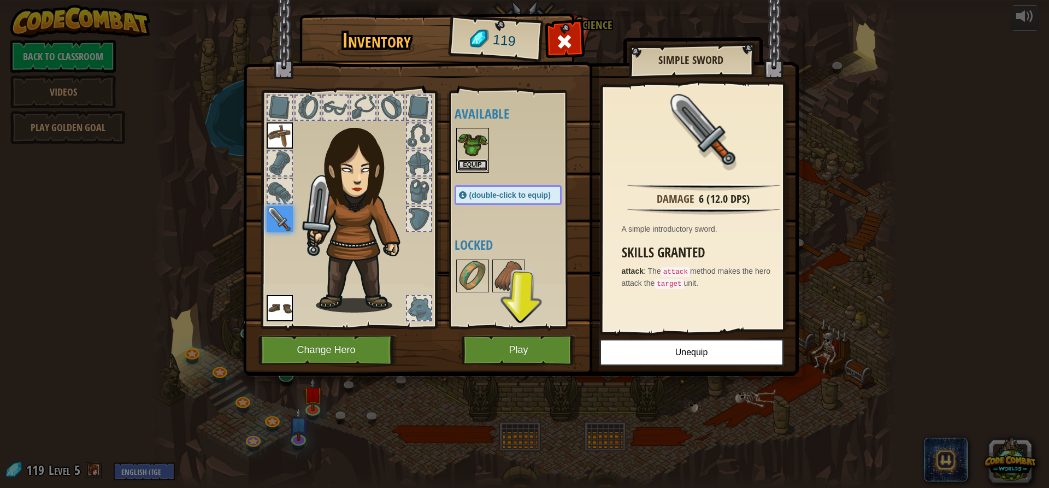
click at [465, 166] on button "Equip" at bounding box center [472, 164] width 31 height 11
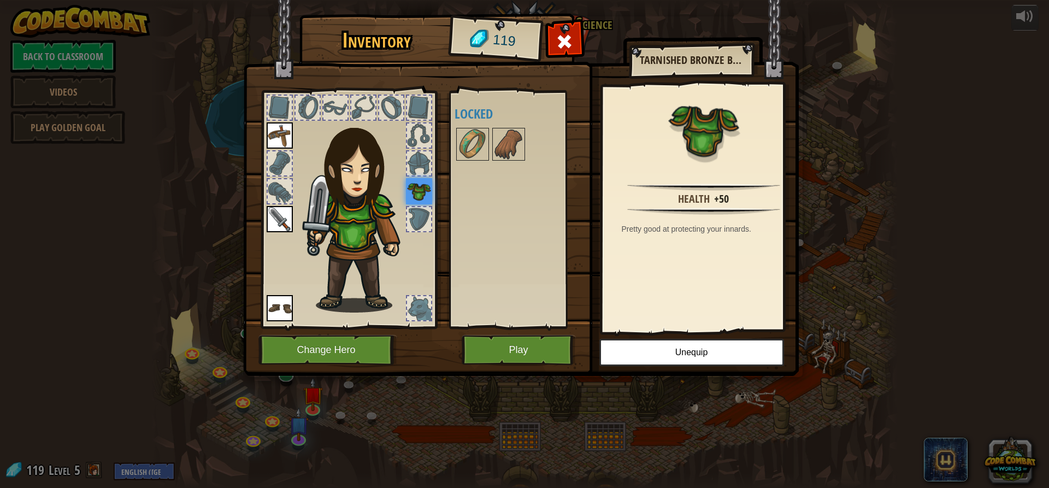
click at [421, 225] on div at bounding box center [419, 219] width 24 height 24
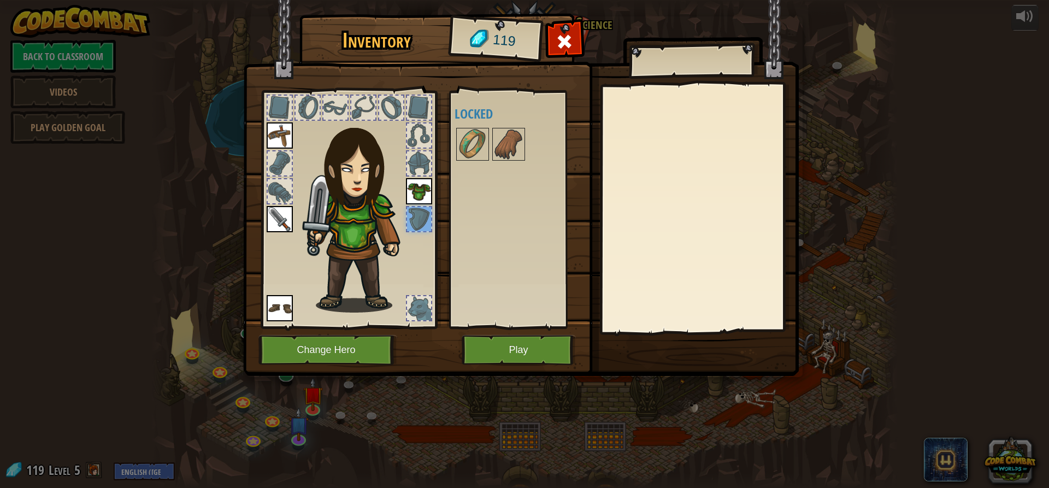
click at [427, 304] on div at bounding box center [419, 308] width 24 height 24
click at [475, 144] on img at bounding box center [472, 144] width 31 height 31
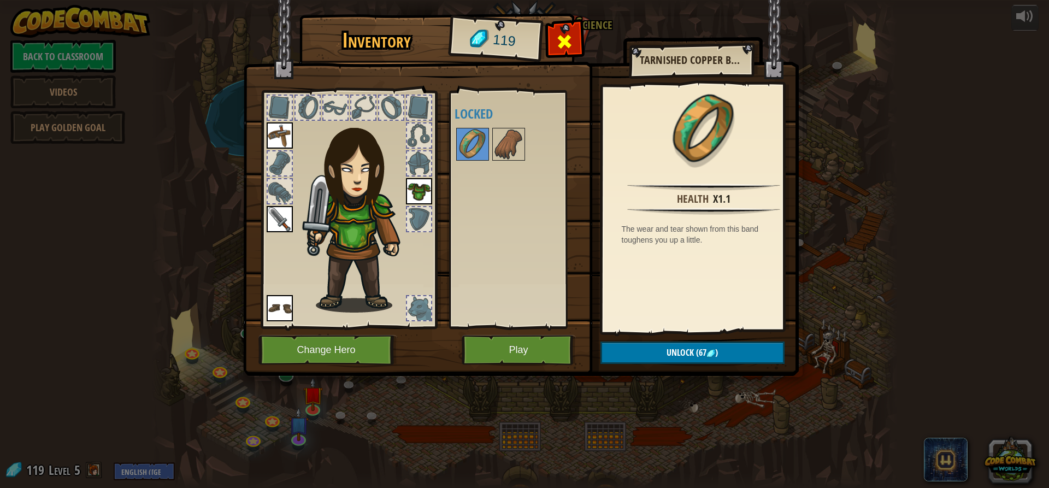
click at [562, 31] on div at bounding box center [564, 44] width 34 height 34
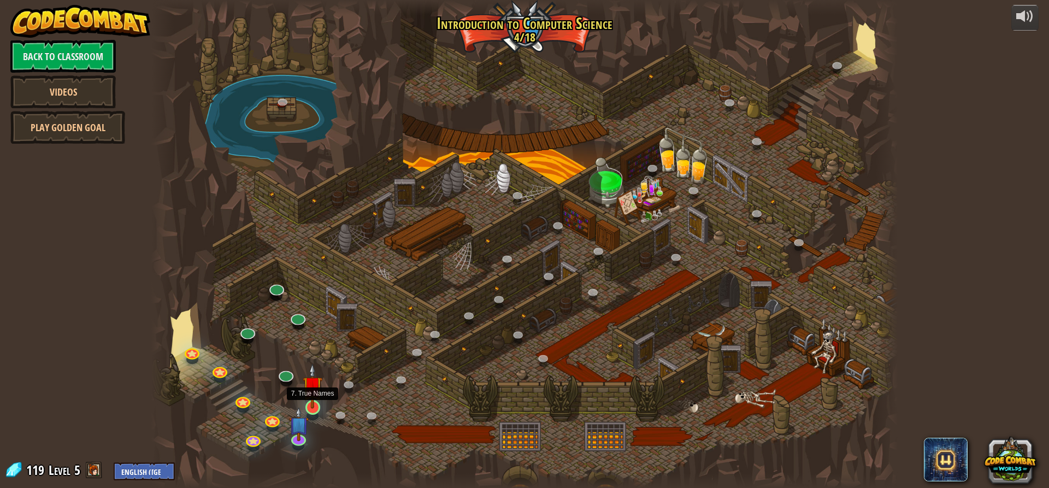
click at [315, 401] on img at bounding box center [313, 385] width 20 height 45
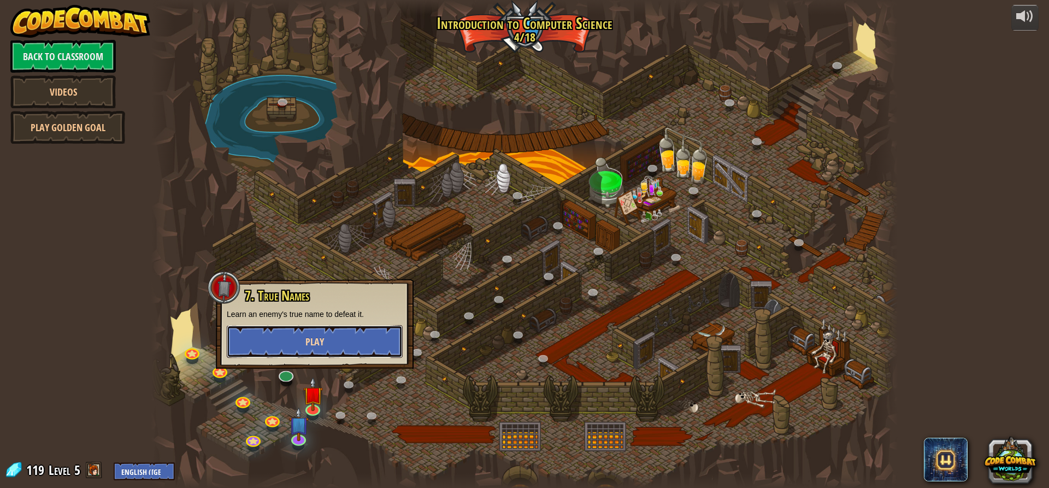
click at [311, 347] on span "Play" at bounding box center [314, 342] width 19 height 14
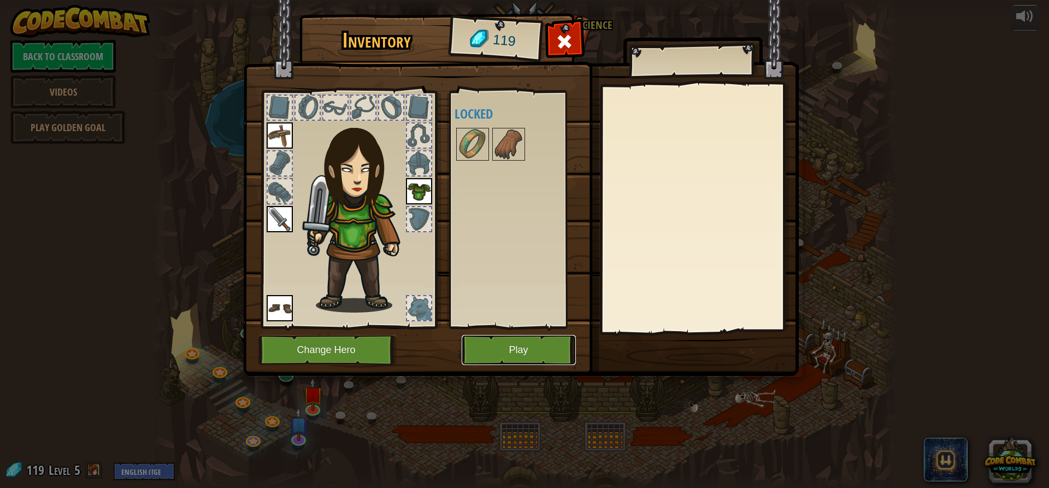
click at [528, 356] on button "Play" at bounding box center [519, 350] width 114 height 30
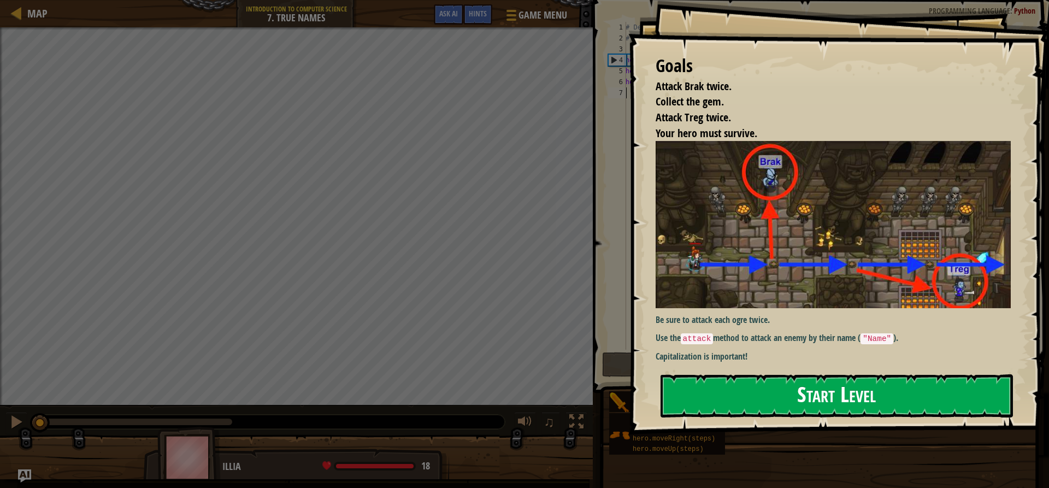
click at [840, 398] on button "Start Level" at bounding box center [836, 395] width 352 height 43
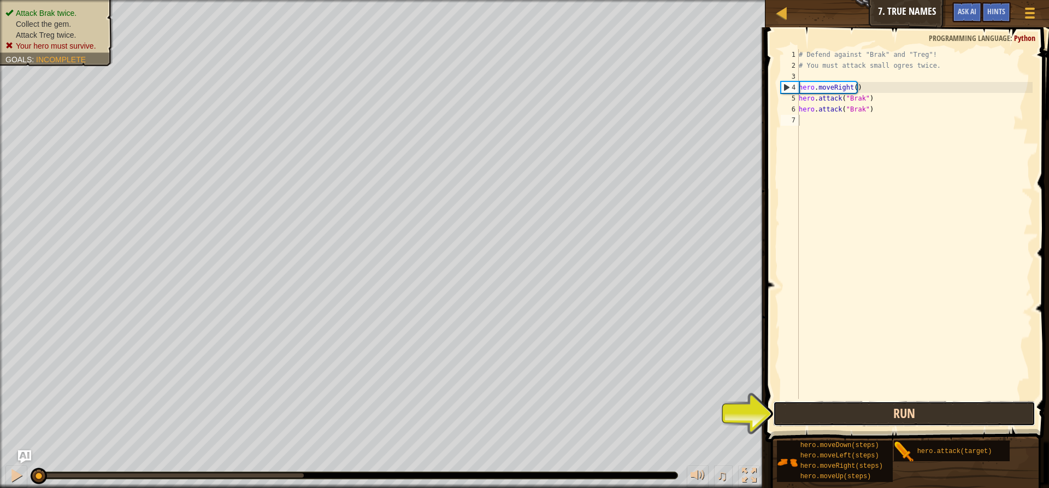
click at [945, 412] on button "Run" at bounding box center [904, 413] width 262 height 25
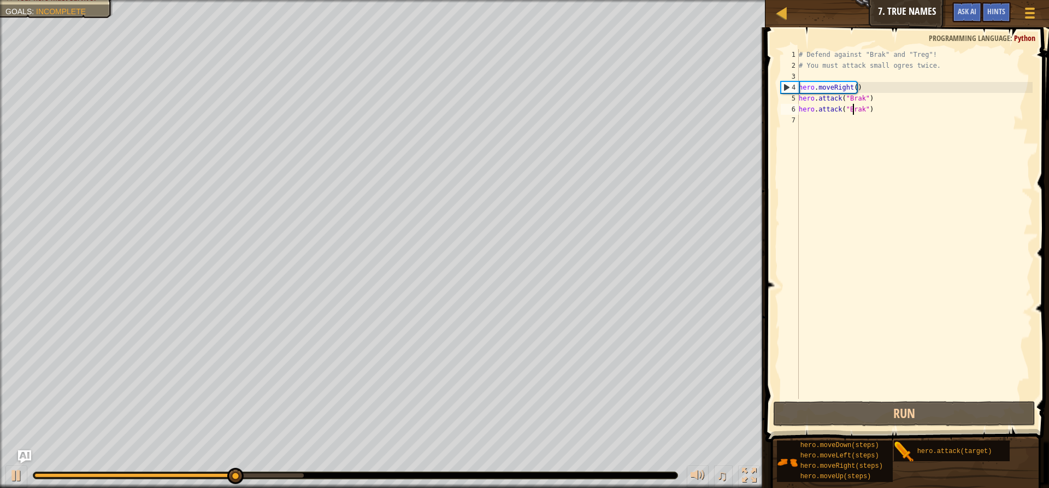
click at [852, 109] on div "# Defend against "Brak" and "Treg"! # You must attack small ogres twice. hero .…" at bounding box center [914, 234] width 236 height 371
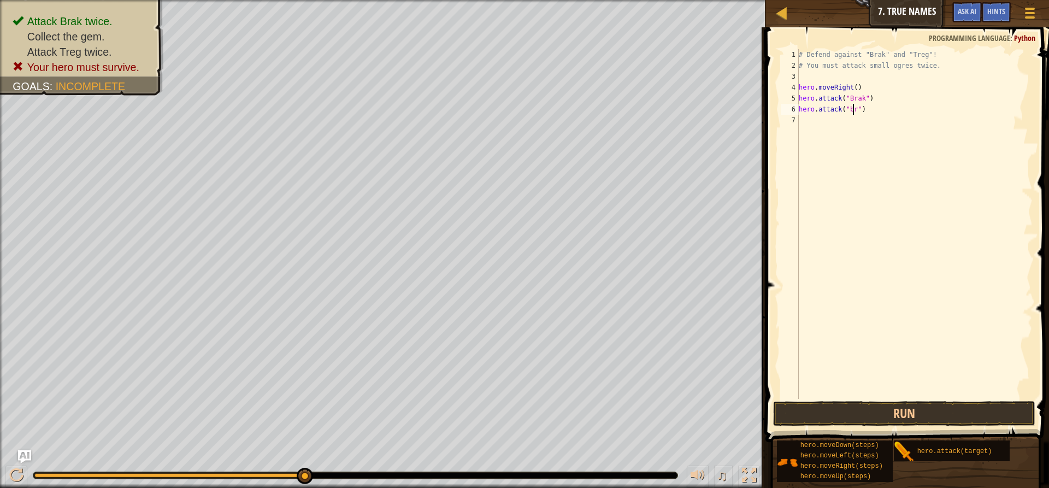
scroll to position [5, 4]
type textarea "hero.attack("brak")"
click at [840, 115] on div "# Defend against "Brak" and "Treg"! # You must attack small ogres twice. hero .…" at bounding box center [914, 234] width 236 height 371
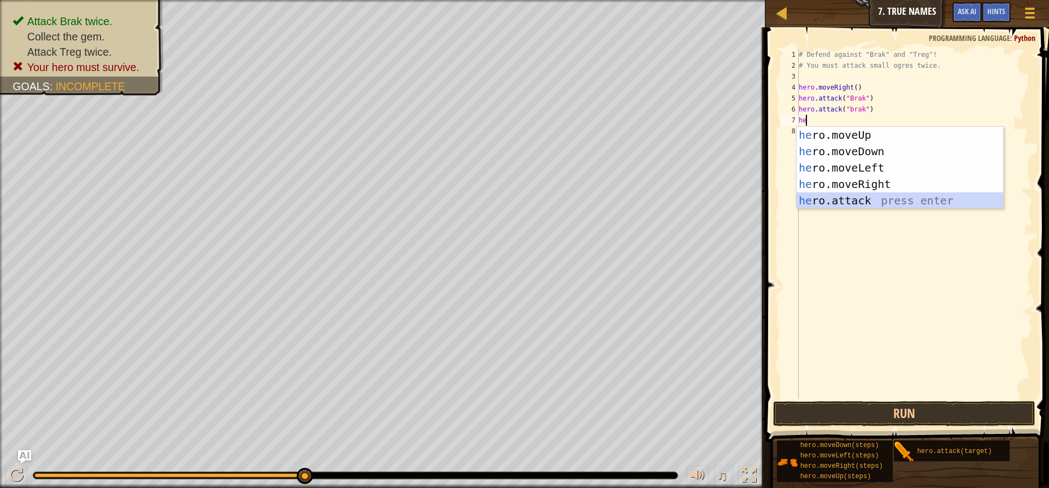
click at [882, 205] on div "he ro.moveUp press enter he ro.moveDown press enter he ro.moveLeft press enter …" at bounding box center [899, 184] width 206 height 115
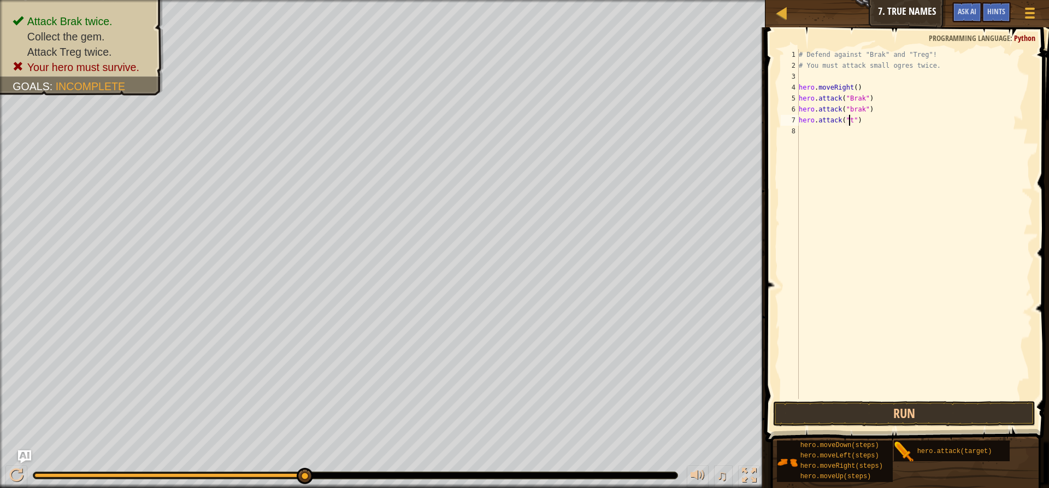
scroll to position [5, 4]
type textarea "hero.attack("treg")"
click at [815, 129] on div "# Defend against "Brak" and "Treg"! # You must attack small ogres twice. hero .…" at bounding box center [914, 234] width 236 height 371
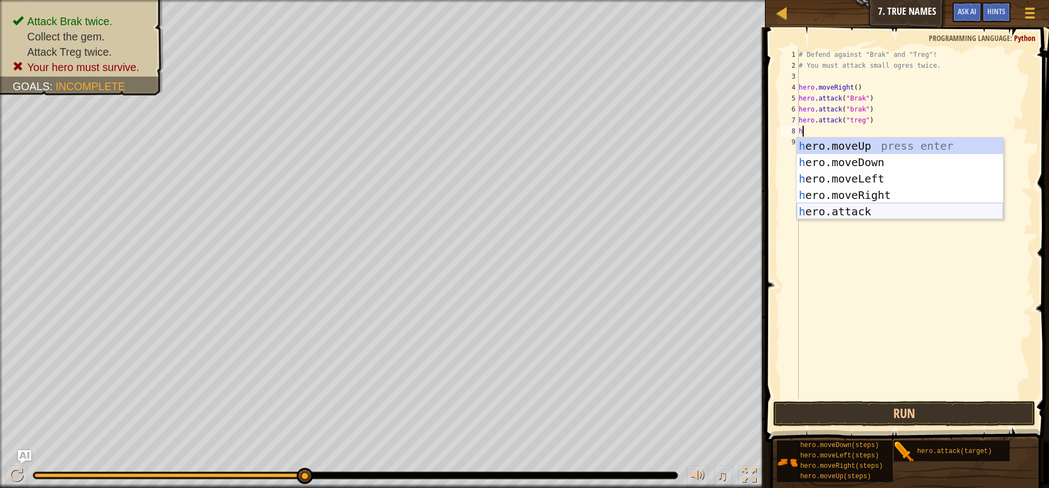
click at [878, 214] on div "h ero.moveUp press enter h ero.moveDown press enter h ero.moveLeft press enter …" at bounding box center [899, 195] width 206 height 115
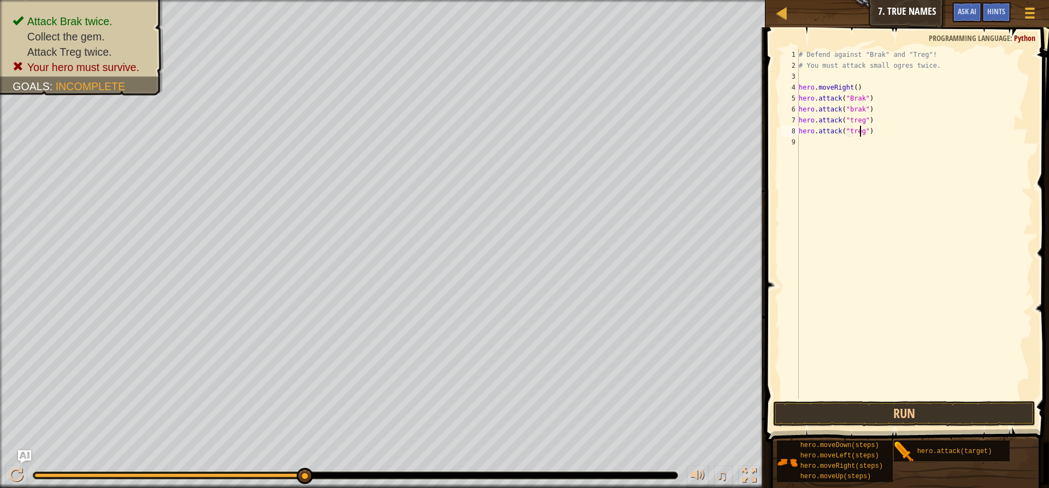
scroll to position [5, 5]
click at [971, 417] on button "Run" at bounding box center [904, 413] width 262 height 25
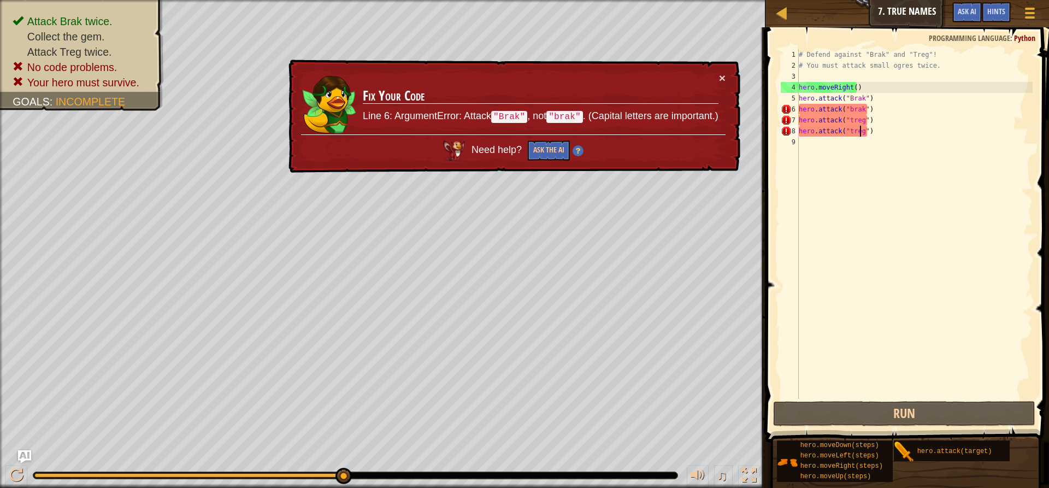
click at [847, 108] on div "# Defend against "Brak" and "Treg"! # You must attack small ogres twice. hero .…" at bounding box center [914, 234] width 236 height 371
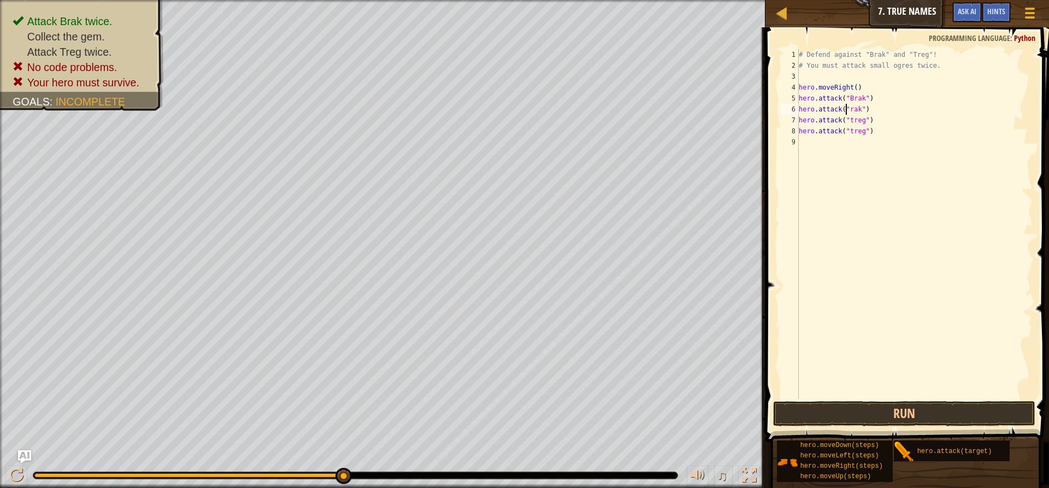
scroll to position [5, 4]
click at [849, 125] on div "# Defend against "Brak" and "Treg"! # You must attack small ogres twice. hero .…" at bounding box center [914, 234] width 236 height 371
click at [850, 134] on div "# Defend against "Brak" and "Treg"! # You must attack small ogres twice. hero .…" at bounding box center [914, 234] width 236 height 371
type textarea "hero.attack("Treg")"
click at [897, 412] on button "Run" at bounding box center [904, 413] width 262 height 25
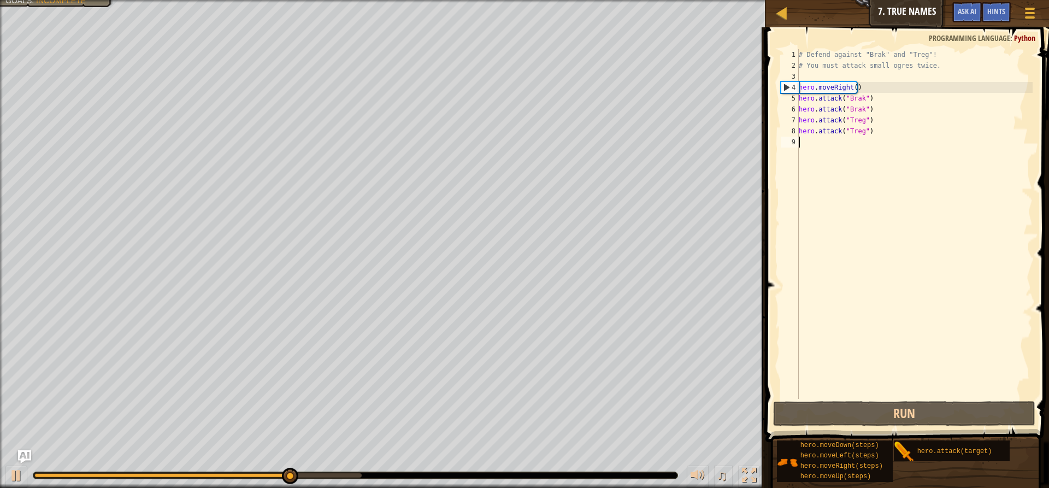
click at [823, 145] on div "# Defend against "Brak" and "Treg"! # You must attack small ogres twice. hero .…" at bounding box center [914, 234] width 236 height 371
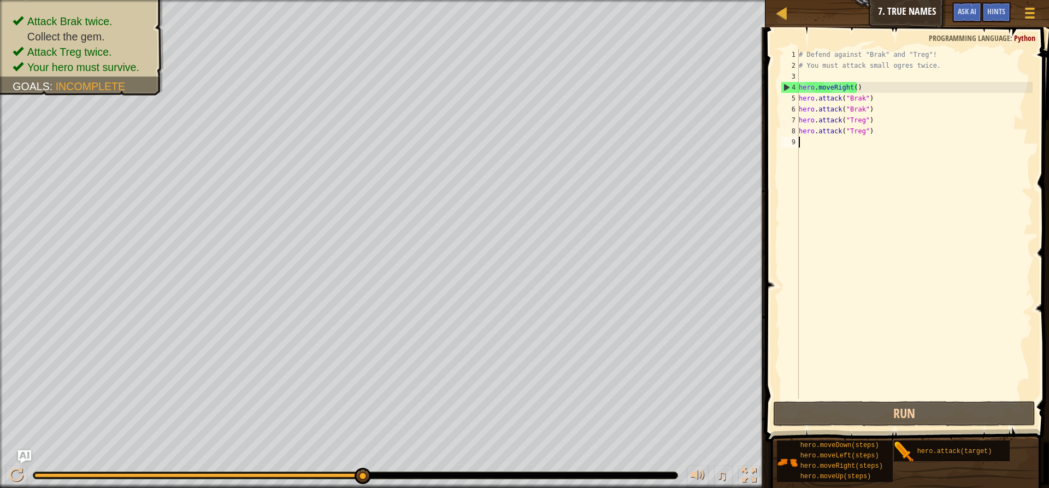
type textarea "H"
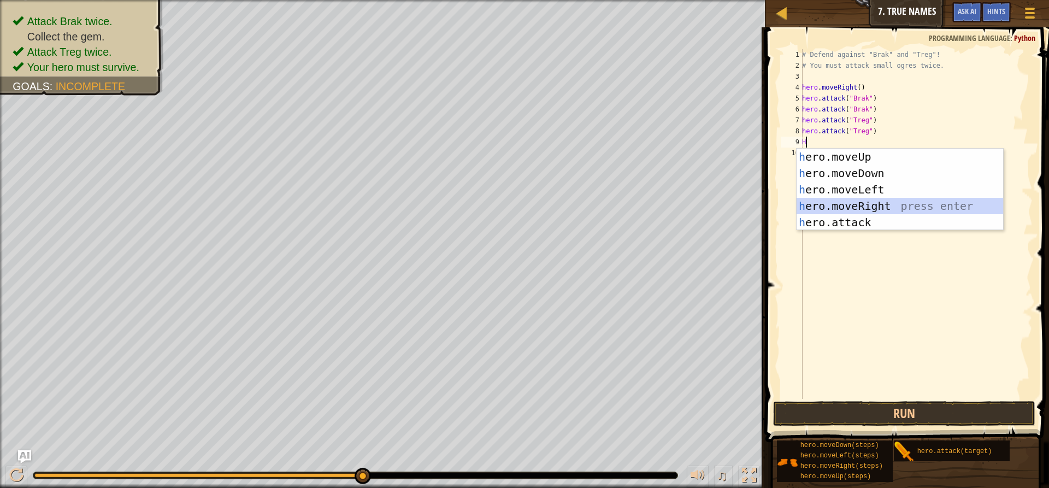
click at [871, 200] on div "h ero.moveUp press enter h ero.moveDown press enter h ero.moveLeft press enter …" at bounding box center [899, 206] width 206 height 115
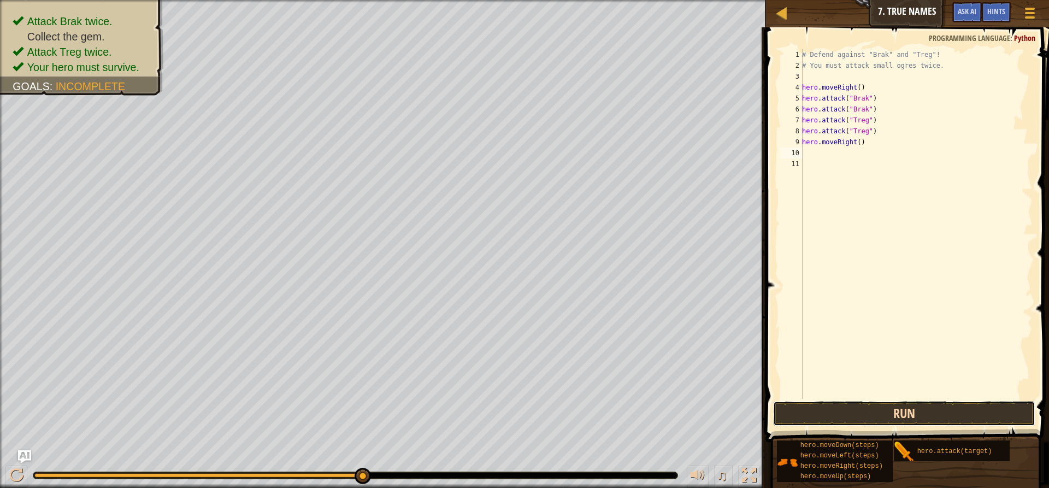
click at [958, 413] on button "Run" at bounding box center [904, 413] width 262 height 25
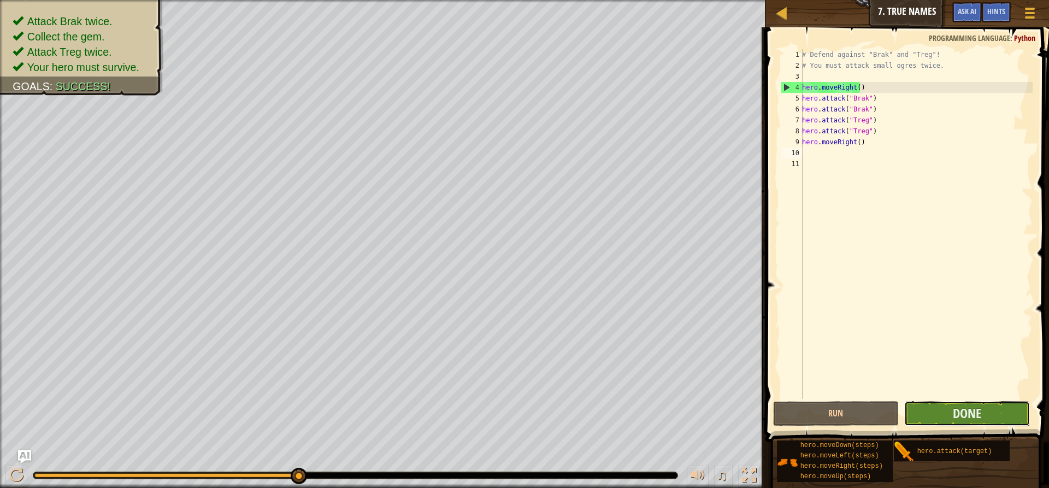
click at [1012, 425] on button "Done" at bounding box center [967, 413] width 126 height 25
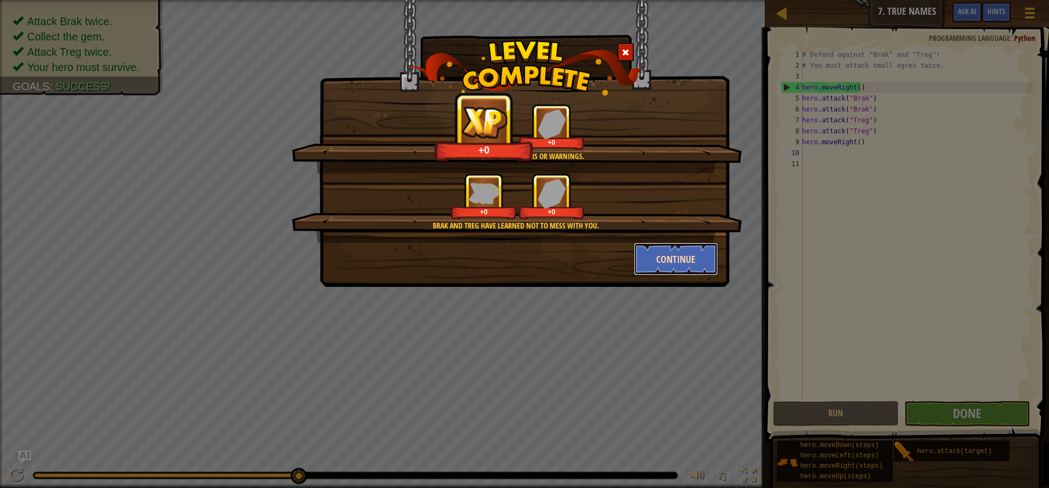
click at [664, 255] on button "Continue" at bounding box center [676, 259] width 85 height 33
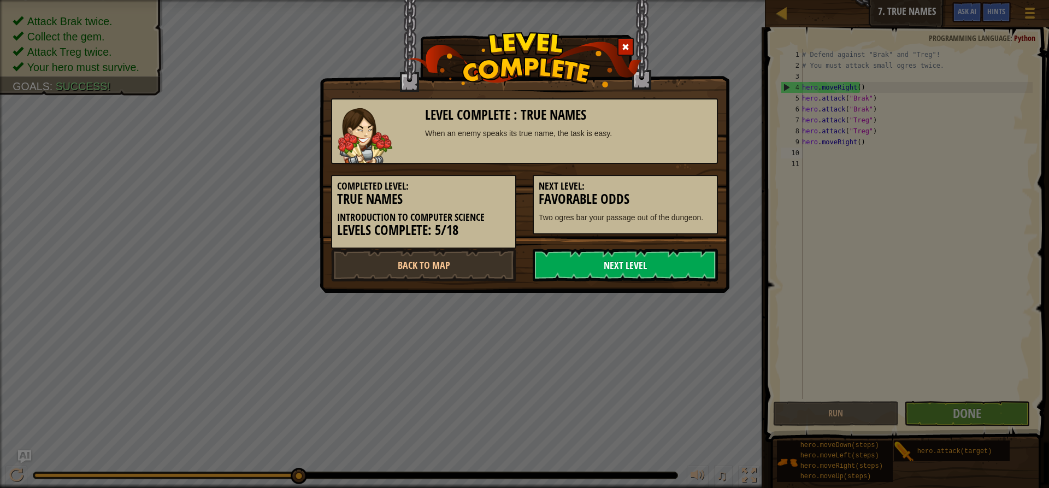
click at [650, 279] on link "Next Level" at bounding box center [625, 265] width 185 height 33
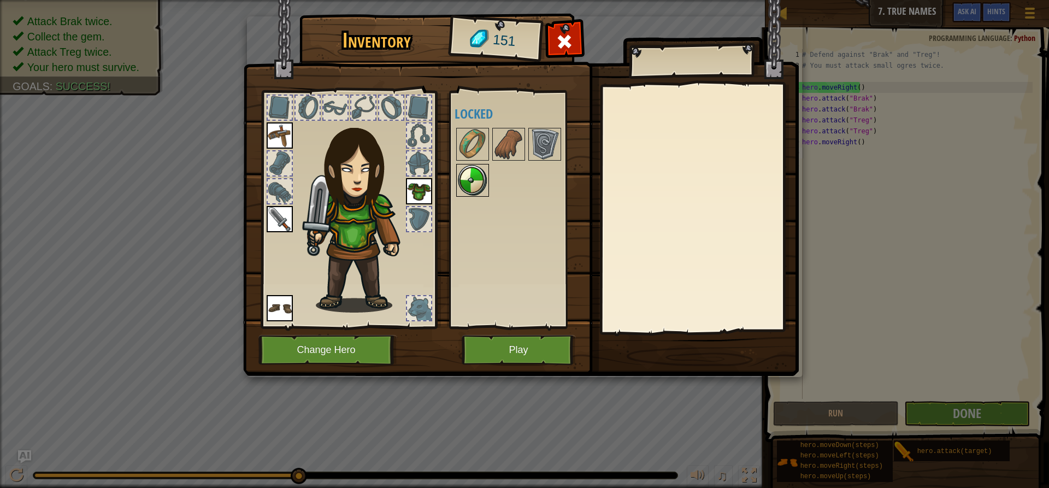
click at [475, 177] on img at bounding box center [472, 180] width 31 height 31
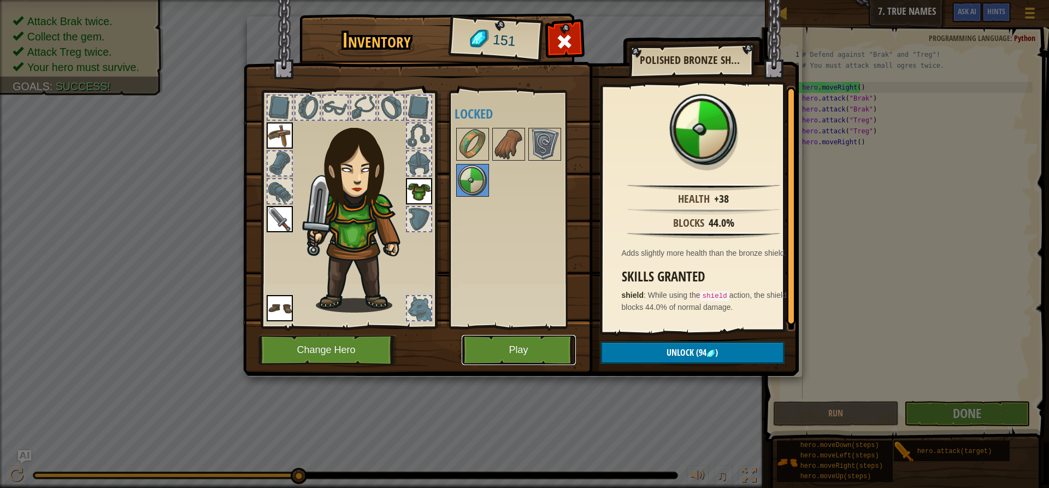
click at [512, 353] on button "Play" at bounding box center [519, 350] width 114 height 30
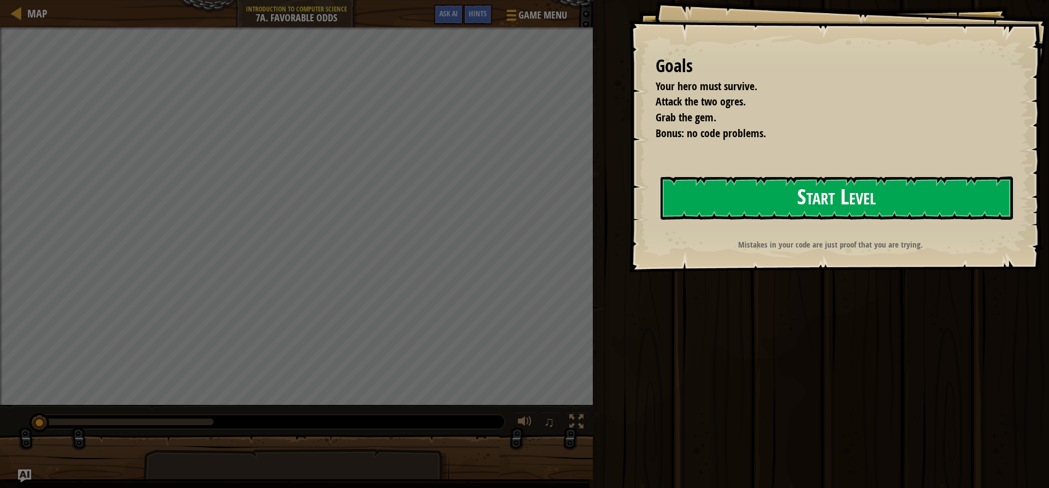
click at [806, 201] on button "Start Level" at bounding box center [836, 197] width 352 height 43
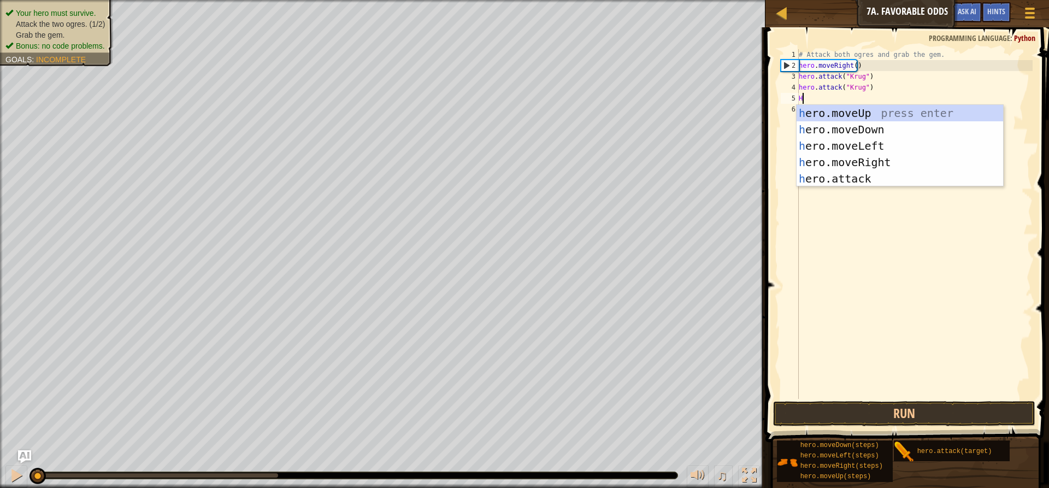
scroll to position [5, 0]
click at [827, 176] on div "h ero.moveUp press enter h ero.moveDown press enter h ero.moveLeft press enter …" at bounding box center [899, 162] width 206 height 115
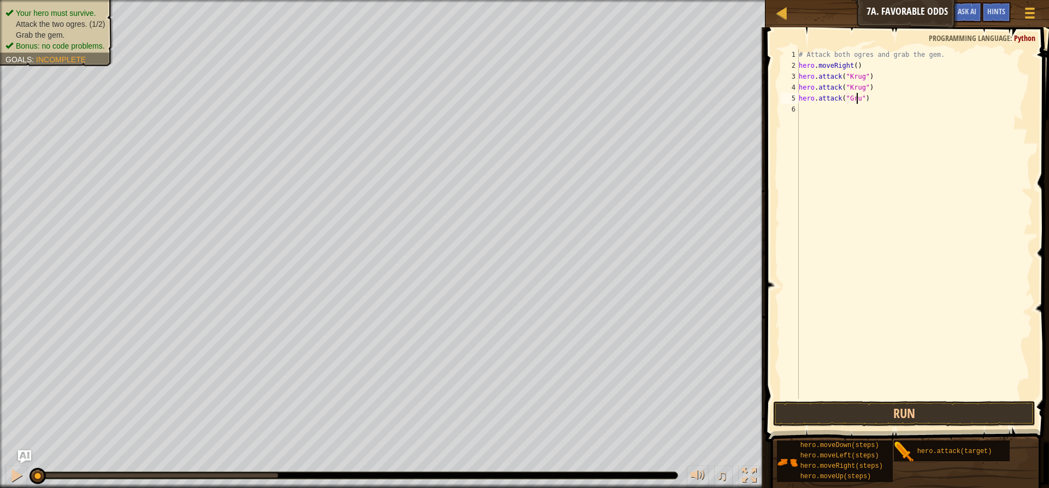
scroll to position [5, 5]
type textarea "hero.attack("Grump")"
click at [814, 119] on div "# Attack both ogres and grab the gem. hero . moveRight ( ) hero . attack ( "[PE…" at bounding box center [914, 234] width 236 height 371
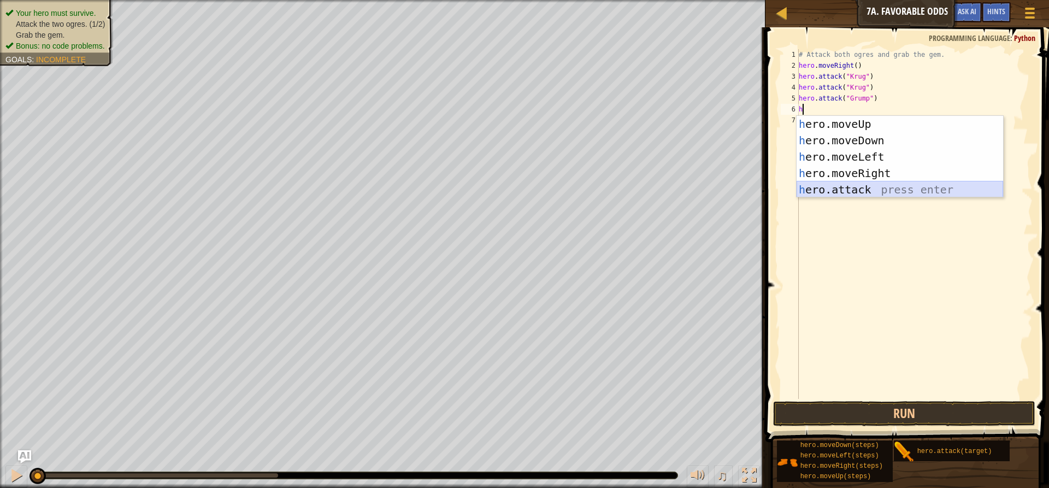
click at [864, 186] on div "h ero.moveUp press enter h ero.moveDown press enter h ero.moveLeft press enter …" at bounding box center [899, 173] width 206 height 115
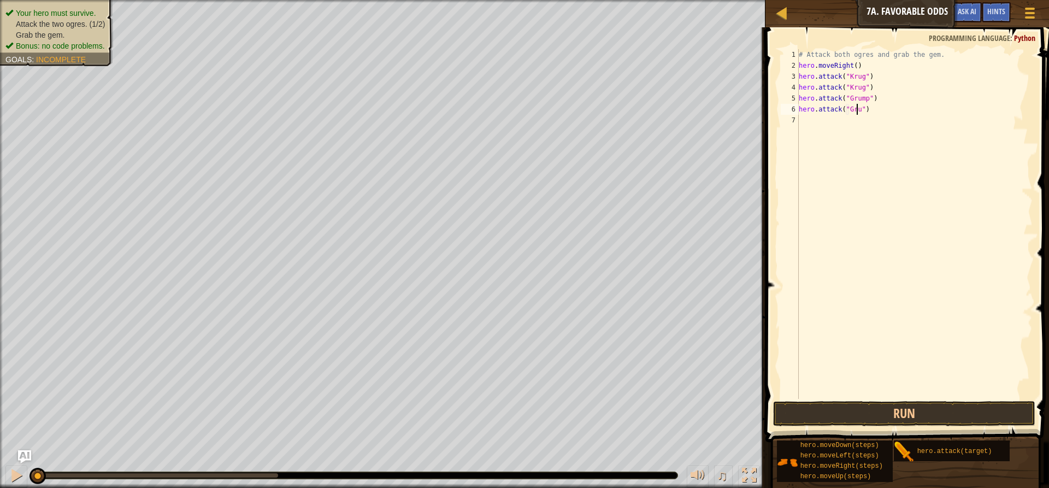
scroll to position [5, 5]
type textarea "hero.attack("Grump")"
click at [924, 417] on button "Run" at bounding box center [904, 413] width 262 height 25
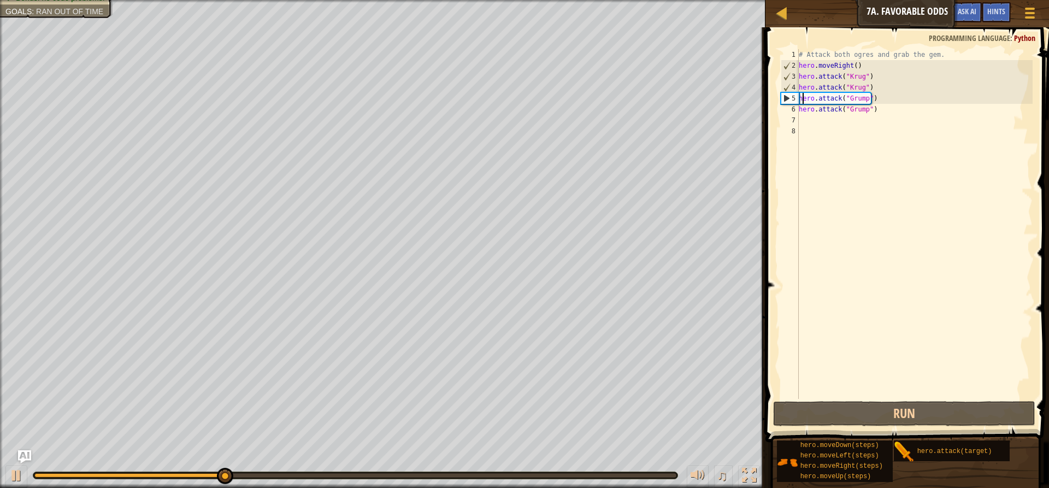
click at [801, 95] on div "# Attack both ogres and grab the gem. hero . moveRight ( ) hero . attack ( "[PE…" at bounding box center [914, 234] width 236 height 371
click at [871, 85] on div "# Attack both ogres and grab the gem. hero . moveRight ( ) hero . attack ( "[PE…" at bounding box center [914, 234] width 236 height 371
type textarea "hero.attack("Krug")"
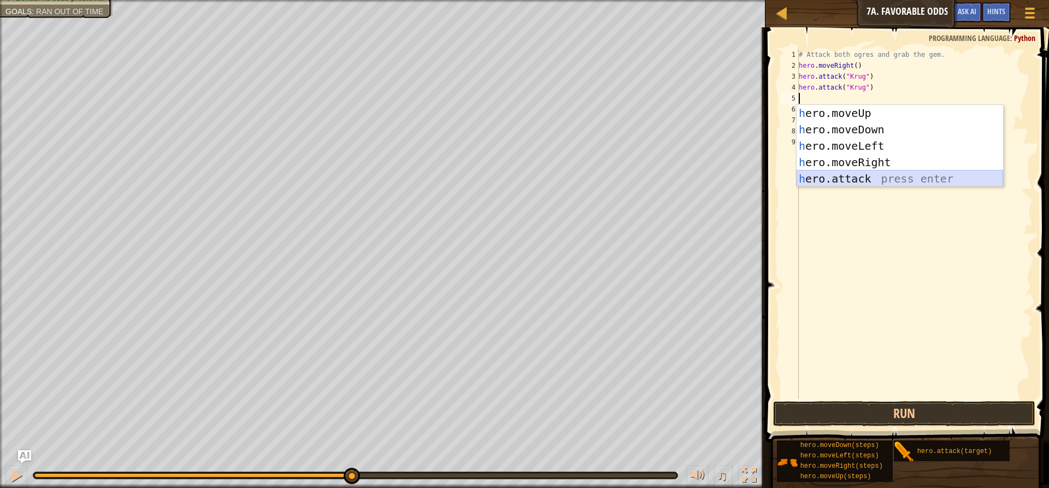
type textarea "mo"
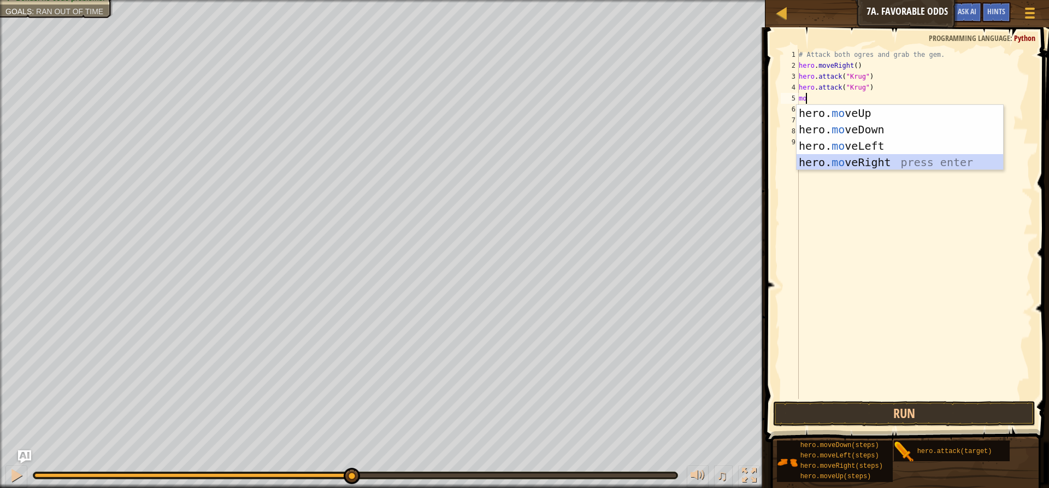
click at [816, 155] on div "hero. mo veUp press enter hero. mo veDown press enter hero. mo veLeft press ent…" at bounding box center [899, 154] width 206 height 98
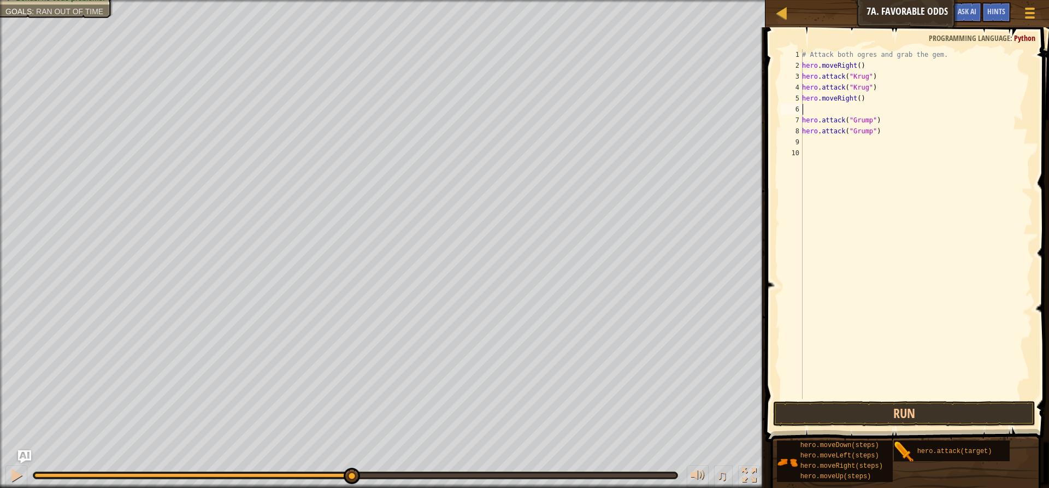
type textarea "h"
type textarea "hero.moveUp()"
click at [919, 404] on button "Run" at bounding box center [904, 413] width 262 height 25
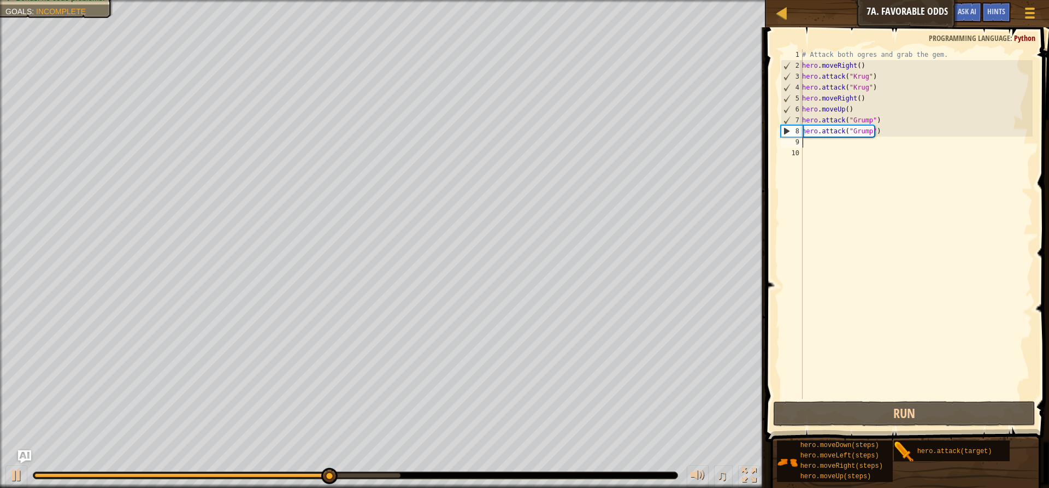
click at [837, 144] on div "# Attack both ogres and grab the gem. hero . moveRight ( ) hero . attack ( "[PE…" at bounding box center [916, 234] width 233 height 371
type textarea "h"
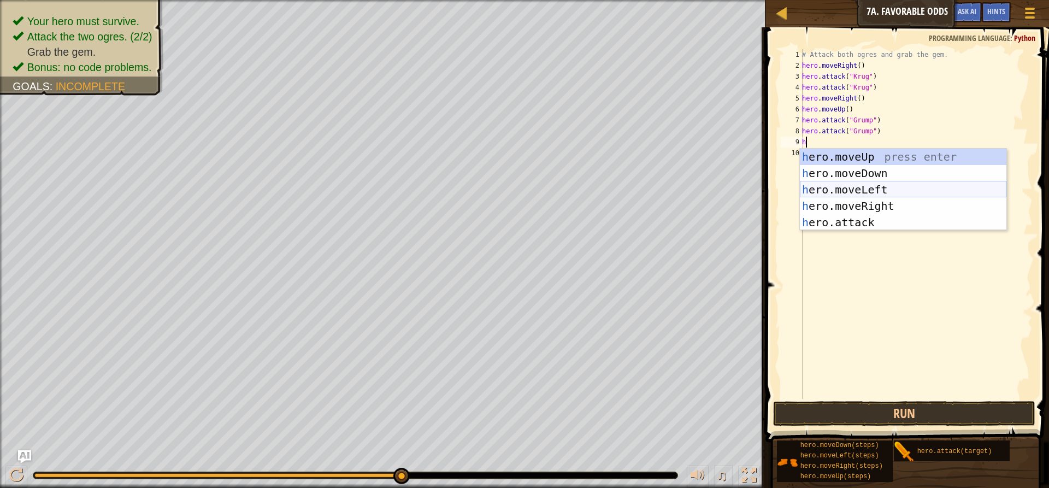
click at [856, 187] on div "h ero.moveUp press enter h ero.moveDown press enter h ero.moveLeft press enter …" at bounding box center [903, 206] width 206 height 115
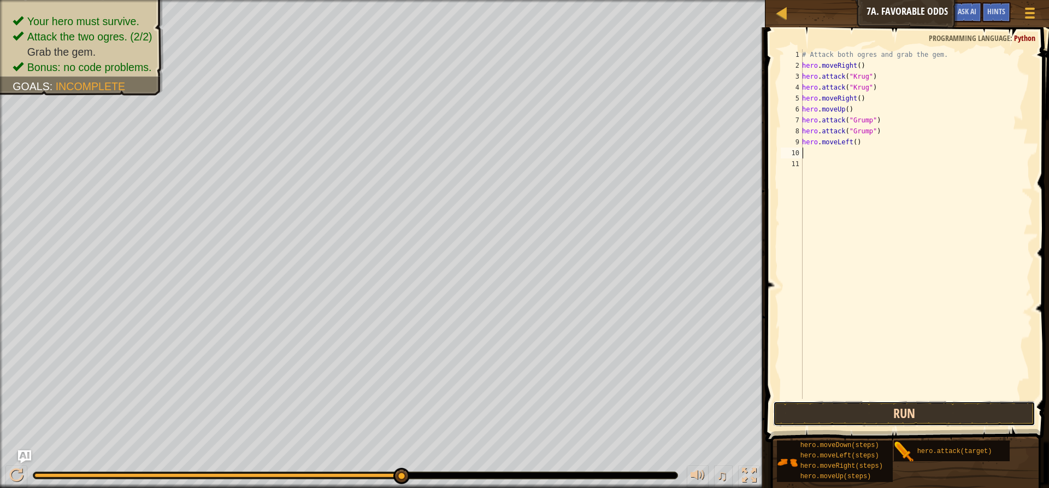
click at [849, 410] on button "Run" at bounding box center [904, 413] width 262 height 25
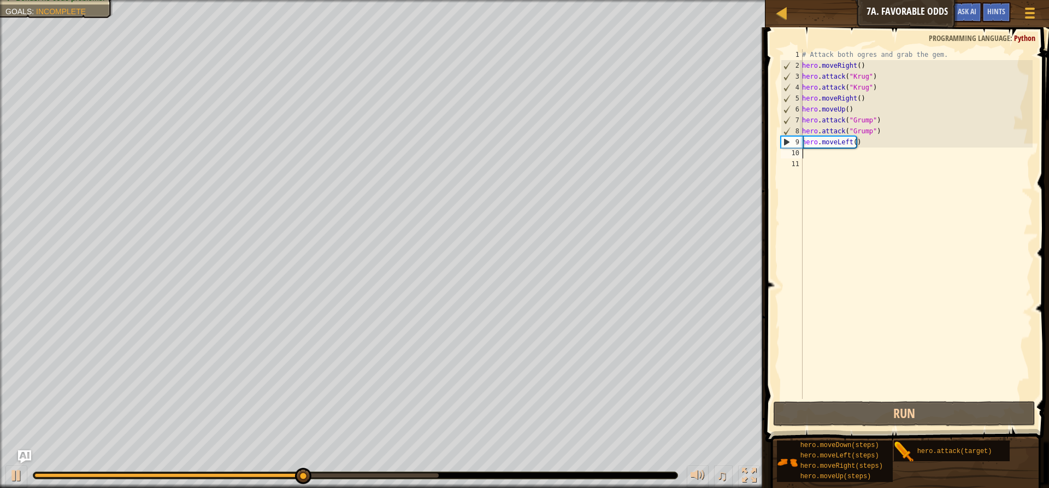
type textarea "h"
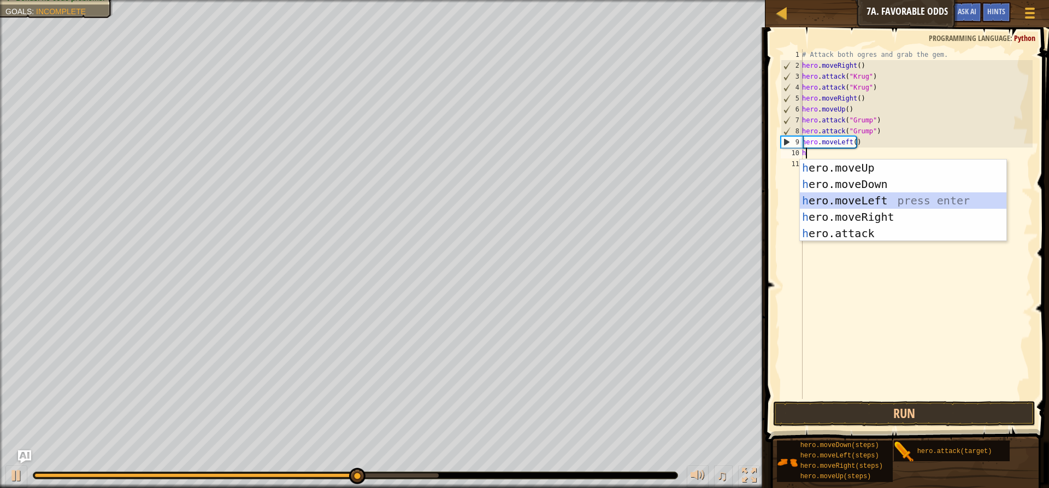
click at [863, 202] on div "h ero.moveUp press enter h ero.moveDown press enter h ero.moveLeft press enter …" at bounding box center [903, 216] width 206 height 115
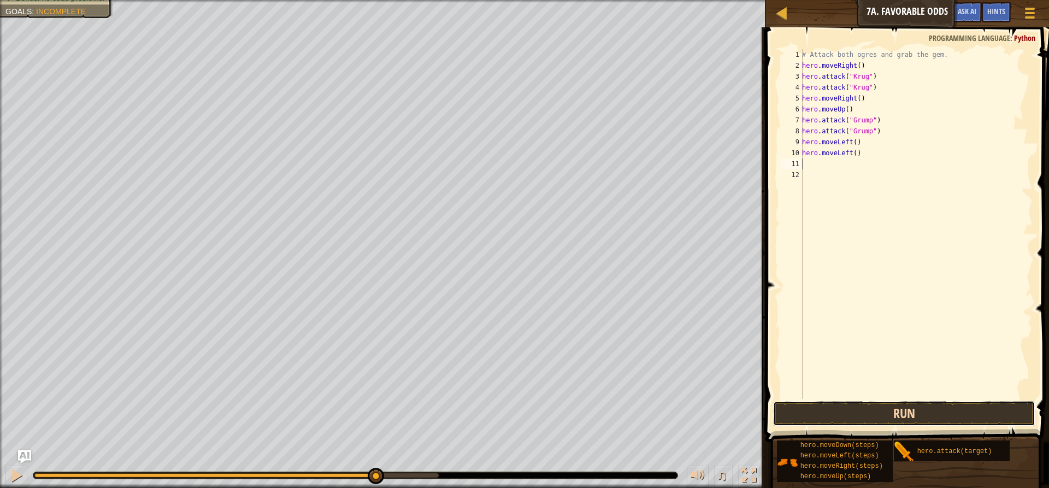
click at [858, 410] on button "Run" at bounding box center [904, 413] width 262 height 25
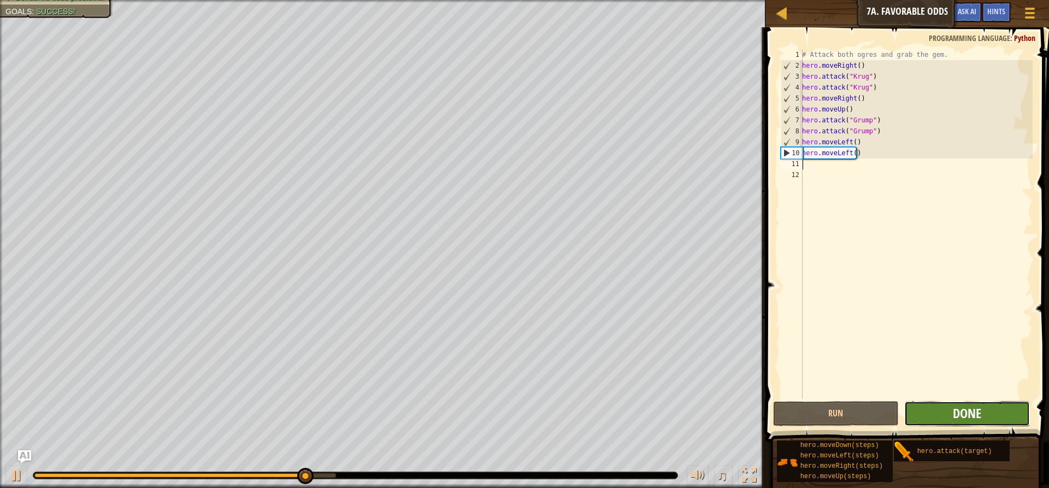
click at [968, 417] on span "Done" at bounding box center [967, 412] width 28 height 17
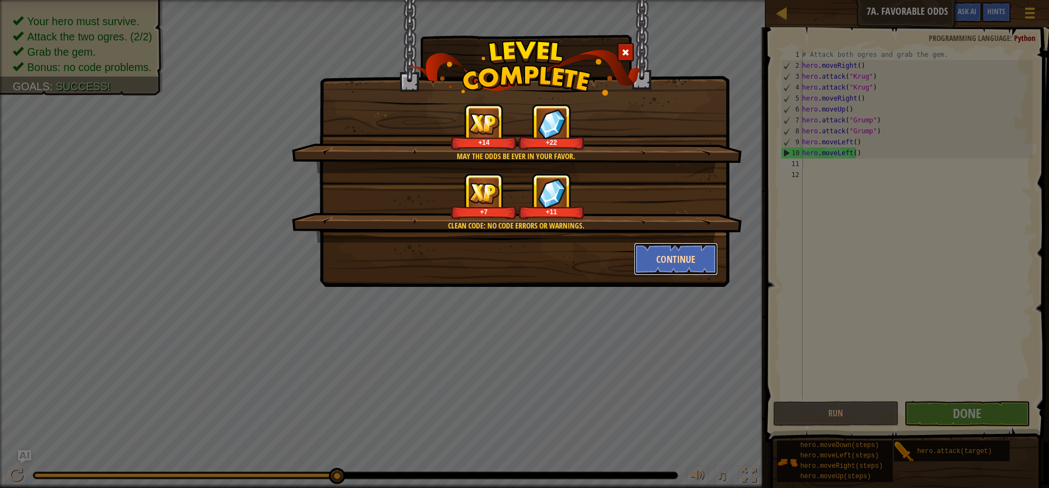
click at [662, 261] on button "Continue" at bounding box center [676, 259] width 85 height 33
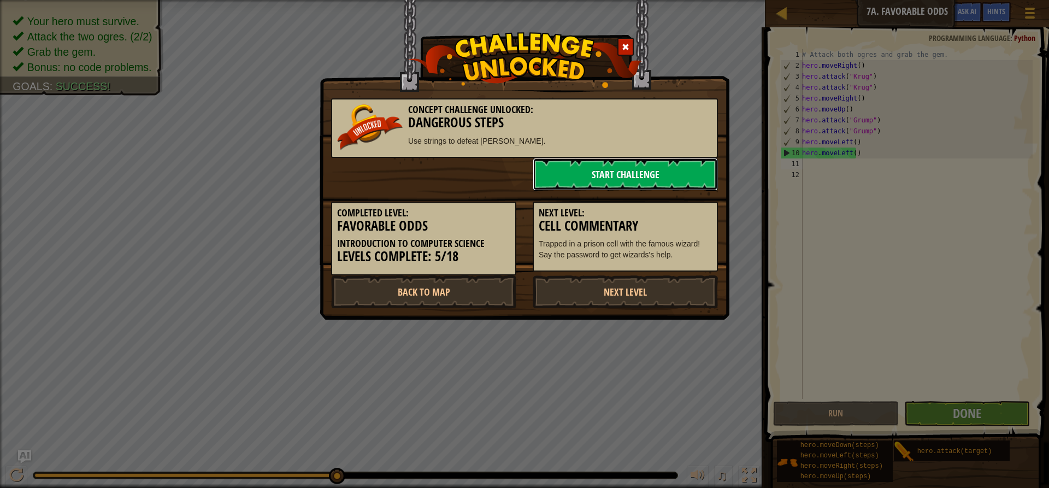
click at [671, 169] on link "Start Challenge" at bounding box center [625, 174] width 185 height 33
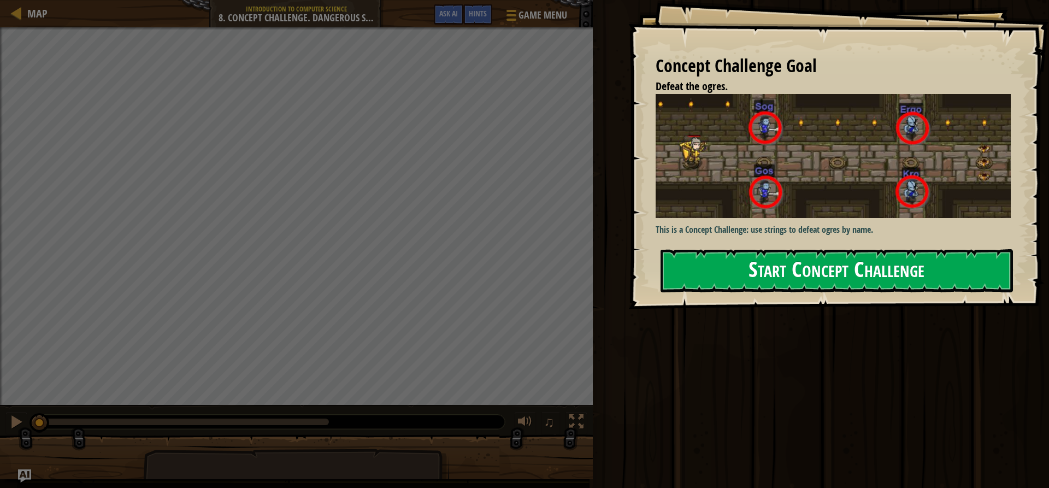
click at [758, 276] on button "Start Concept Challenge" at bounding box center [836, 270] width 352 height 43
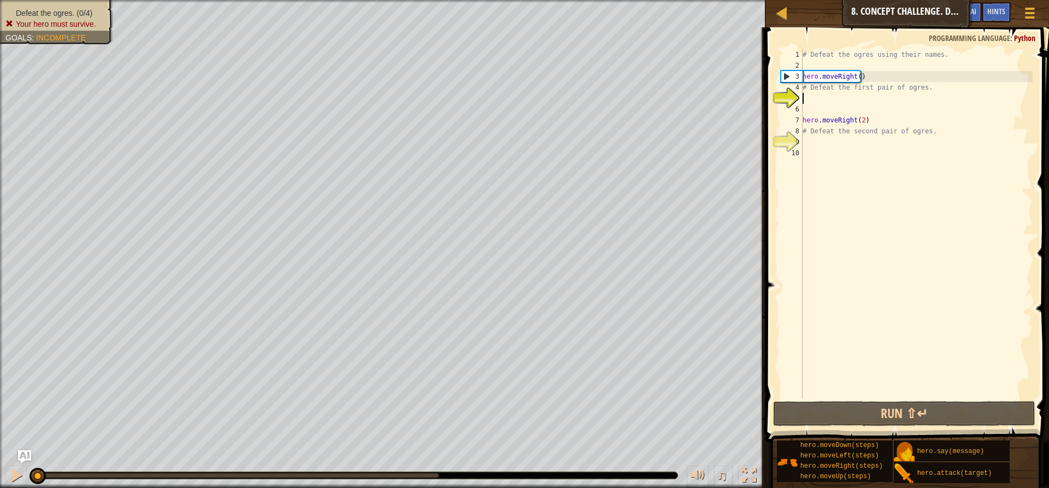
click at [808, 101] on div "# Defeat the ogres using their names. hero . moveRight ( ) # Defeat the first p…" at bounding box center [916, 234] width 232 height 371
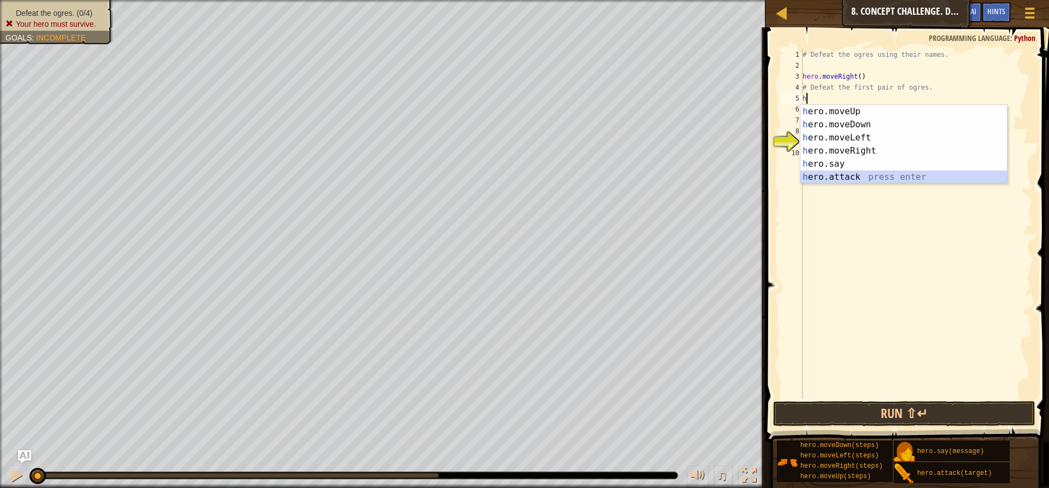
click at [866, 177] on div "h ero.moveUp press enter h ero.moveDown press enter h ero.moveLeft press enter …" at bounding box center [903, 157] width 206 height 105
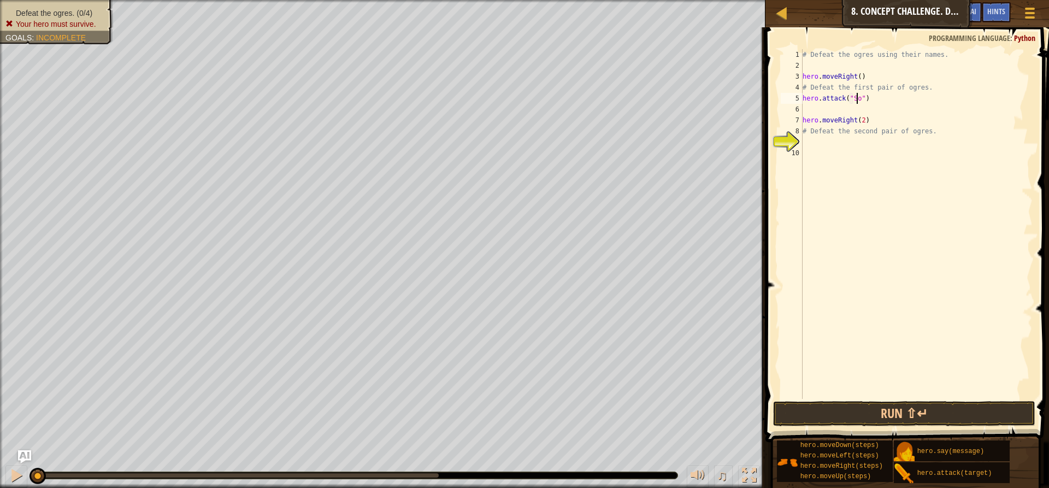
scroll to position [5, 4]
type textarea "hero.attack("Sog")"
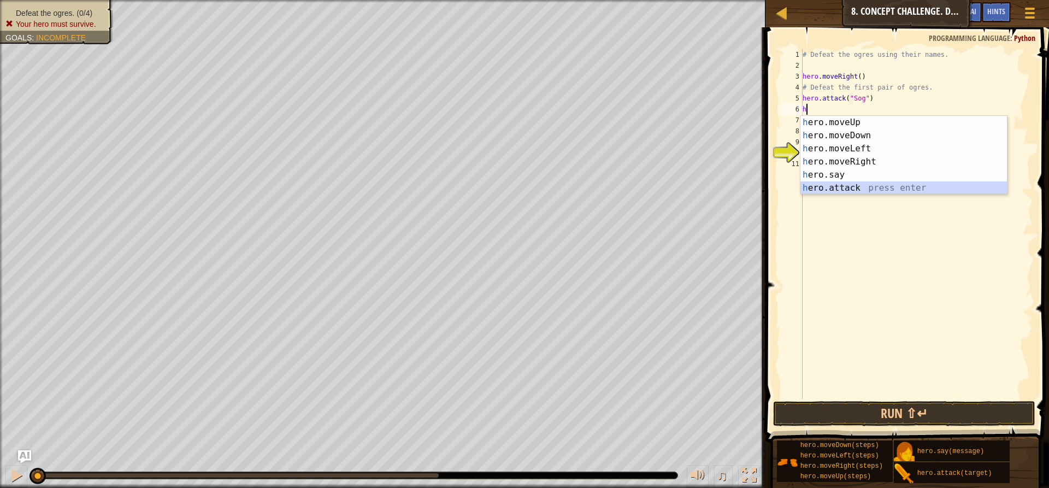
click at [872, 185] on div "h ero.moveUp press enter h ero.moveDown press enter h ero.moveLeft press enter …" at bounding box center [903, 168] width 206 height 105
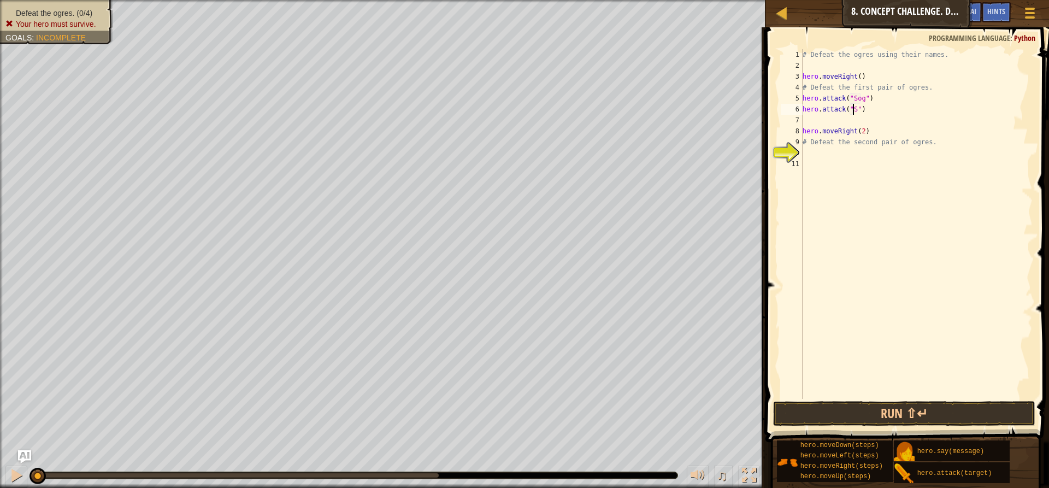
scroll to position [5, 4]
type textarea "hero.attack("Sog")"
click at [829, 120] on div "# Defeat the ogres using their names. hero . moveRight ( ) # Defeat the first p…" at bounding box center [916, 234] width 232 height 371
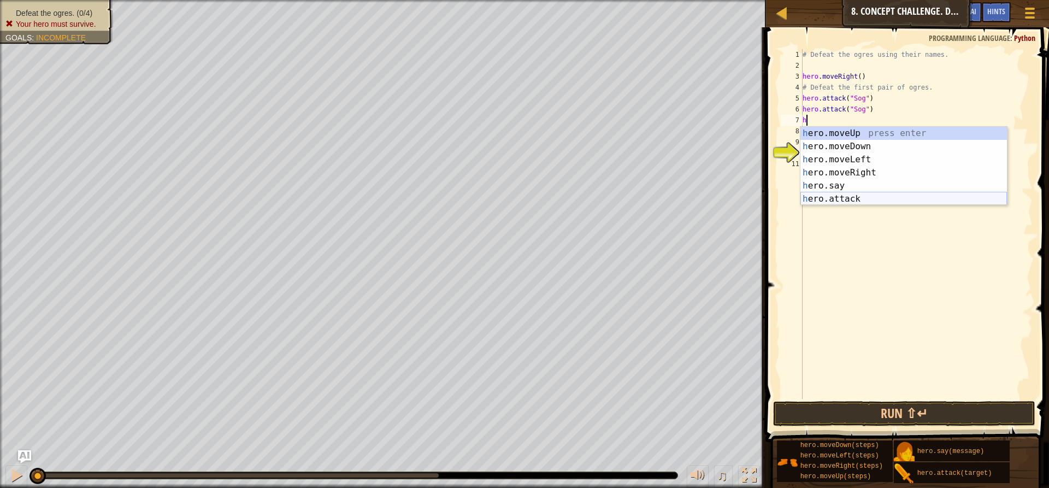
click at [823, 201] on div "h ero.moveUp press enter h ero.moveDown press enter h ero.moveLeft press enter …" at bounding box center [903, 179] width 206 height 105
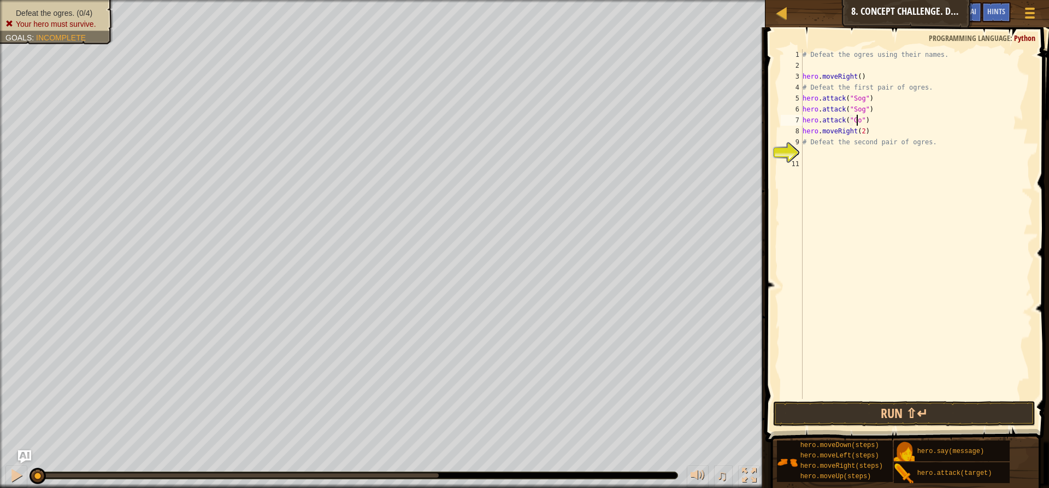
scroll to position [5, 4]
click at [876, 127] on div "# Defeat the ogres using their names. hero . moveRight ( ) # Defeat the first p…" at bounding box center [916, 234] width 232 height 371
click at [868, 123] on div "# Defeat the ogres using their names. hero . moveRight ( ) # Defeat the first p…" at bounding box center [916, 234] width 232 height 371
type textarea "hero.attack("Gos")"
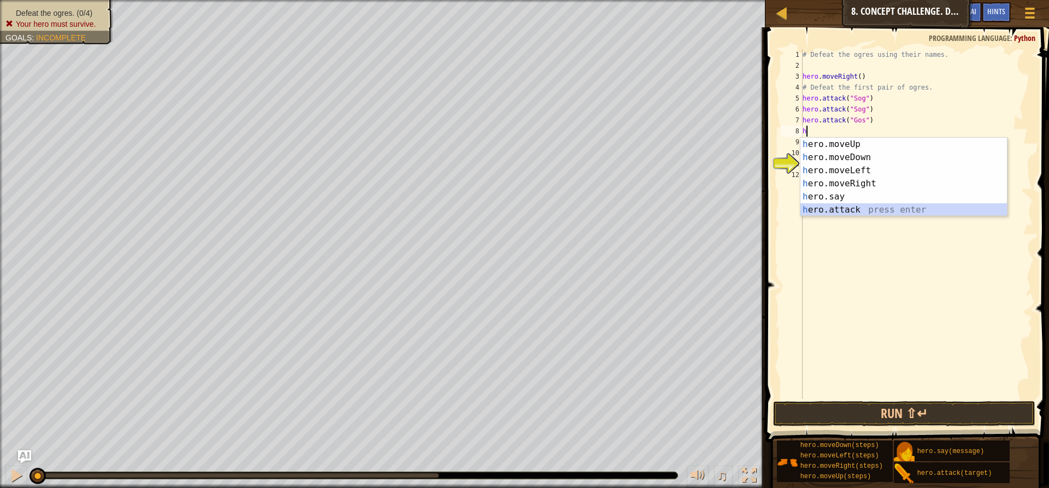
click at [848, 206] on div "h ero.moveUp press enter h ero.moveDown press enter h ero.moveLeft press enter …" at bounding box center [903, 190] width 206 height 105
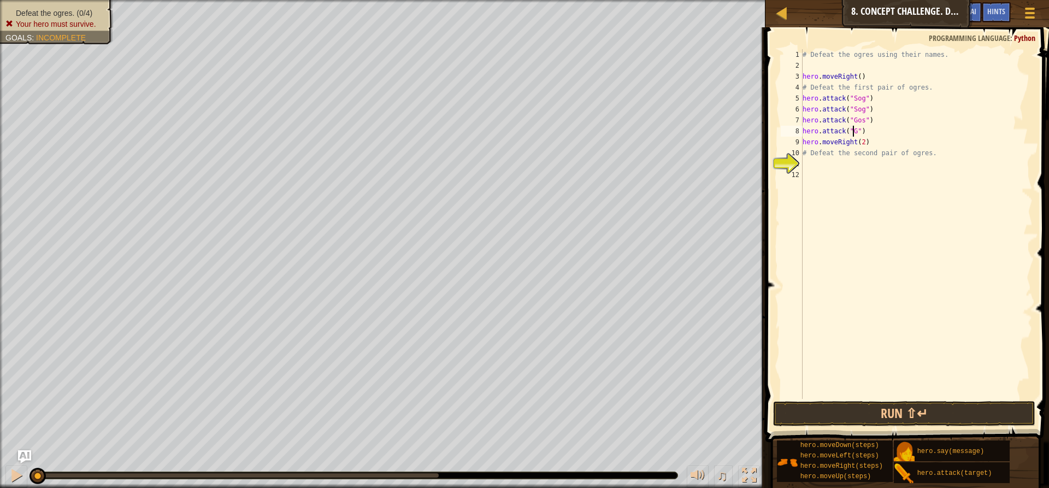
scroll to position [5, 4]
click at [875, 407] on button "Run ⇧↵" at bounding box center [904, 413] width 262 height 25
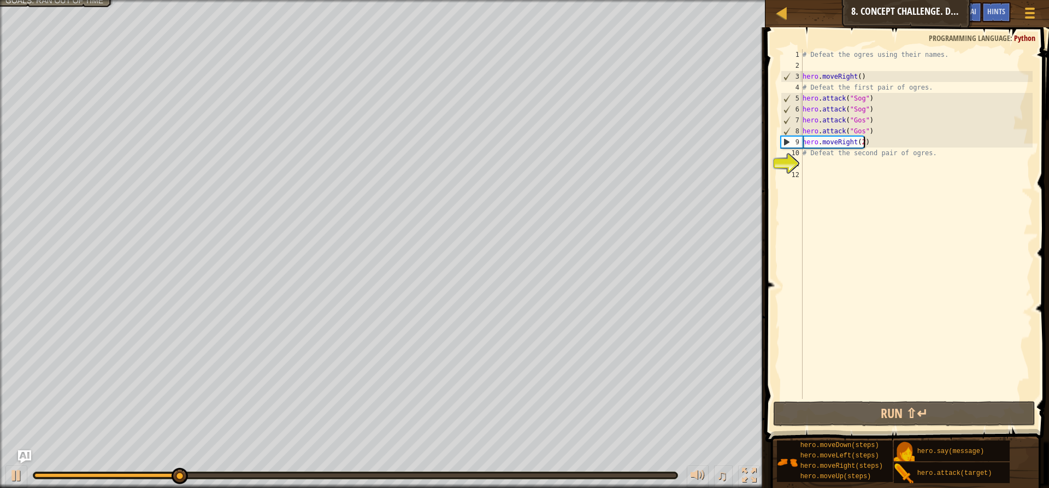
click at [870, 143] on div "# Defeat the ogres using their names. hero . moveRight ( ) # Defeat the first p…" at bounding box center [916, 234] width 232 height 371
click at [874, 134] on div "# Defeat the ogres using their names. hero . moveRight ( ) # Defeat the first p…" at bounding box center [916, 234] width 232 height 371
type textarea "hero.attack("Gos")"
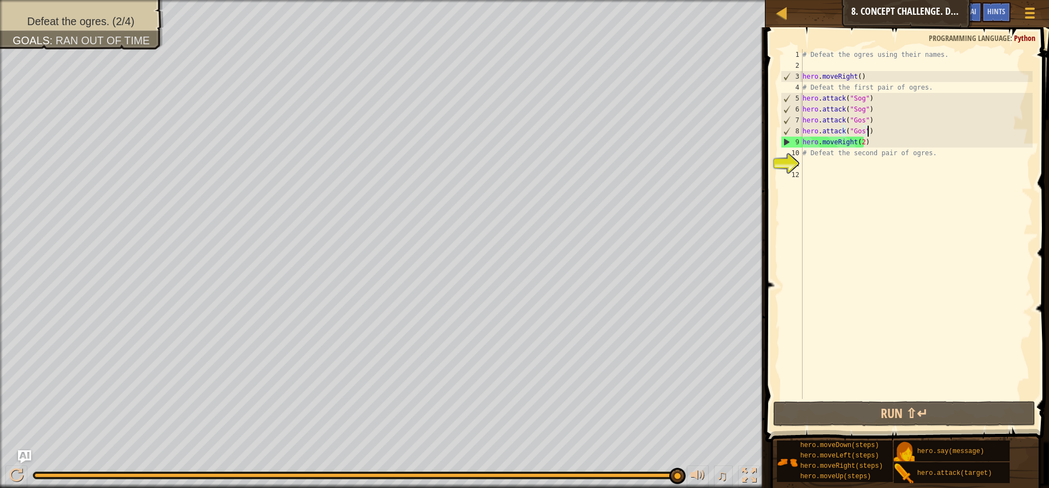
click at [883, 133] on div "# Defeat the ogres using their names. hero . moveRight ( ) # Defeat the first p…" at bounding box center [916, 234] width 232 height 371
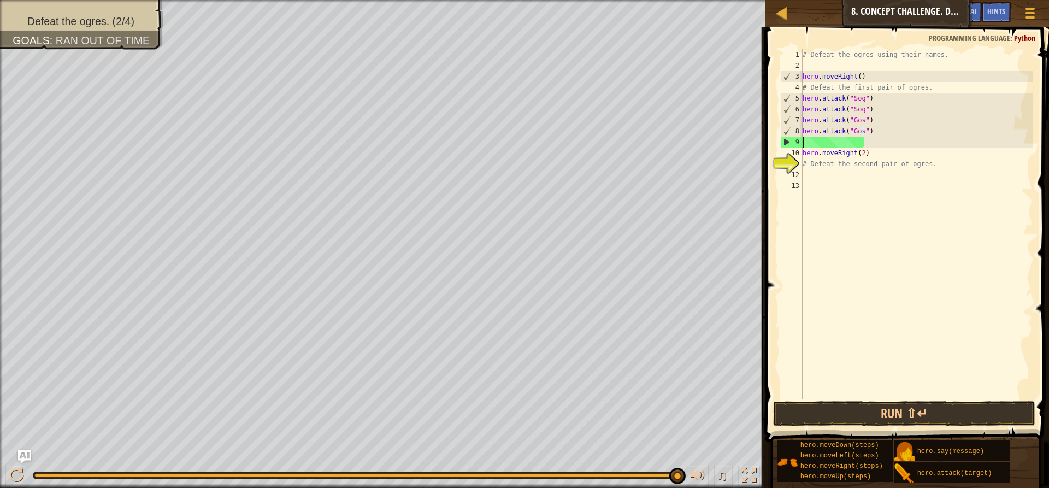
scroll to position [5, 0]
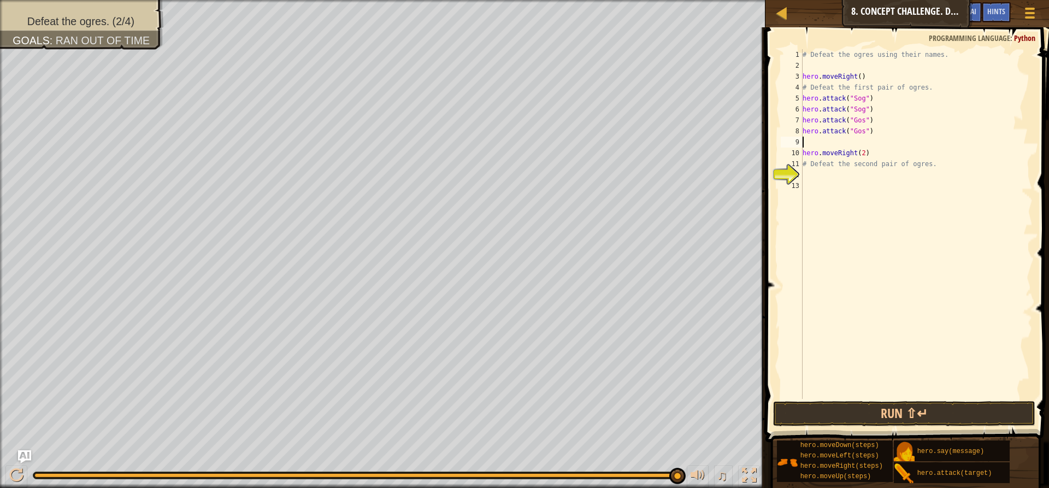
type textarea "h"
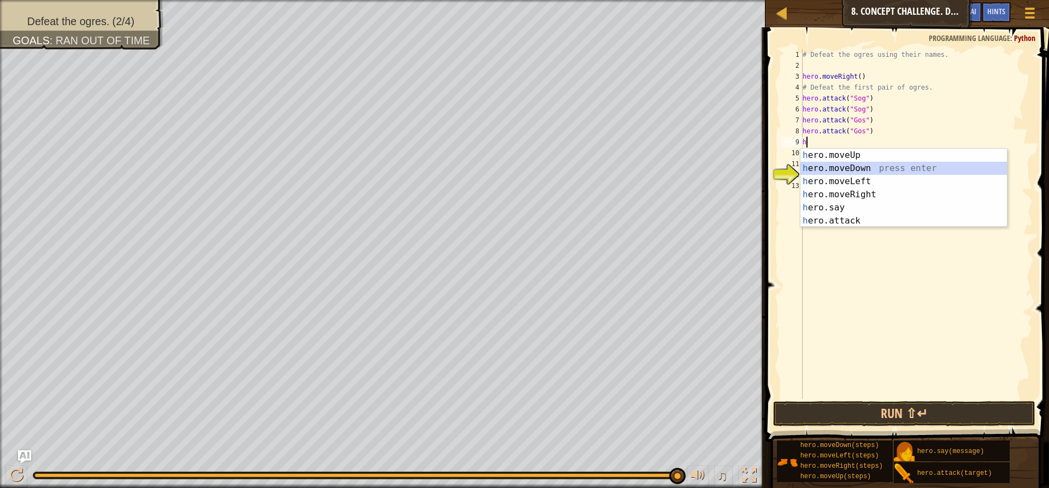
click at [880, 166] on div "h ero.moveUp press enter h ero.moveDown press enter h ero.moveLeft press enter …" at bounding box center [903, 201] width 206 height 105
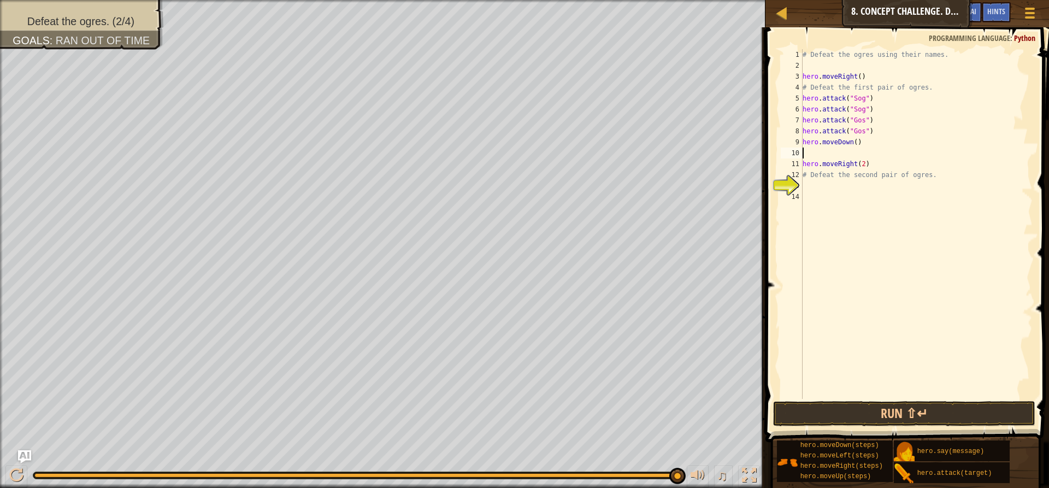
type textarea "h"
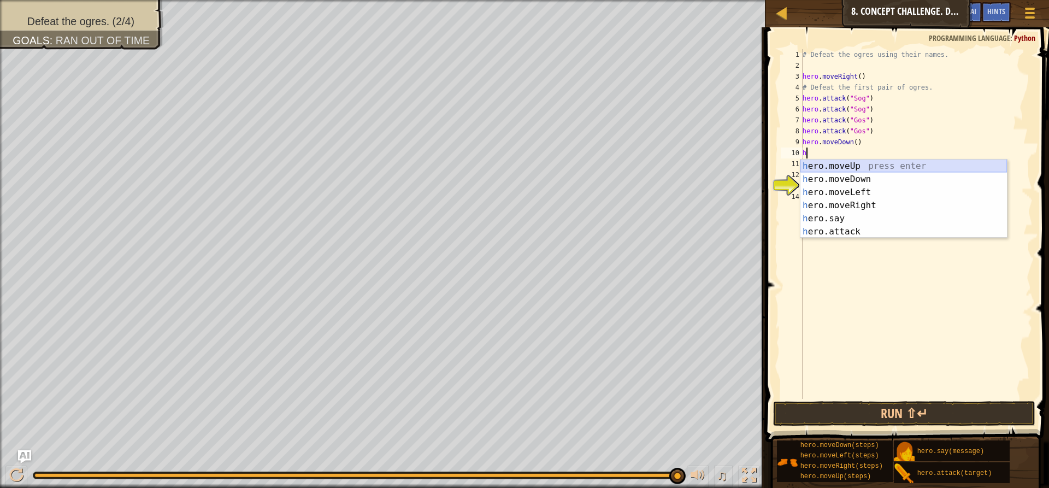
click at [844, 163] on div "h ero.moveUp press enter h ero.moveDown press enter h ero.moveLeft press enter …" at bounding box center [903, 211] width 206 height 105
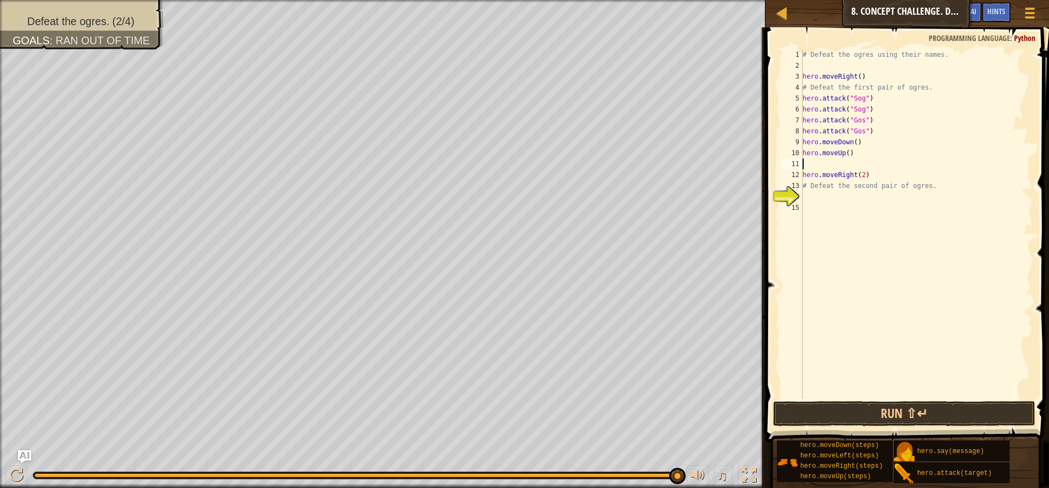
type textarea "hero.moveUp()"
click at [838, 192] on div "# Defeat the ogres using their names. hero . moveRight ( ) # Defeat the first p…" at bounding box center [916, 234] width 232 height 371
click at [837, 181] on div "# Defeat the ogres using their names. hero . moveRight ( ) # Defeat the first p…" at bounding box center [916, 234] width 232 height 371
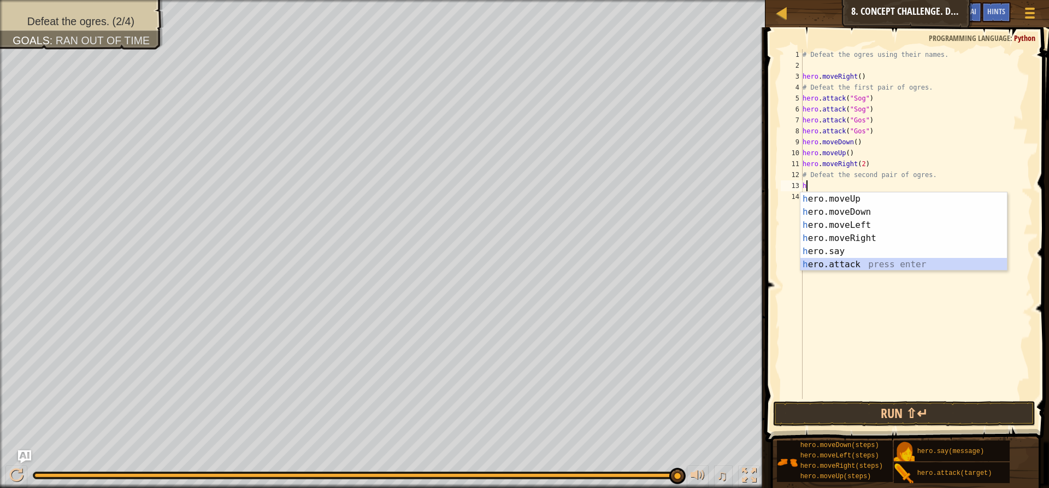
click at [811, 266] on div "h ero.moveUp press enter h ero.moveDown press enter h ero.moveLeft press enter …" at bounding box center [903, 244] width 206 height 105
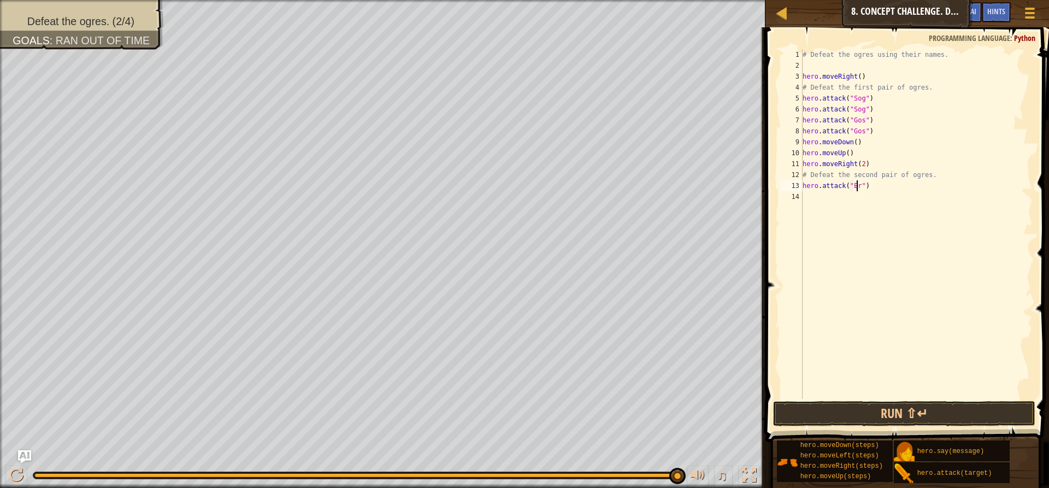
scroll to position [5, 4]
type textarea "hero.attack("Ergo")"
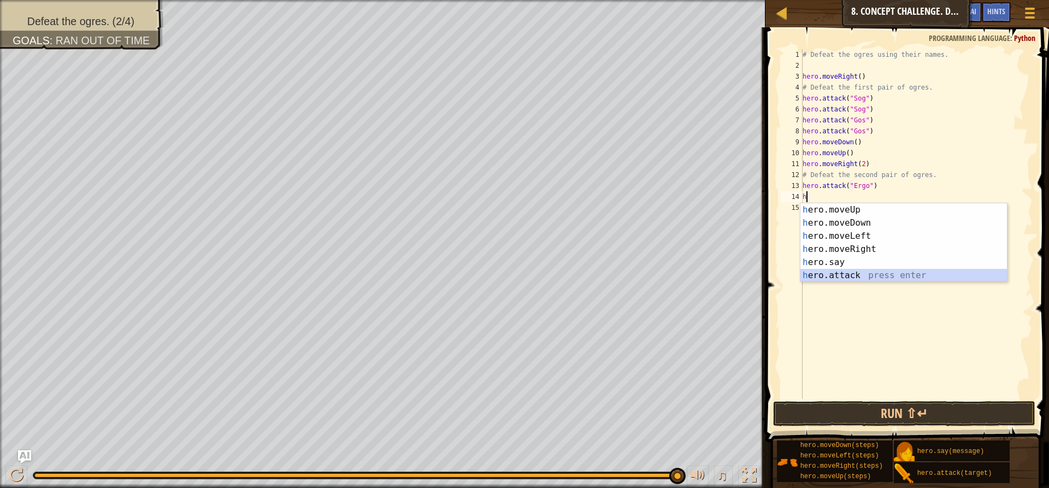
click at [830, 277] on div "h ero.moveUp press enter h ero.moveDown press enter h ero.moveLeft press enter …" at bounding box center [903, 255] width 206 height 105
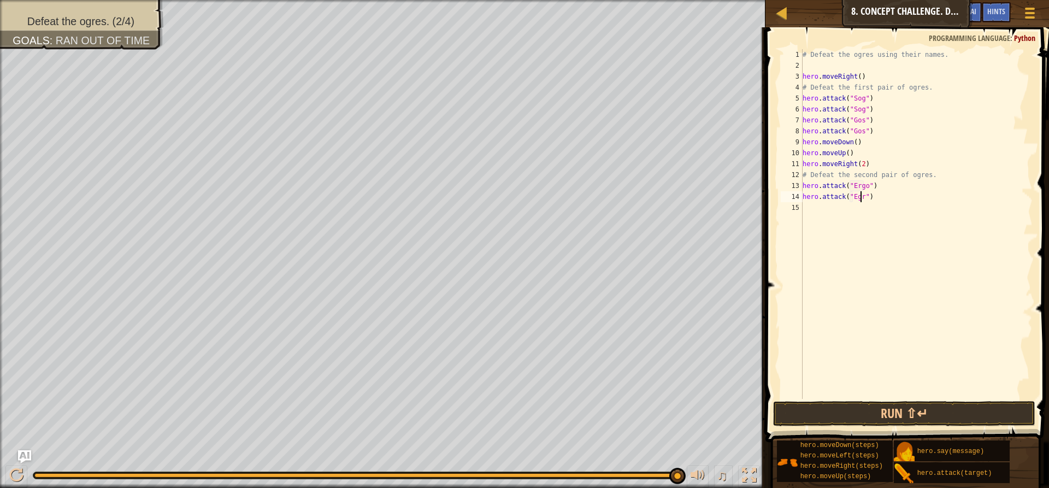
type textarea "hero.attack("Egro")"
click at [825, 216] on div "# Defeat the ogres using their names. hero . moveRight ( ) # Defeat the first p…" at bounding box center [916, 234] width 232 height 371
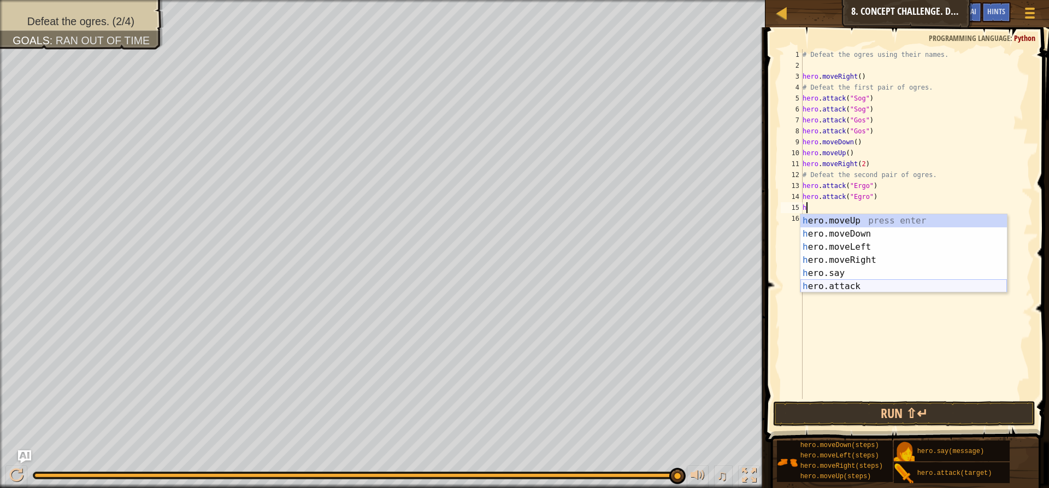
click at [831, 285] on div "h ero.moveUp press enter h ero.moveDown press enter h ero.moveLeft press enter …" at bounding box center [903, 266] width 206 height 105
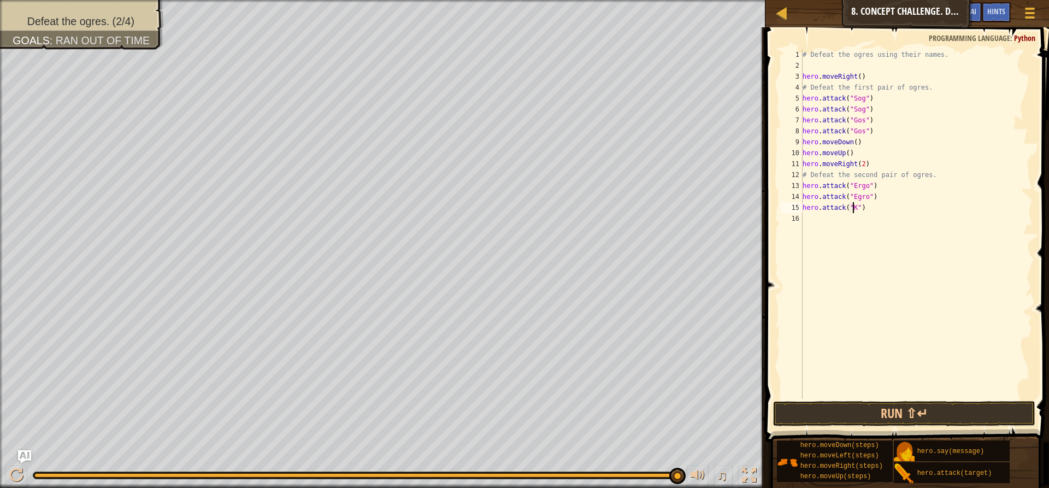
scroll to position [5, 4]
type textarea "hero.attack("Kro")"
click at [830, 230] on div "# Defeat the ogres using their names. hero . moveRight ( ) # Defeat the first p…" at bounding box center [916, 234] width 232 height 371
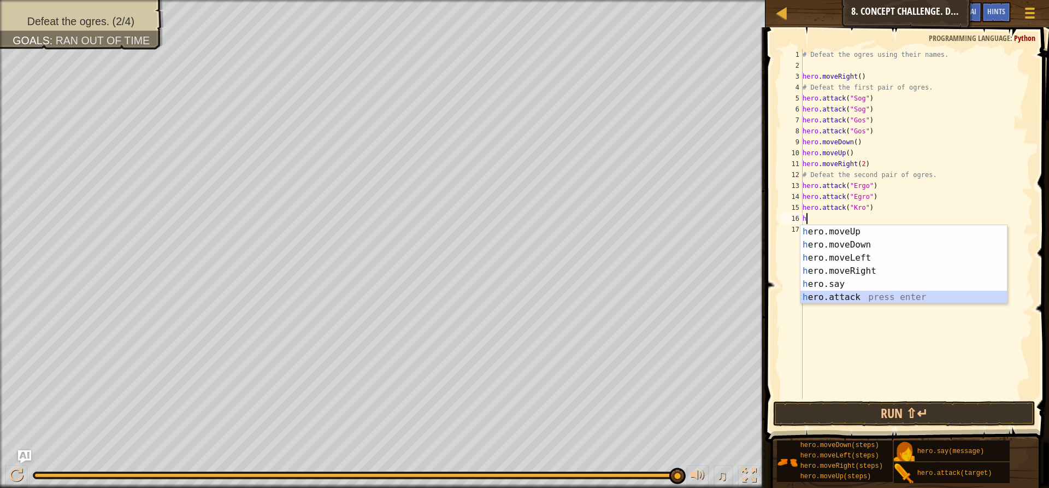
click at [833, 294] on div "h ero.moveUp press enter h ero.moveDown press enter h ero.moveLeft press enter …" at bounding box center [903, 277] width 206 height 105
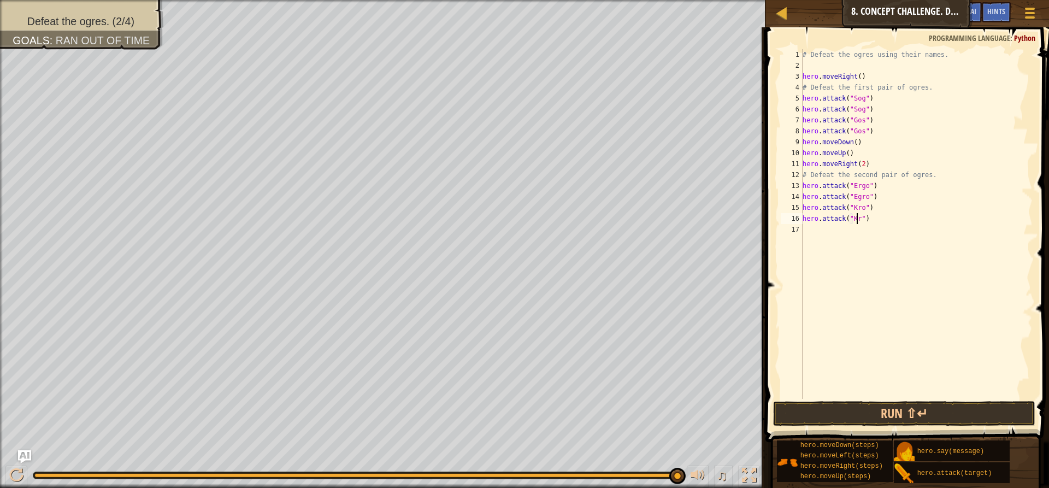
scroll to position [5, 4]
type textarea "hero.attack("Kro")"
click at [838, 232] on div "# Defeat the ogres using their names. hero . moveRight ( ) # Defeat the first p…" at bounding box center [916, 234] width 232 height 371
type textarea "h"
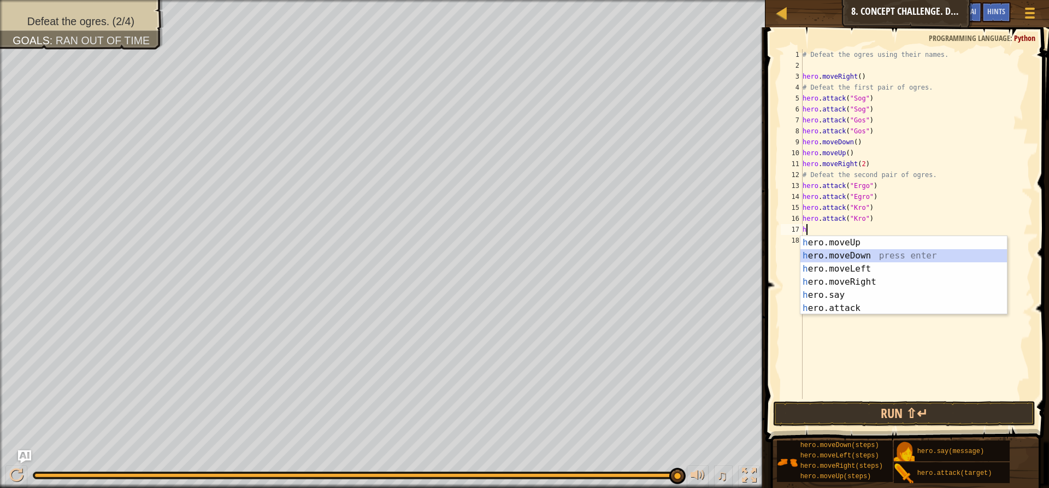
click at [836, 256] on div "h ero.moveUp press enter h ero.moveDown press enter h ero.moveLeft press enter …" at bounding box center [903, 288] width 206 height 105
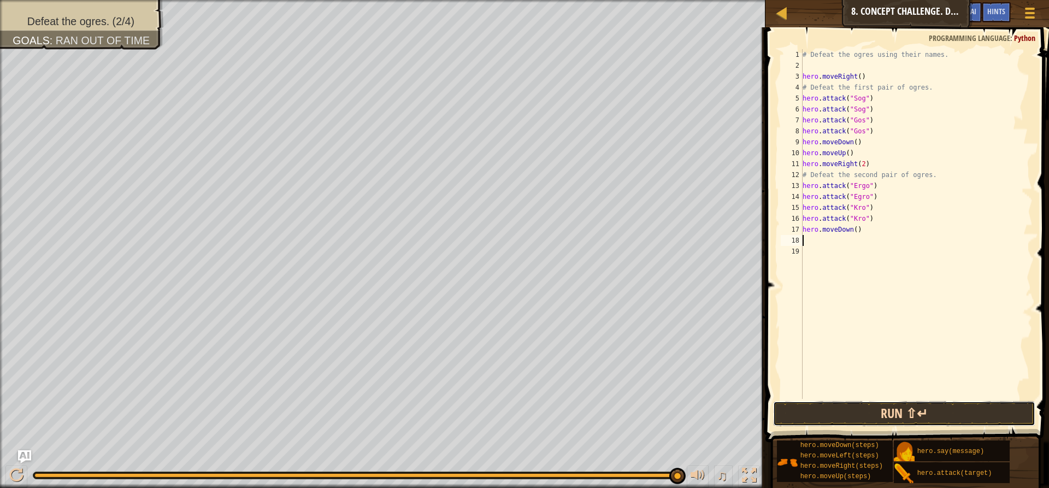
click at [993, 417] on button "Run ⇧↵" at bounding box center [904, 413] width 262 height 25
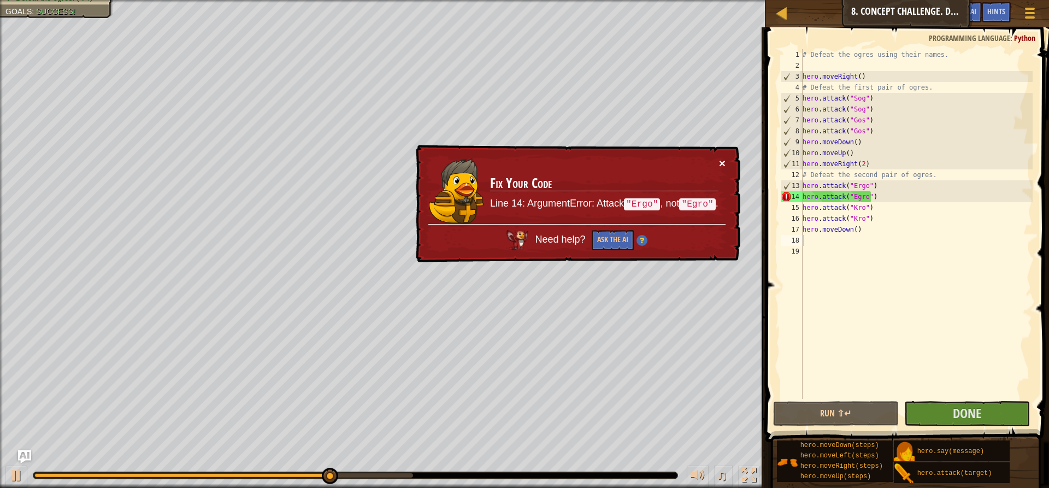
click at [721, 163] on button "×" at bounding box center [722, 162] width 7 height 11
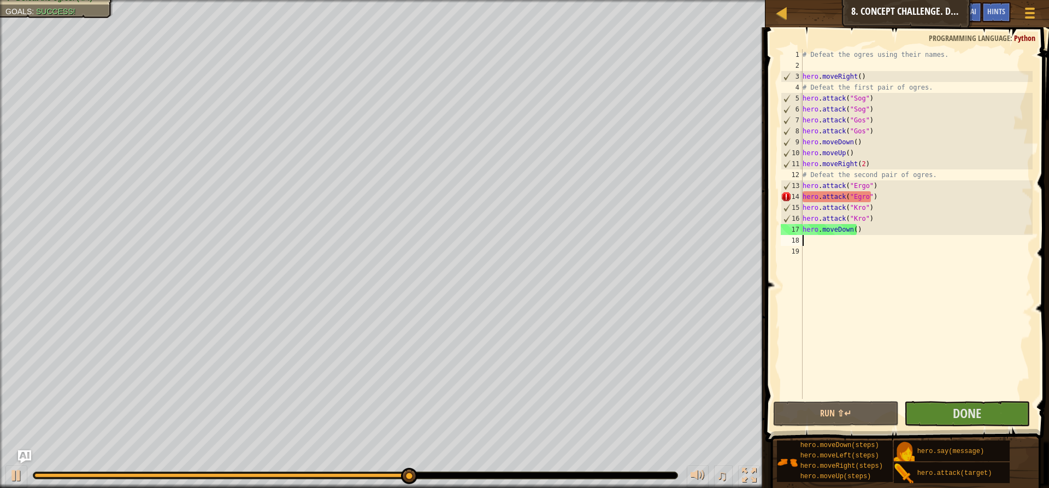
click at [854, 199] on div "# Defeat the ogres using their names. hero . moveRight ( ) # Defeat the first p…" at bounding box center [916, 234] width 232 height 371
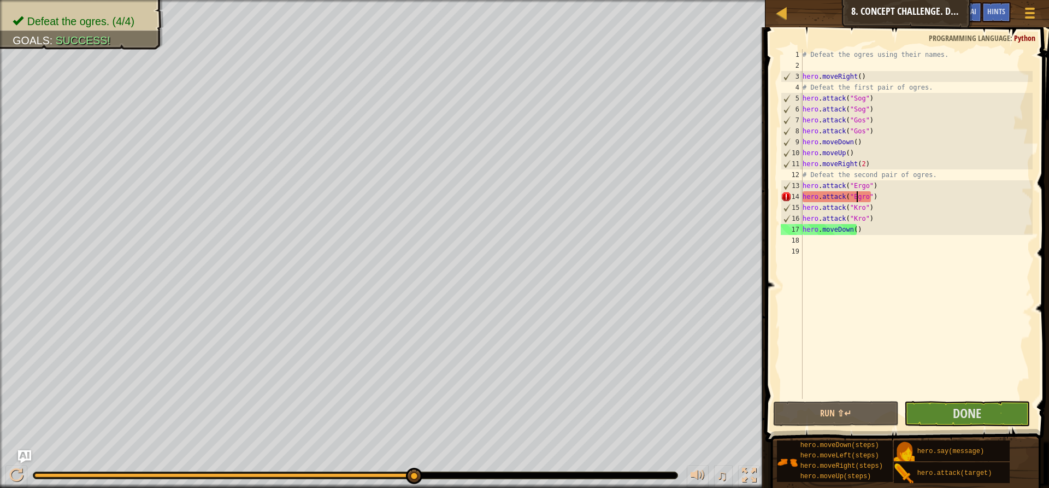
click at [856, 200] on div "# Defeat the ogres using their names. hero . moveRight ( ) # Defeat the first p…" at bounding box center [916, 234] width 232 height 371
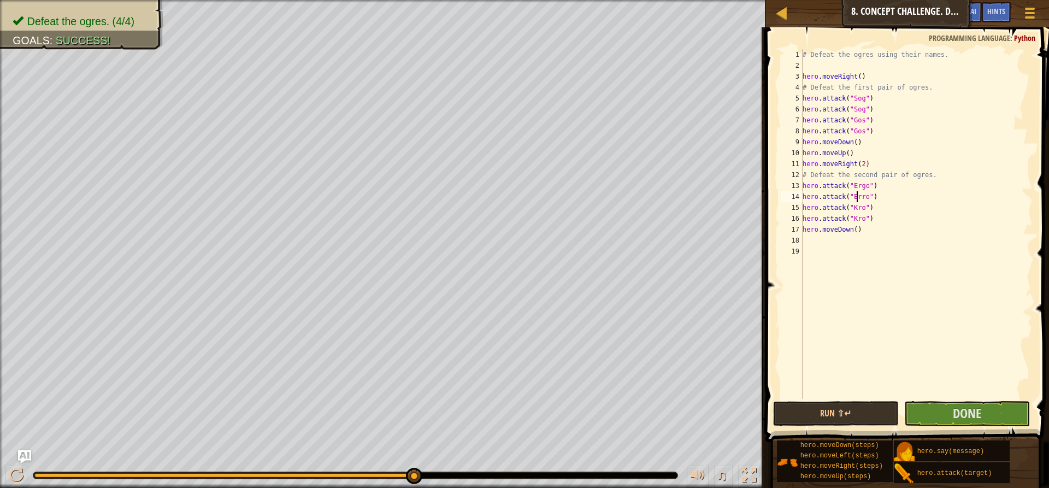
scroll to position [5, 4]
click at [860, 199] on div "# Defeat the ogres using their names. hero . moveRight ( ) # Defeat the first p…" at bounding box center [916, 234] width 232 height 371
type textarea "hero.attack("Ergo")"
click at [985, 421] on button "Done" at bounding box center [967, 413] width 126 height 25
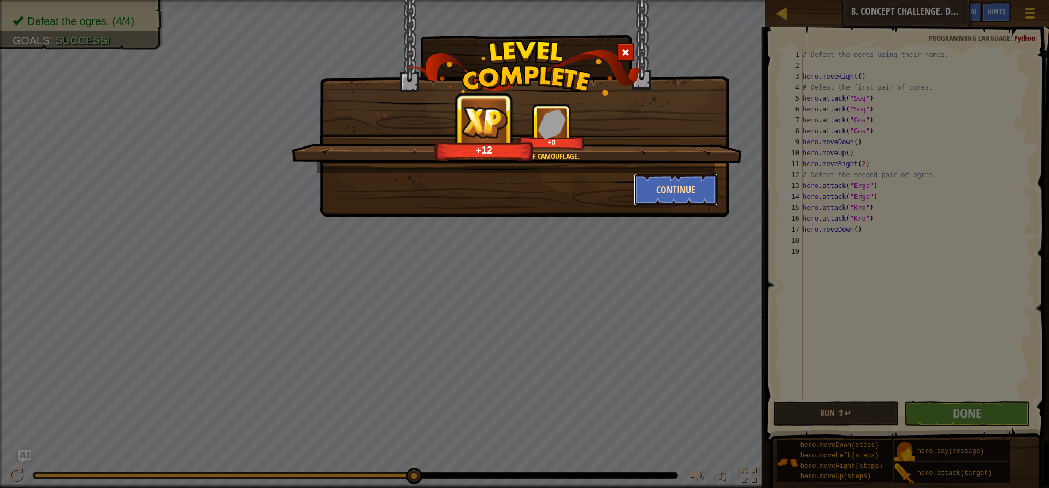
click at [665, 187] on button "Continue" at bounding box center [676, 189] width 85 height 33
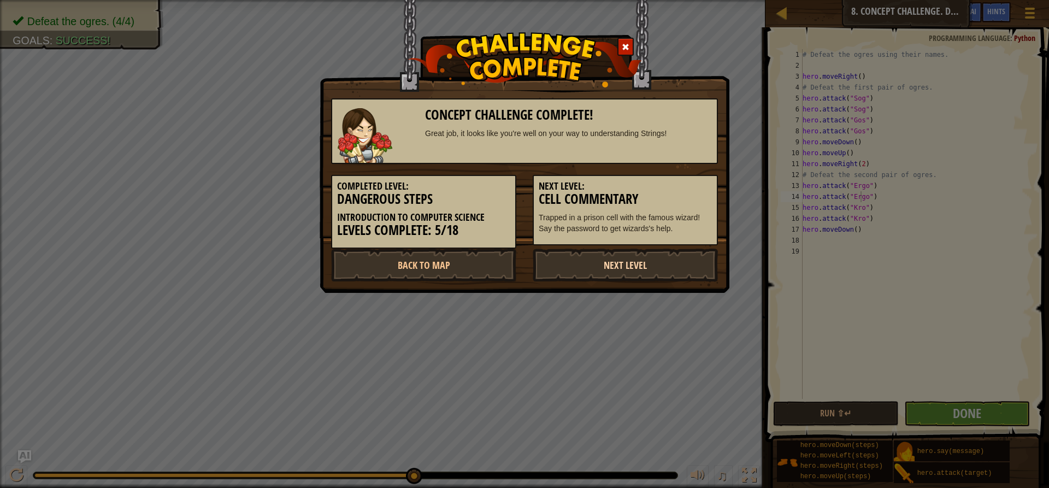
click at [608, 262] on link "Next Level" at bounding box center [625, 265] width 185 height 33
click at [608, 263] on link "Next Level" at bounding box center [625, 265] width 185 height 33
click at [490, 263] on link "Back to Map" at bounding box center [423, 265] width 185 height 33
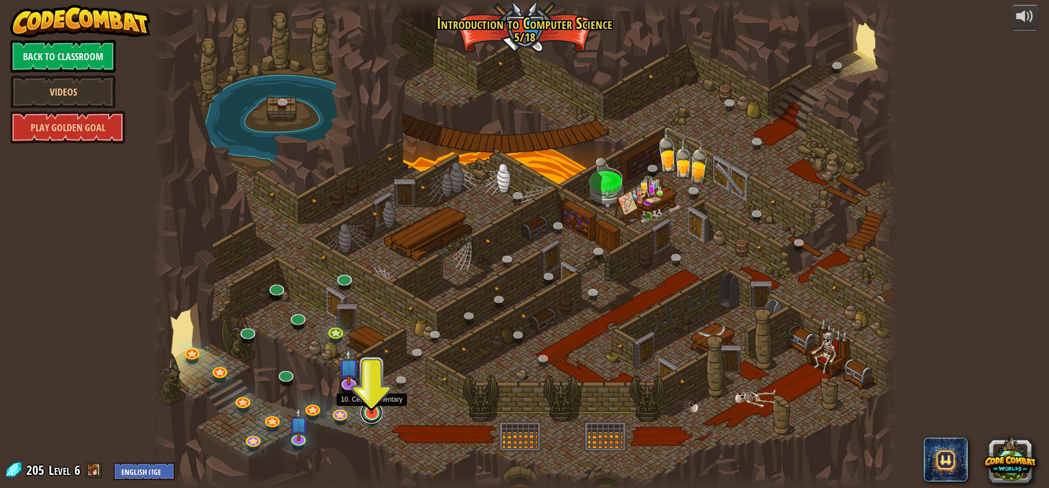
click at [372, 415] on link at bounding box center [372, 412] width 22 height 22
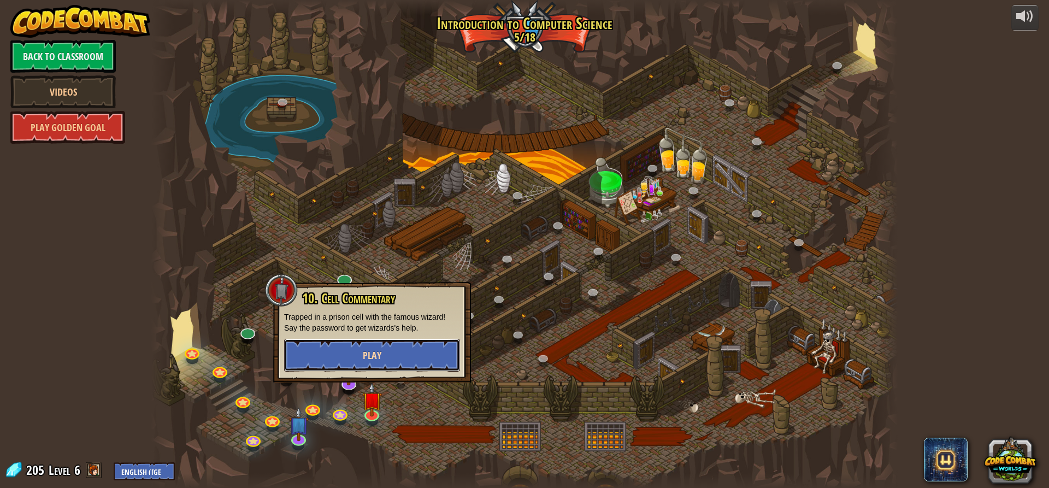
click at [387, 360] on button "Play" at bounding box center [372, 355] width 176 height 33
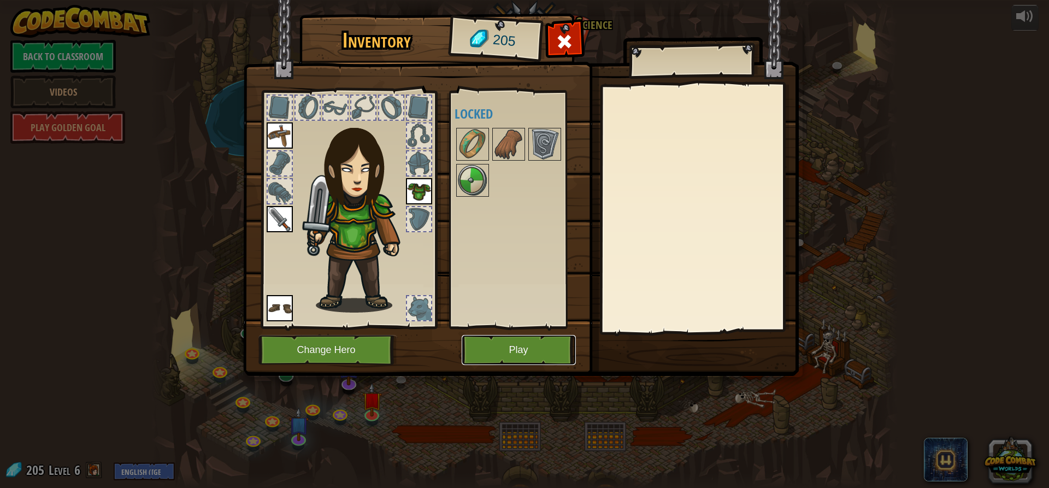
click at [528, 350] on button "Play" at bounding box center [519, 350] width 114 height 30
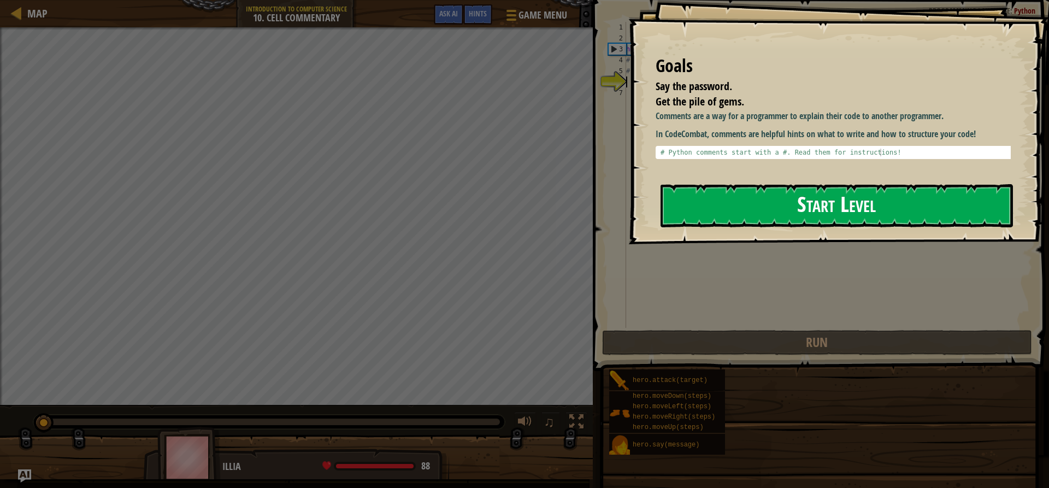
click at [859, 200] on button "Start Level" at bounding box center [836, 205] width 352 height 43
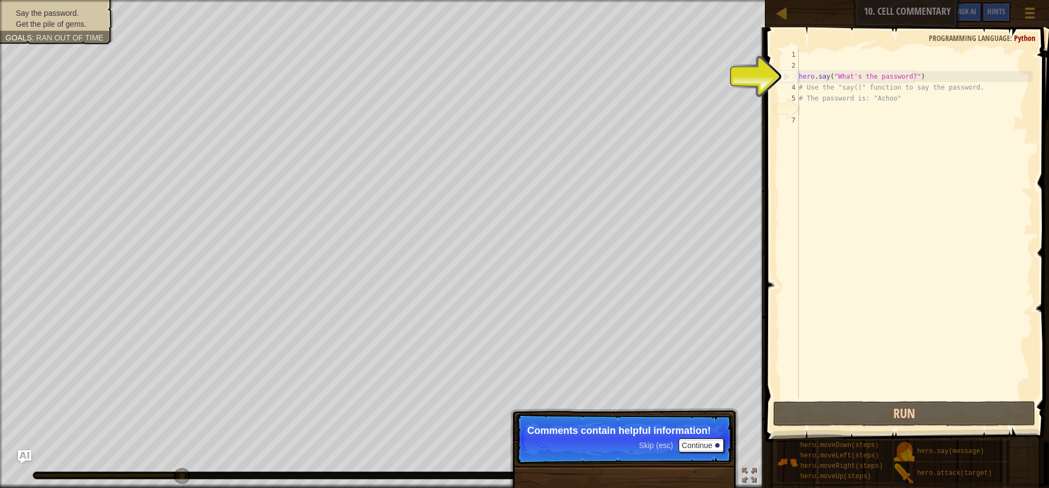
click at [814, 115] on div "hero . say ( "What's the password?" ) # Use the "say()" function to say the pas…" at bounding box center [914, 234] width 236 height 371
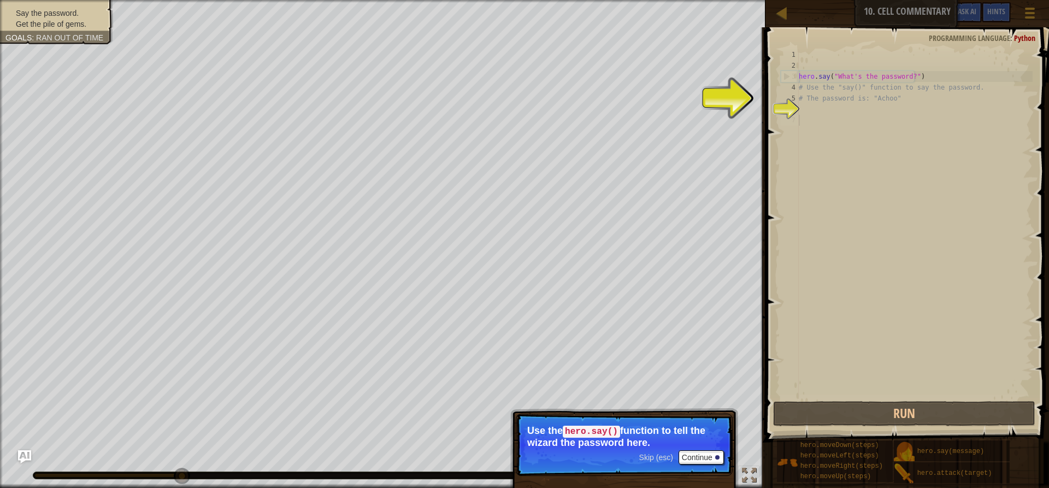
click at [797, 115] on div "7" at bounding box center [790, 120] width 18 height 11
click at [805, 114] on div "hero . say ( "What's the password?" ) # Use the "say()" function to say the pas…" at bounding box center [914, 234] width 236 height 371
click at [713, 460] on button "Continue" at bounding box center [700, 457] width 45 height 14
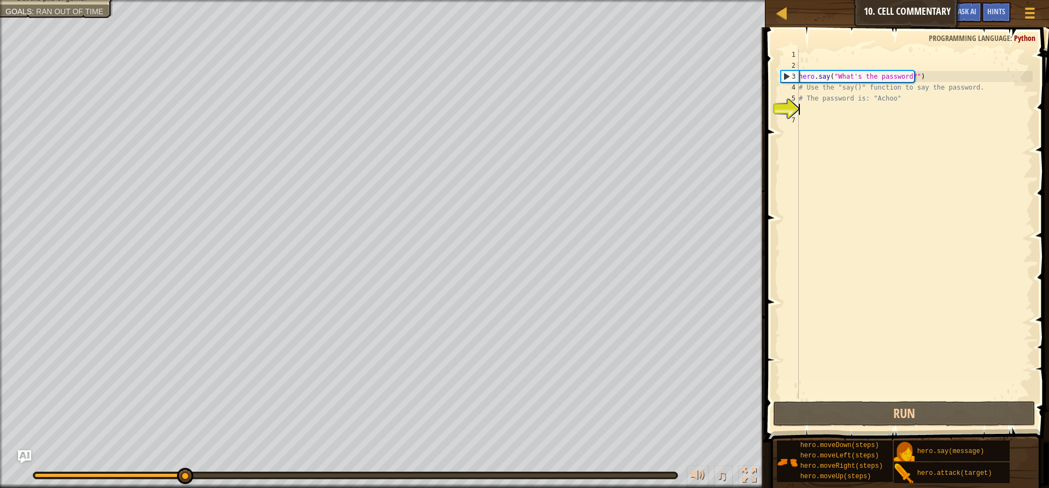
scroll to position [5, 0]
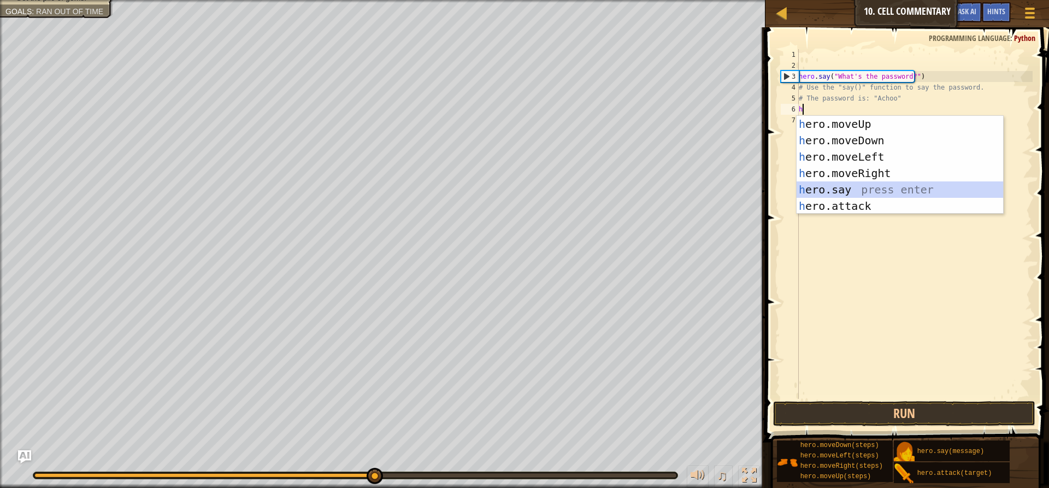
click at [867, 193] on div "h ero.moveUp press enter h ero.moveDown press enter h ero.moveLeft press enter …" at bounding box center [899, 181] width 206 height 131
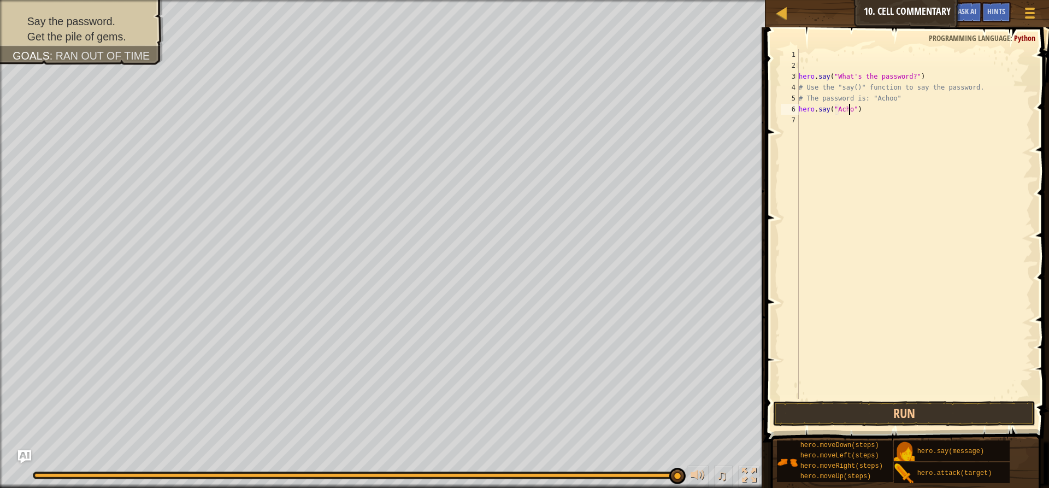
scroll to position [5, 4]
type textarea "hero.say("Achoo")"
click at [890, 409] on button "Run" at bounding box center [904, 413] width 262 height 25
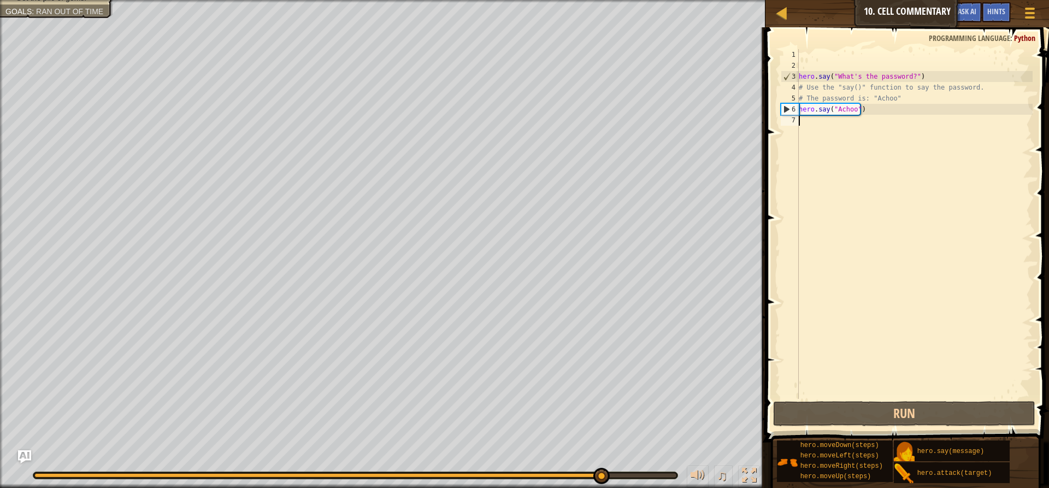
click at [816, 127] on div "hero . say ( "What's the password?" ) # Use the "say()" function to say the pas…" at bounding box center [914, 234] width 236 height 371
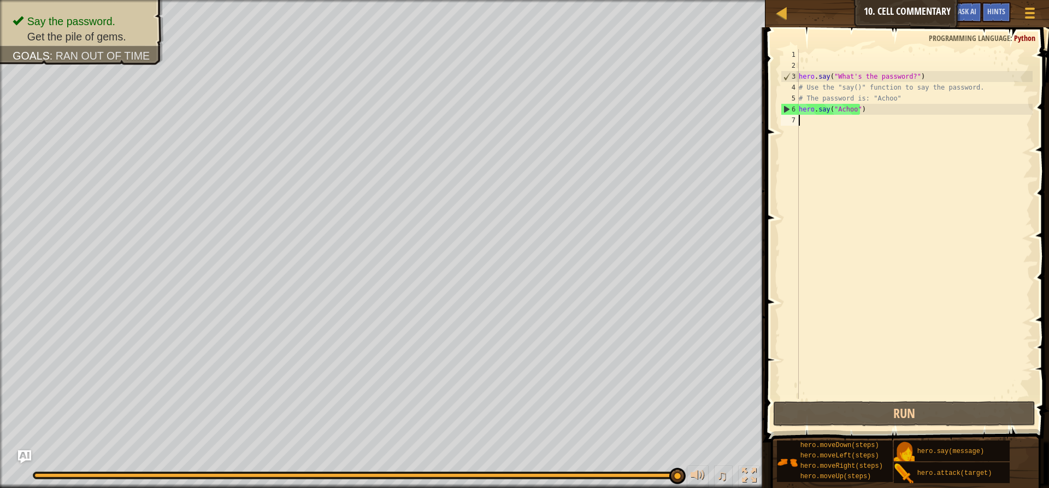
type textarea "h"
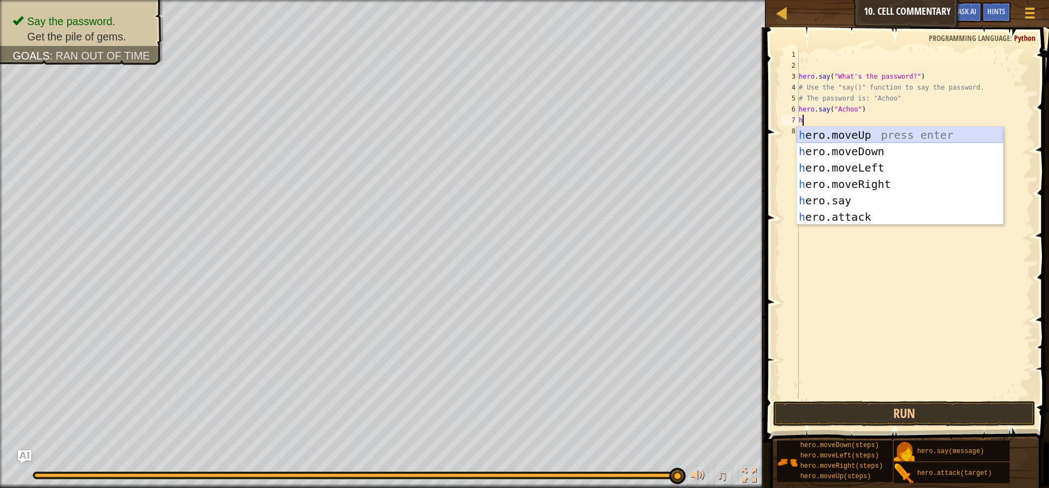
click at [859, 130] on div "h ero.moveUp press enter h ero.moveDown press enter h ero.moveLeft press enter …" at bounding box center [899, 192] width 206 height 131
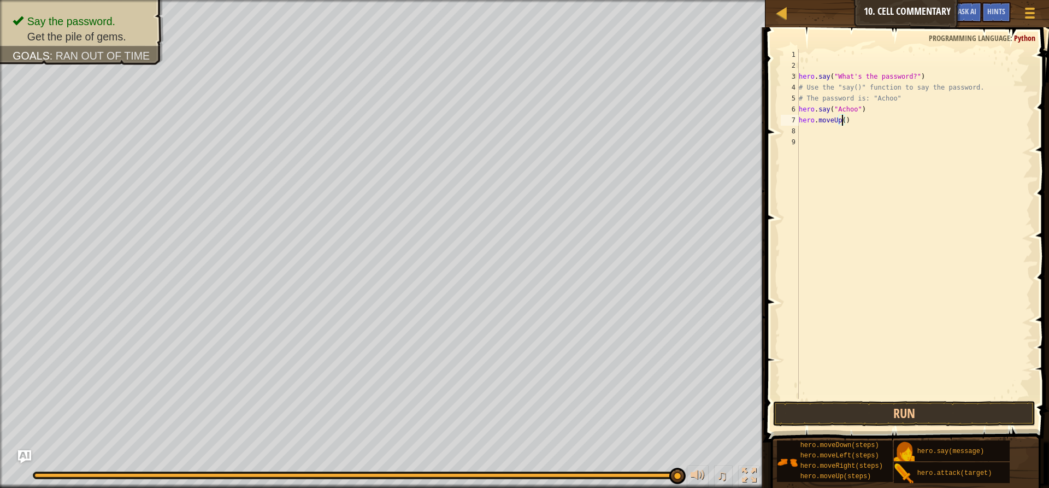
click at [843, 123] on div "hero . say ( "What's the password?" ) # Use the "say()" function to say the pas…" at bounding box center [914, 234] width 236 height 371
type textarea "hero.moveUp(3)"
click at [848, 418] on button "Run" at bounding box center [904, 413] width 262 height 25
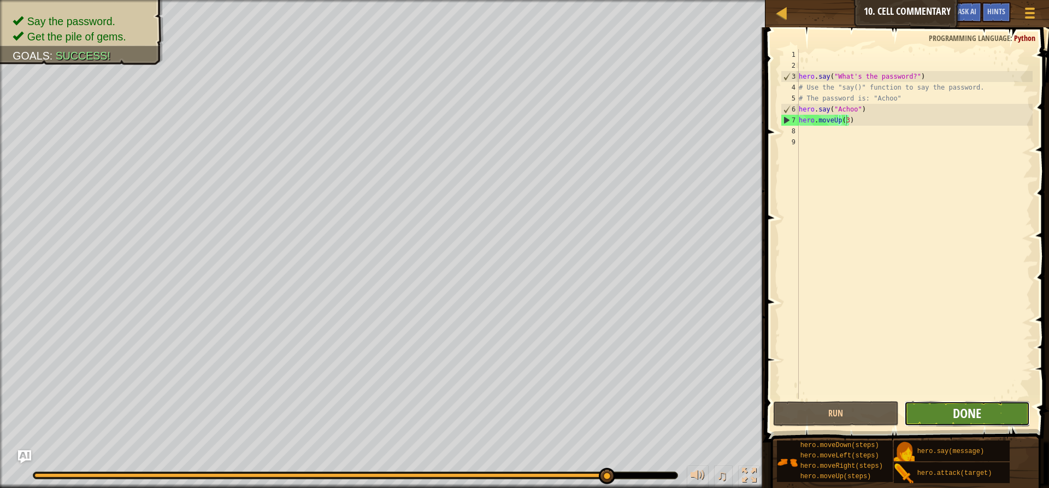
click at [958, 414] on span "Done" at bounding box center [967, 412] width 28 height 17
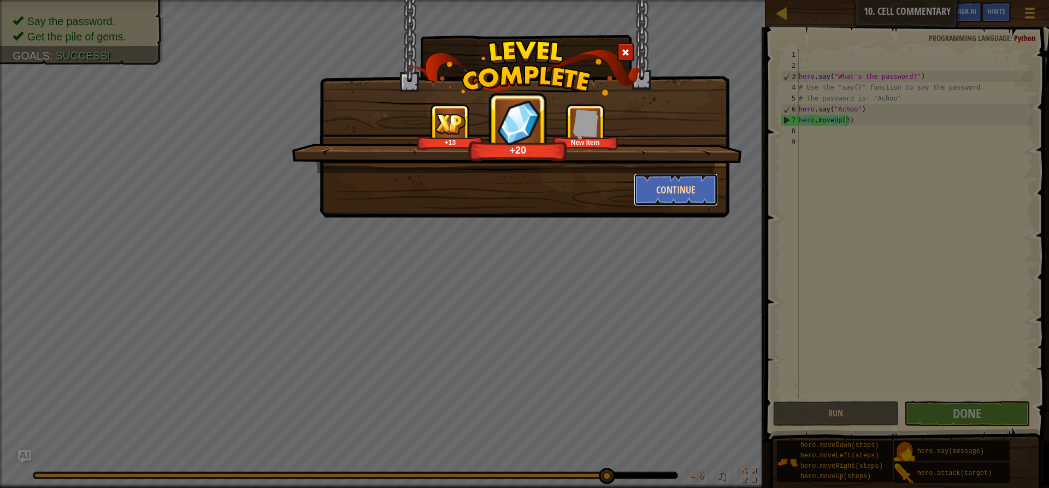
click at [688, 198] on button "Continue" at bounding box center [676, 189] width 85 height 33
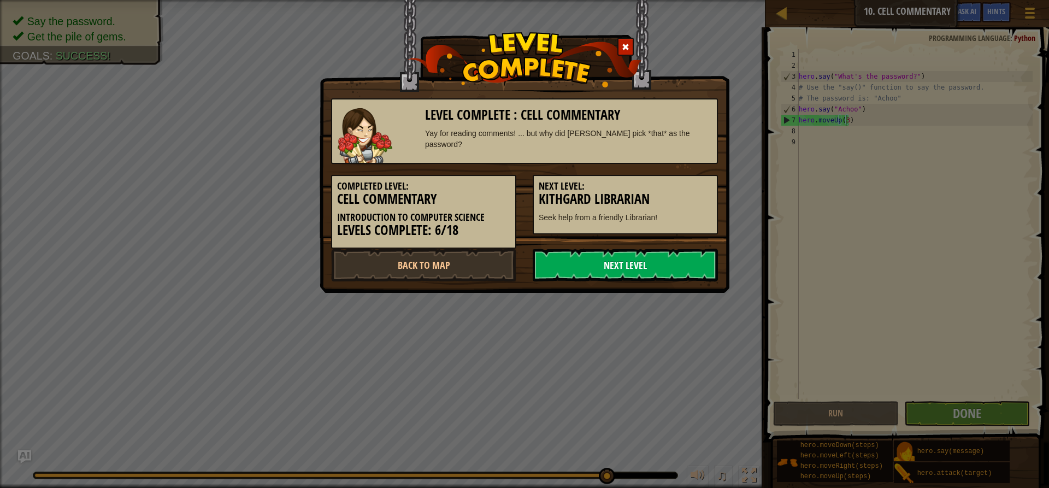
click at [623, 273] on link "Next Level" at bounding box center [625, 265] width 185 height 33
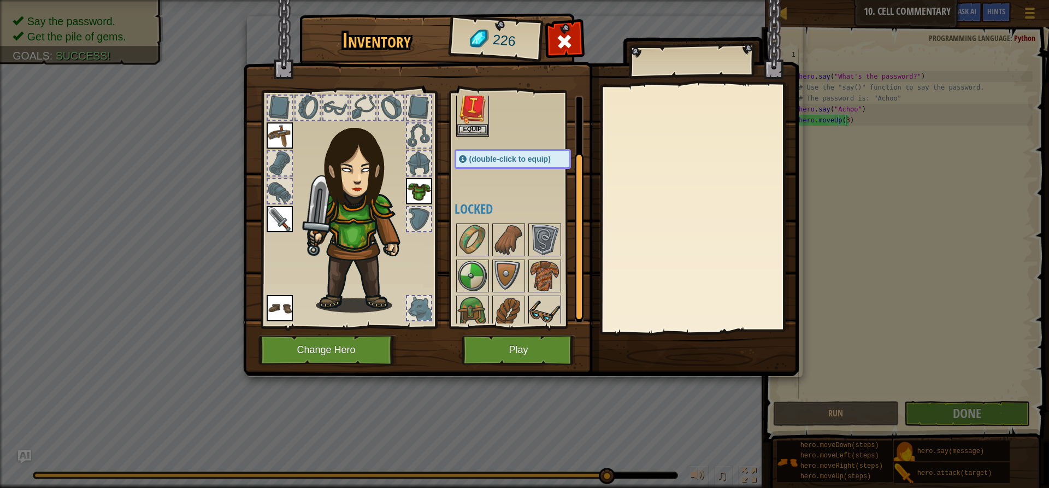
scroll to position [79, 0]
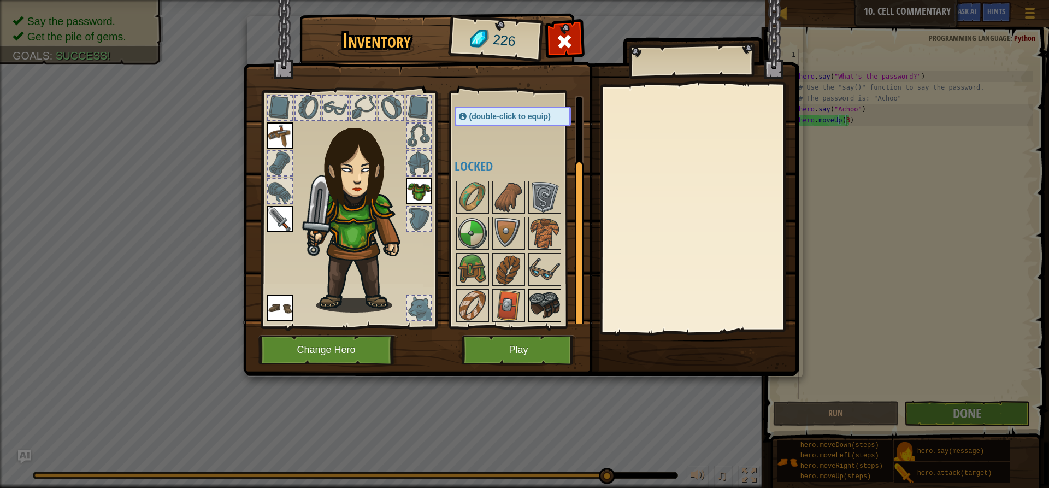
click at [529, 299] on img at bounding box center [544, 305] width 31 height 31
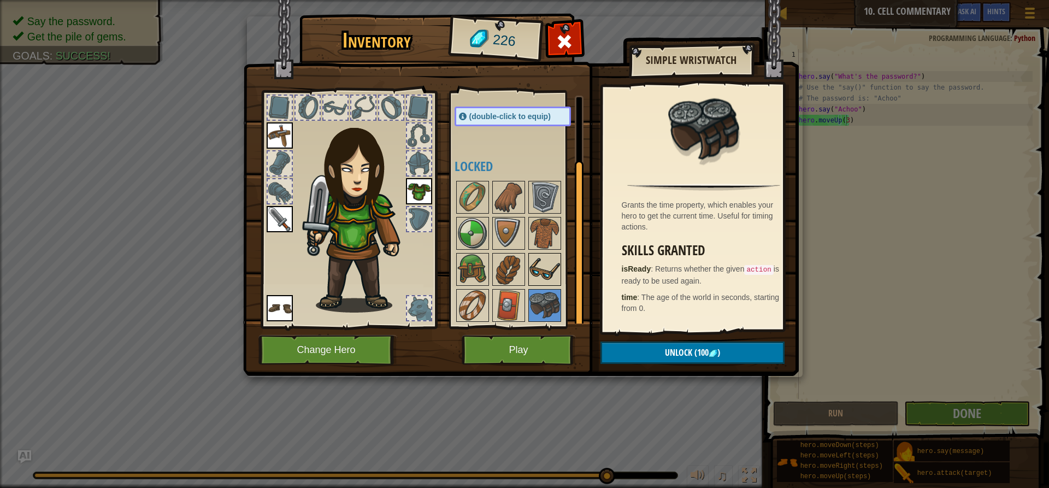
click at [535, 277] on img at bounding box center [544, 269] width 31 height 31
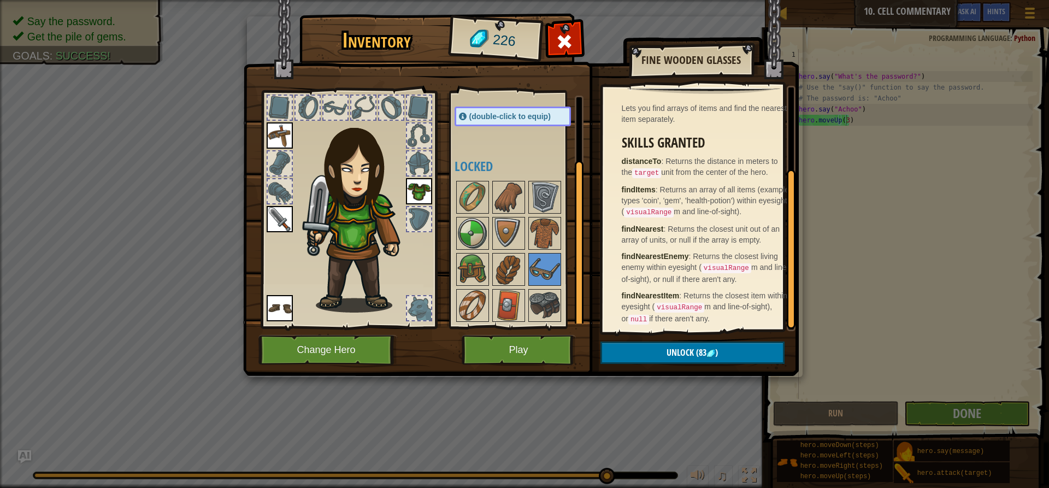
scroll to position [131, 0]
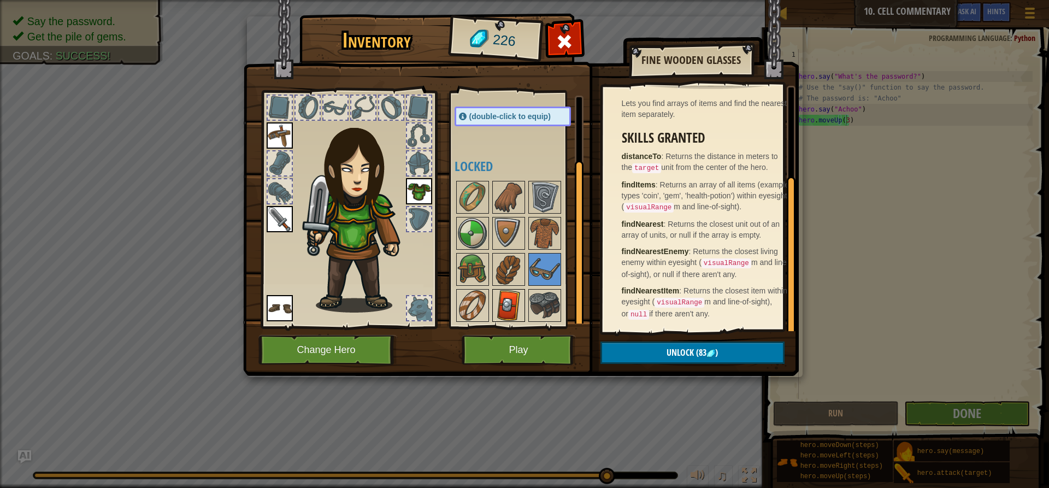
click at [503, 296] on img at bounding box center [508, 305] width 31 height 31
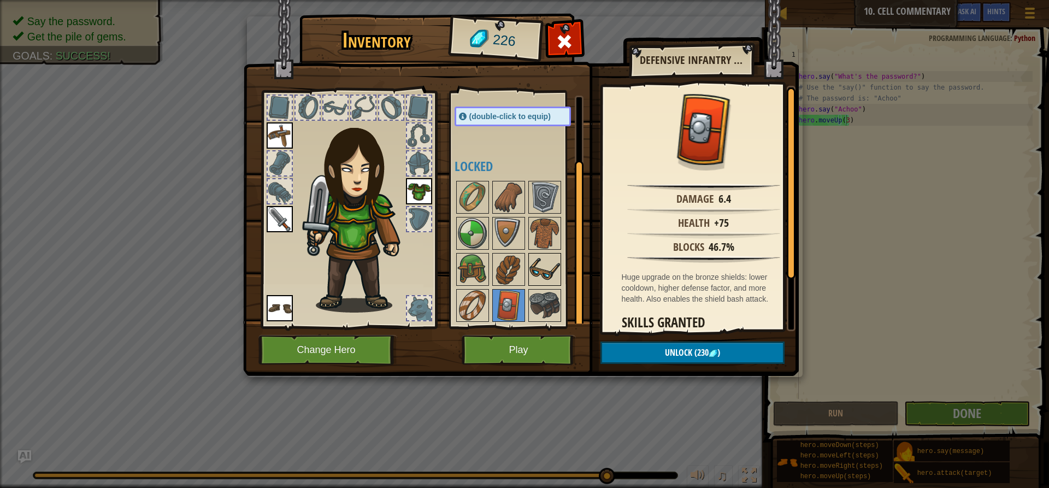
click at [542, 274] on img at bounding box center [544, 269] width 31 height 31
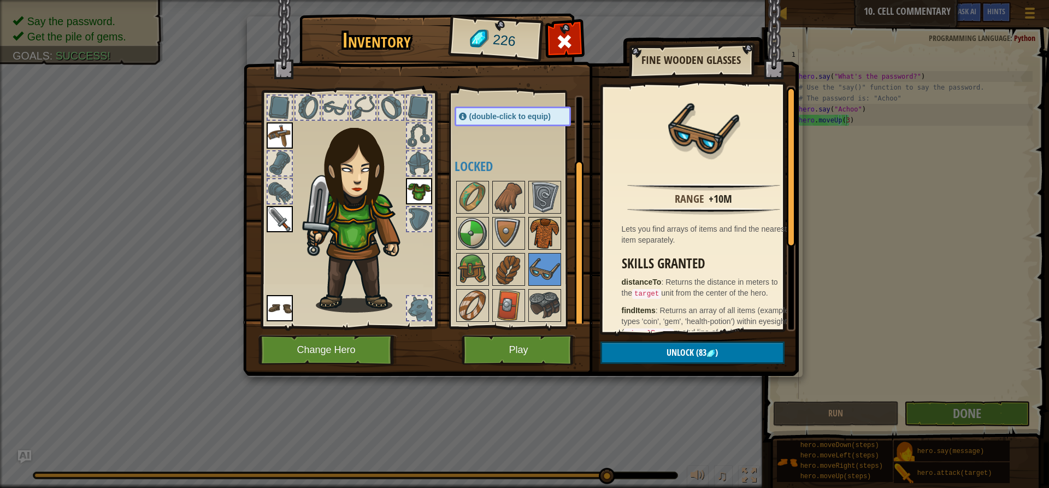
click at [554, 224] on img at bounding box center [544, 233] width 31 height 31
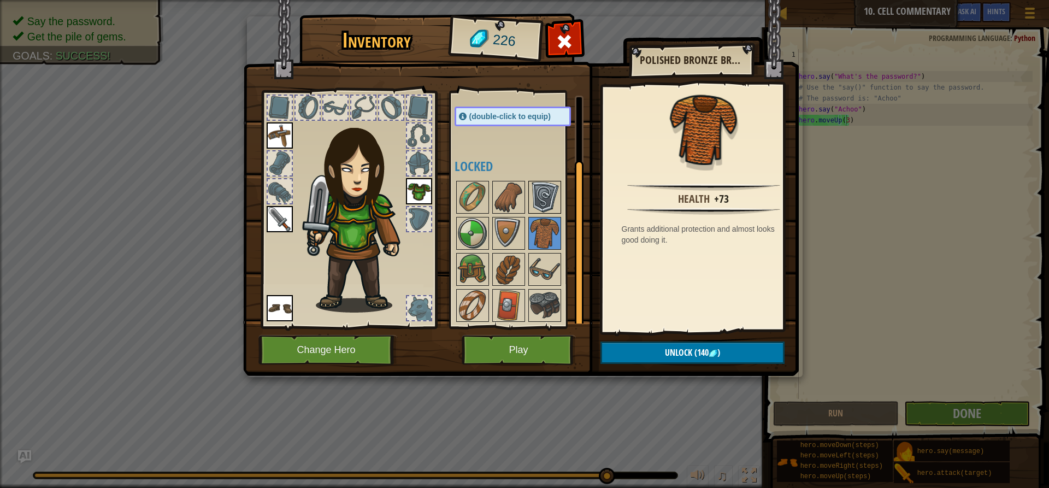
click at [549, 205] on img at bounding box center [544, 197] width 31 height 31
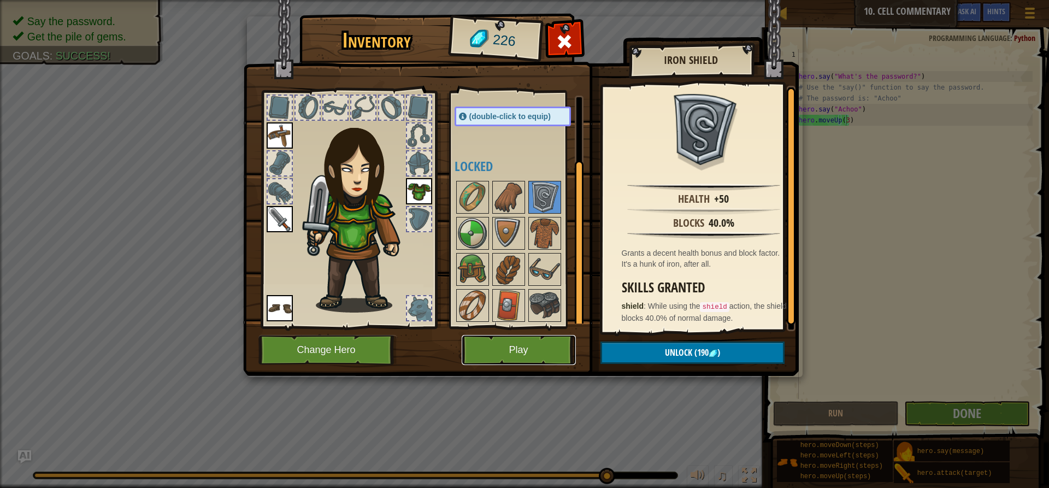
click at [524, 349] on button "Play" at bounding box center [519, 350] width 114 height 30
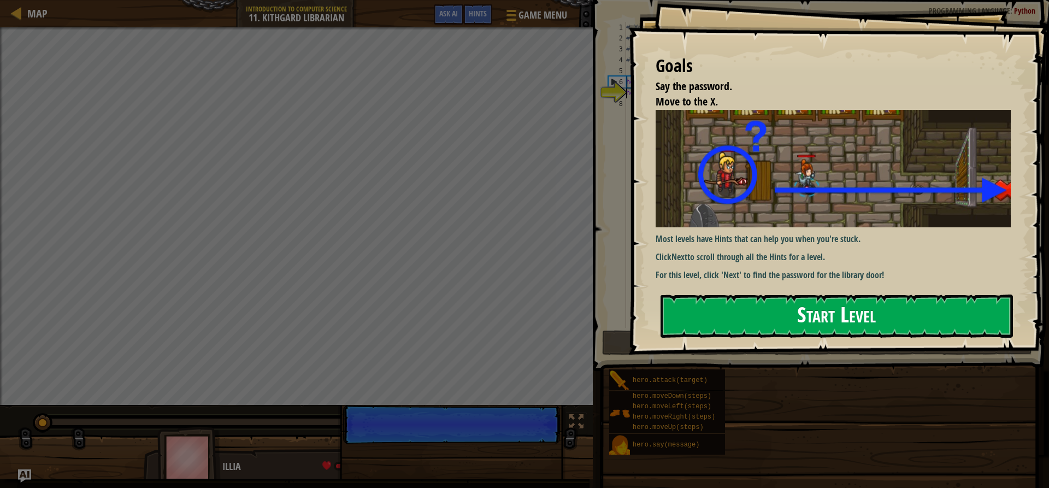
click at [814, 312] on button "Start Level" at bounding box center [836, 315] width 352 height 43
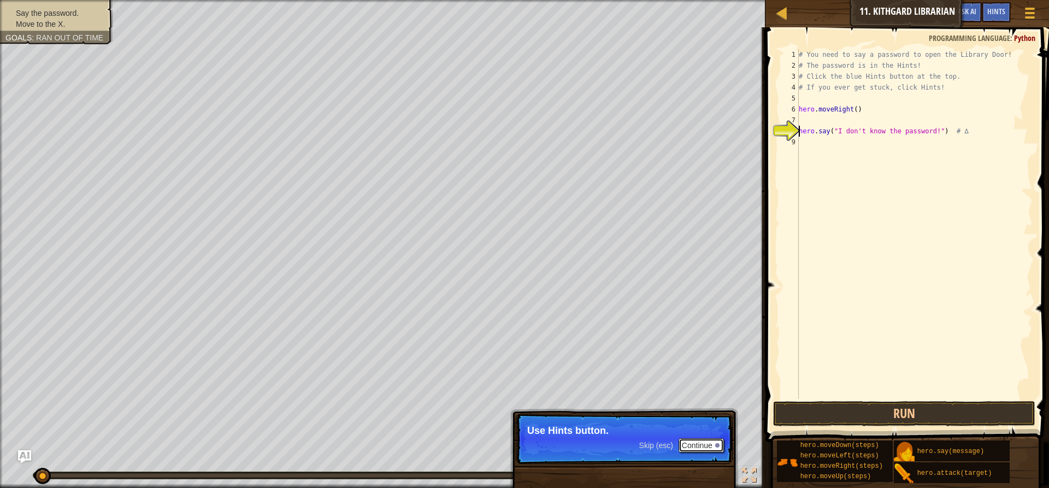
click at [694, 444] on button "Continue" at bounding box center [700, 445] width 45 height 14
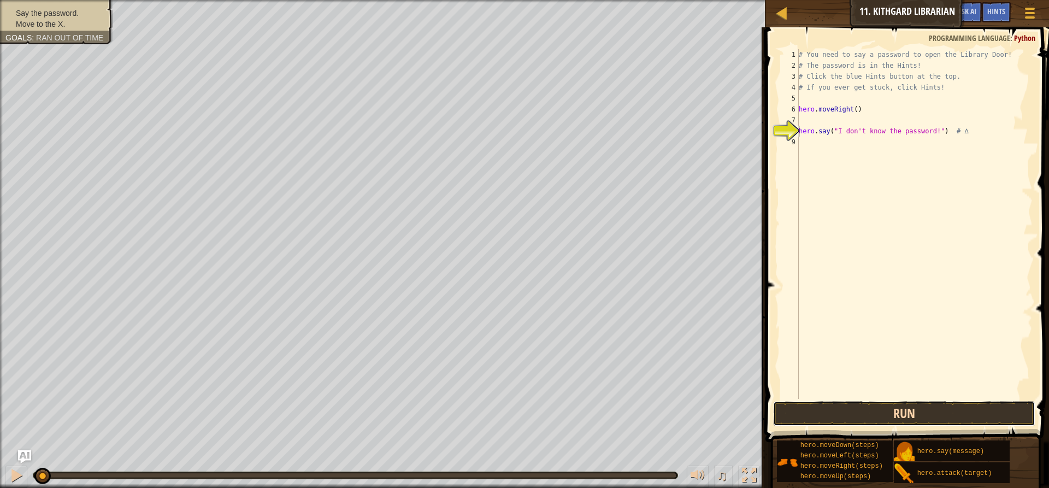
drag, startPoint x: 944, startPoint y: 410, endPoint x: 937, endPoint y: 412, distance: 7.4
click at [938, 412] on button "Run" at bounding box center [904, 413] width 262 height 25
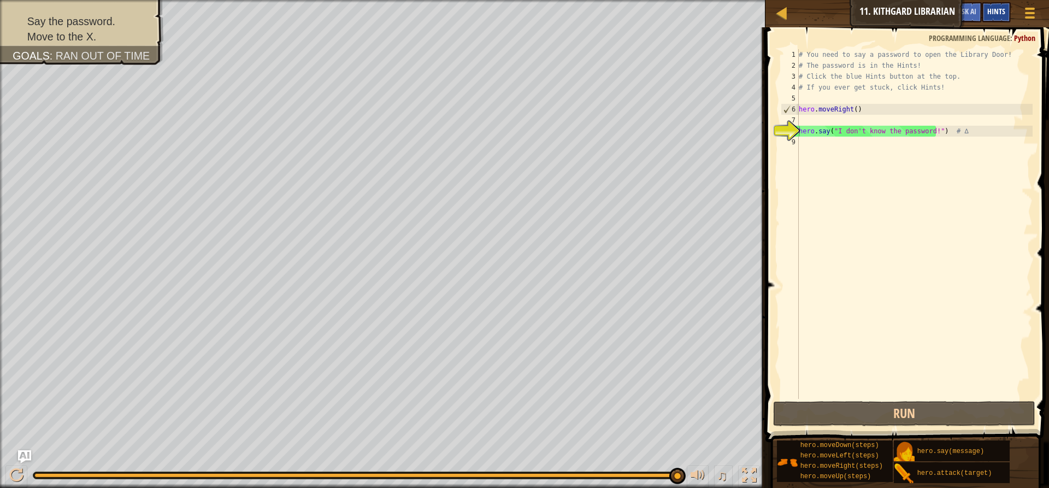
click at [991, 9] on span "Hints" at bounding box center [996, 11] width 18 height 10
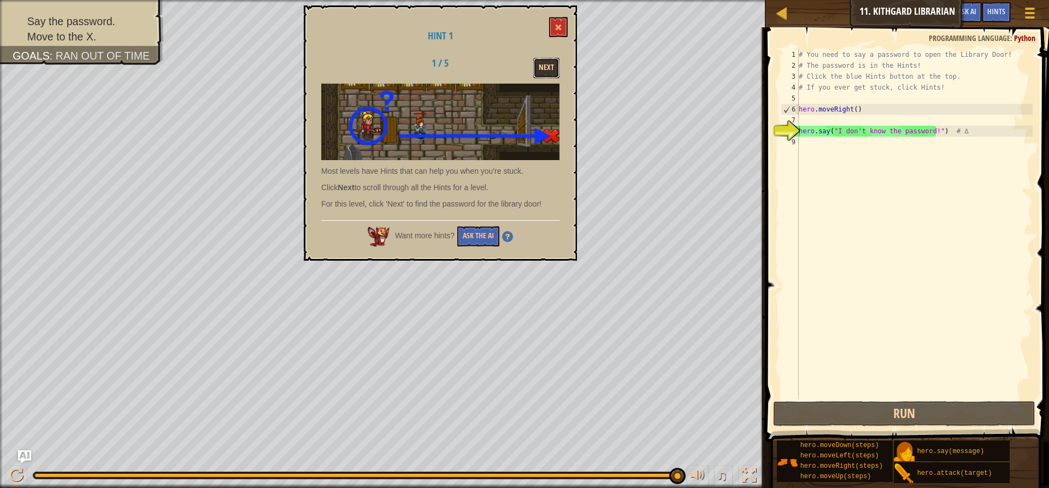
click at [558, 69] on button "Next" at bounding box center [546, 68] width 26 height 20
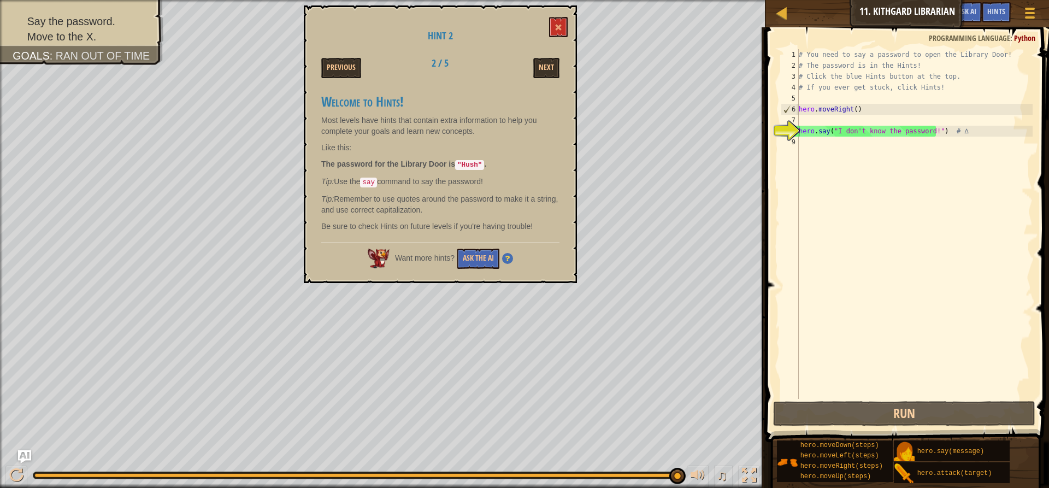
click at [568, 26] on div "Hint 2 Previous 2 / 5 Next Welcome to Hints! Most levels have hints that contai…" at bounding box center [440, 143] width 273 height 277
click at [559, 22] on button at bounding box center [558, 27] width 19 height 20
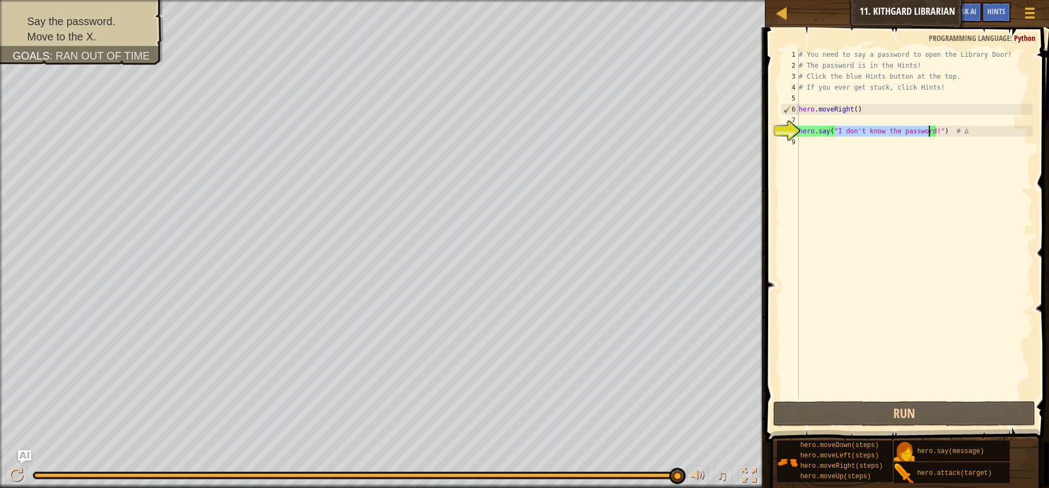
drag, startPoint x: 834, startPoint y: 132, endPoint x: 929, endPoint y: 133, distance: 95.6
click at [929, 133] on div "# You need to say a password to open the Library Door! # The password is in the…" at bounding box center [914, 234] width 236 height 371
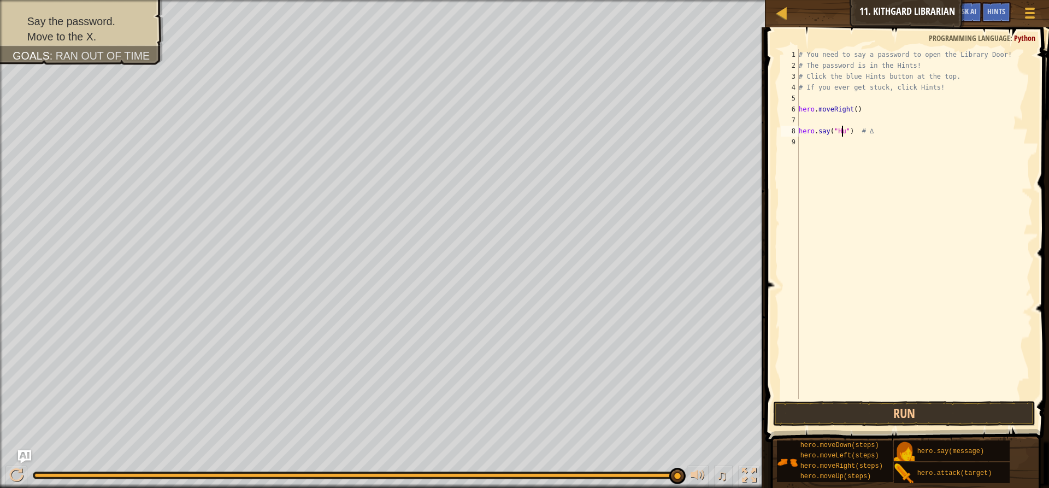
scroll to position [5, 4]
type textarea "hero.say("Hush") # ∆"
click at [810, 414] on button "Run" at bounding box center [904, 413] width 262 height 25
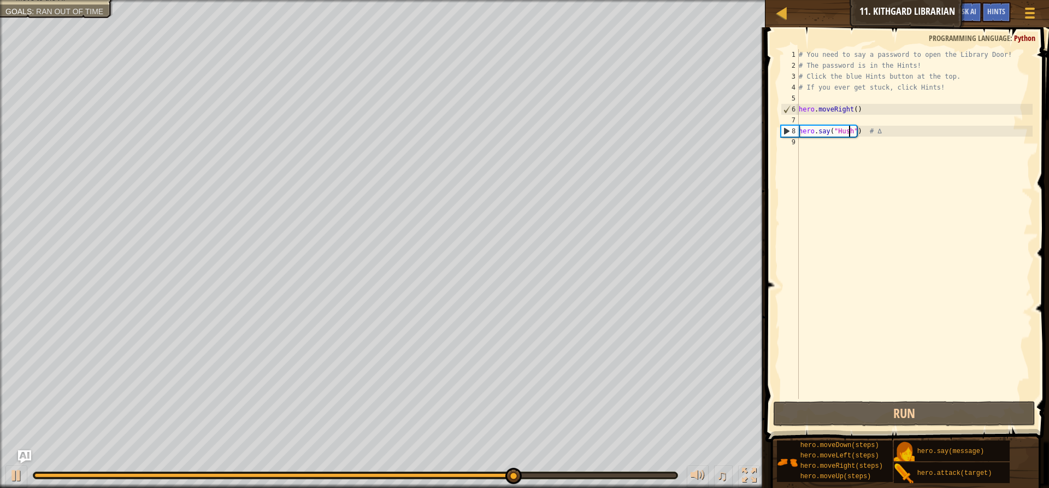
click at [812, 140] on div "# You need to say a password to open the Library Door! # The password is in the…" at bounding box center [914, 234] width 236 height 371
type textarea "h"
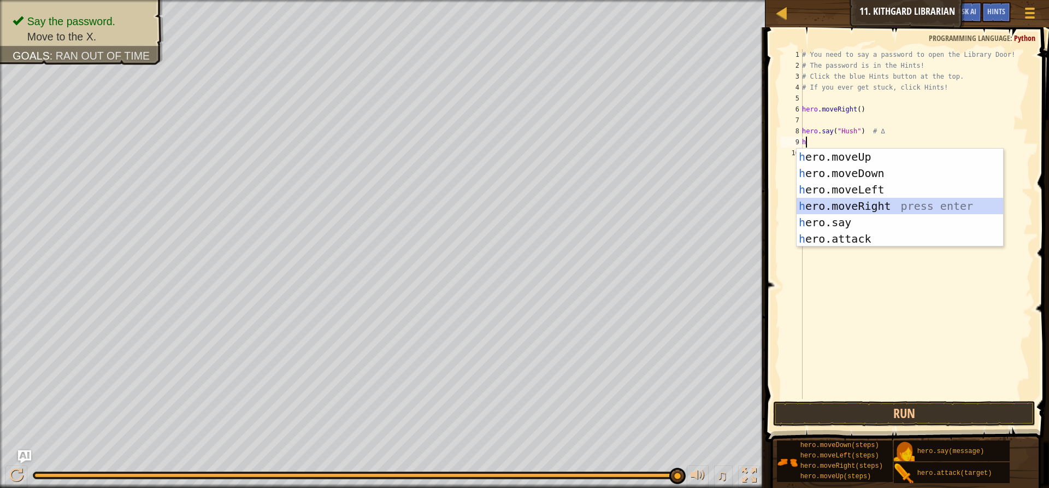
click at [850, 203] on div "h ero.moveUp press enter h ero.moveDown press enter h ero.moveLeft press enter …" at bounding box center [899, 214] width 206 height 131
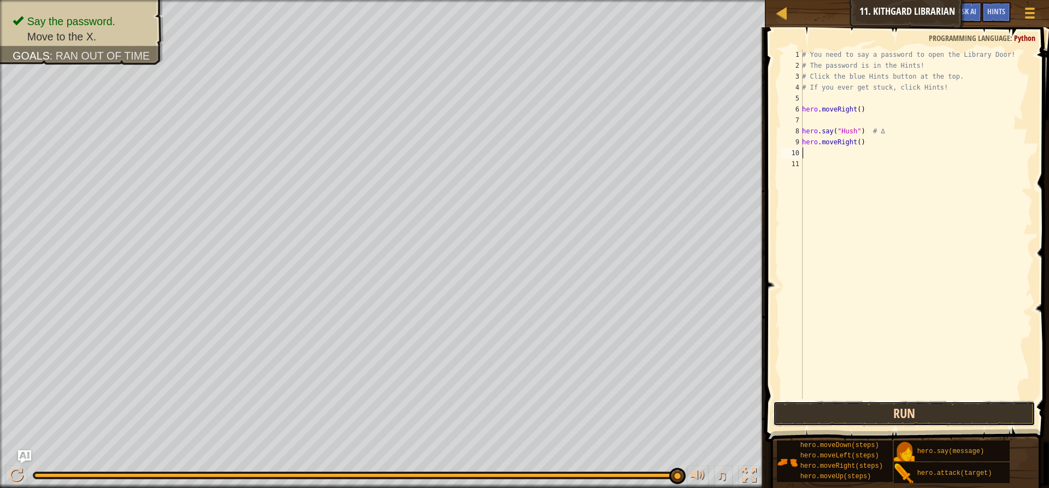
click at [862, 415] on button "Run" at bounding box center [904, 413] width 262 height 25
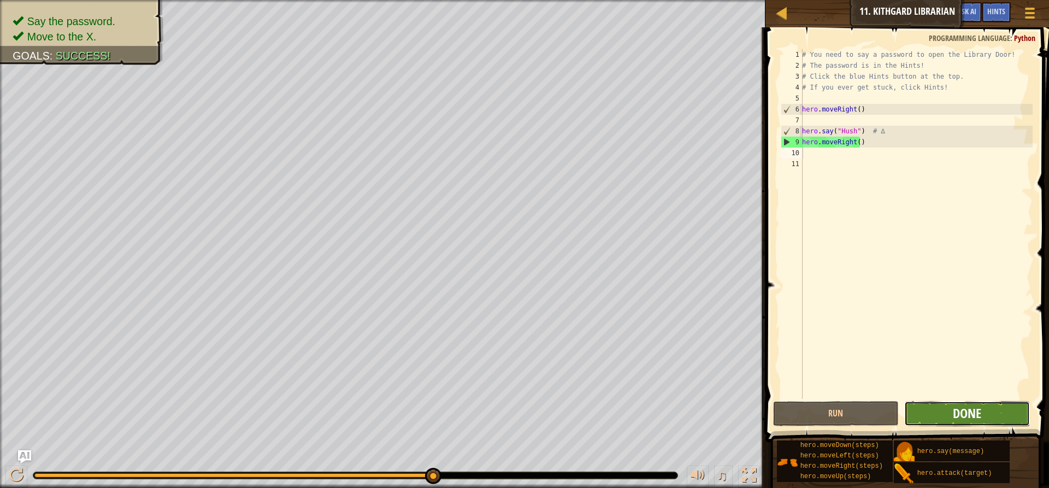
click at [959, 417] on span "Done" at bounding box center [967, 412] width 28 height 17
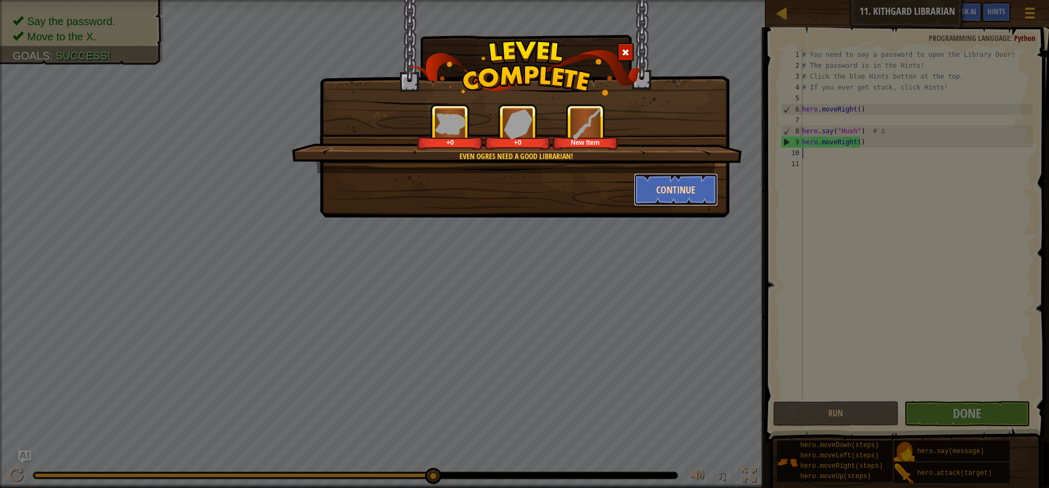
click at [647, 182] on button "Continue" at bounding box center [676, 189] width 85 height 33
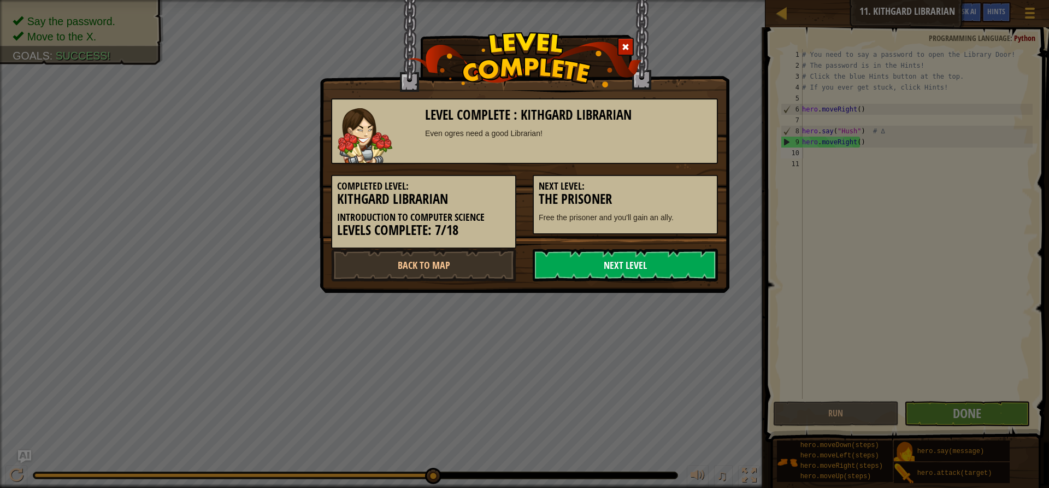
click at [624, 253] on link "Next Level" at bounding box center [625, 265] width 185 height 33
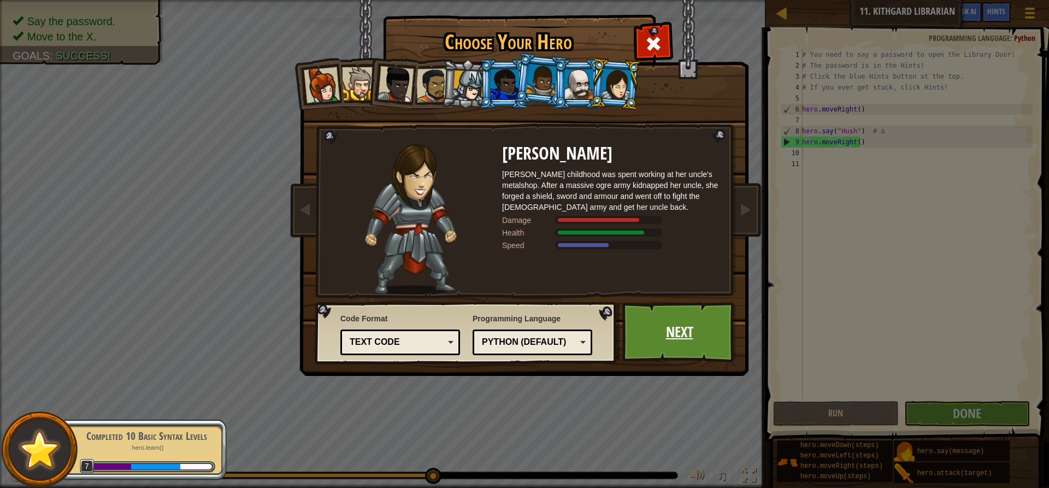
click at [660, 335] on link "Next" at bounding box center [679, 332] width 114 height 60
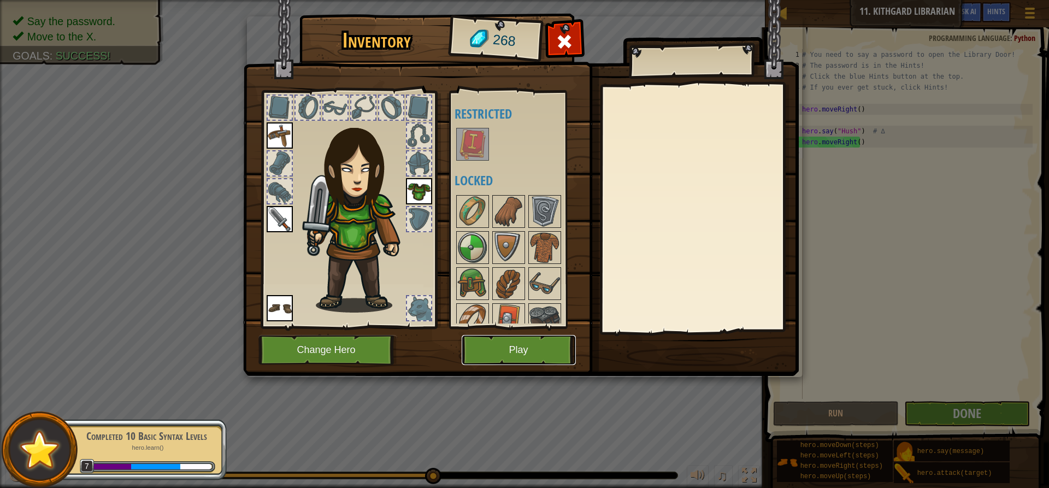
click at [548, 343] on button "Play" at bounding box center [519, 350] width 114 height 30
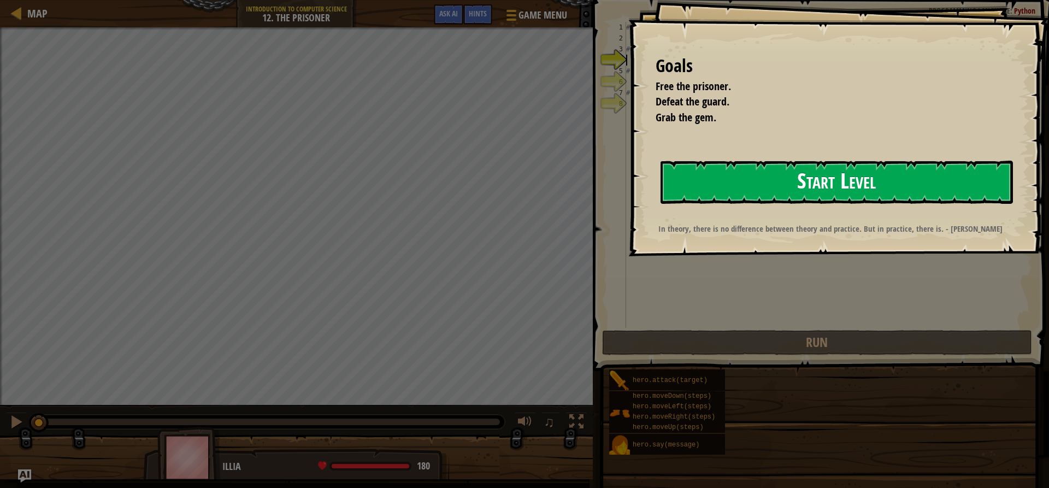
click at [743, 180] on button "Start Level" at bounding box center [836, 182] width 352 height 43
